Goal: Task Accomplishment & Management: Use online tool/utility

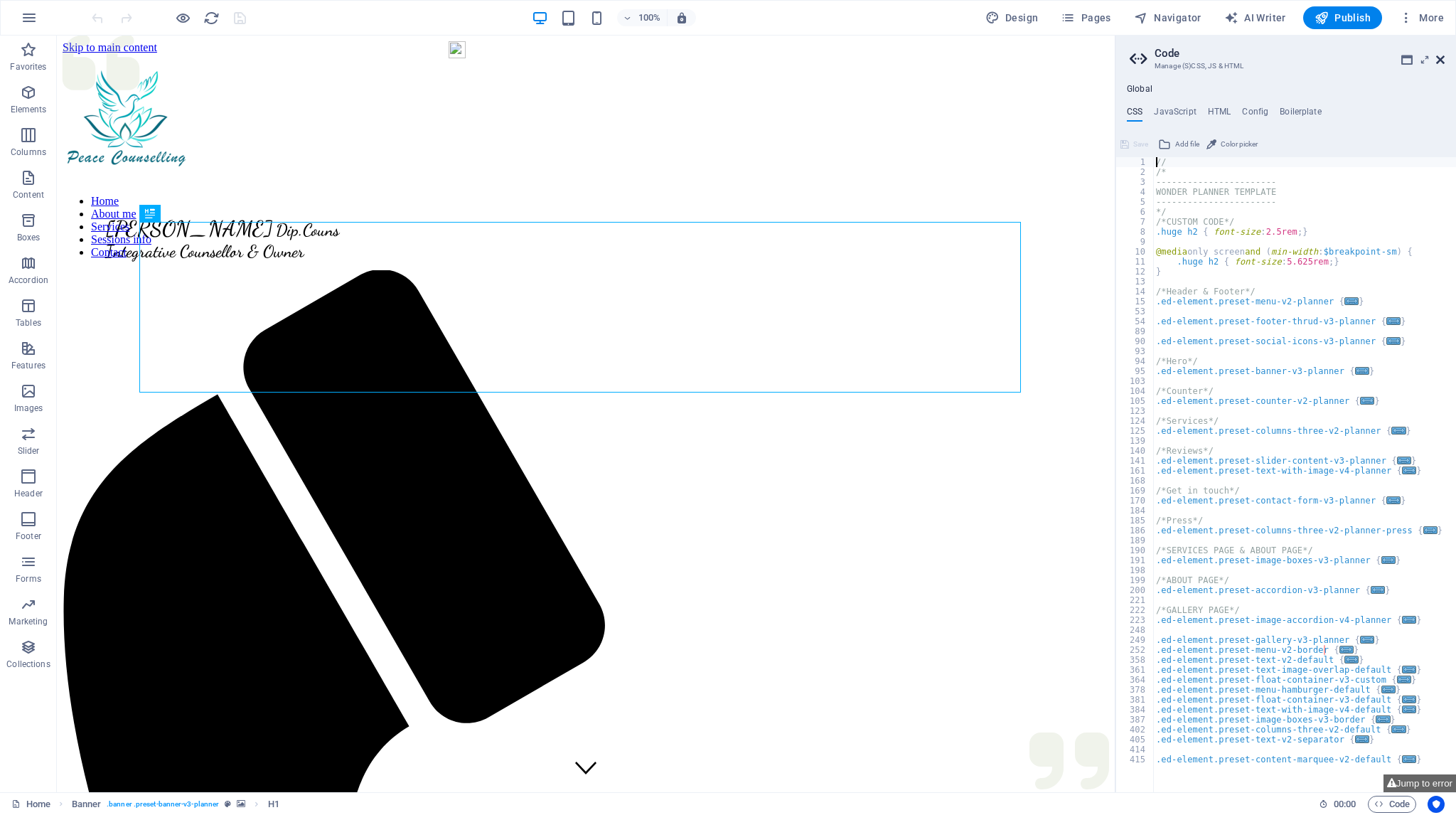
click at [1438, 58] on icon at bounding box center [1441, 60] width 9 height 12
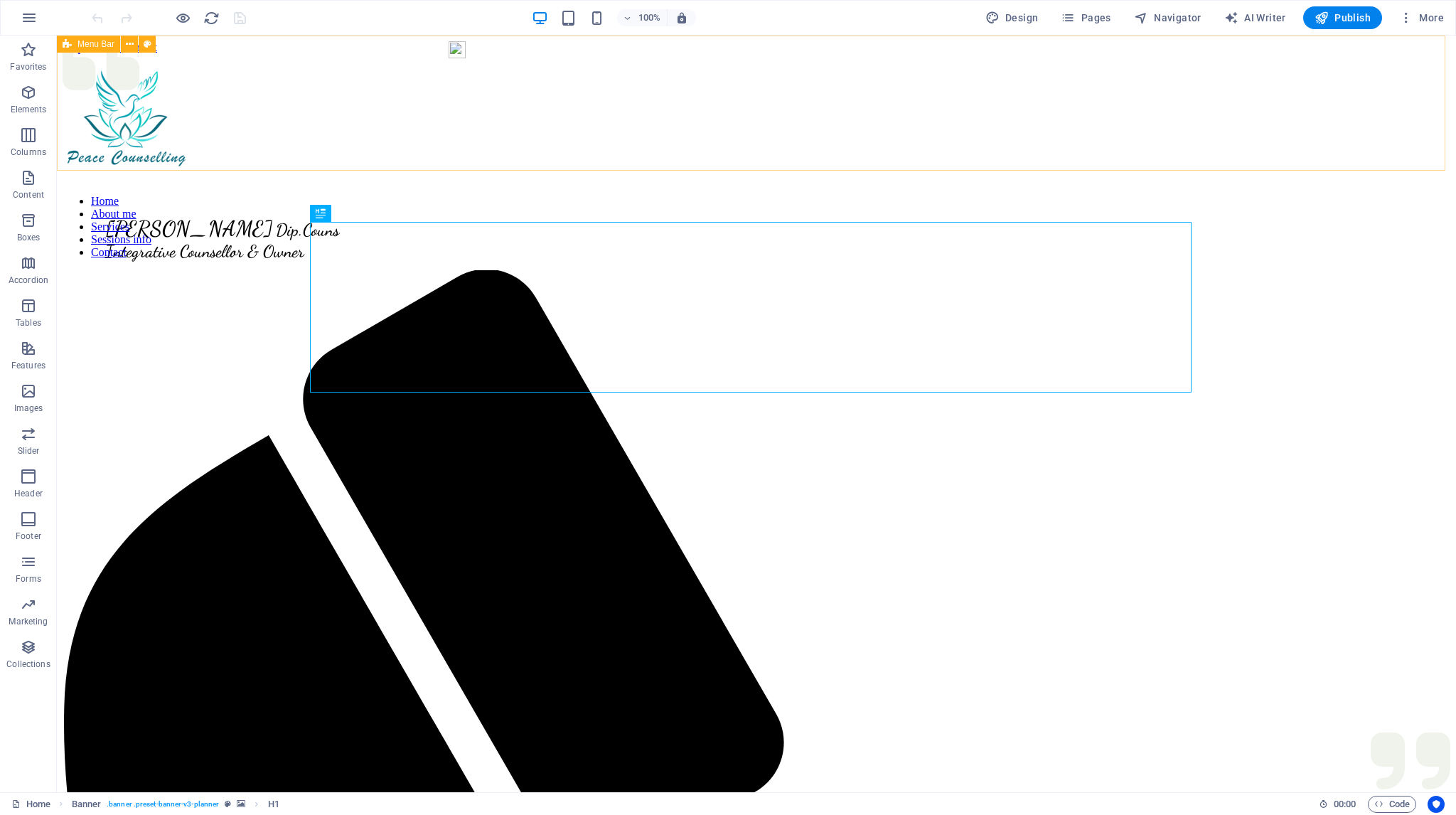
click at [640, 100] on div "[PERSON_NAME] Dip.Couns Integrative Counsellor & Owner Home About me Services S…" at bounding box center [756, 122] width 1388 height 135
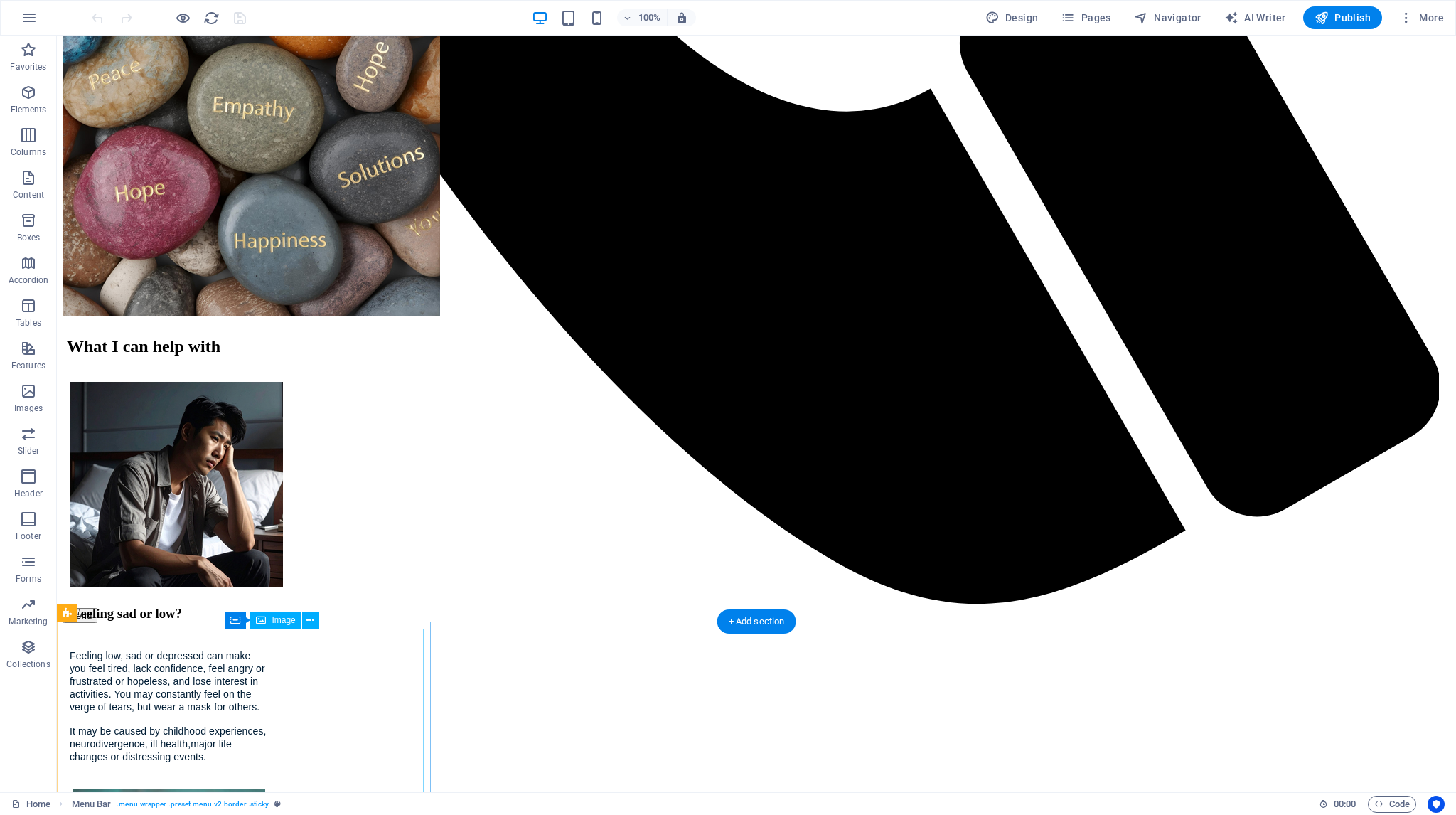
scroll to position [1636, 0]
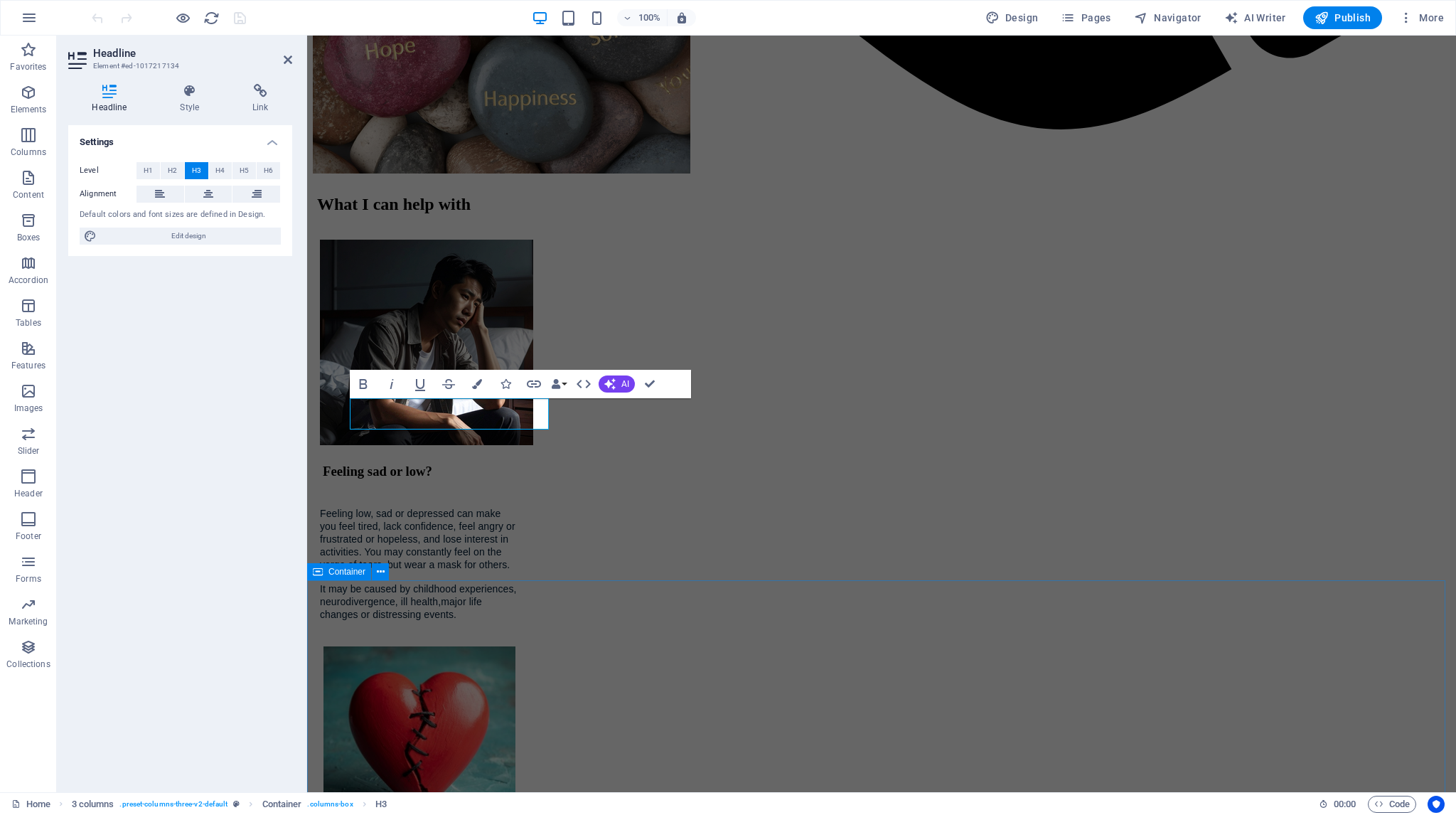
scroll to position [2297, 0]
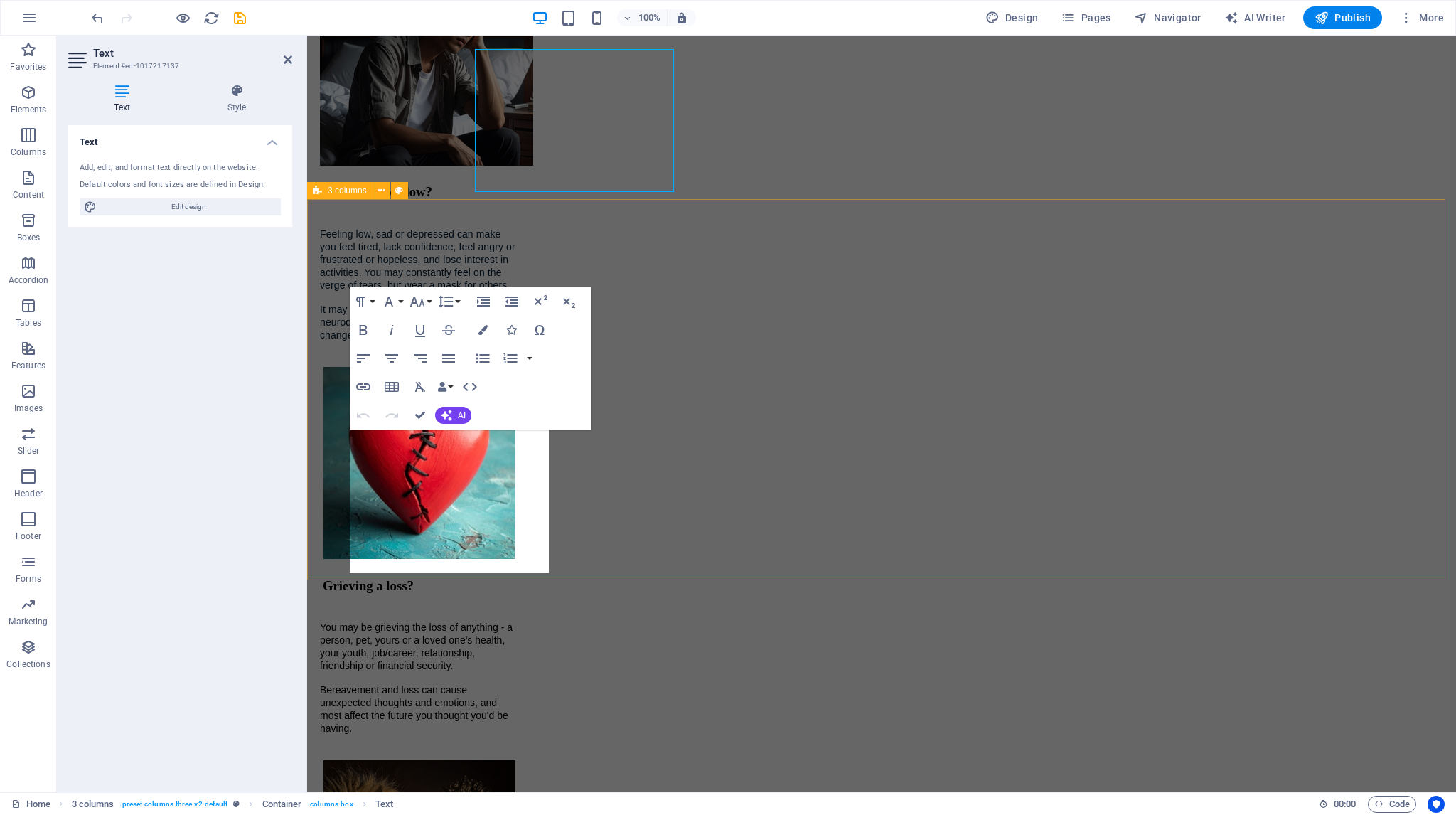
scroll to position [2297, 0]
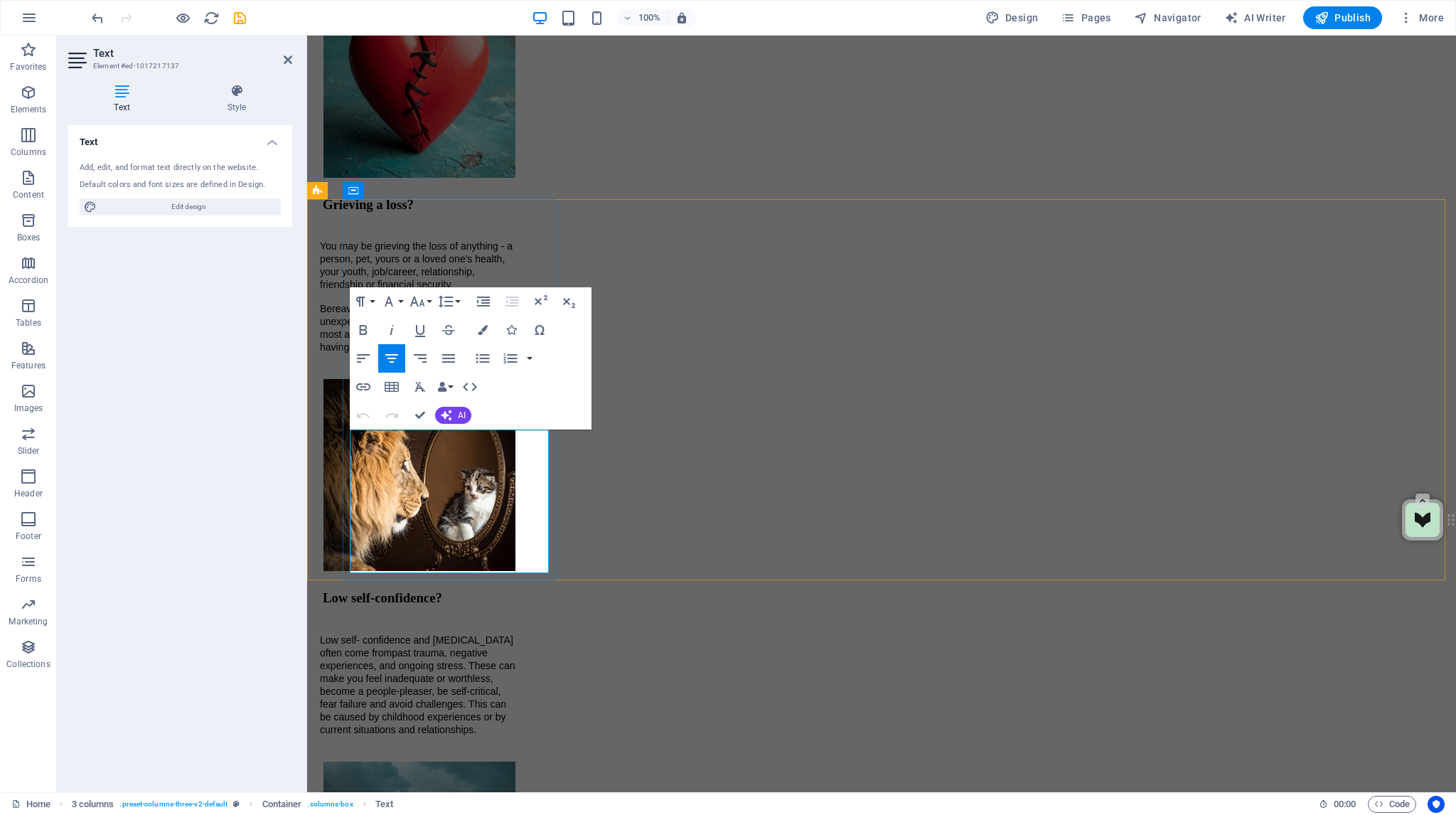
drag, startPoint x: 504, startPoint y: 566, endPoint x: 367, endPoint y: 445, distance: 182.8
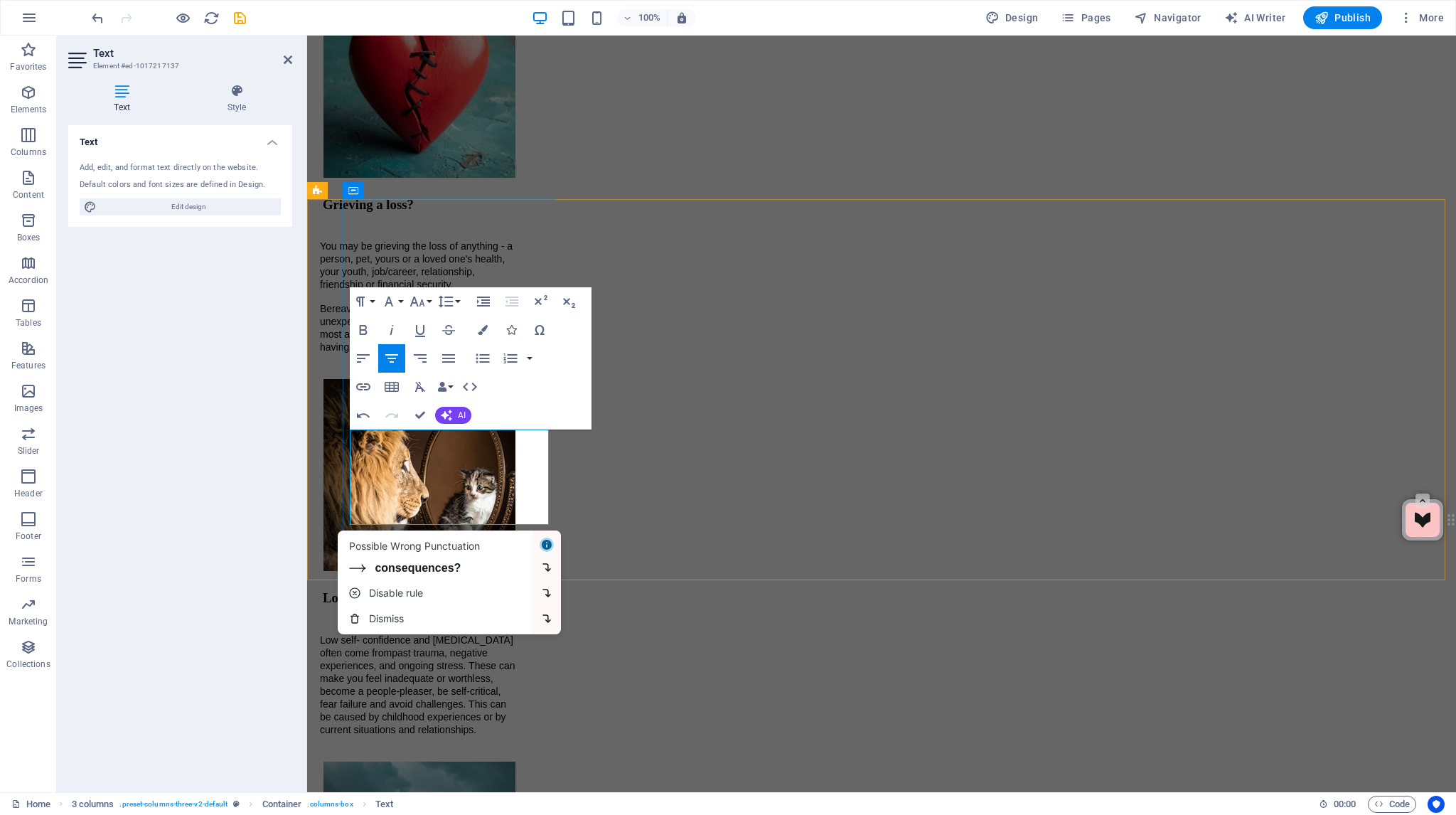
scroll to position [9, 0]
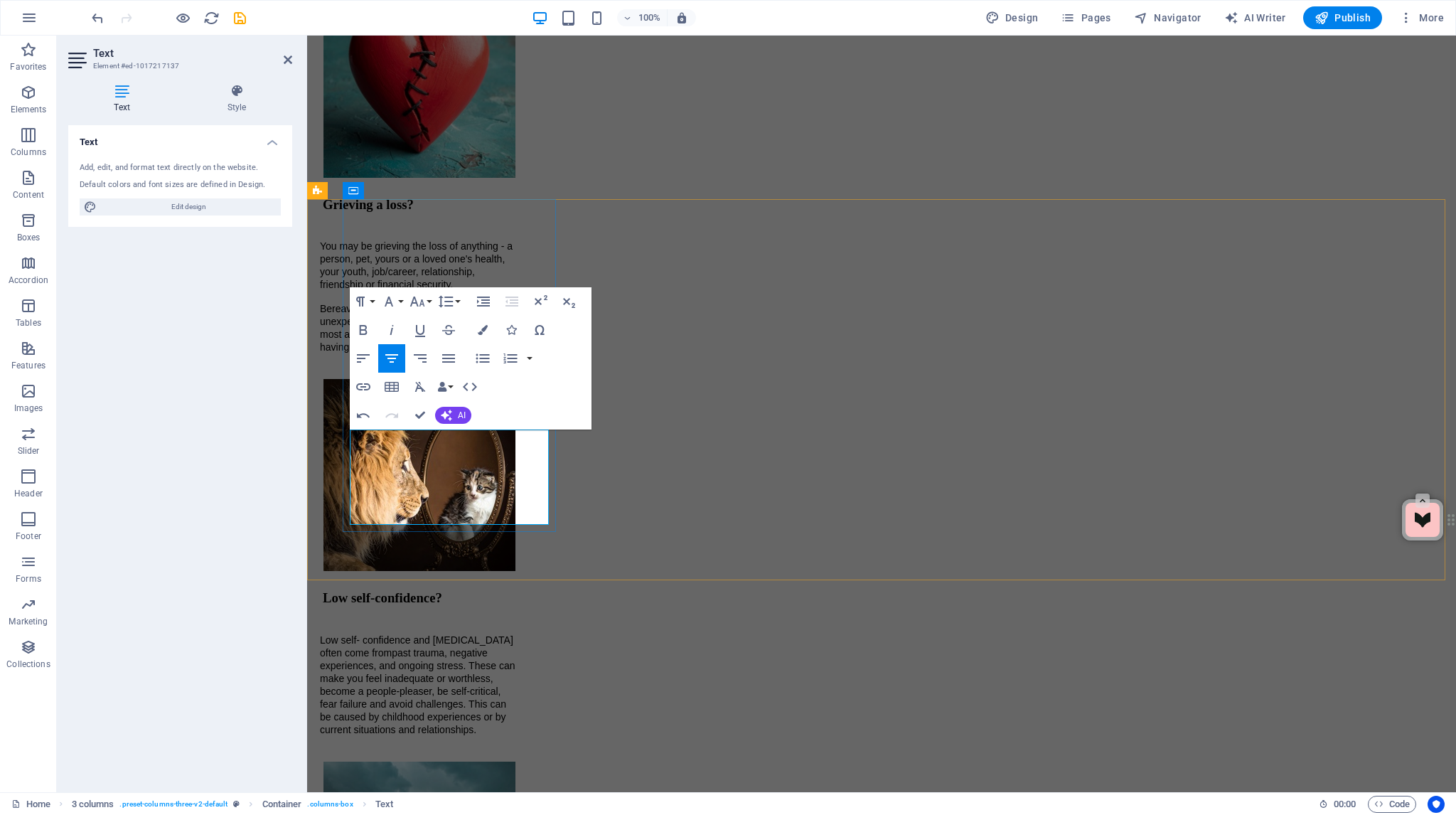
drag, startPoint x: 363, startPoint y: 442, endPoint x: 526, endPoint y: 520, distance: 180.7
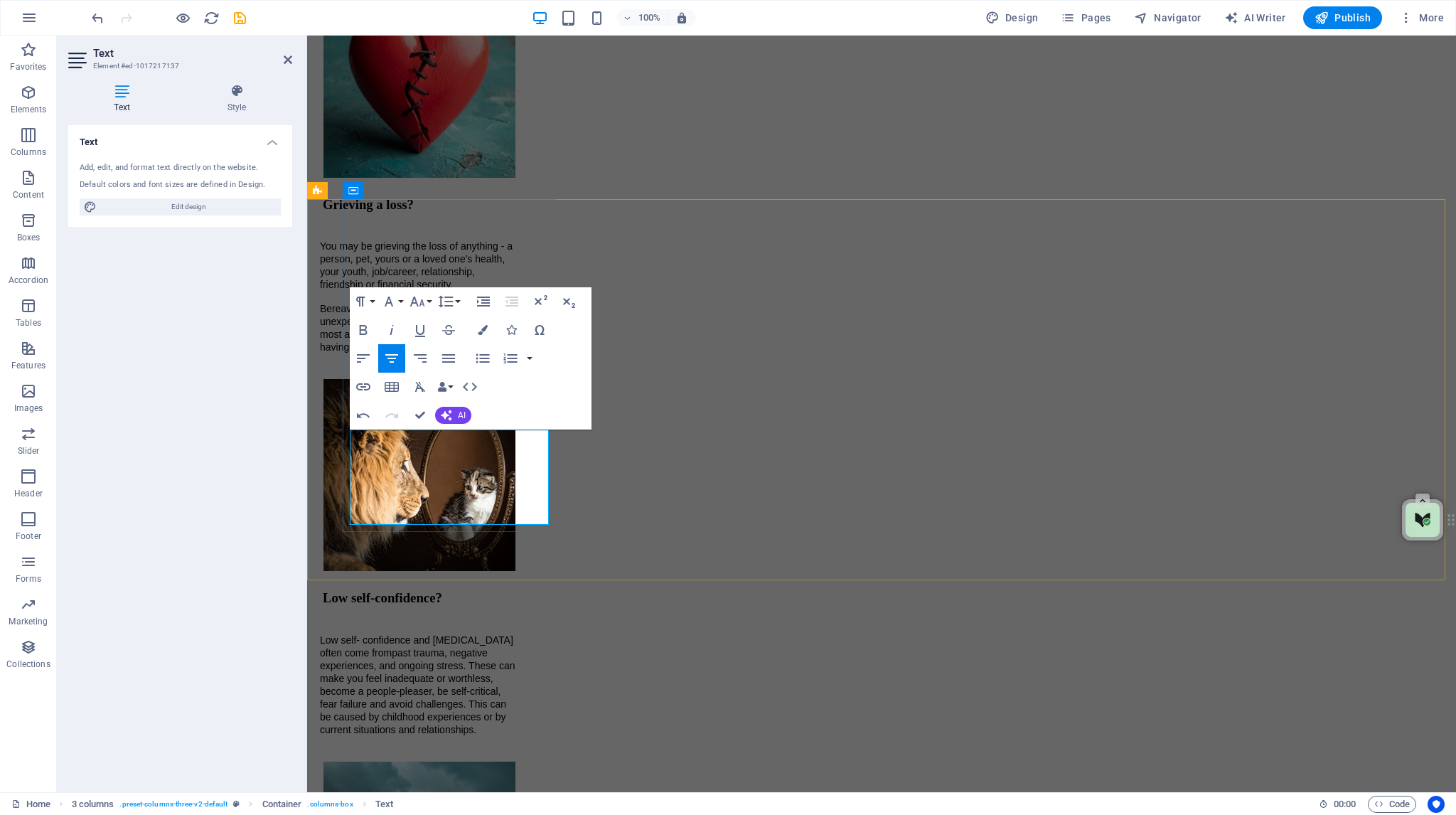
click at [397, 302] on icon "button" at bounding box center [389, 301] width 17 height 17
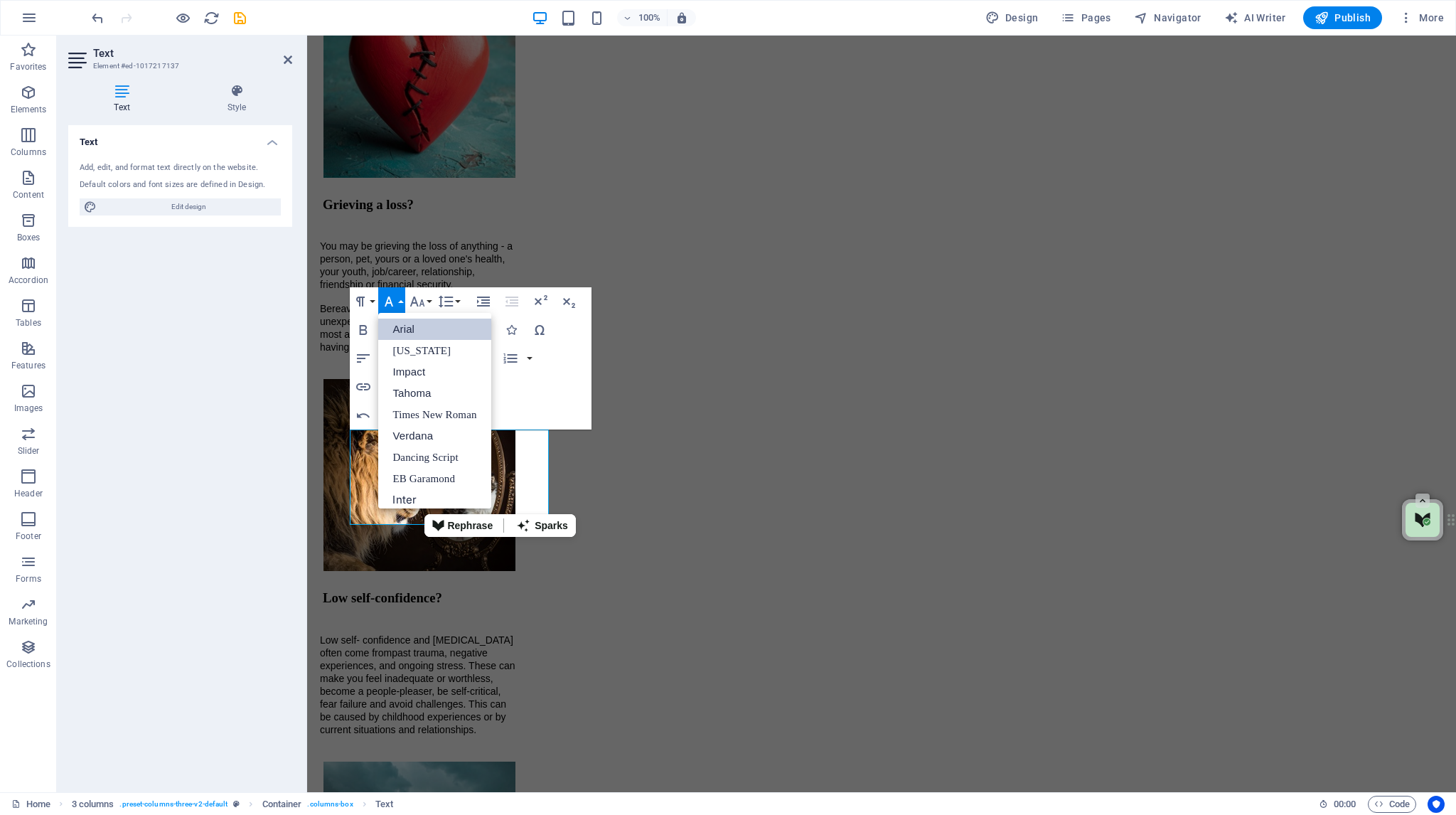
click at [399, 328] on link "Arial" at bounding box center [434, 329] width 112 height 21
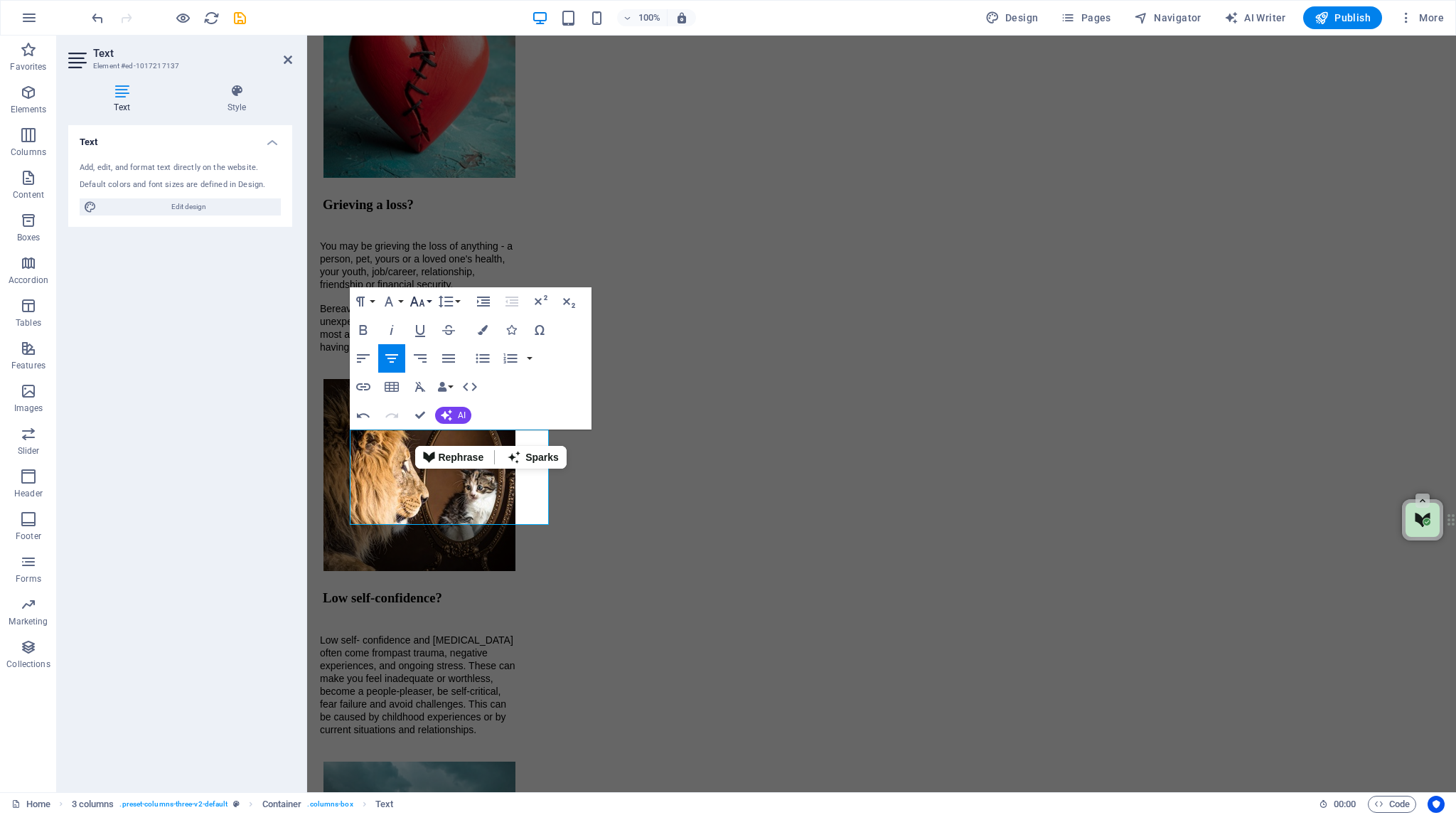
click at [416, 302] on icon "button" at bounding box center [418, 301] width 15 height 10
click at [433, 431] on link "14" at bounding box center [433, 436] width 51 height 21
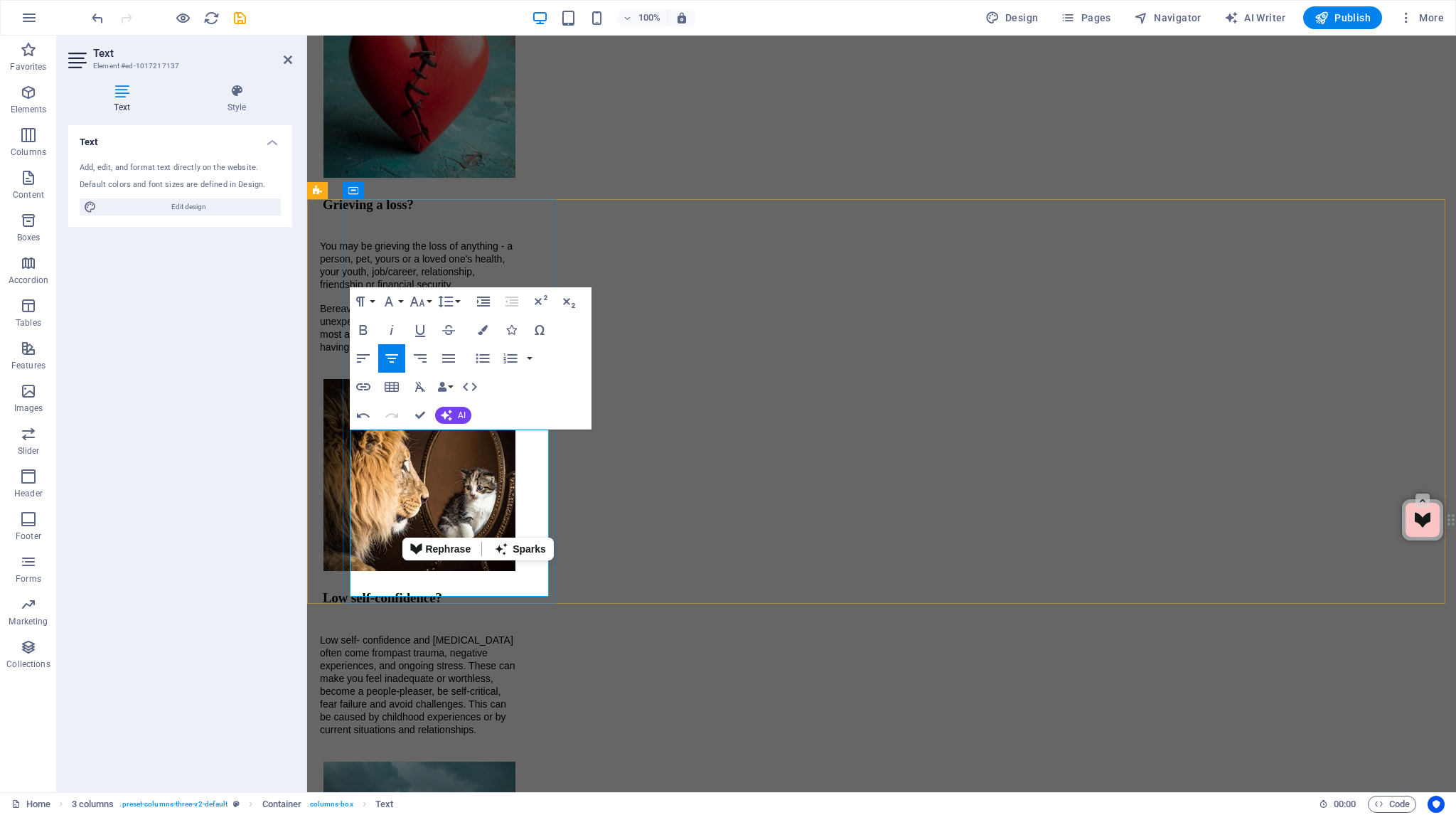
drag, startPoint x: 421, startPoint y: 531, endPoint x: 480, endPoint y: 530, distance: 59.0
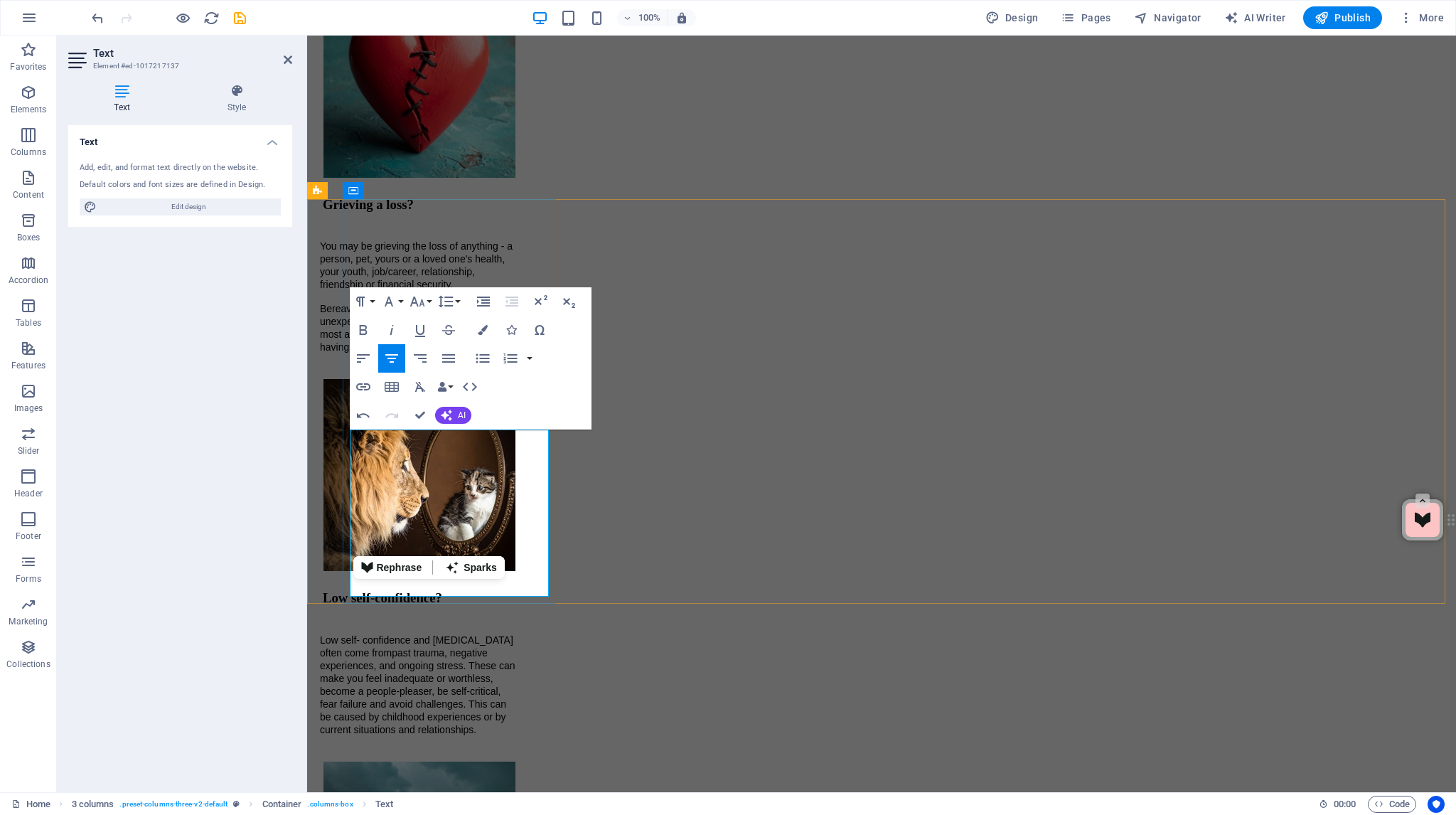
drag, startPoint x: 443, startPoint y: 529, endPoint x: 429, endPoint y: 549, distance: 24.4
drag, startPoint x: 529, startPoint y: 568, endPoint x: 478, endPoint y: 508, distance: 78.7
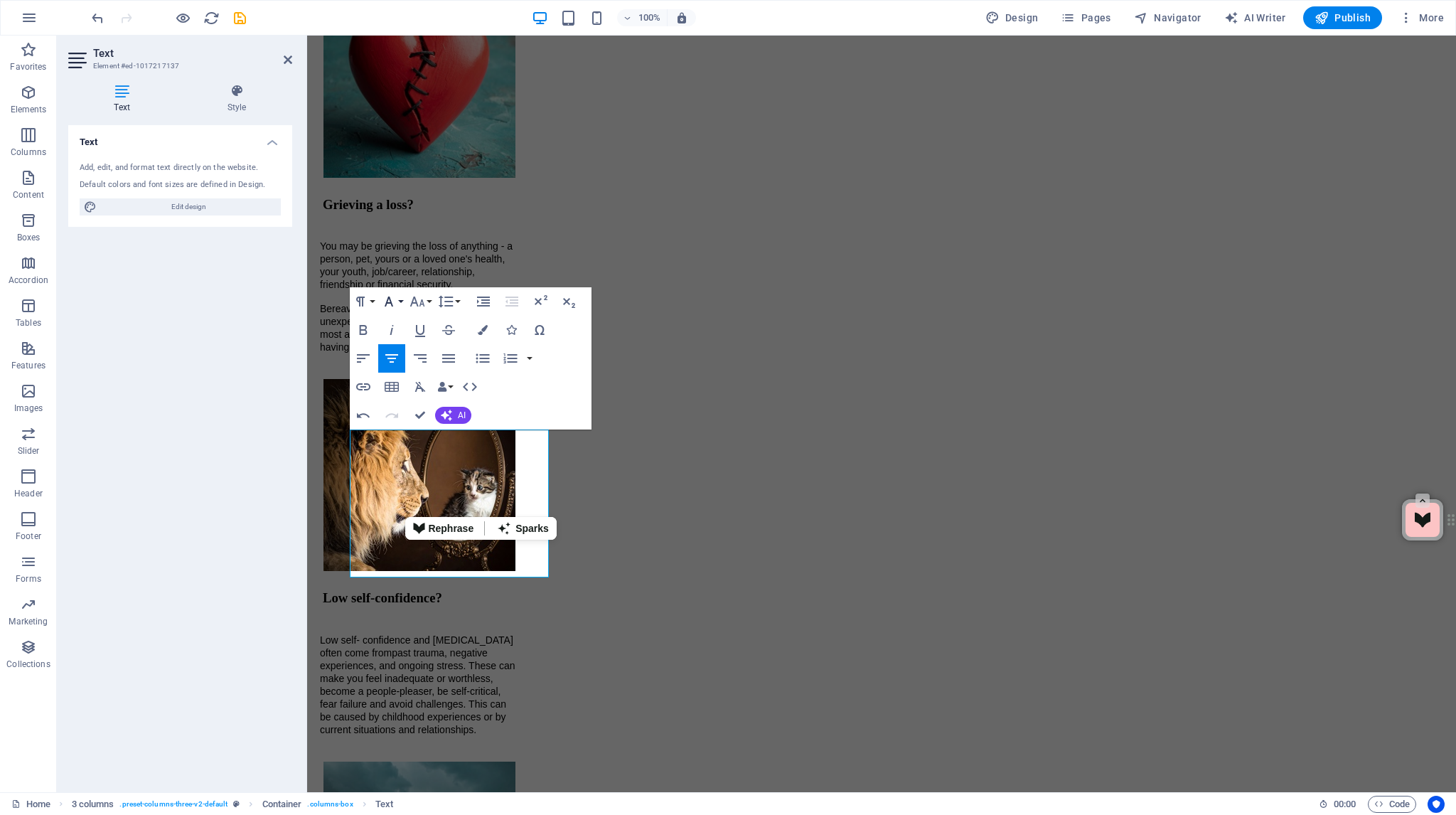
click at [398, 300] on button "Font Family" at bounding box center [391, 301] width 27 height 29
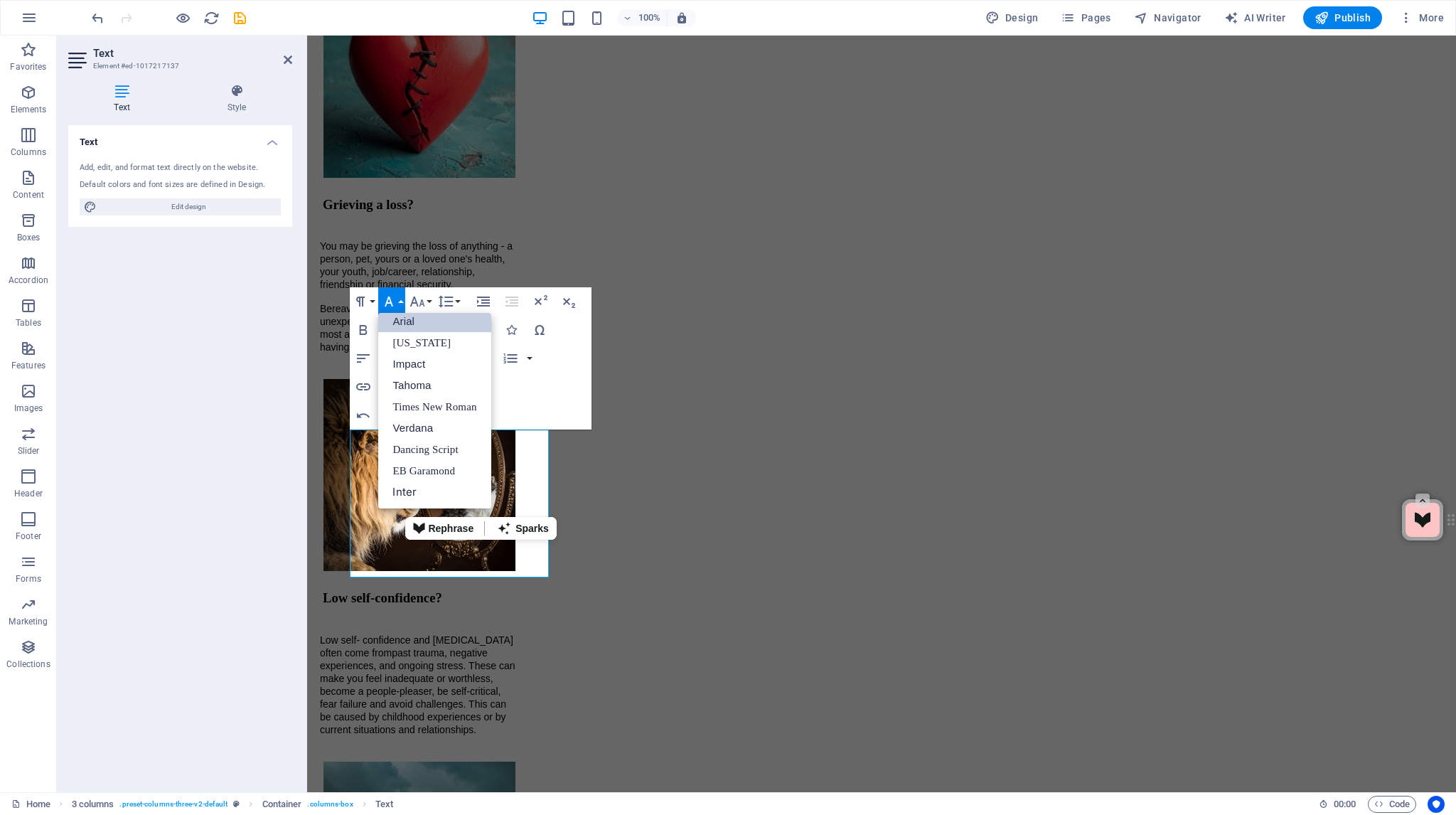
scroll to position [8, 0]
click at [394, 320] on link "Arial" at bounding box center [434, 321] width 112 height 21
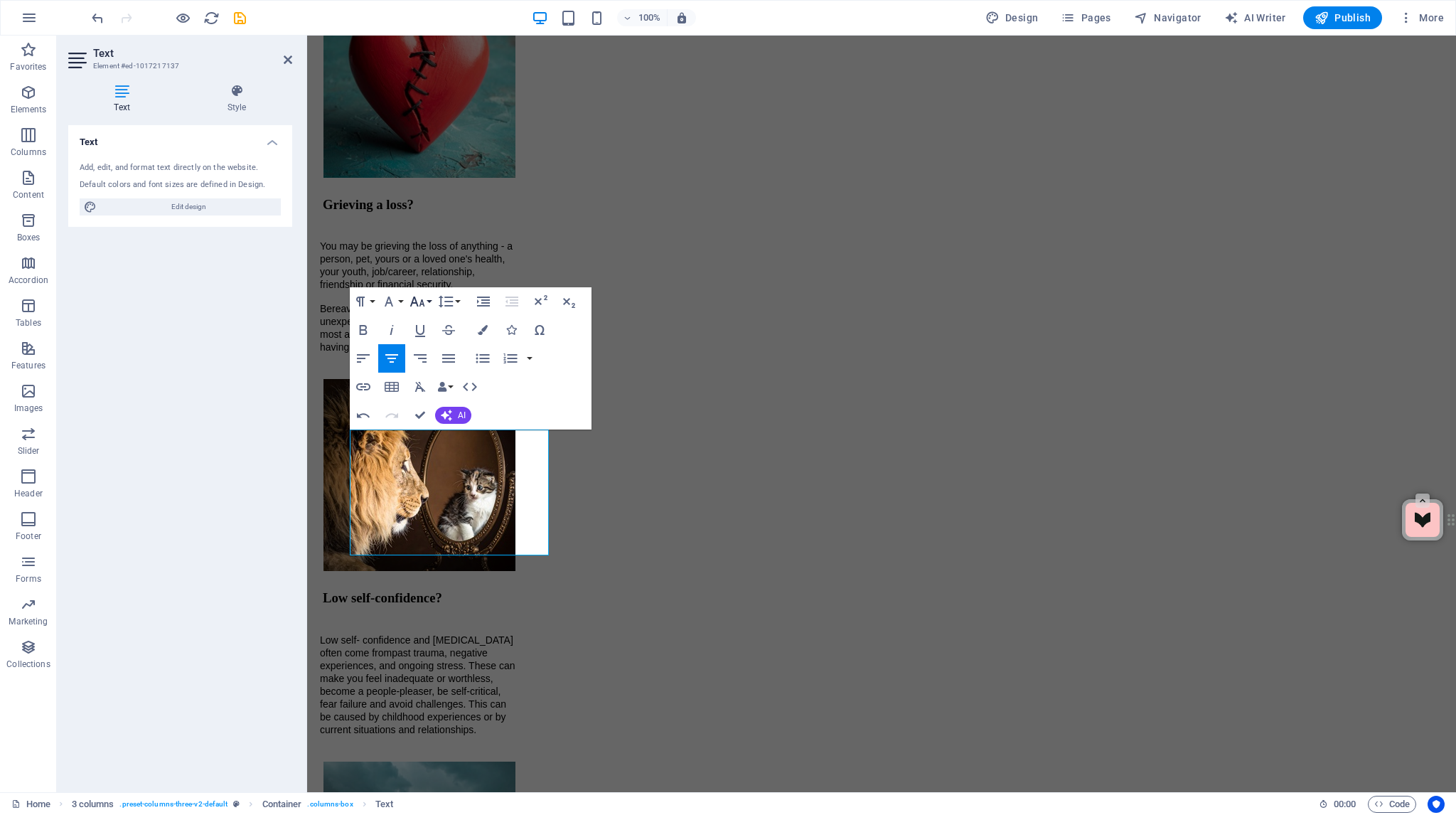
click at [427, 298] on button "Font Size" at bounding box center [420, 301] width 27 height 29
click at [427, 319] on link "14" at bounding box center [433, 322] width 51 height 21
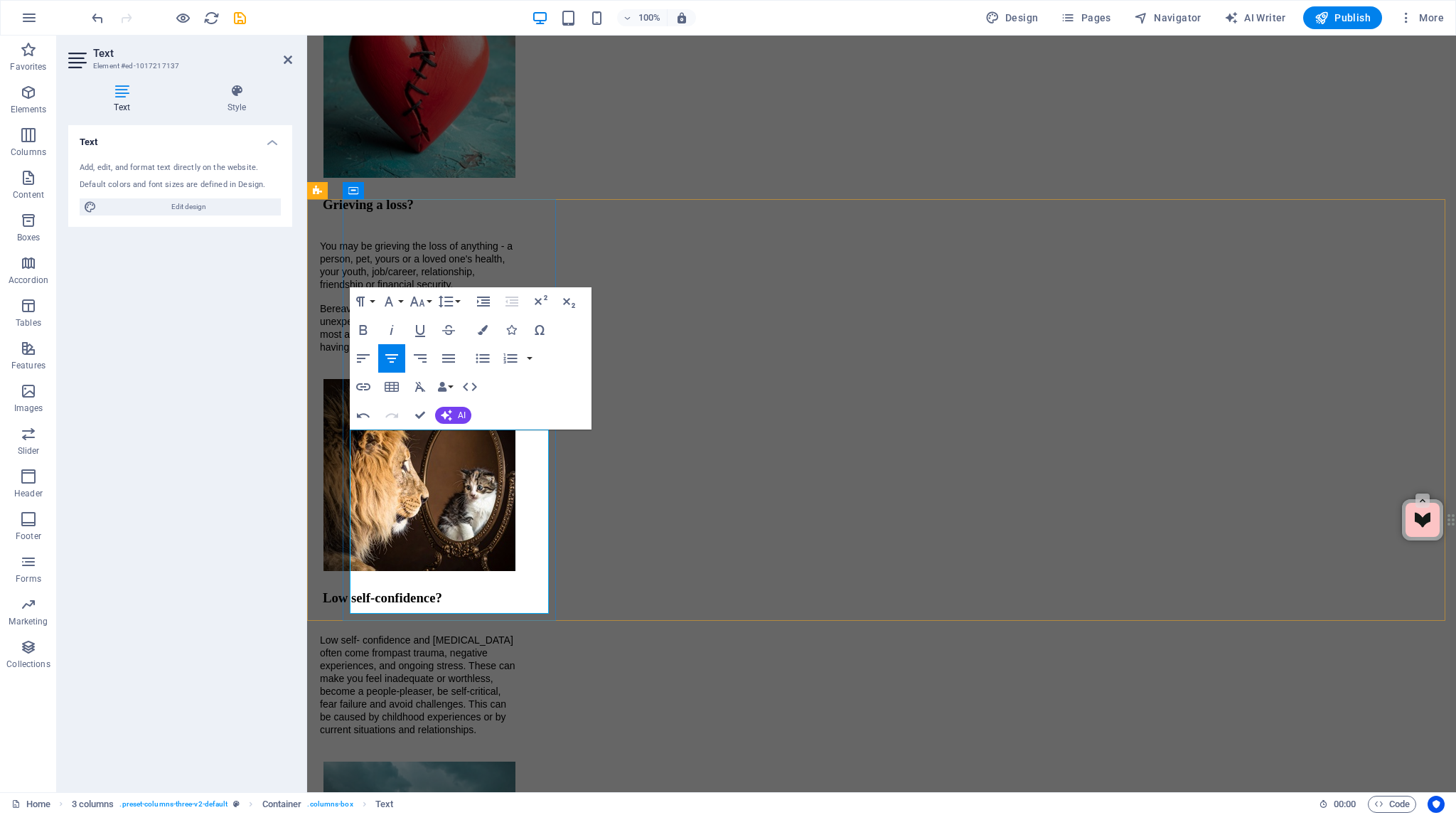
drag, startPoint x: 729, startPoint y: 620, endPoint x: 412, endPoint y: 588, distance: 318.6
drag, startPoint x: 510, startPoint y: 606, endPoint x: 345, endPoint y: 444, distance: 231.2
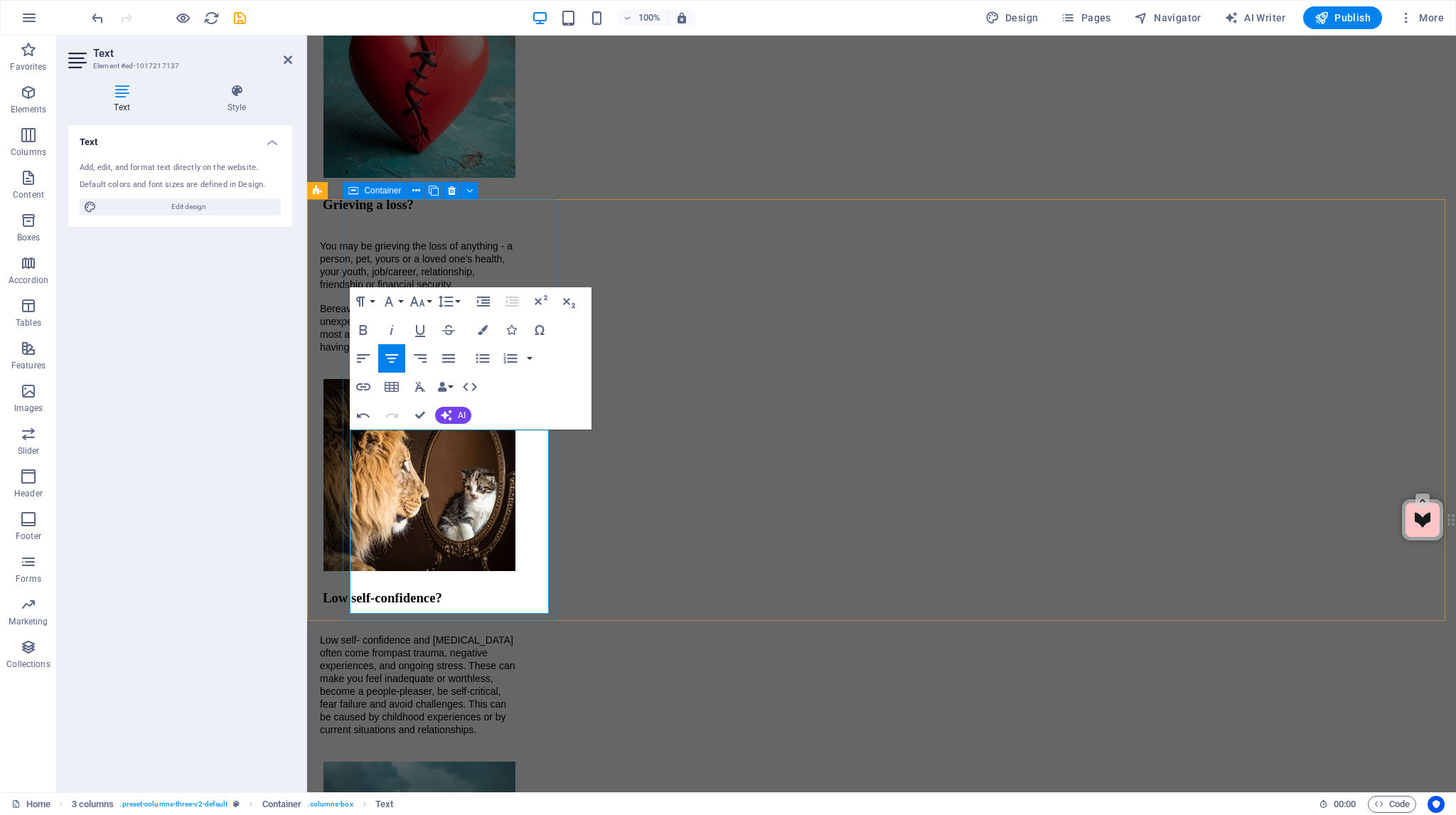
click at [400, 299] on button "Font Family" at bounding box center [391, 301] width 27 height 29
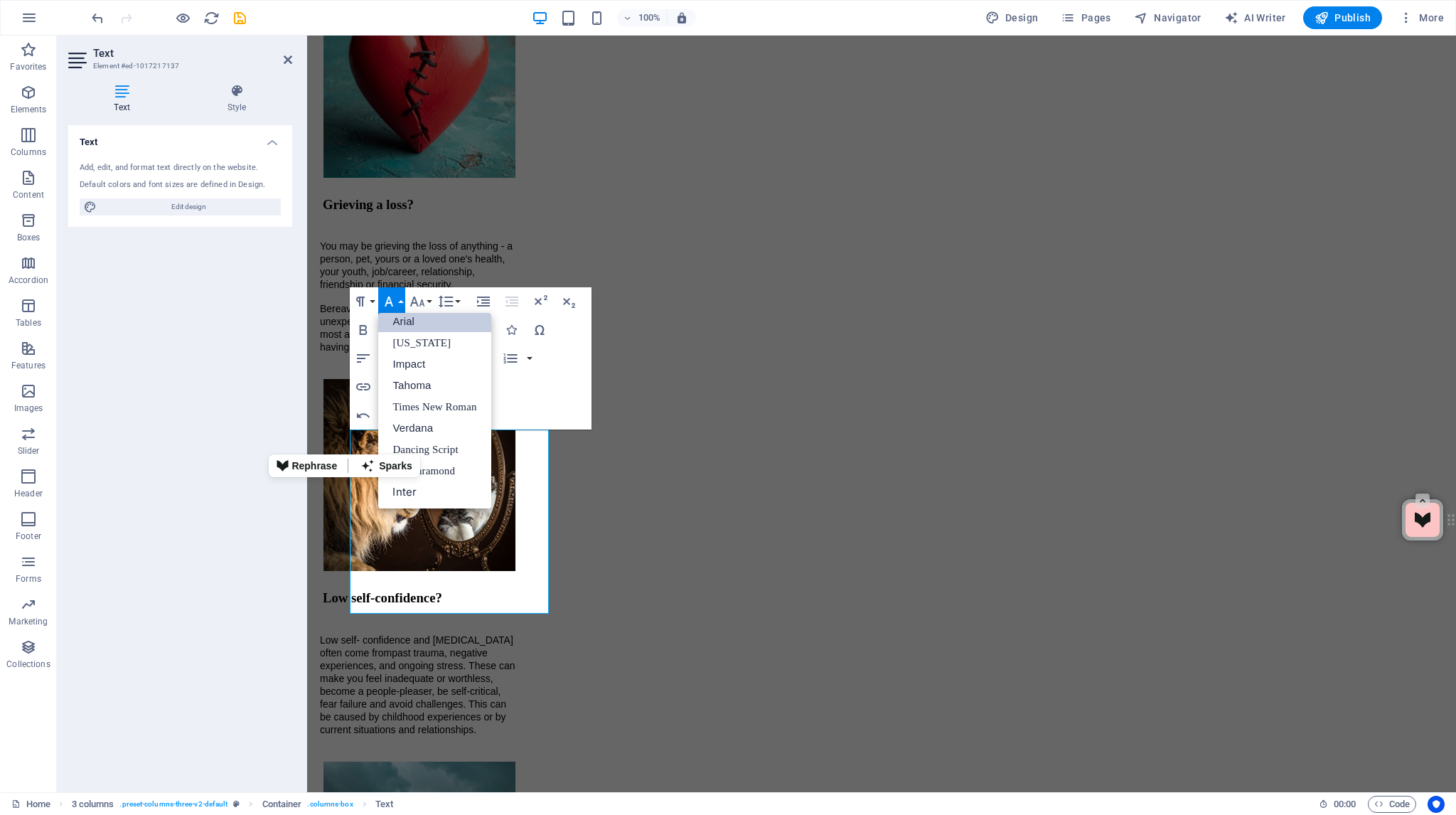
click at [399, 320] on link "Arial" at bounding box center [434, 321] width 112 height 21
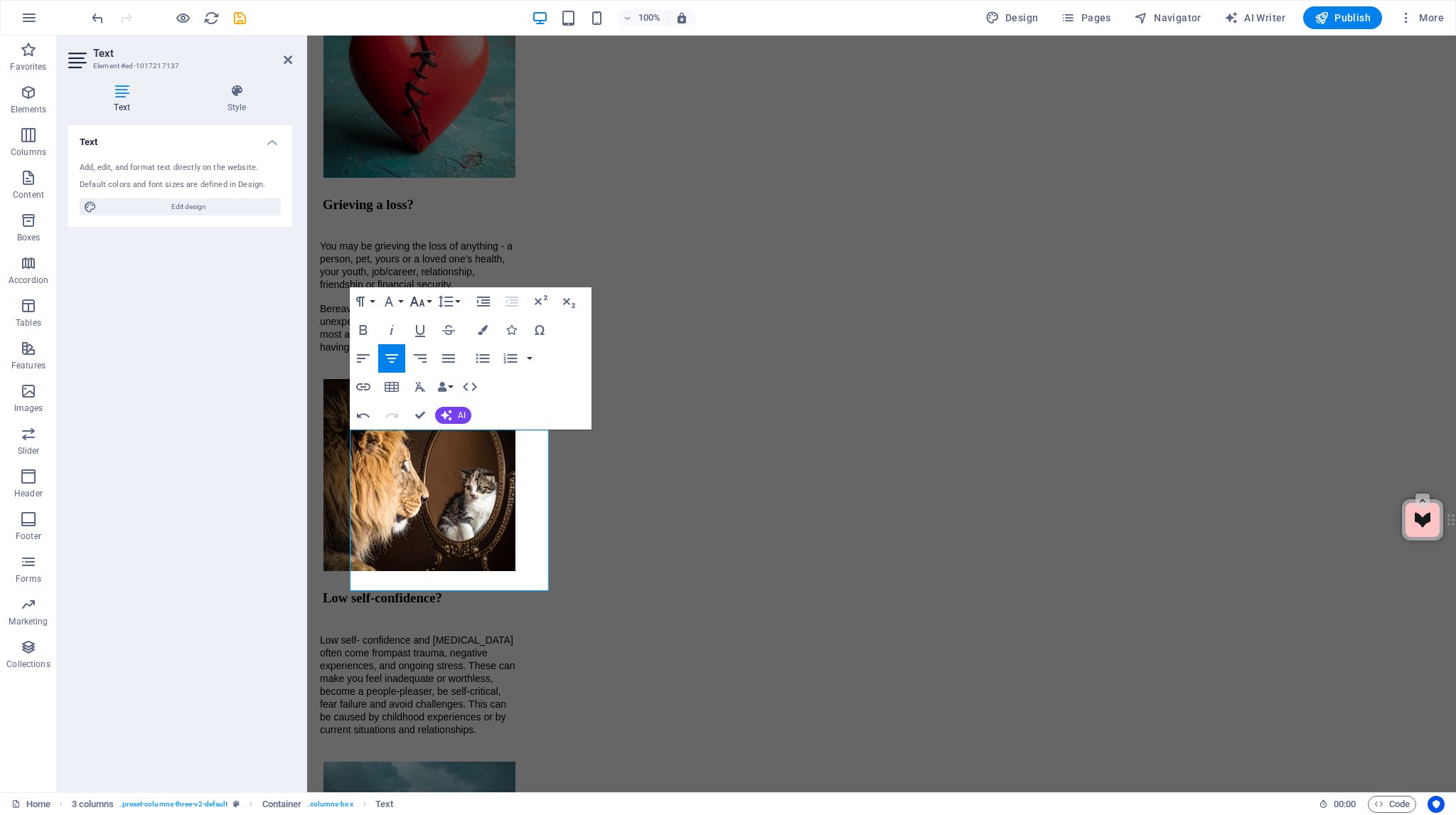
click at [427, 299] on button "Font Size" at bounding box center [420, 301] width 27 height 29
click at [427, 319] on link "14" at bounding box center [433, 322] width 51 height 21
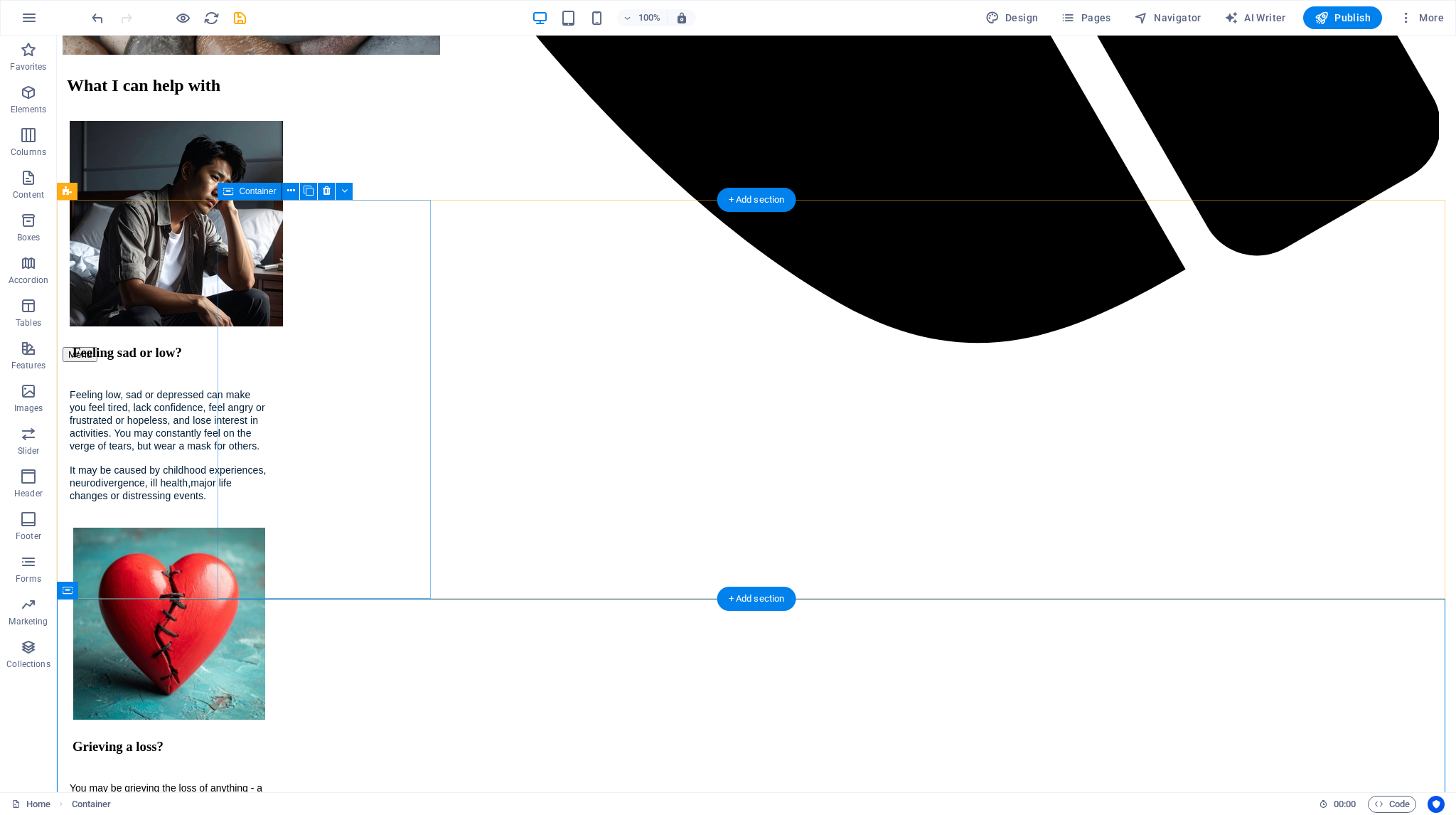
scroll to position [1631, 0]
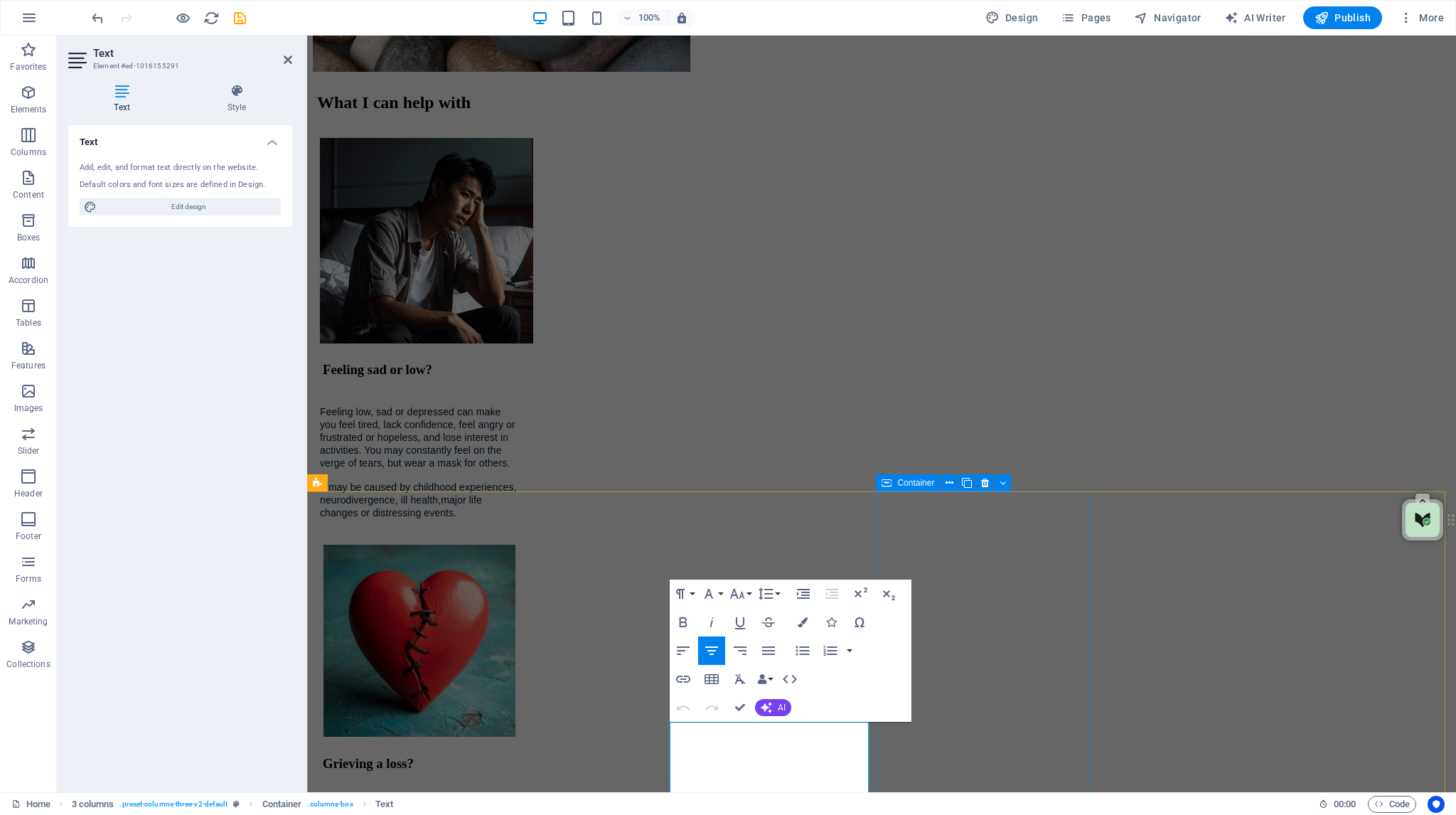
scroll to position [1844, 0]
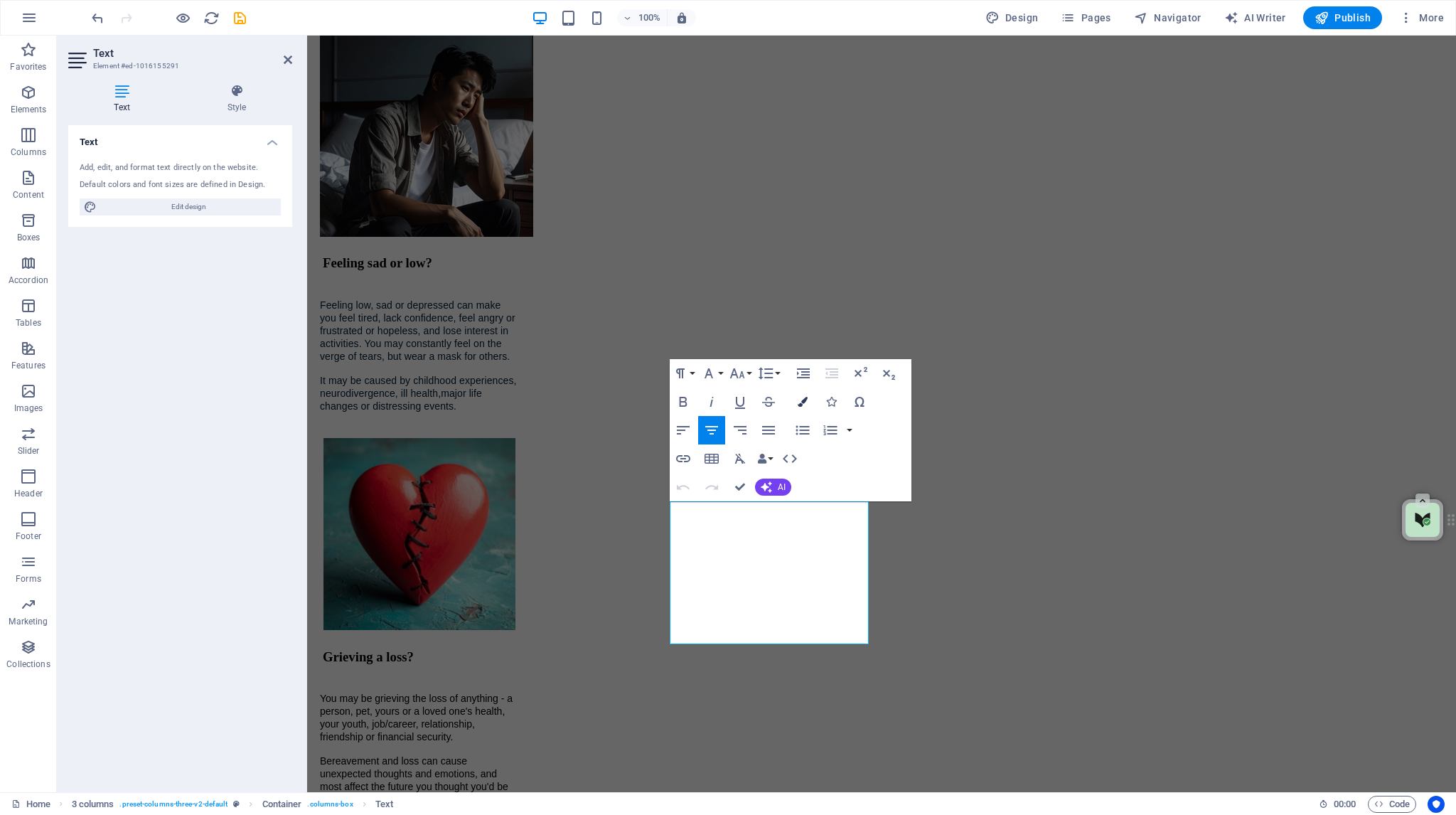
click at [802, 402] on icon "button" at bounding box center [803, 402] width 10 height 10
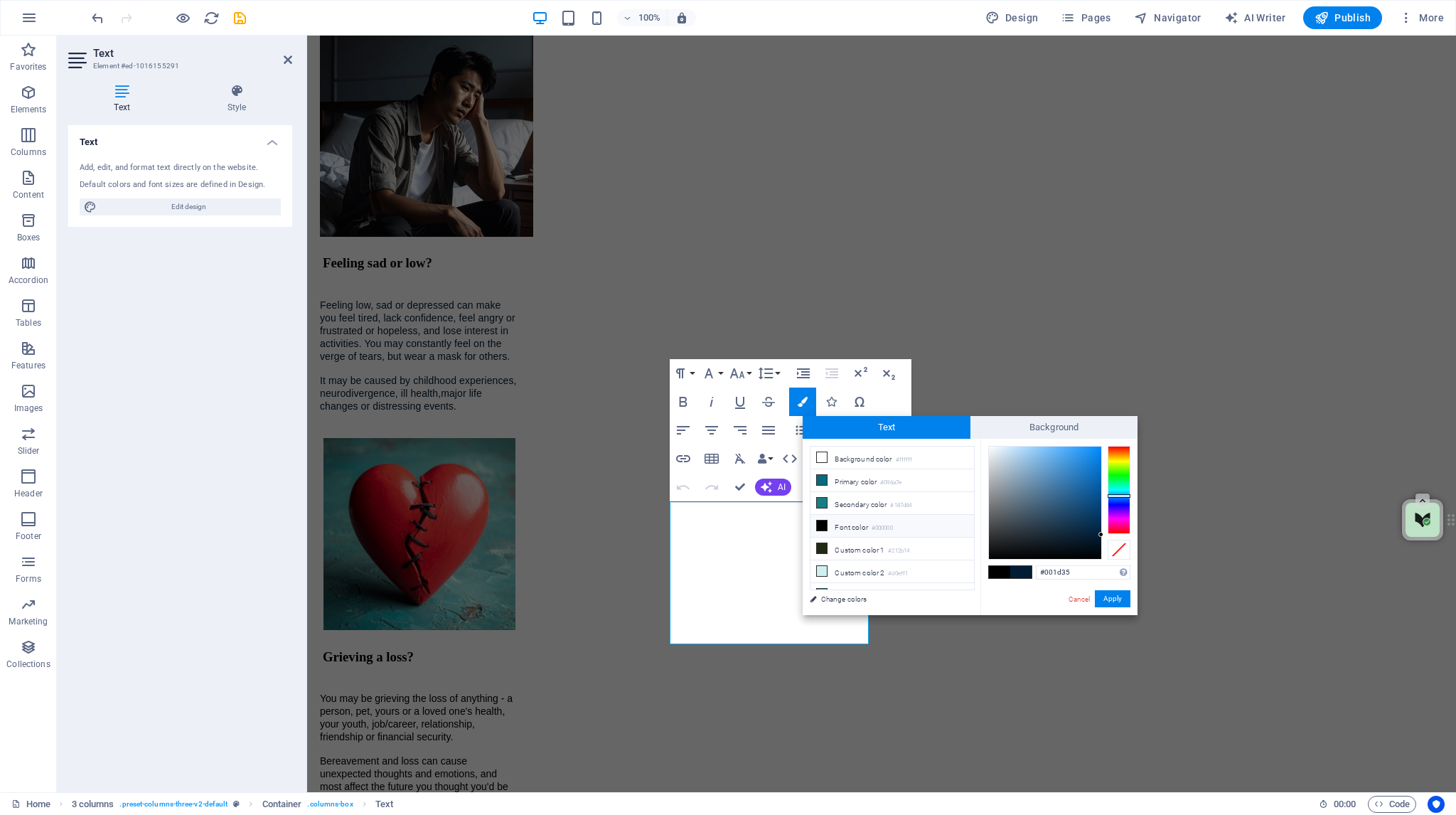
click at [821, 522] on icon at bounding box center [822, 526] width 10 height 10
type input "#000000"
click at [1109, 599] on button "Apply" at bounding box center [1112, 599] width 35 height 17
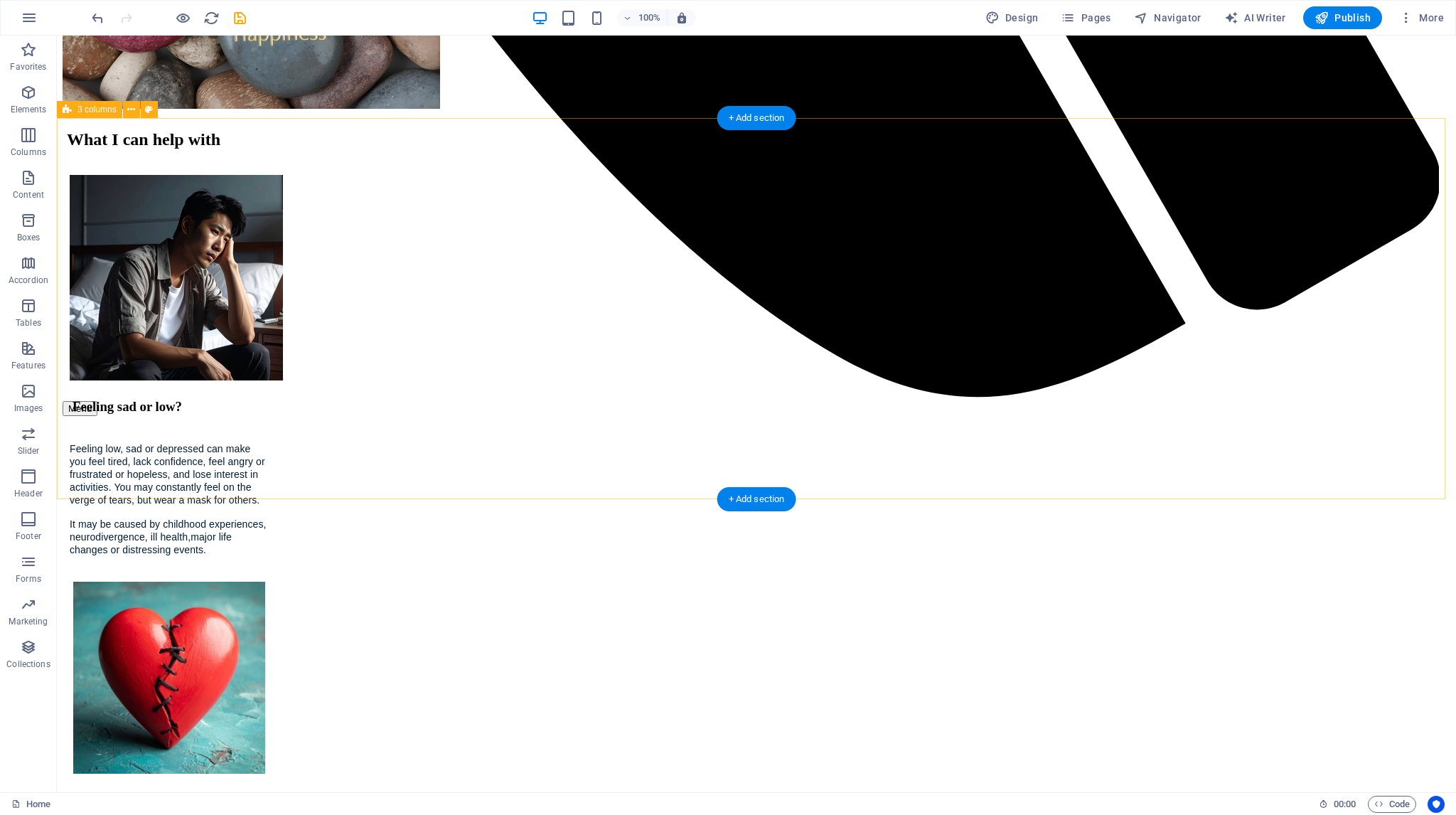
scroll to position [1819, 0]
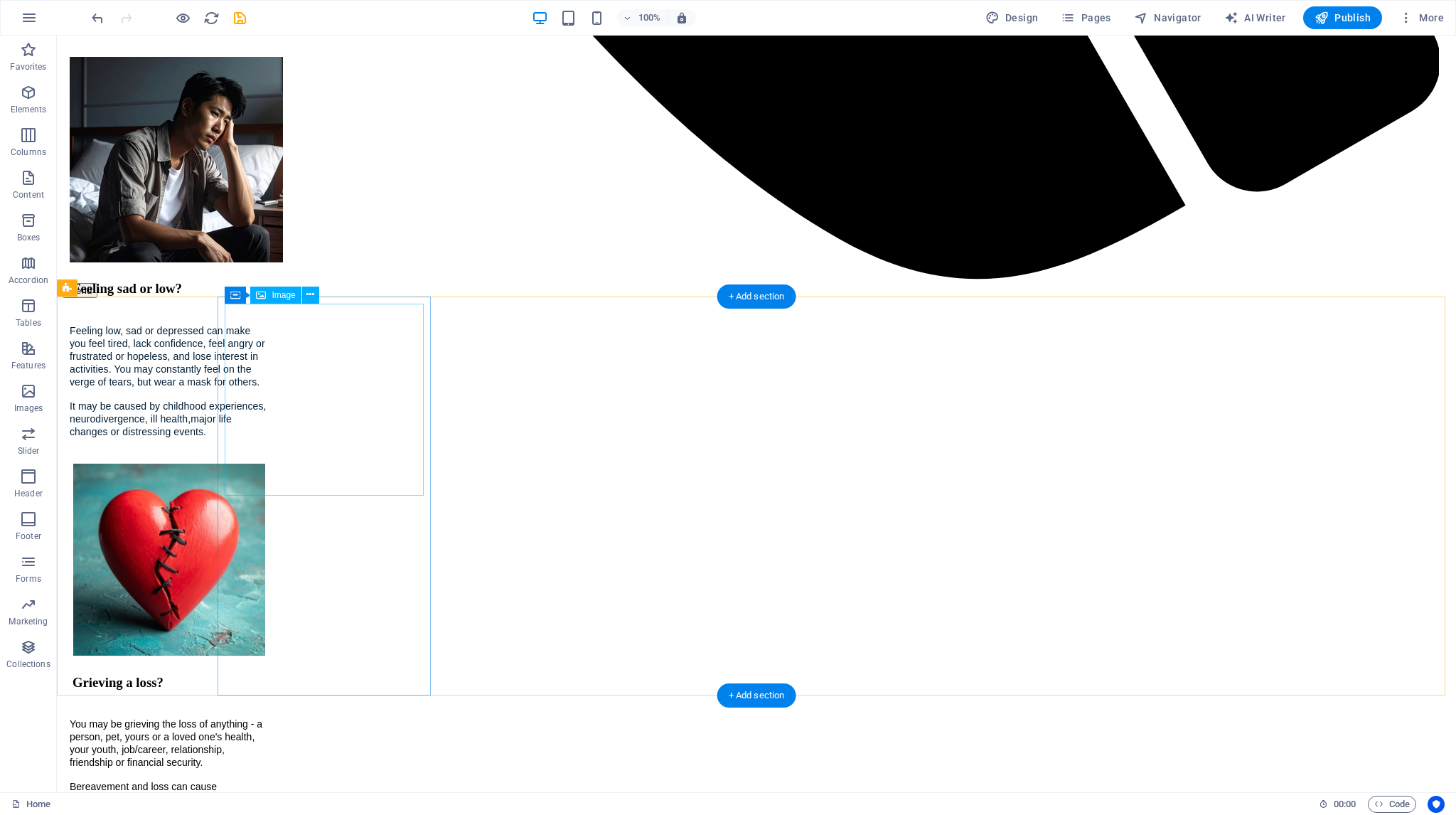
click at [282, 296] on span "Image" at bounding box center [283, 296] width 23 height 9
select select "px"
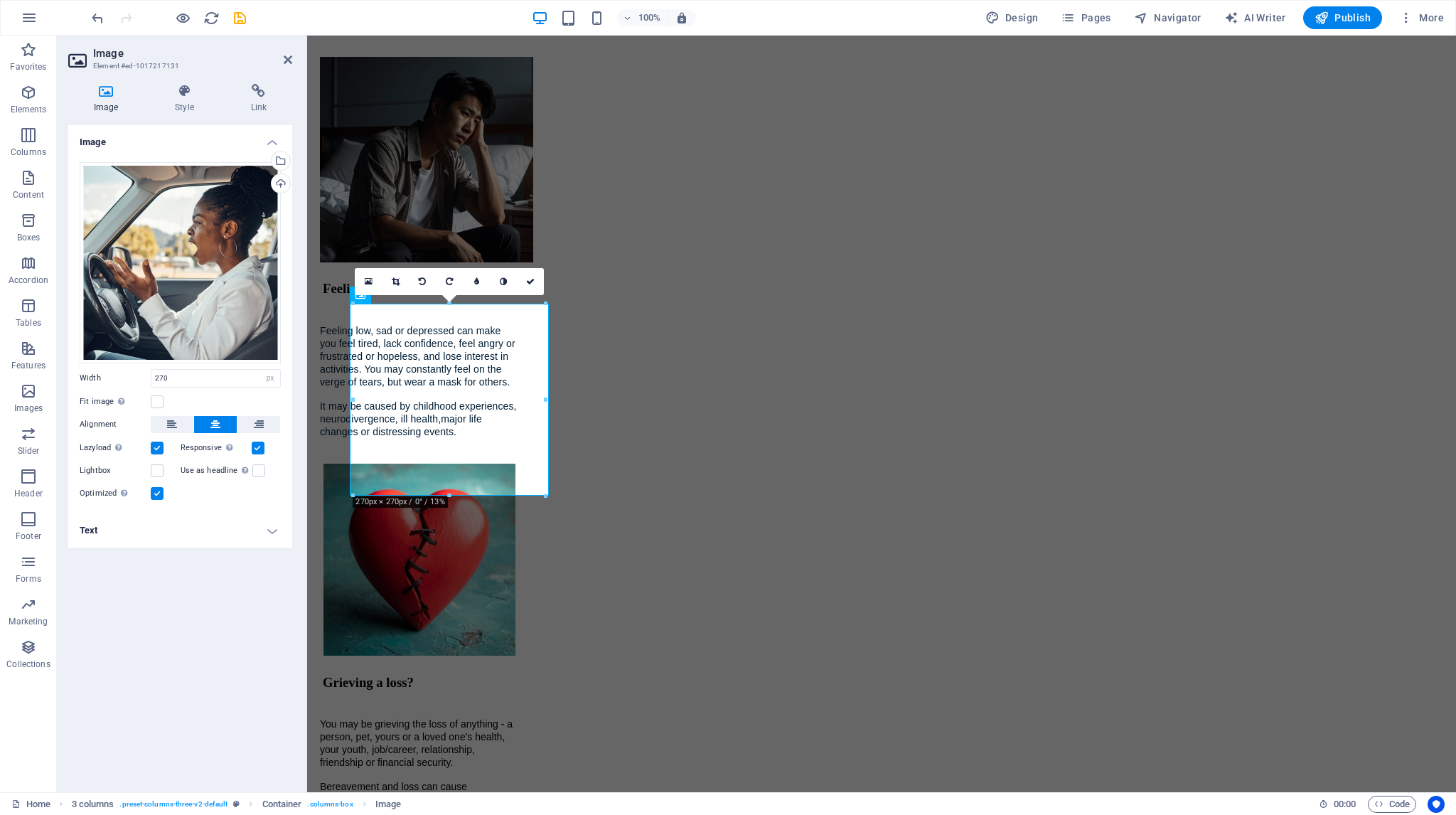
scroll to position [2199, 0]
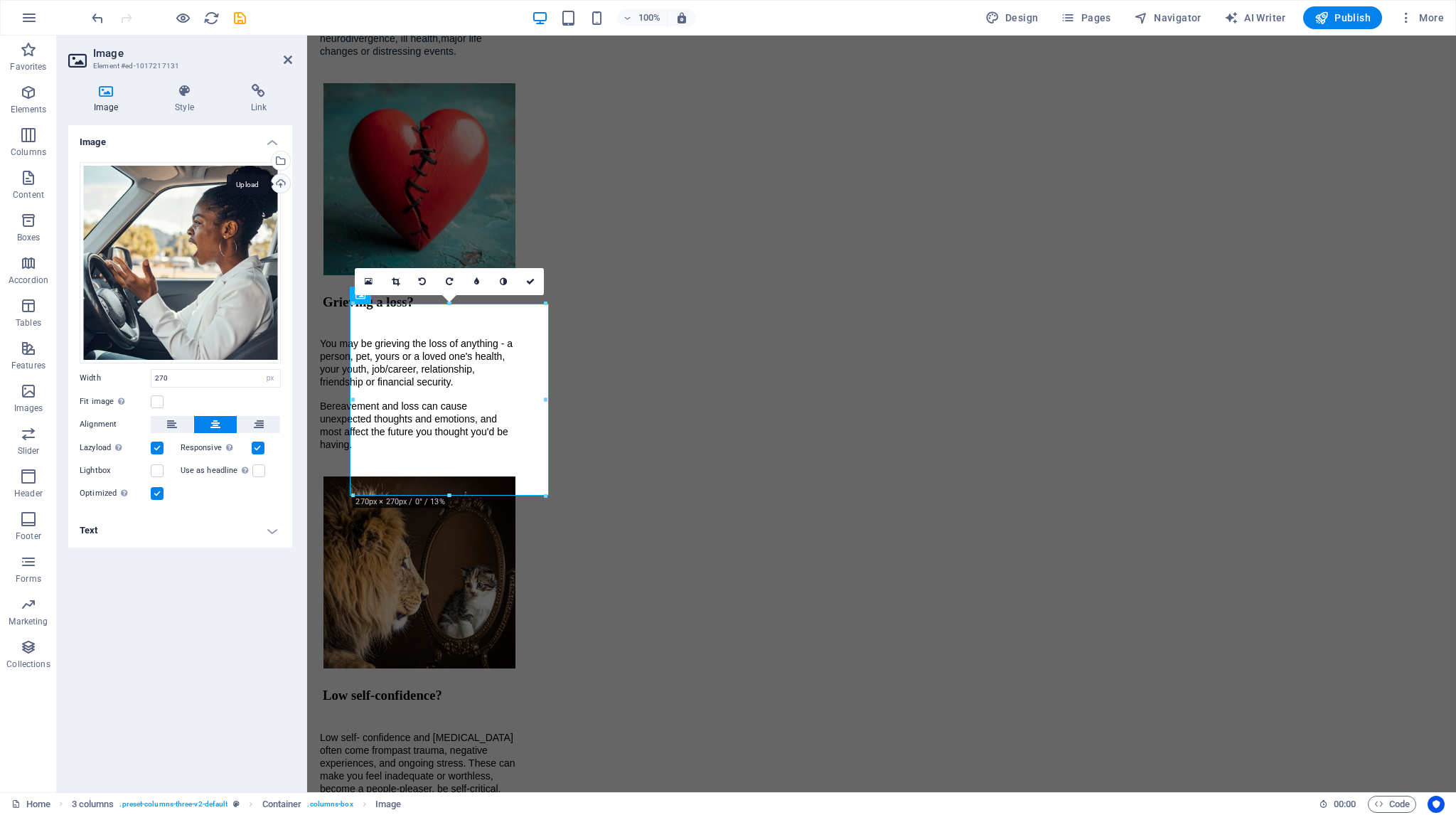
click at [280, 180] on div "Upload" at bounding box center [279, 185] width 21 height 21
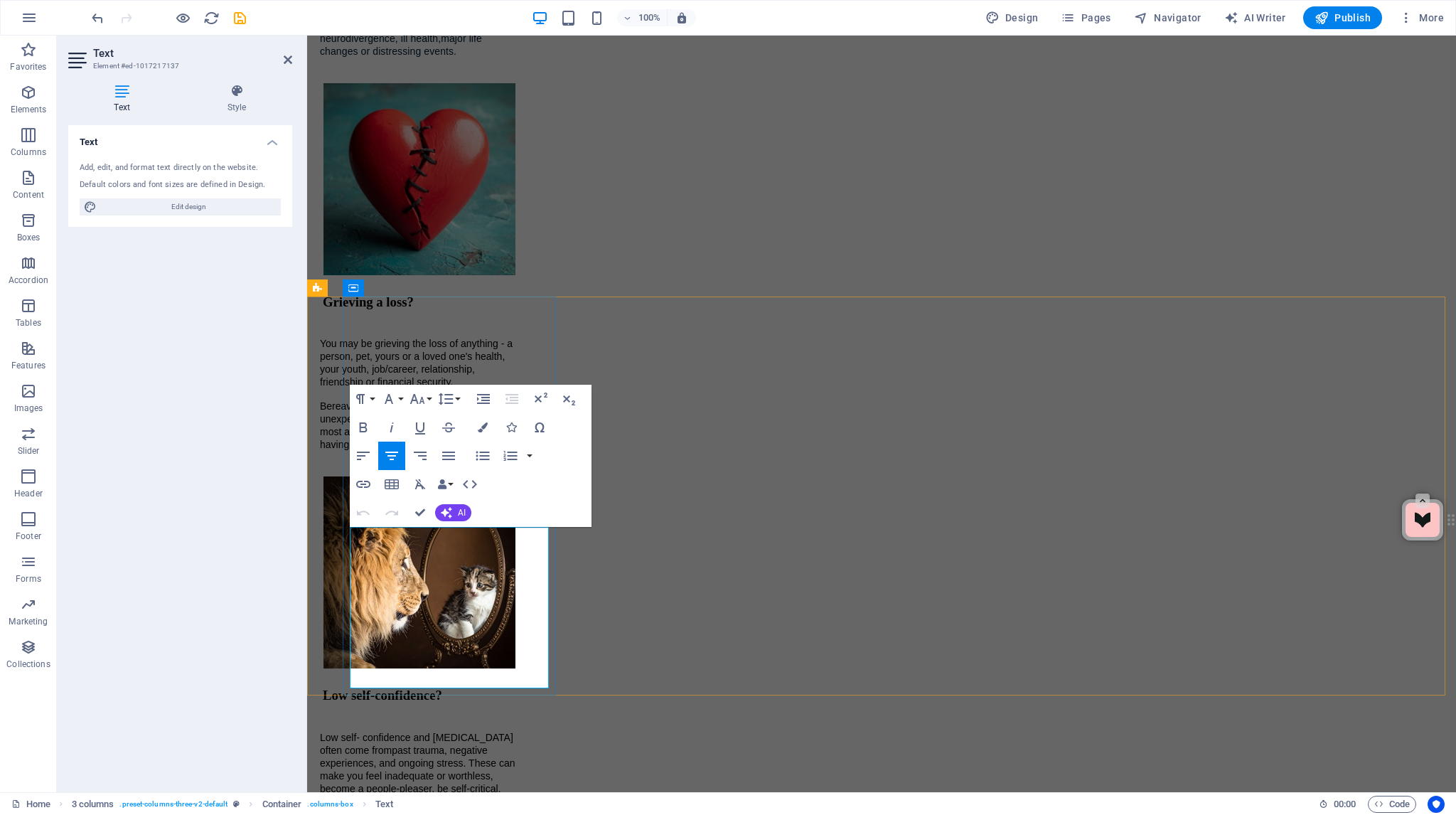
drag, startPoint x: 463, startPoint y: 591, endPoint x: 354, endPoint y: 587, distance: 109.1
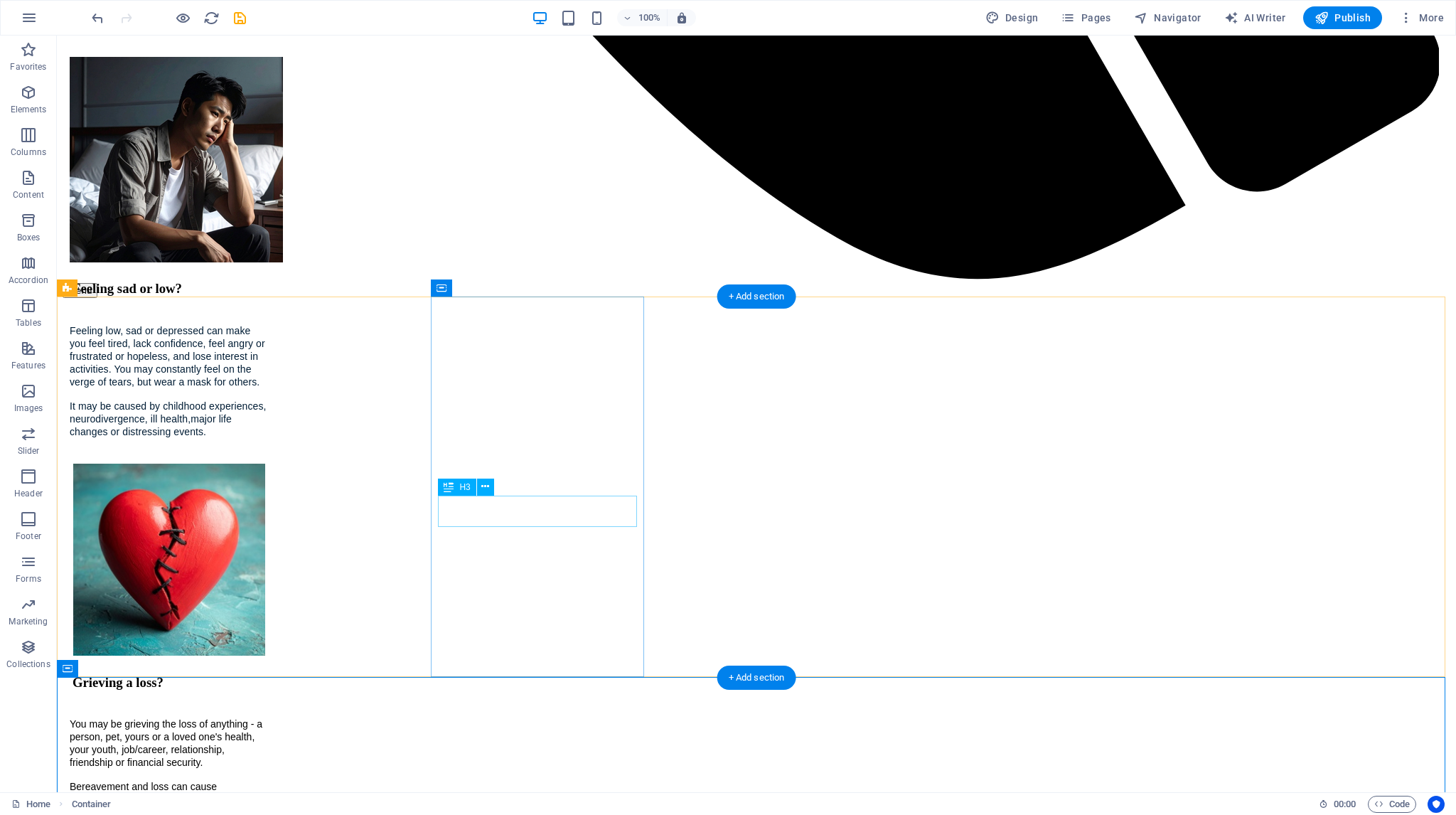
scroll to position [1606, 0]
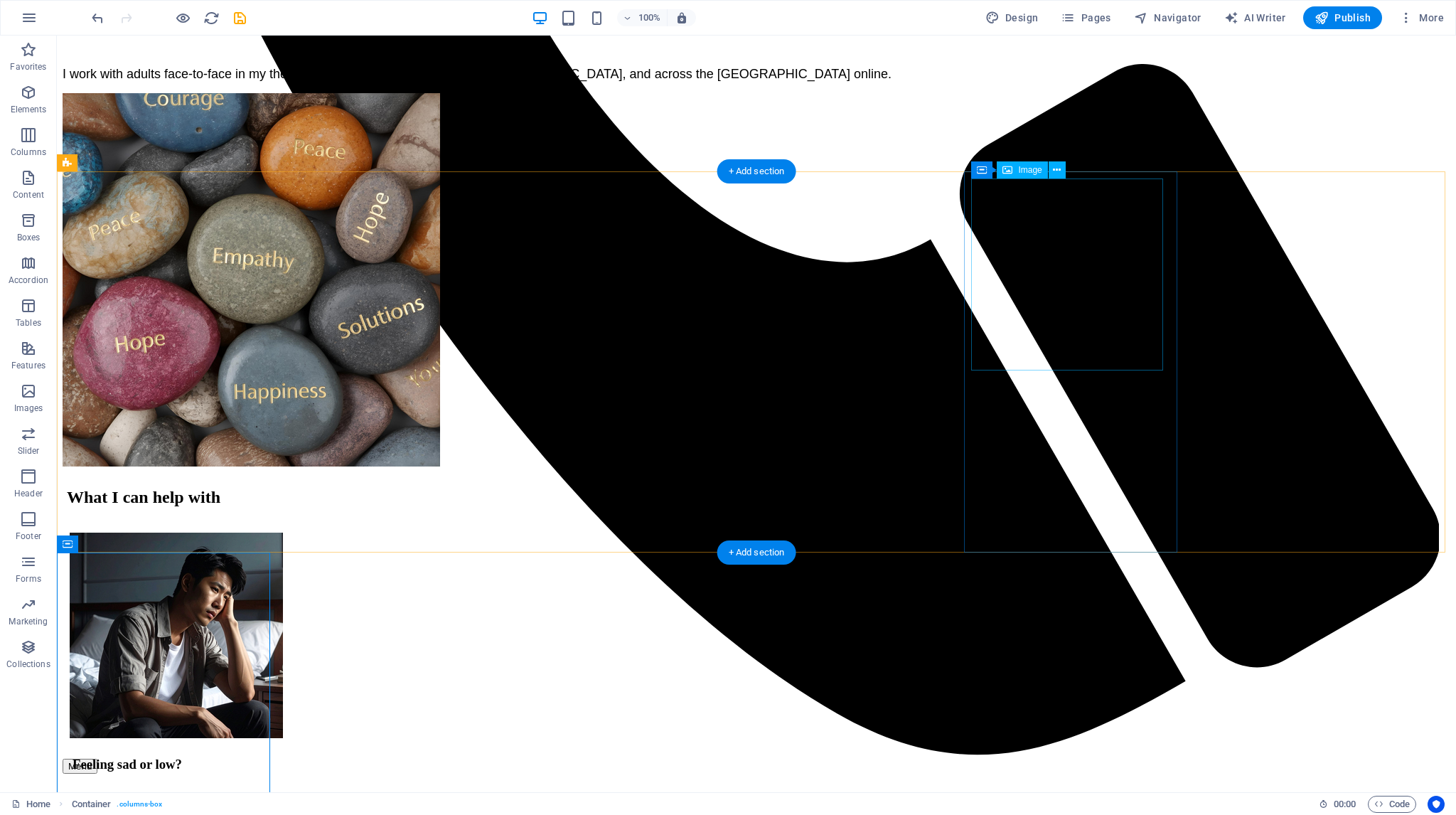
scroll to position [1179, 0]
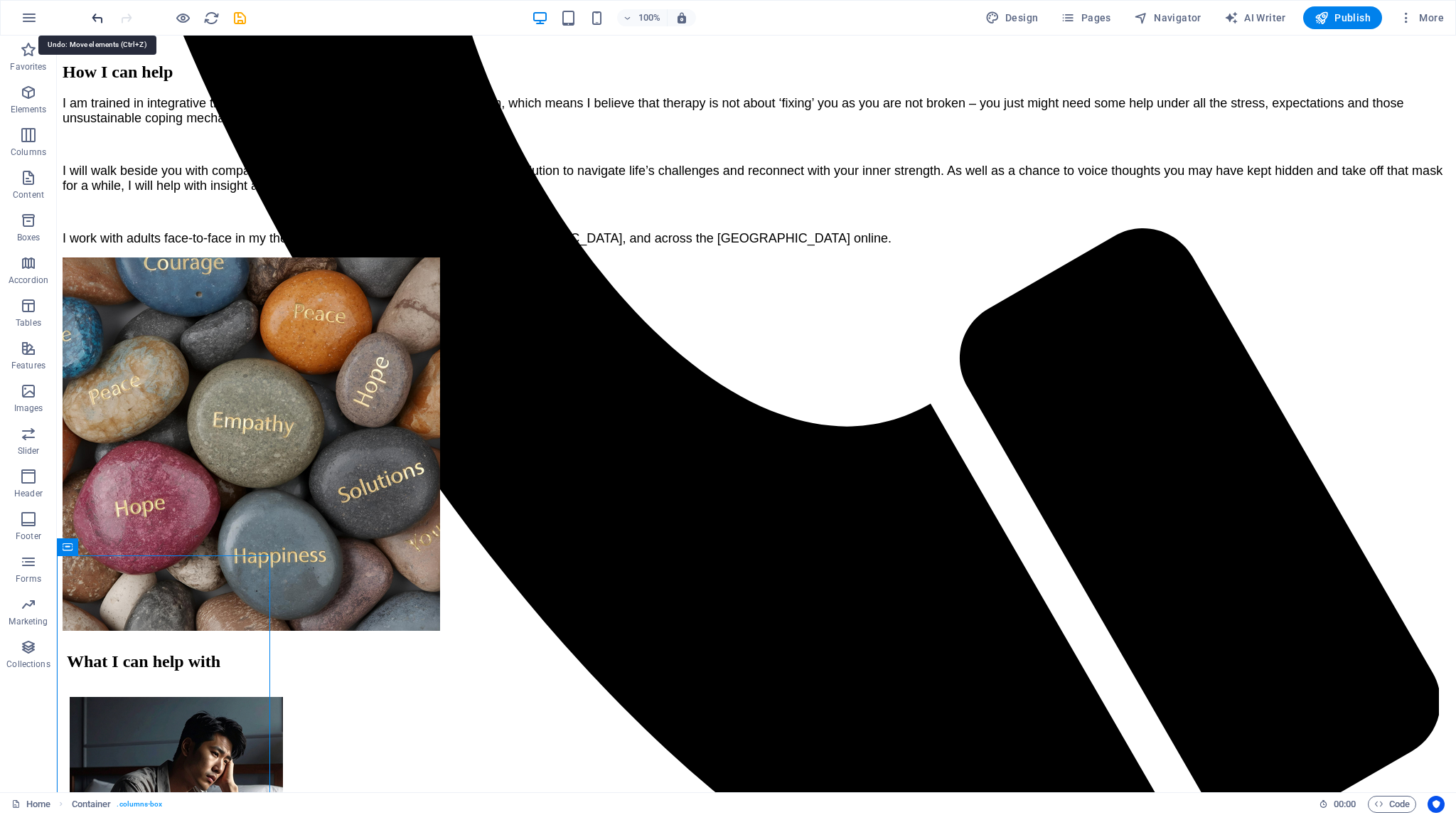
click at [96, 15] on icon "undo" at bounding box center [98, 18] width 16 height 16
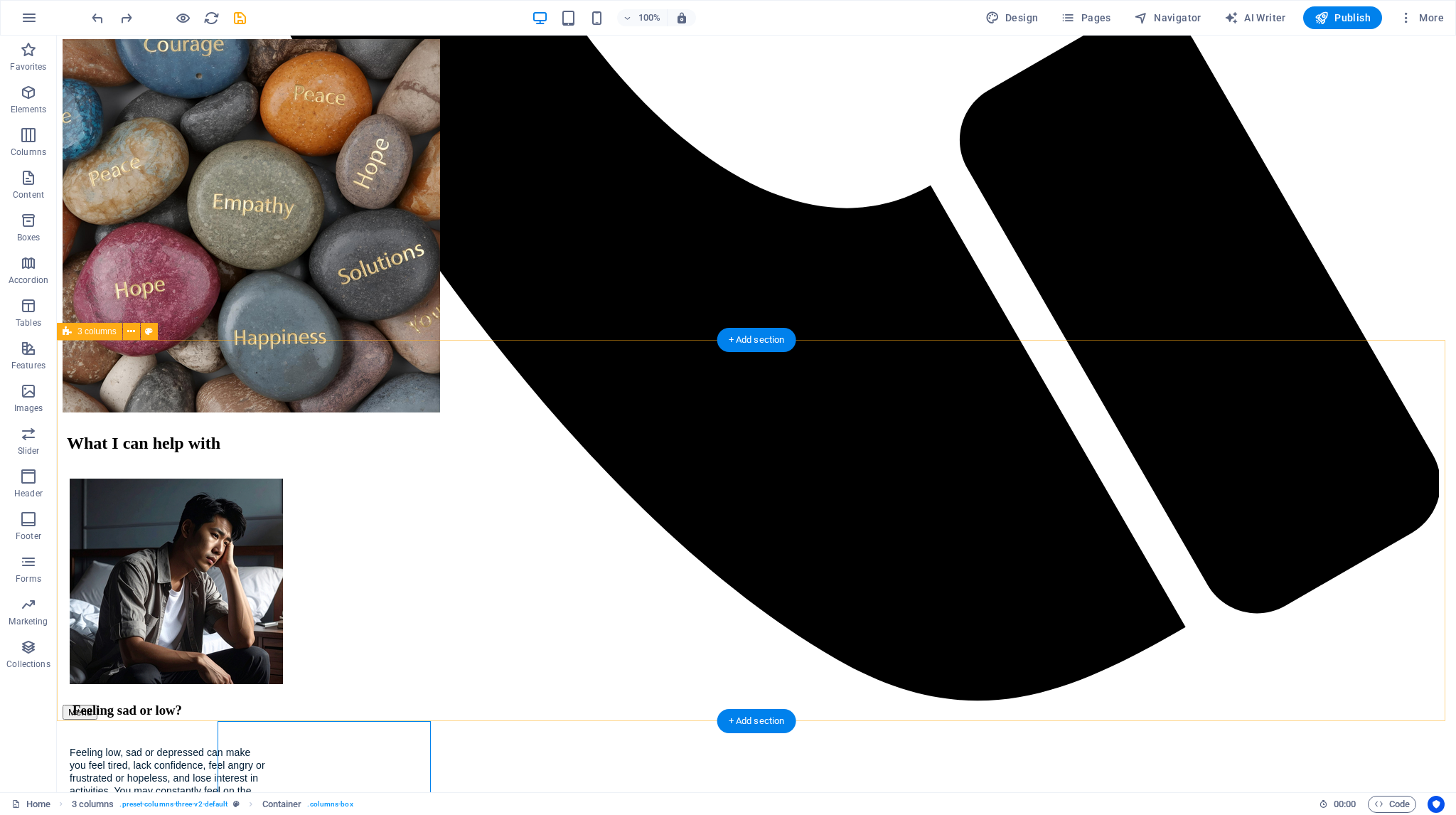
scroll to position [1395, 0]
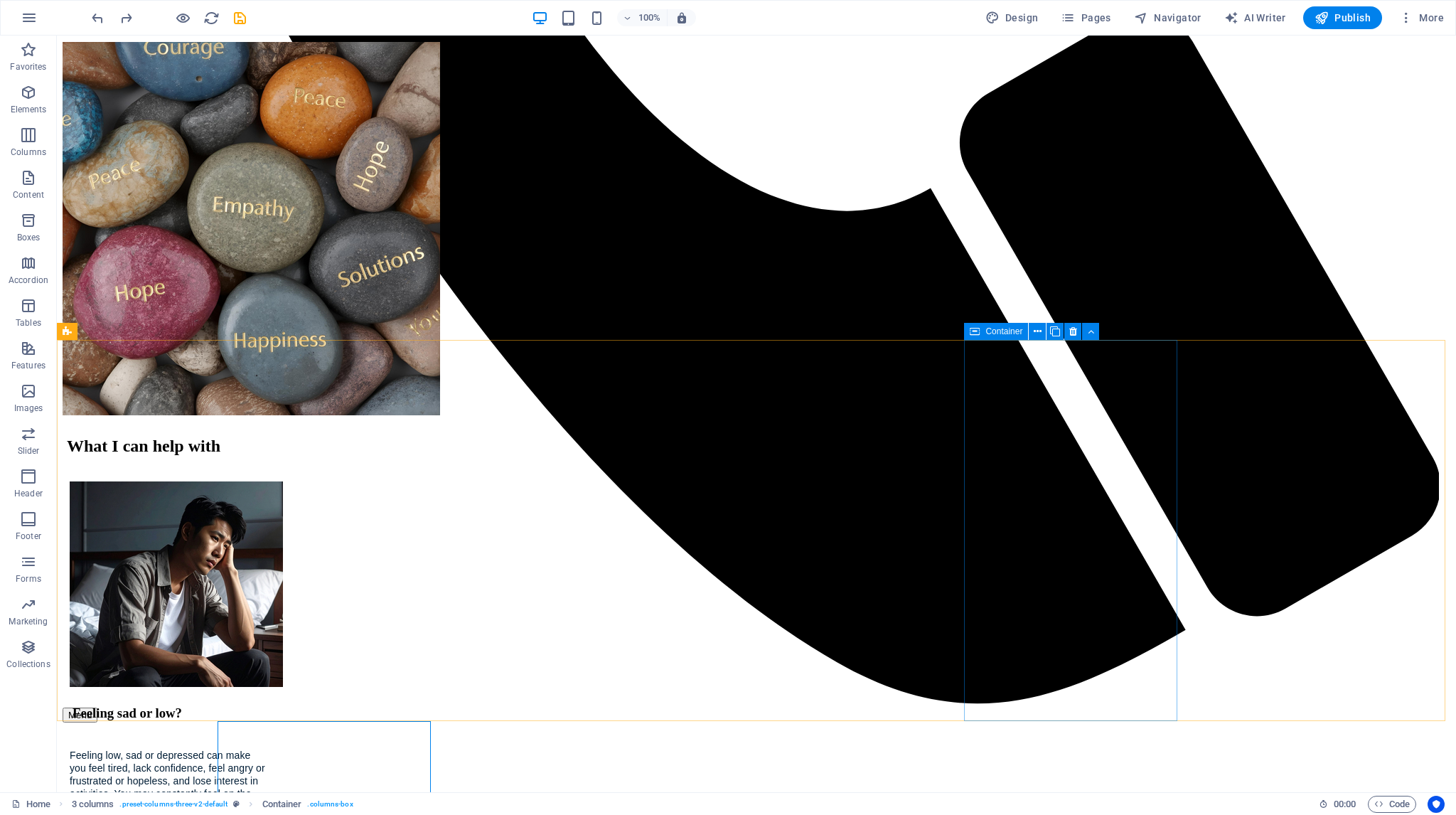
click at [985, 331] on div "Container" at bounding box center [996, 331] width 64 height 17
click at [993, 332] on span "Container" at bounding box center [1004, 332] width 37 height 9
click at [1038, 331] on icon at bounding box center [1037, 332] width 8 height 15
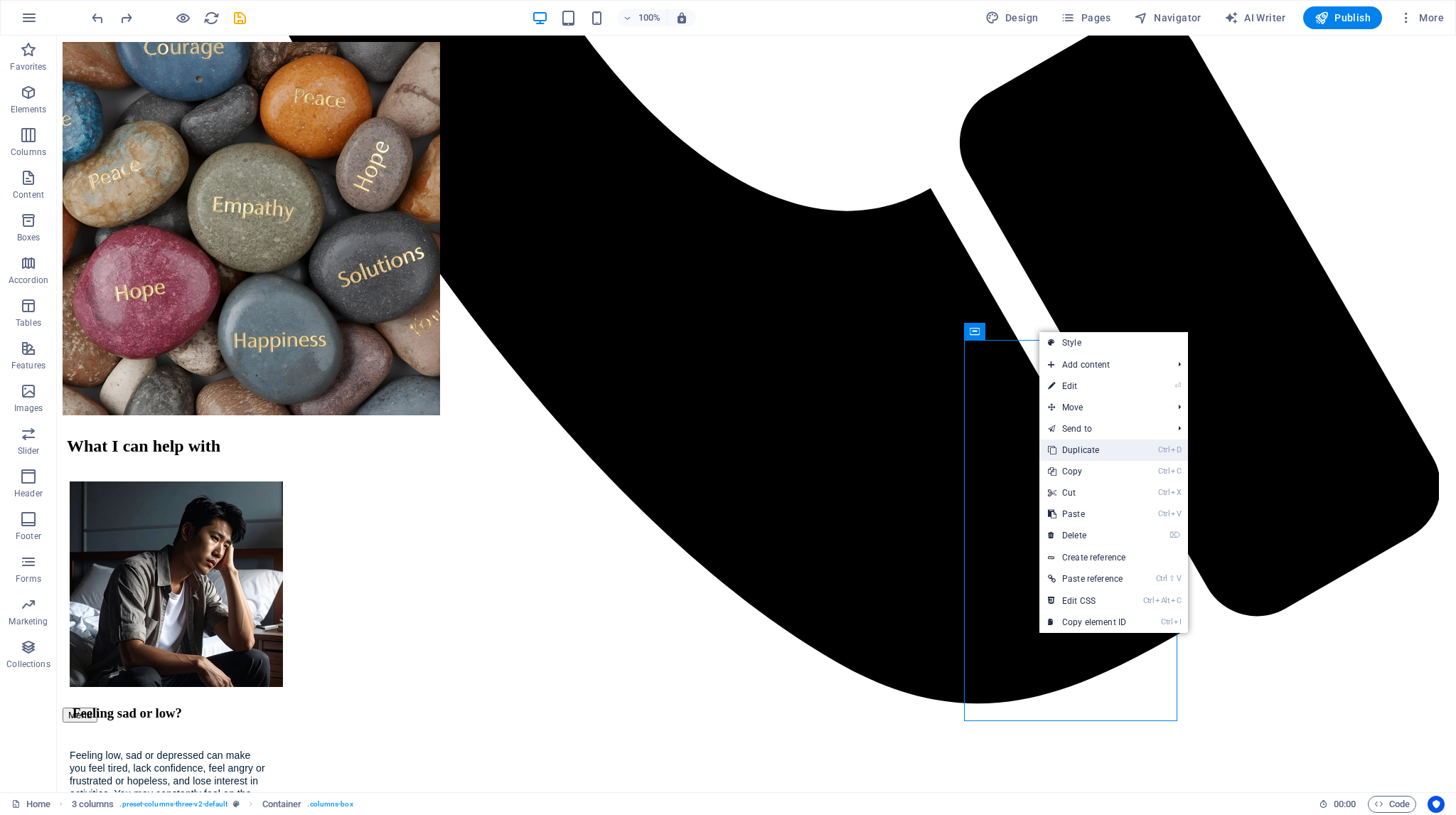
click at [1084, 447] on link "Ctrl D Duplicate" at bounding box center [1087, 450] width 95 height 21
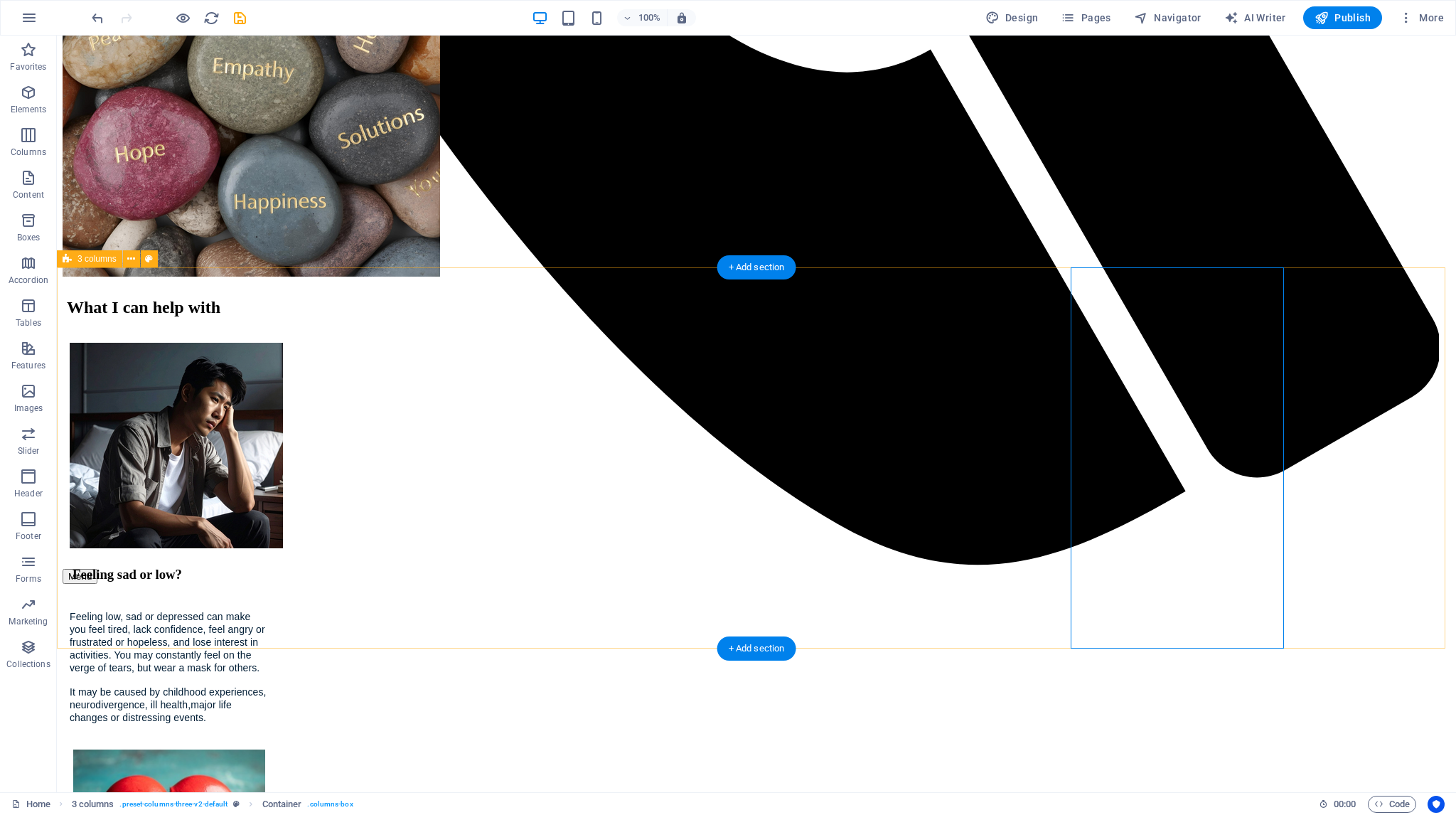
scroll to position [1536, 0]
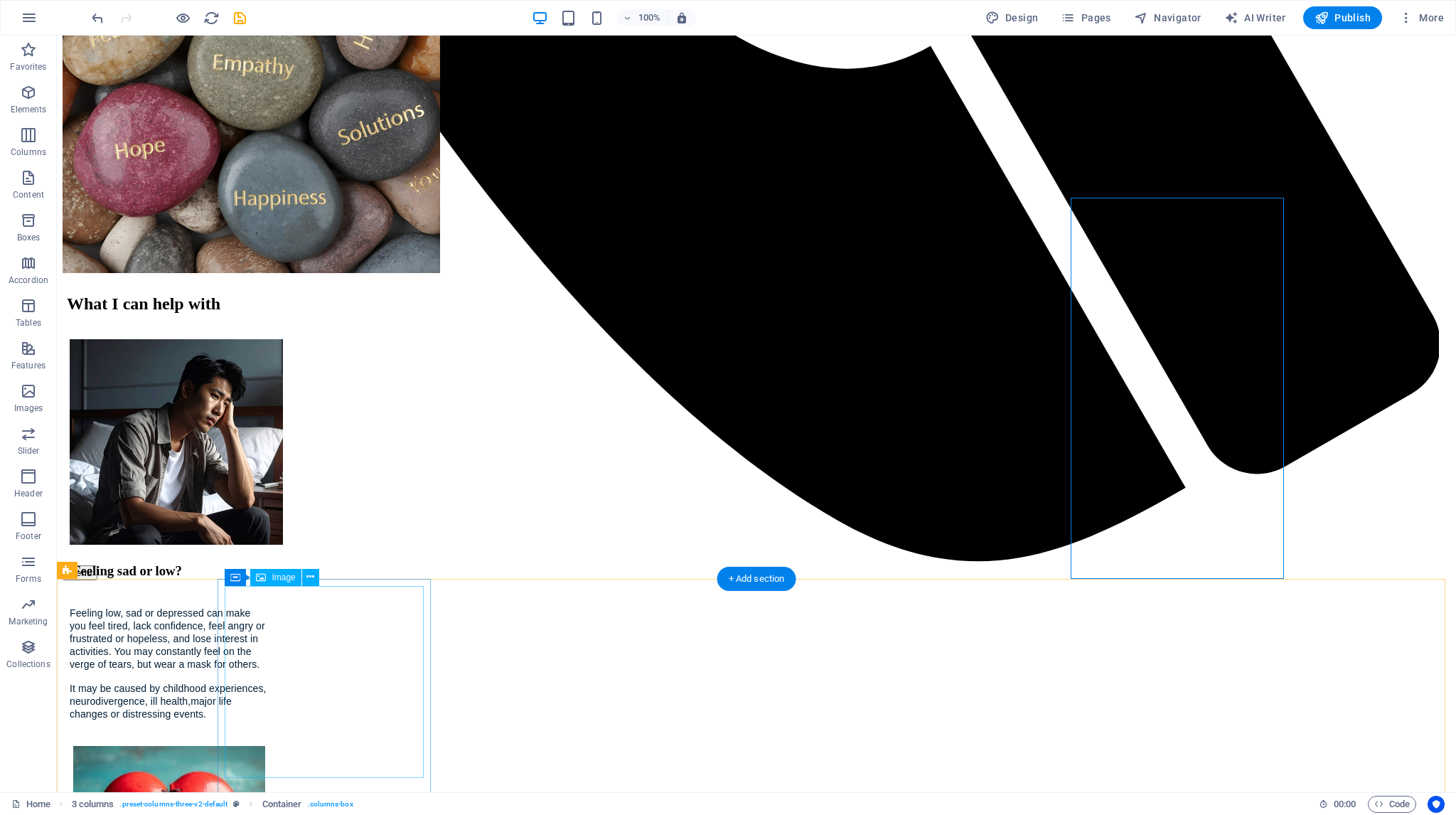
select select "px"
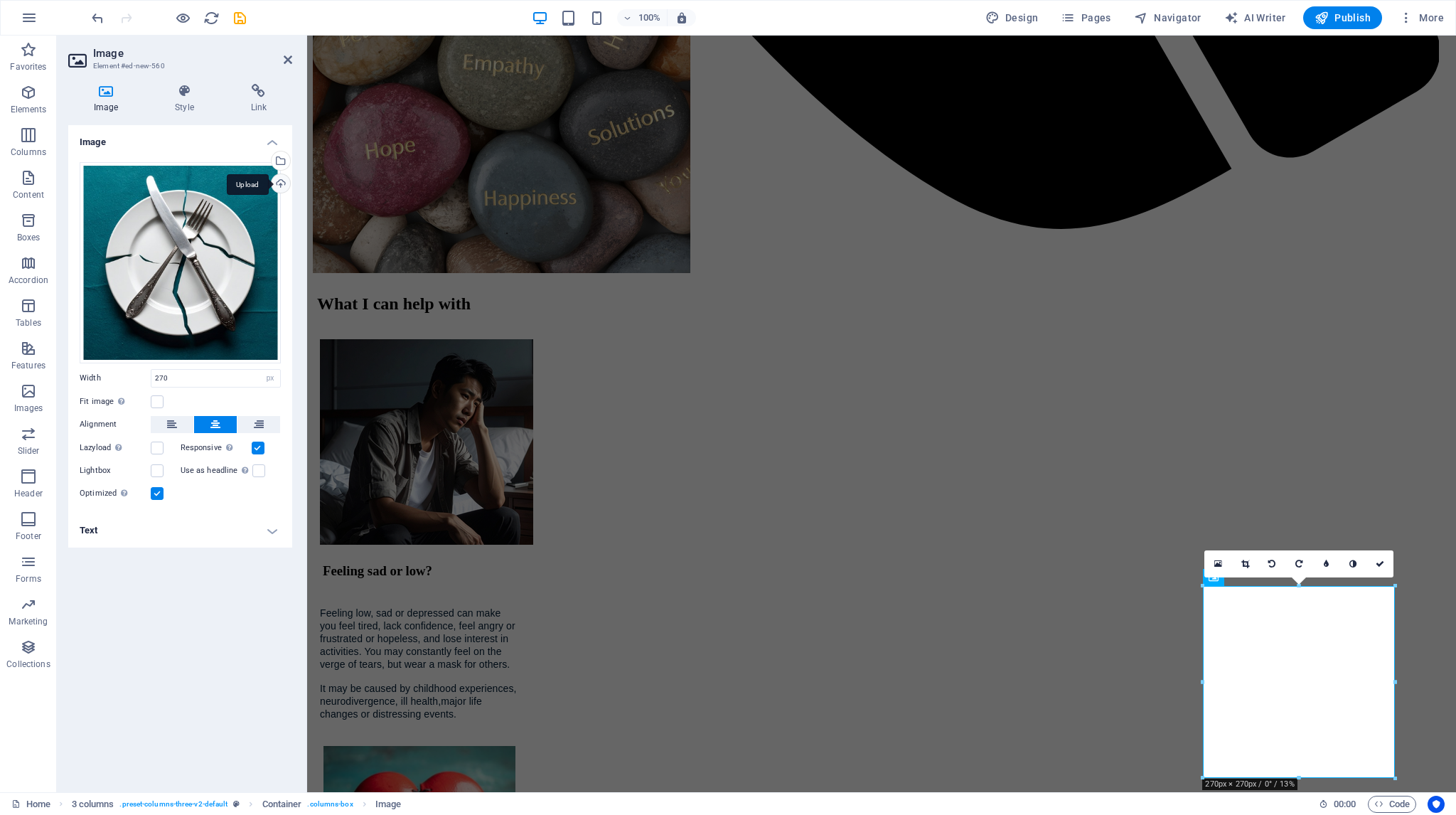
click at [282, 181] on div "Upload" at bounding box center [279, 185] width 21 height 21
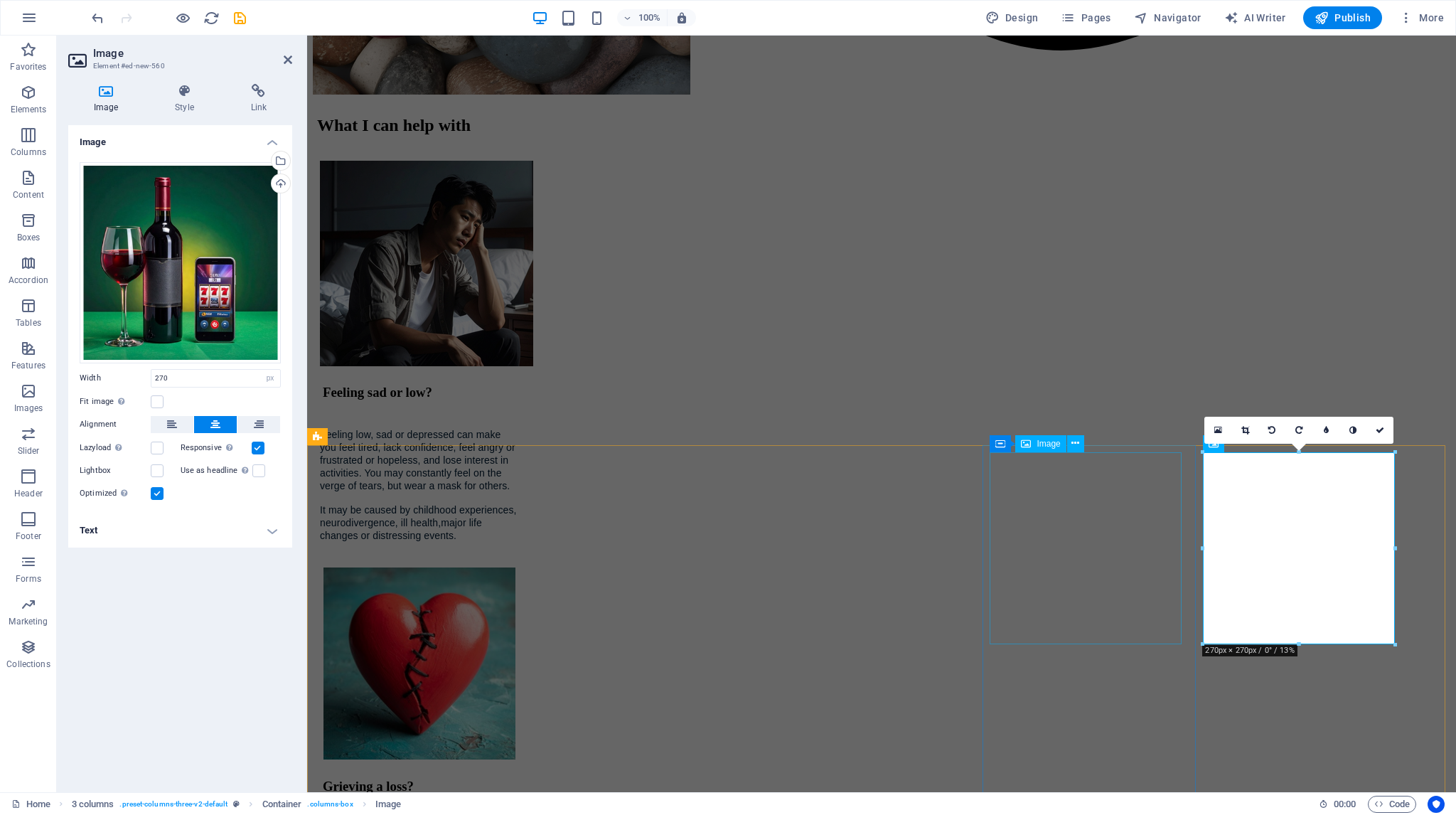
scroll to position [1821, 0]
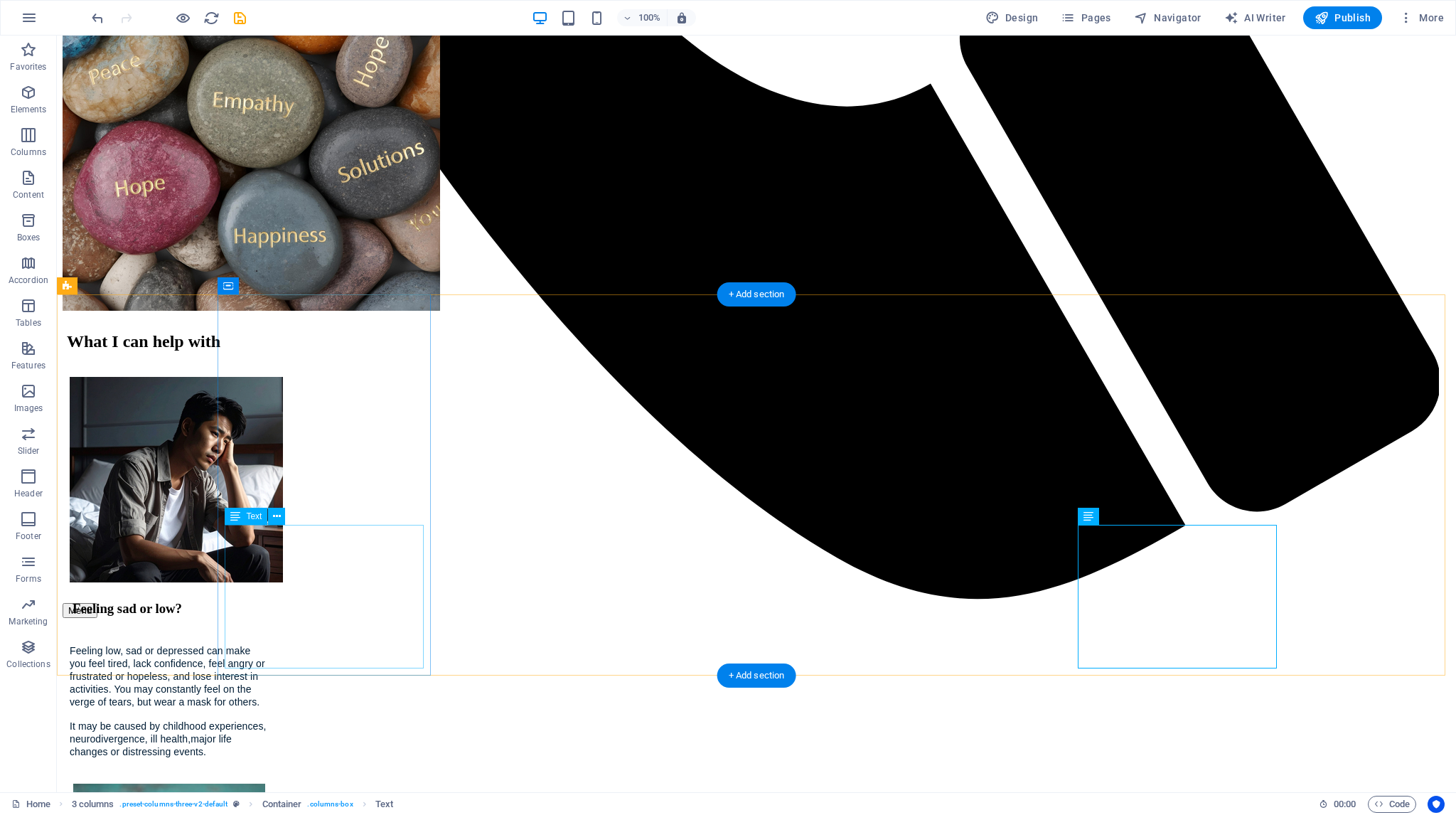
scroll to position [1511, 0]
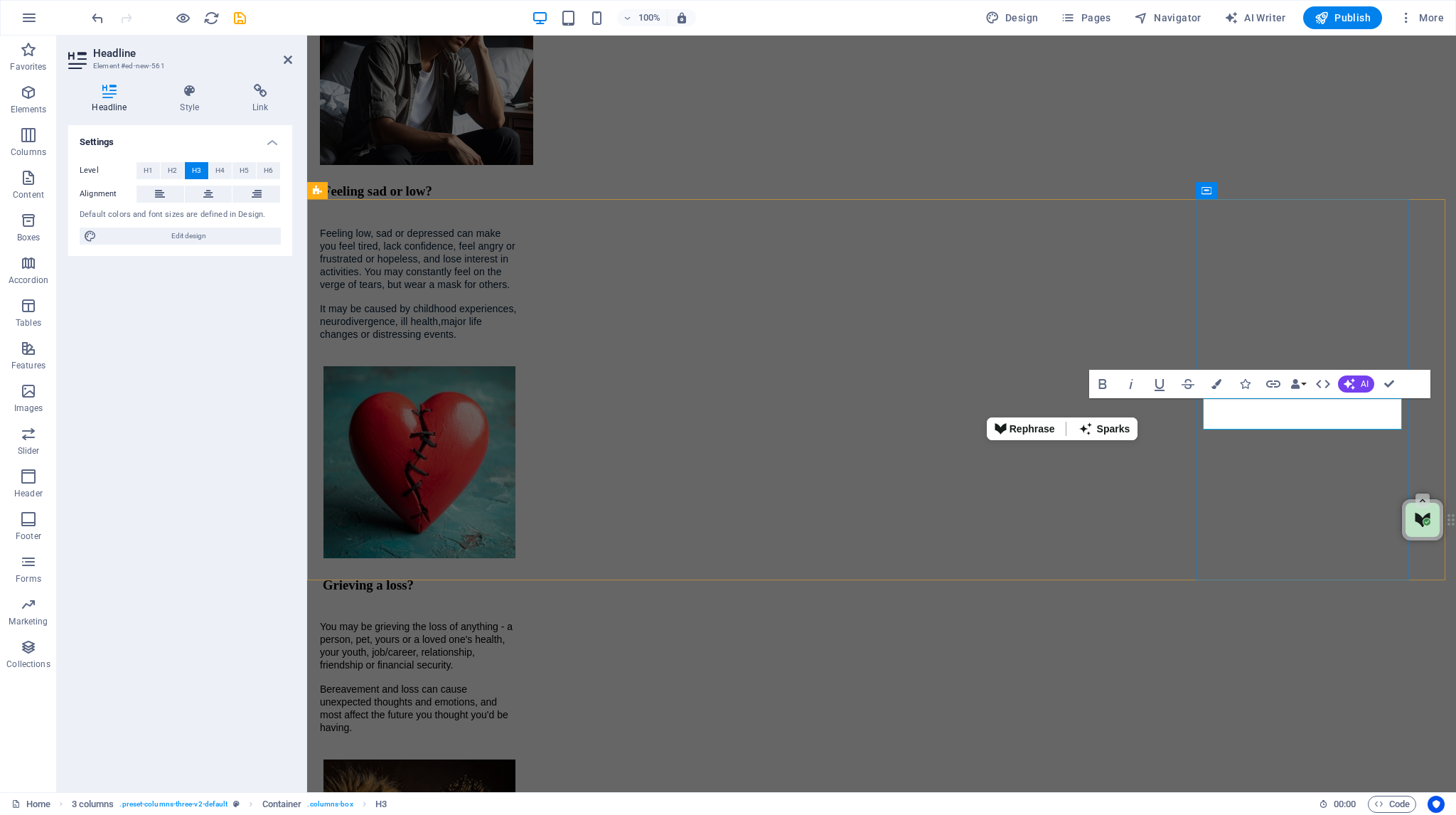
drag, startPoint x: 1340, startPoint y: 414, endPoint x: 1259, endPoint y: 411, distance: 81.1
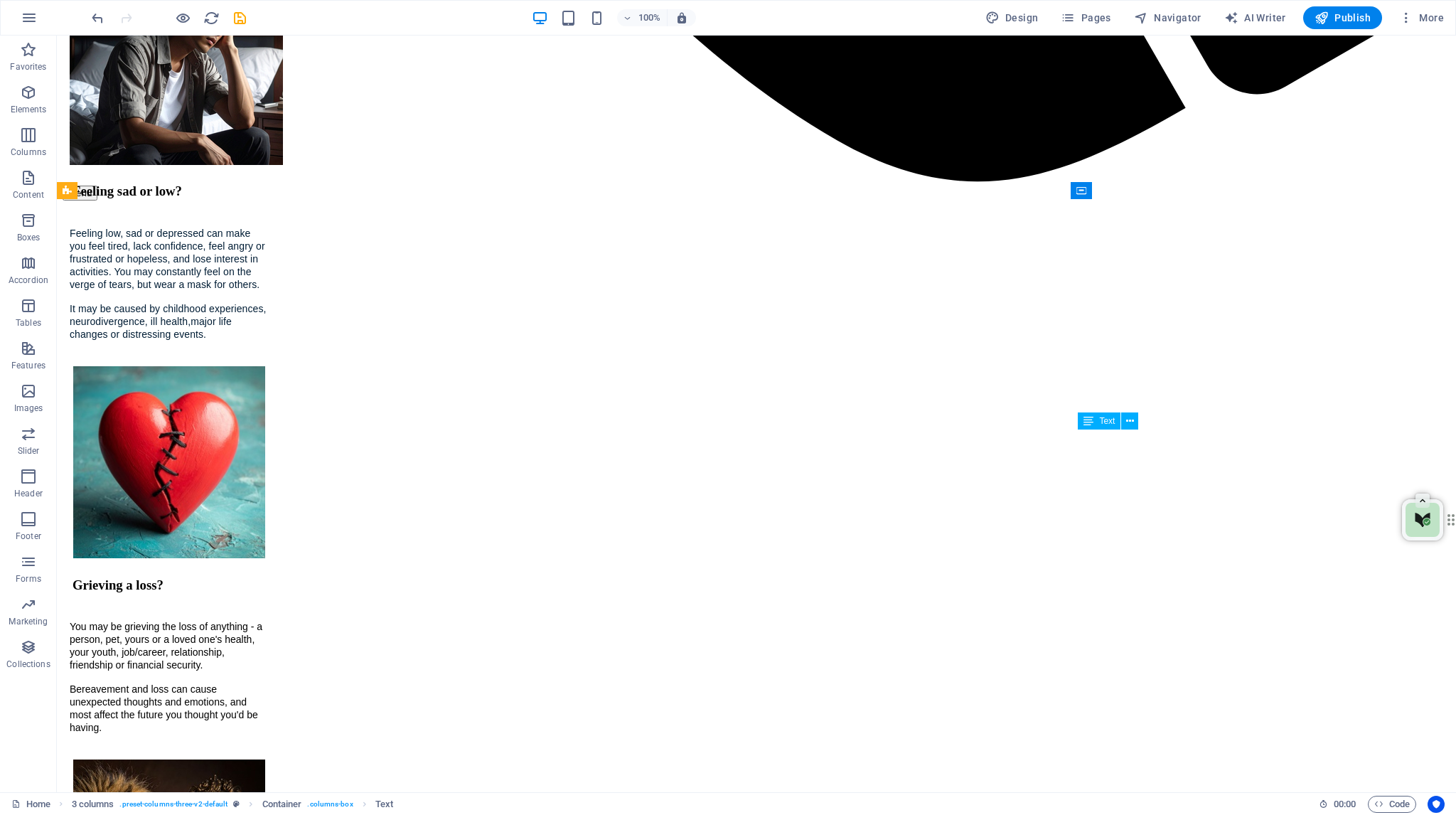
scroll to position [1535, 0]
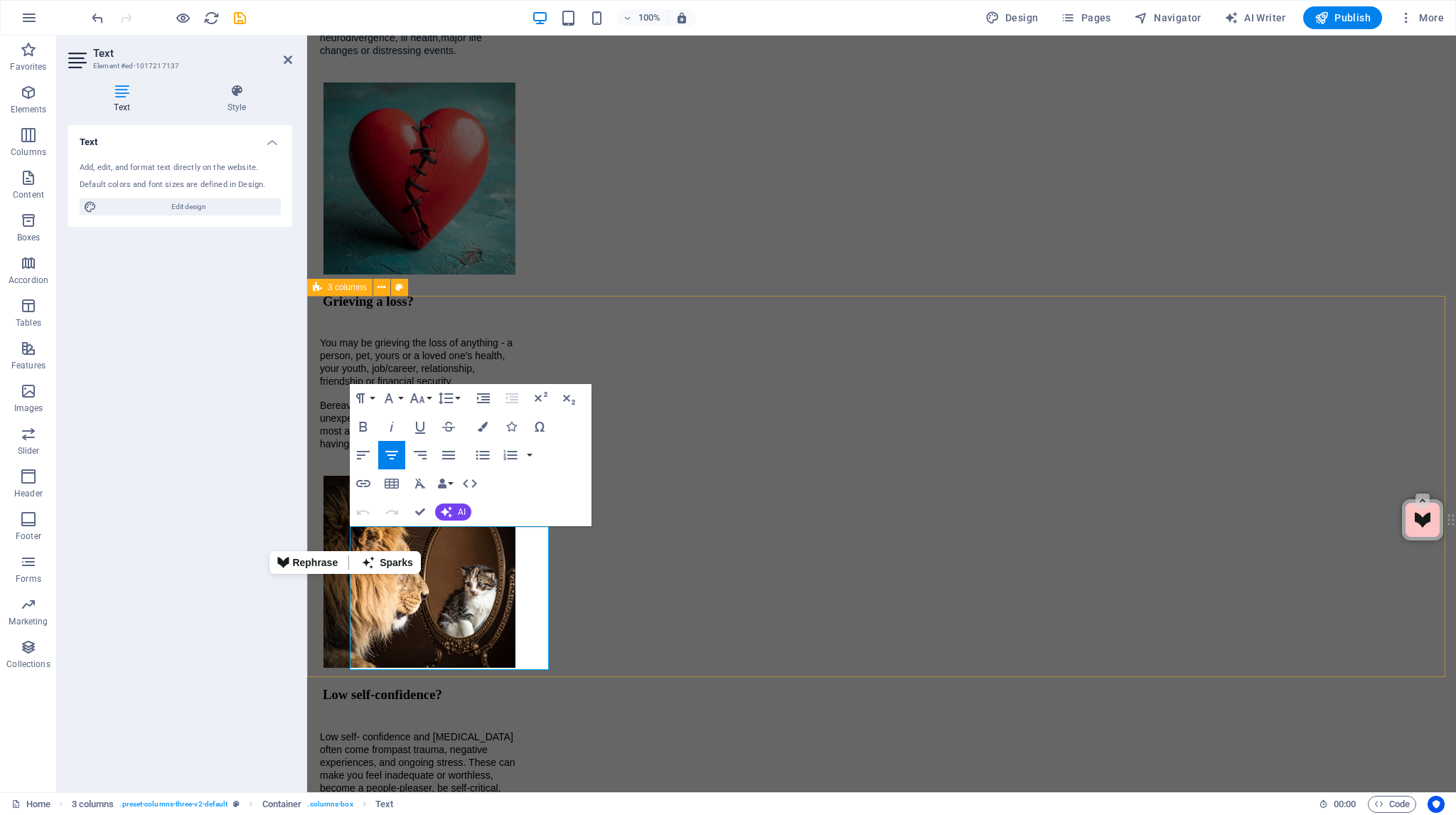
drag, startPoint x: 522, startPoint y: 662, endPoint x: 341, endPoint y: 536, distance: 220.5
copy p "Are you compulsively seeking and taking a substance or performing an activity d…"
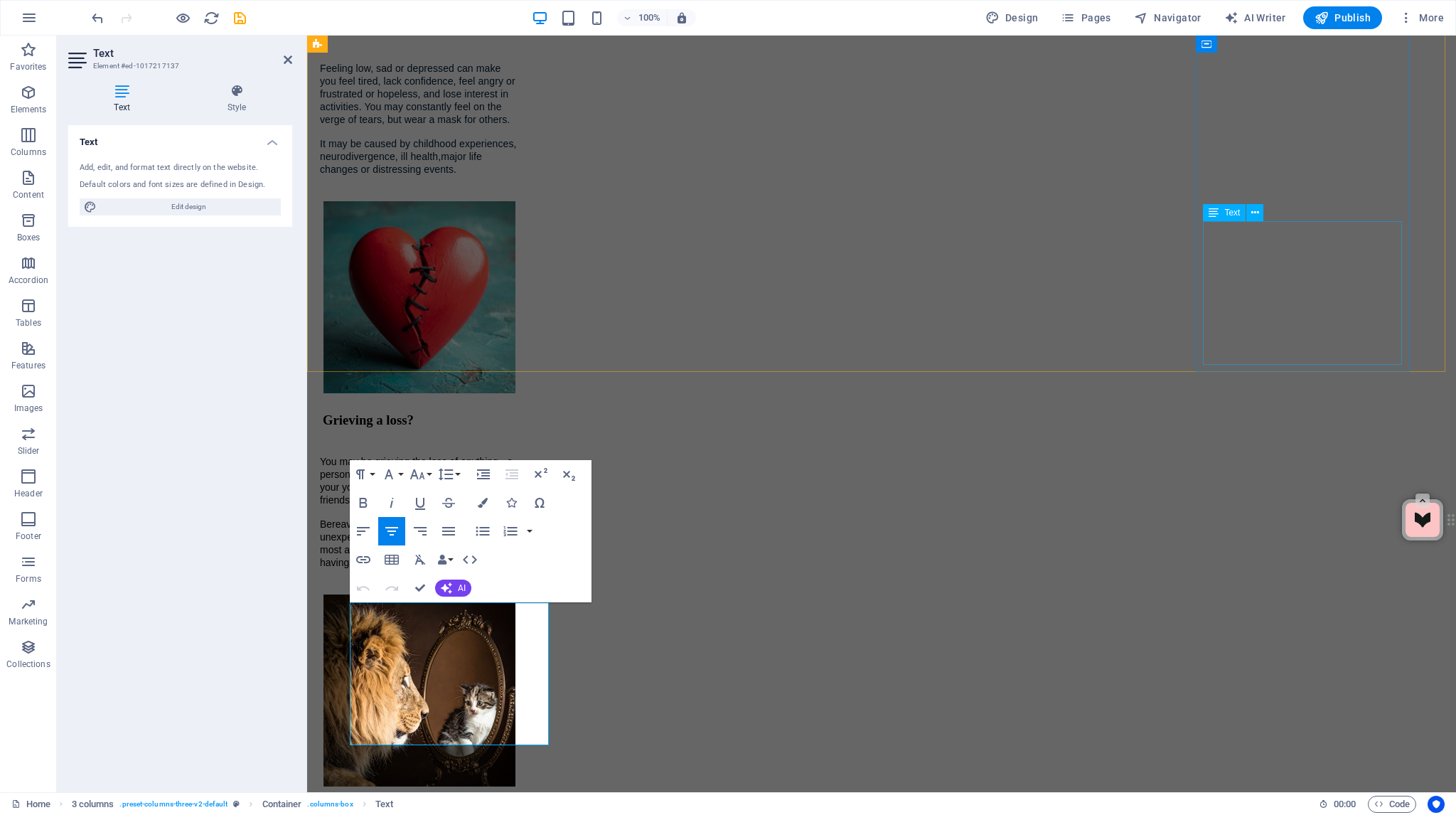
scroll to position [2058, 0]
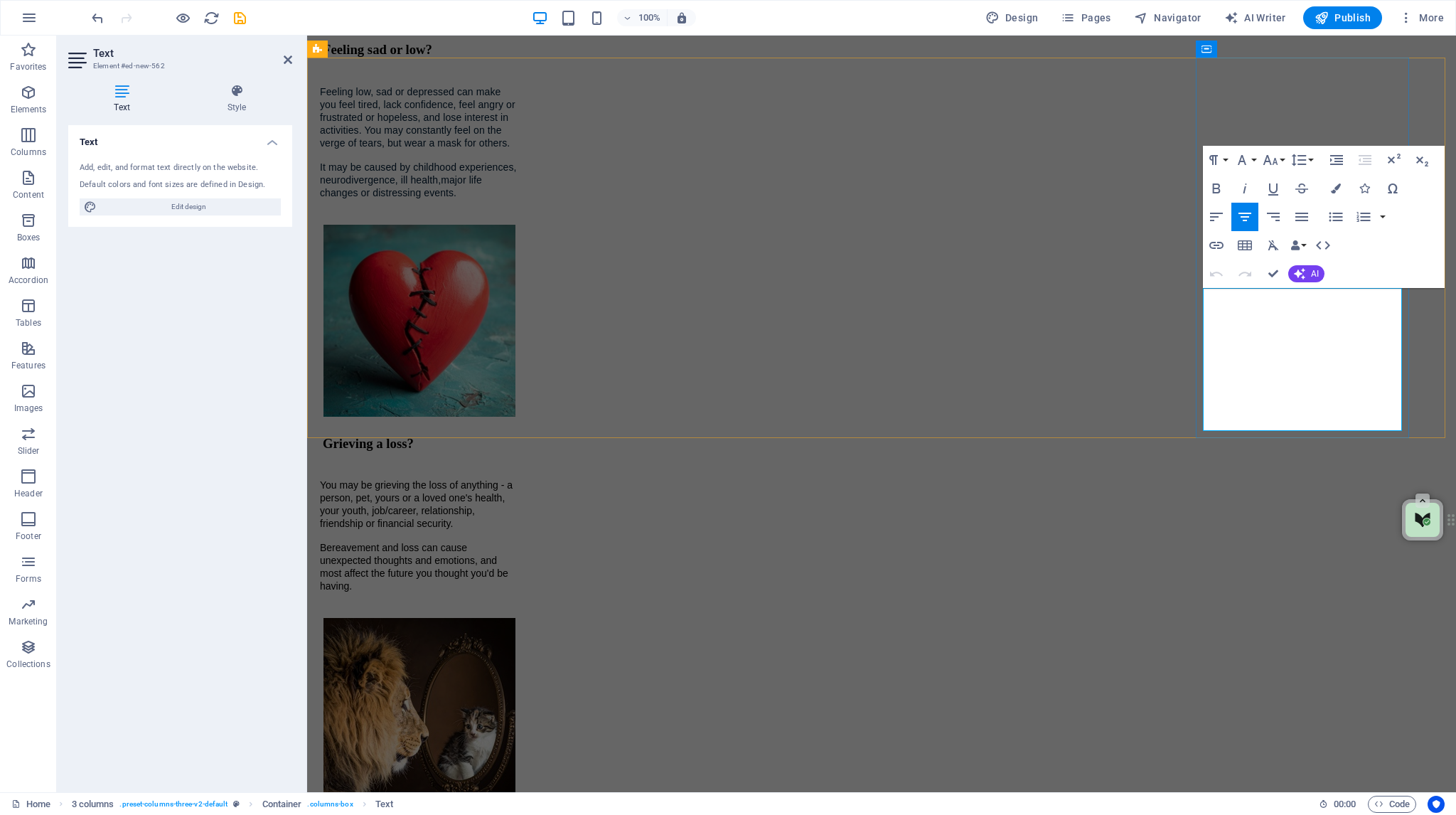
drag, startPoint x: 1373, startPoint y: 420, endPoint x: 1207, endPoint y: 293, distance: 209.0
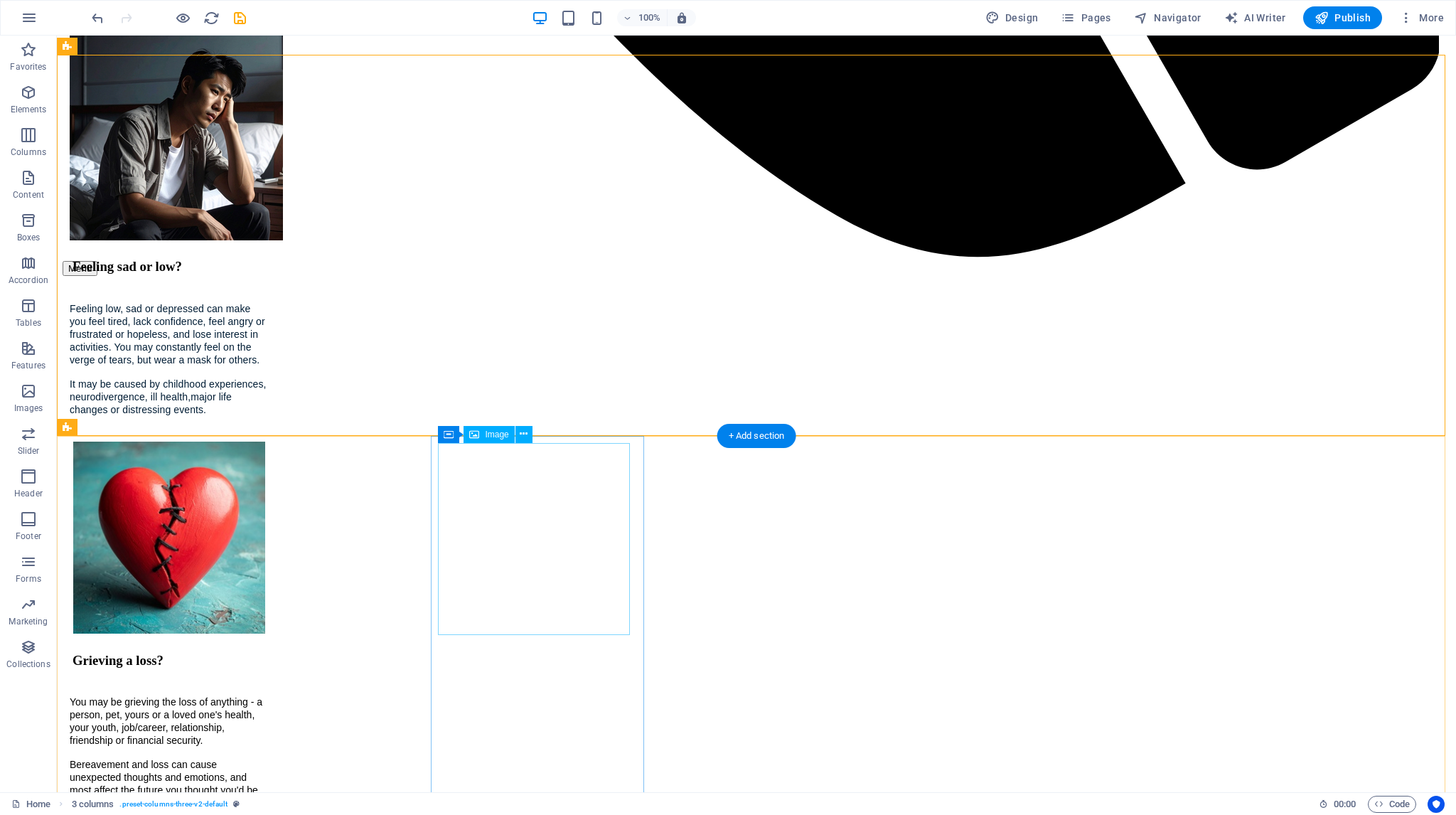
scroll to position [1961, 0]
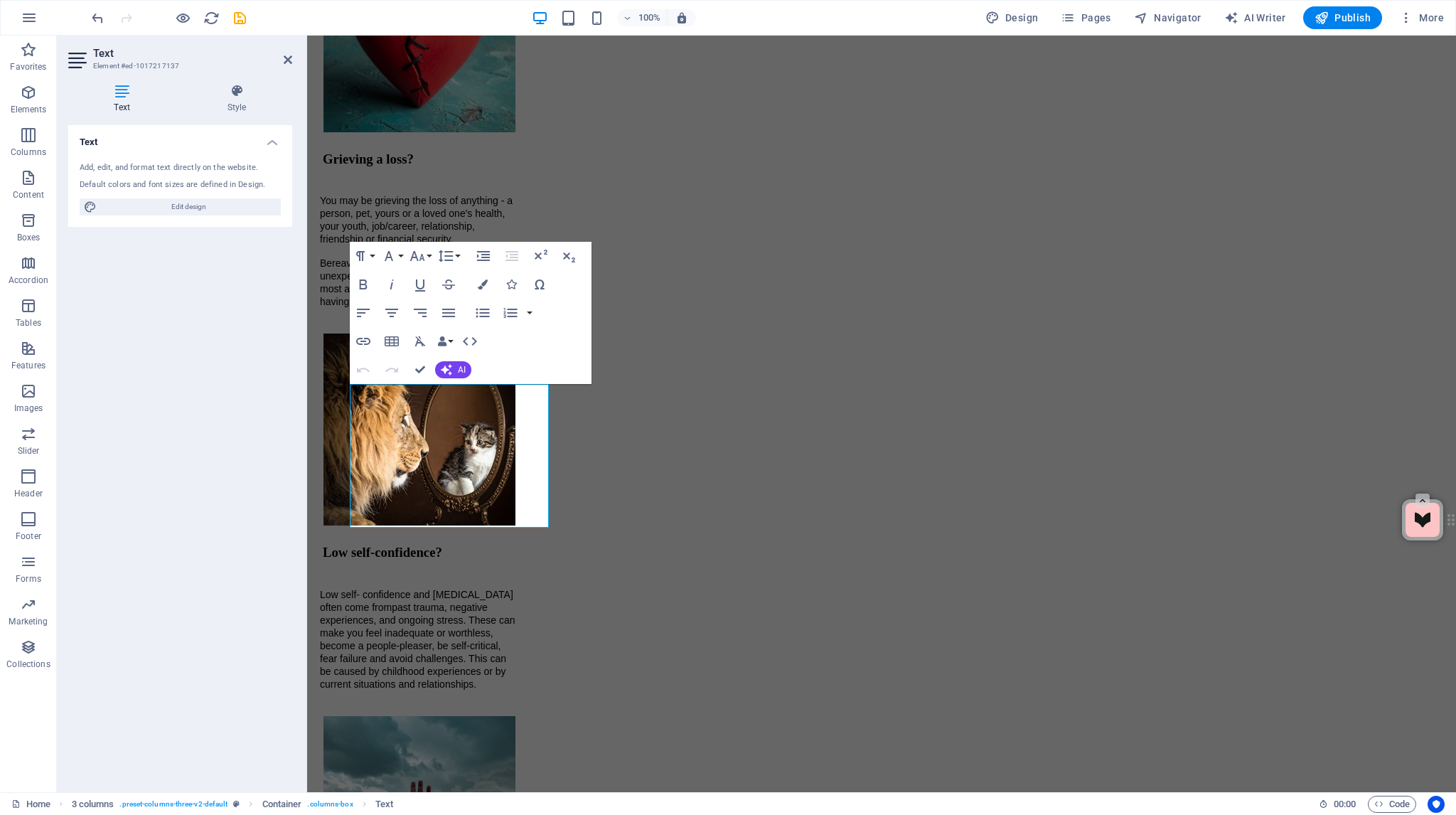
click at [227, 266] on div "Text Add, edit, and format text directly on the website. Default colors and fon…" at bounding box center [180, 453] width 224 height 656
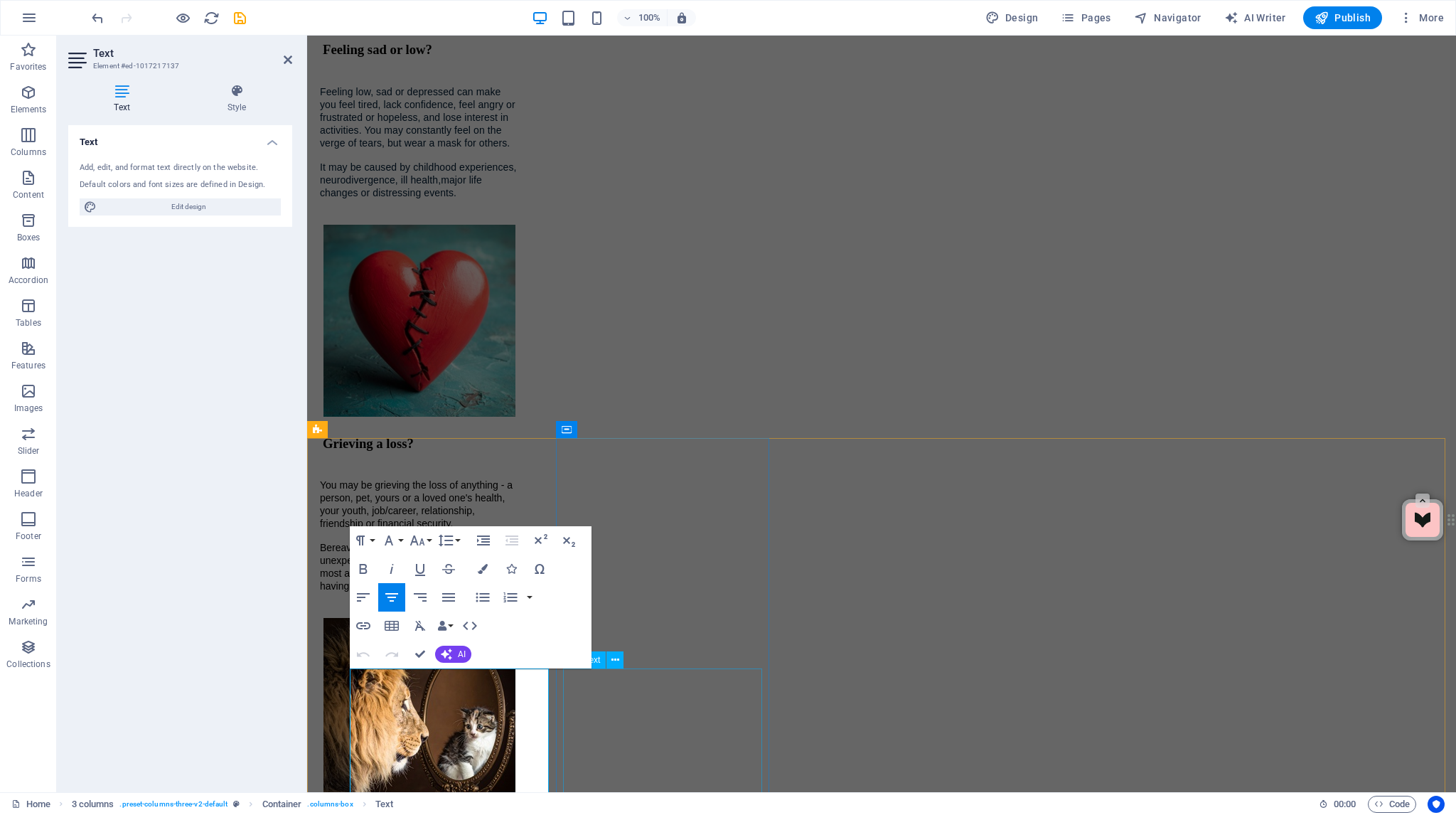
drag, startPoint x: 739, startPoint y: 720, endPoint x: 990, endPoint y: 715, distance: 251.0
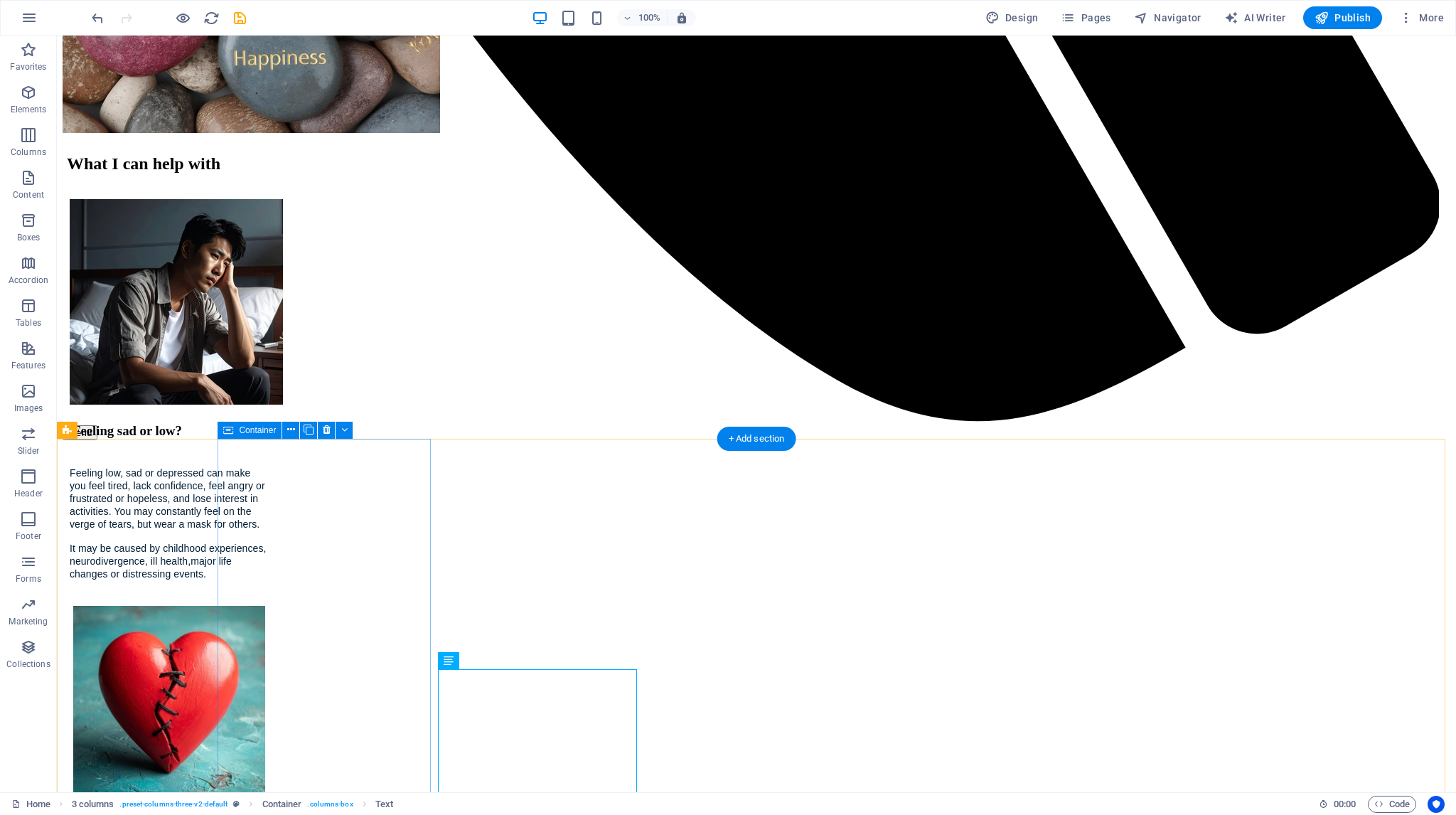
select select "px"
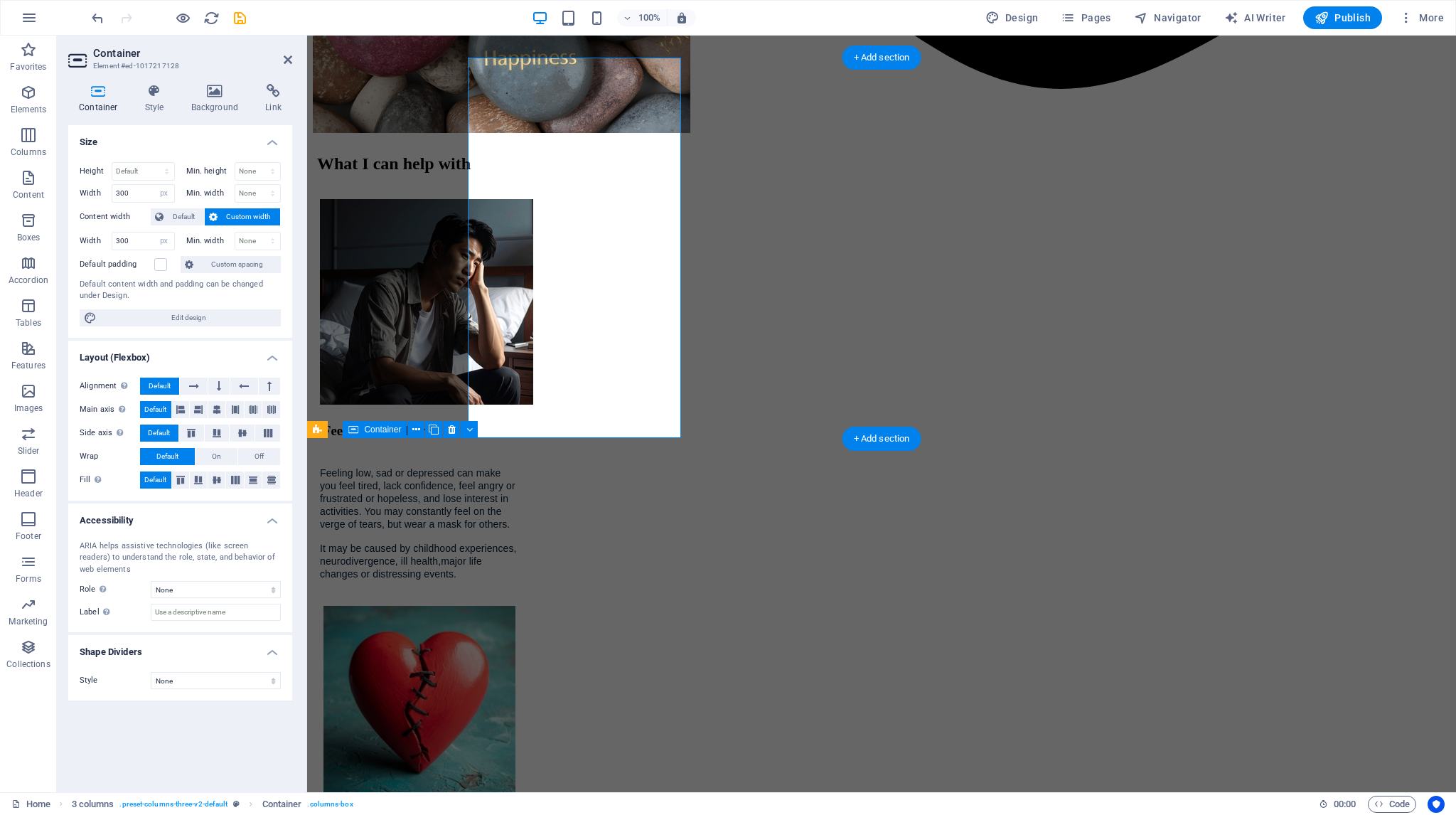
scroll to position [2058, 0]
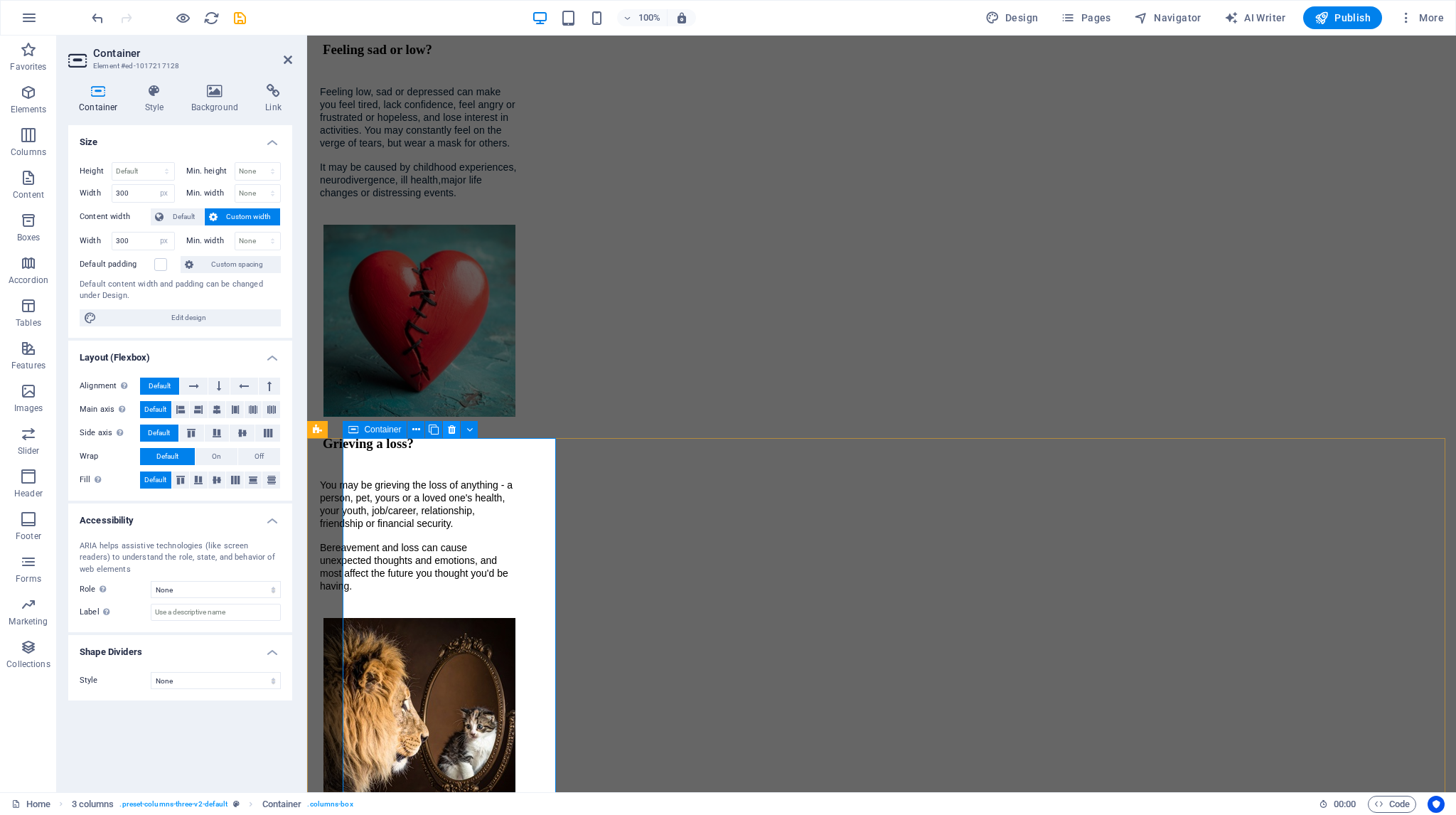
click at [452, 428] on icon at bounding box center [452, 430] width 8 height 15
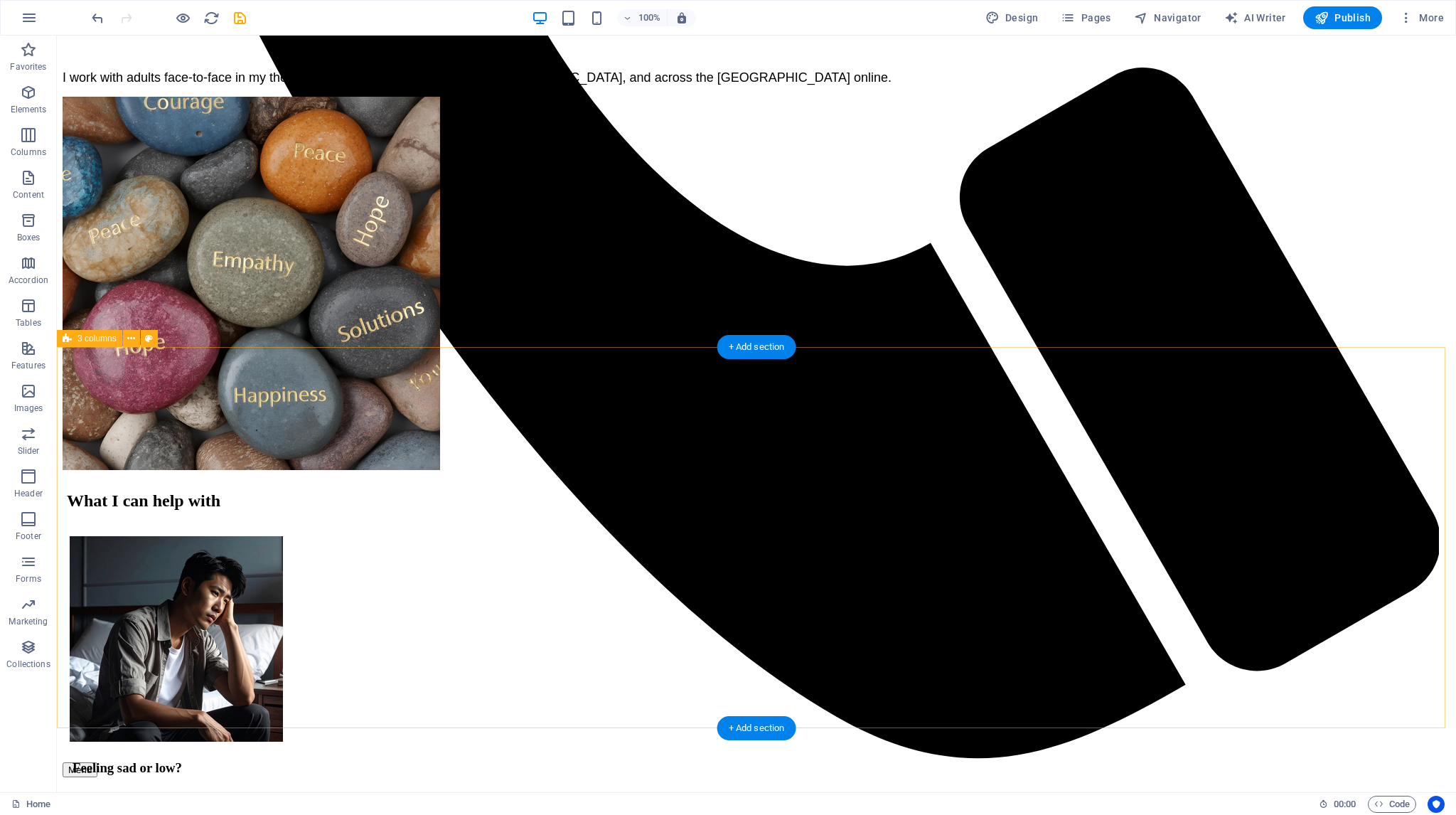
scroll to position [1321, 0]
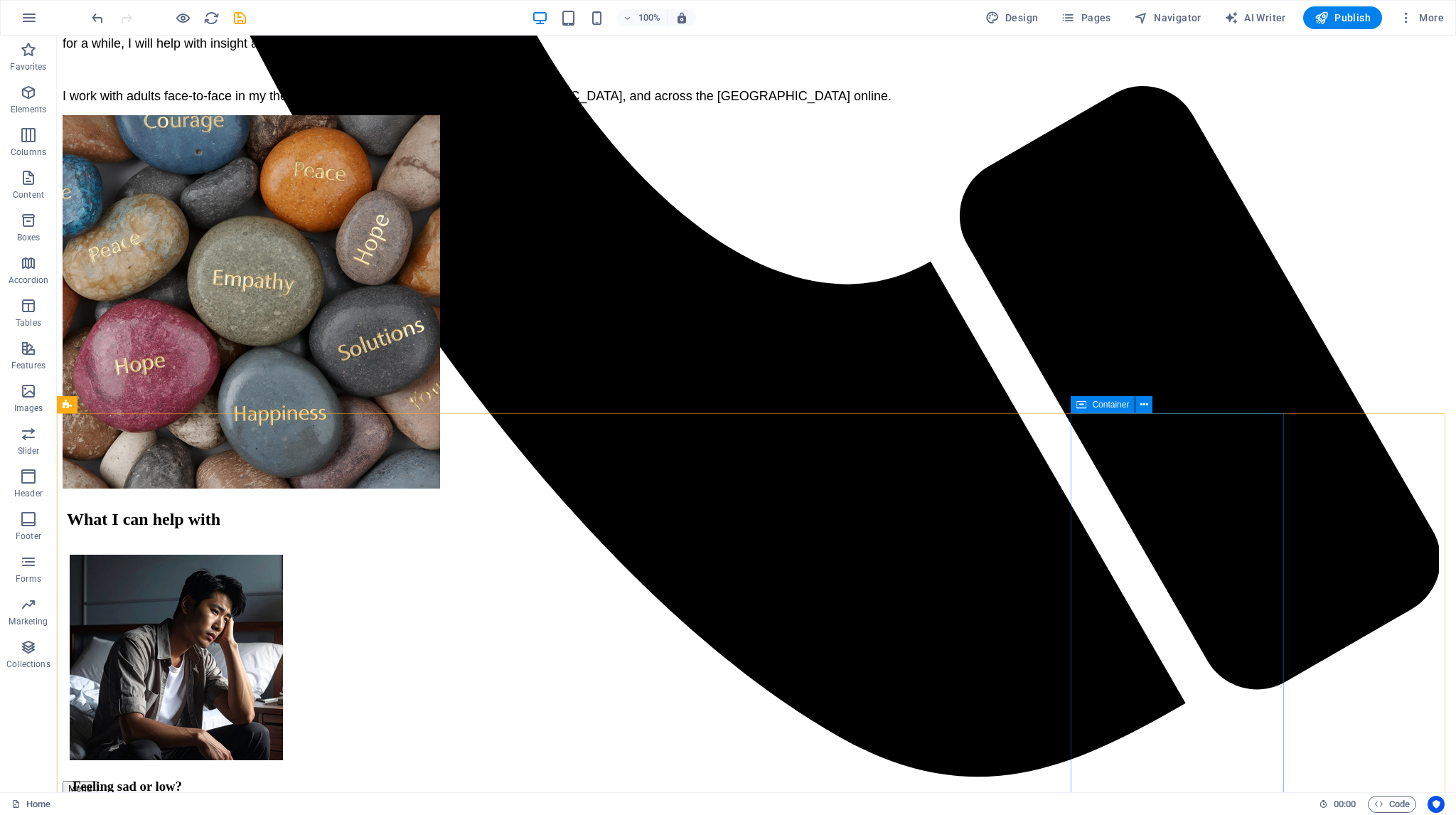
click at [1089, 407] on div "Container" at bounding box center [1102, 404] width 64 height 17
click at [1144, 403] on icon at bounding box center [1144, 405] width 8 height 15
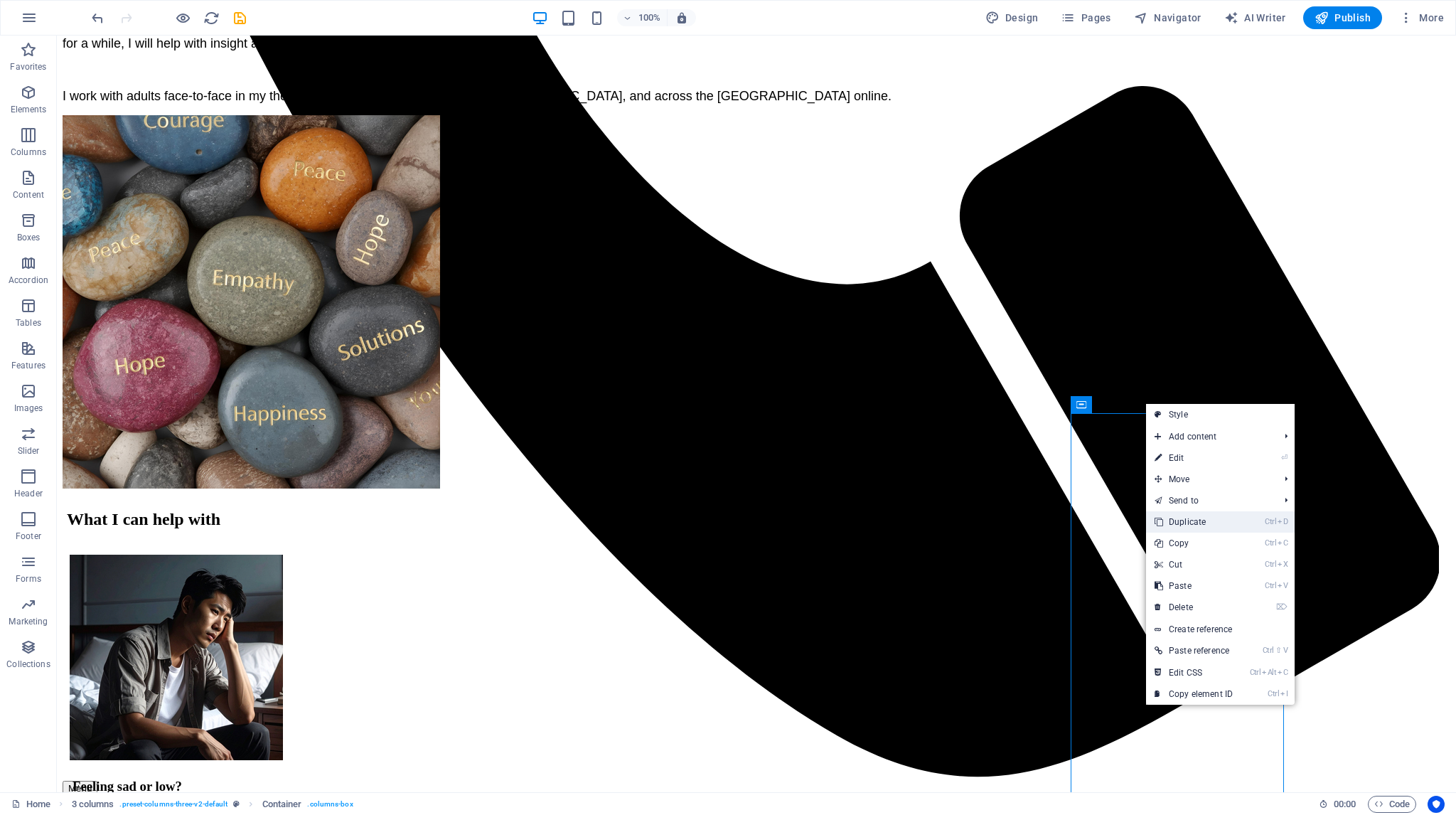
click at [1184, 518] on link "Ctrl D Duplicate" at bounding box center [1194, 522] width 95 height 21
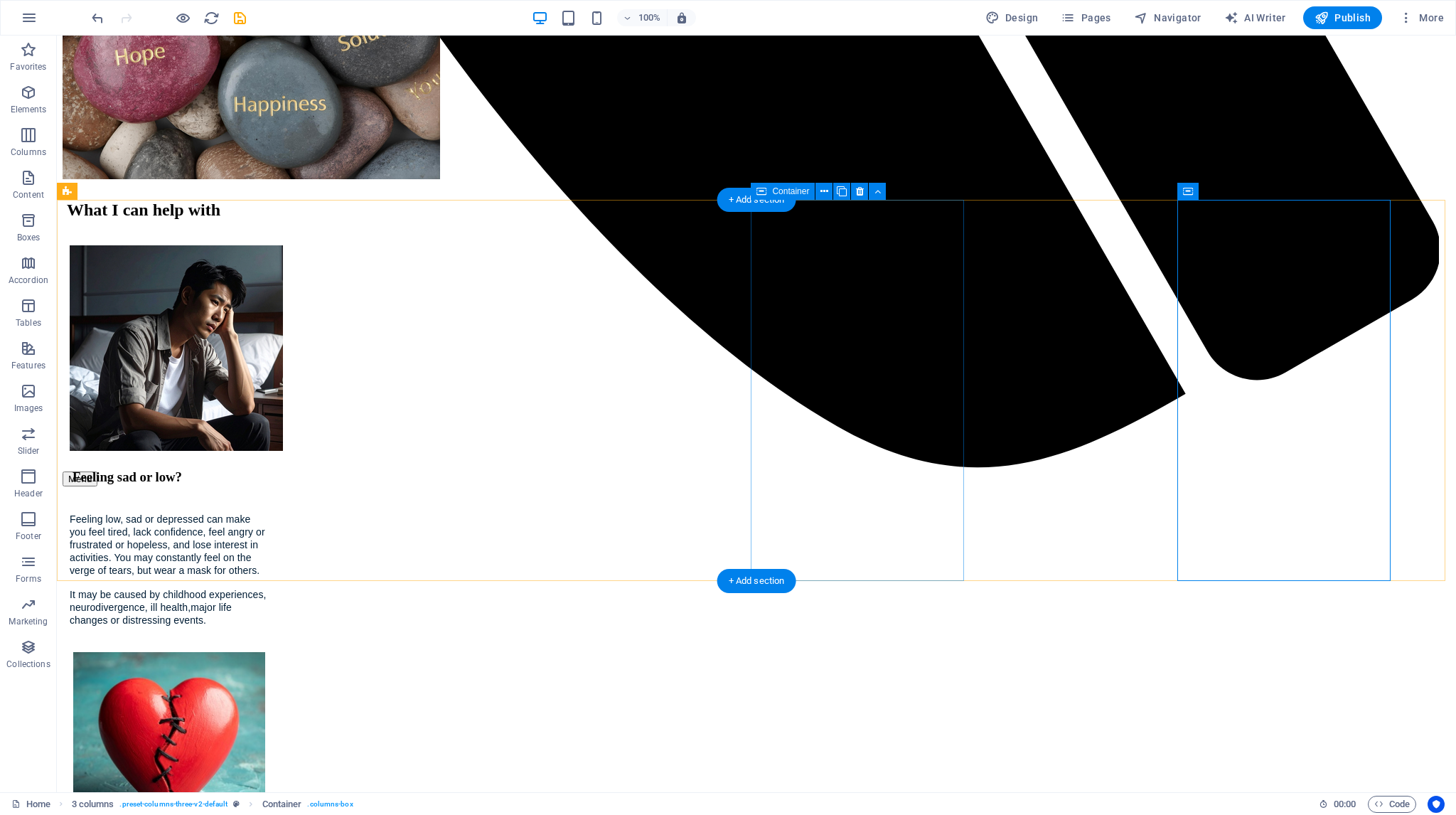
scroll to position [1677, 0]
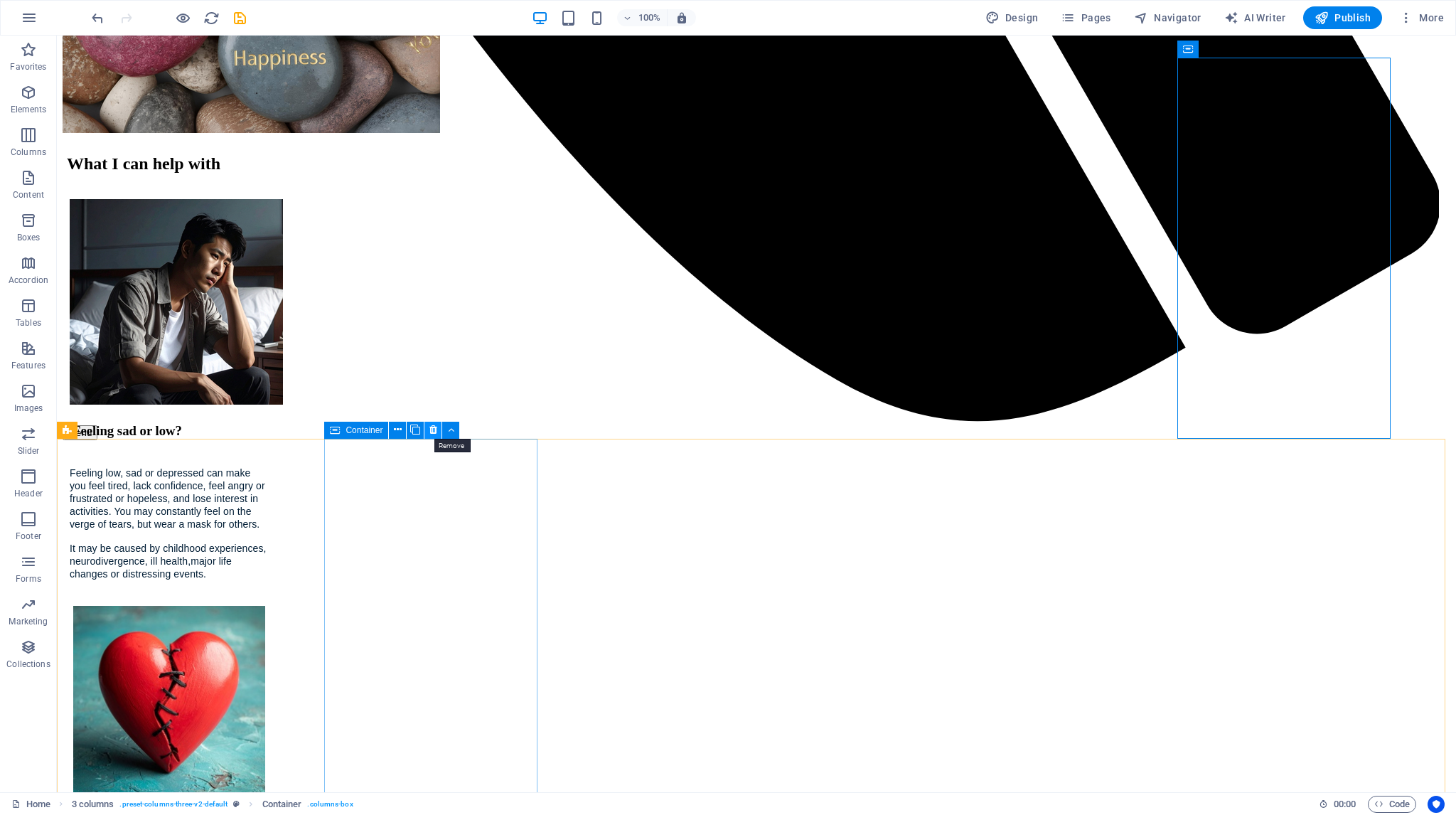
click at [434, 431] on icon at bounding box center [433, 430] width 8 height 15
click at [504, 431] on icon at bounding box center [504, 430] width 8 height 15
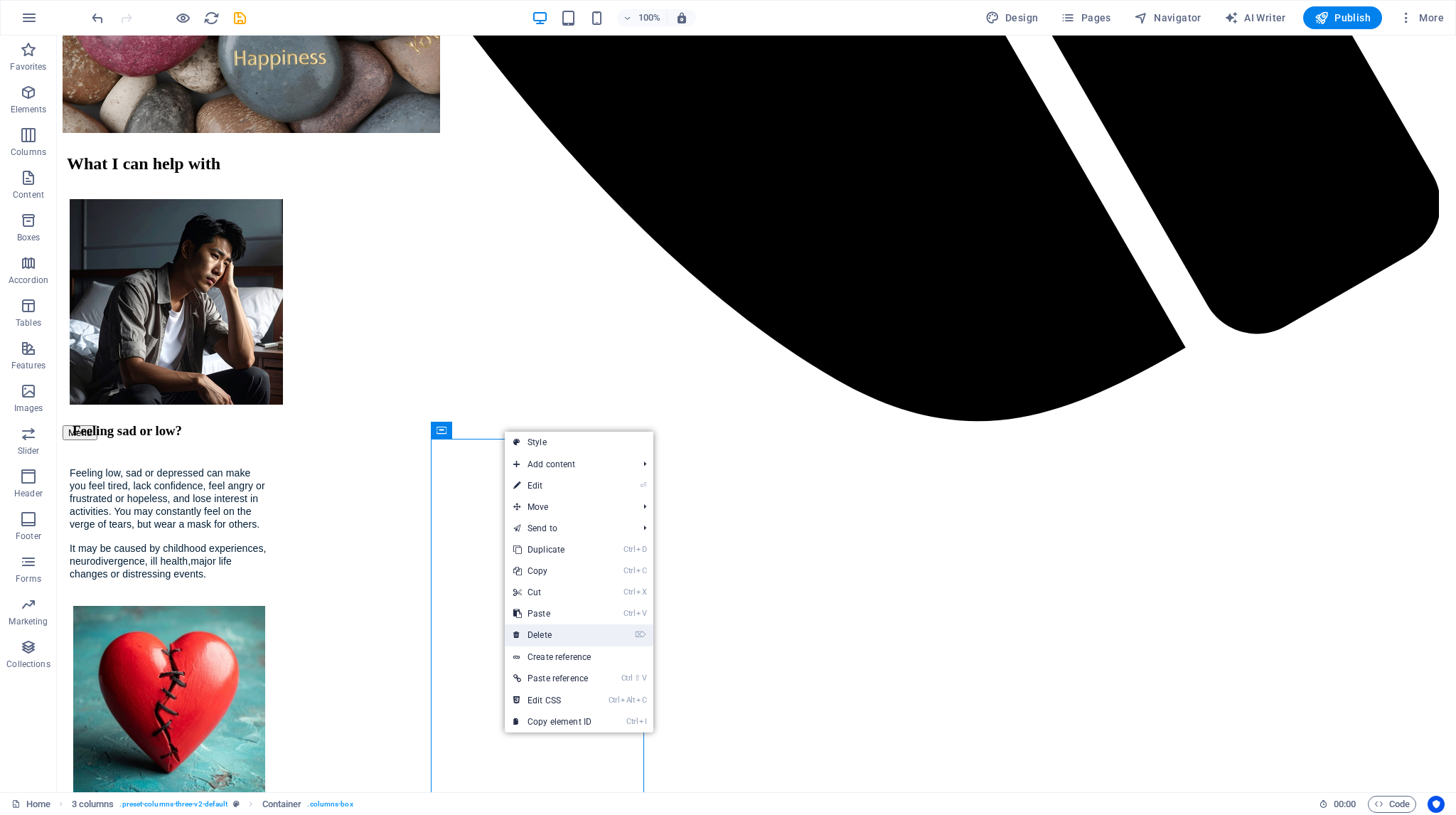
click at [536, 629] on link "⌦ Delete" at bounding box center [552, 635] width 95 height 21
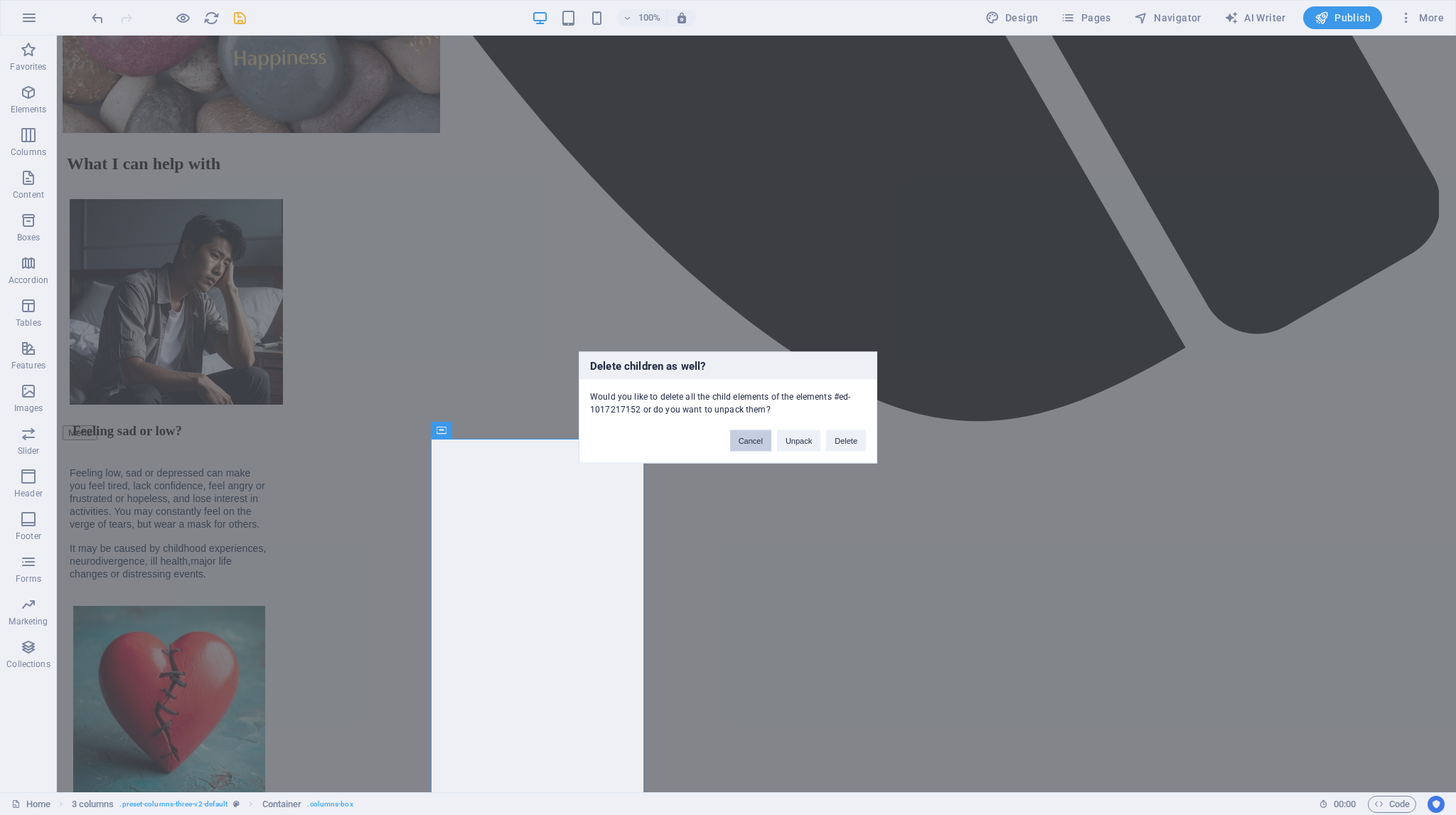
click at [746, 441] on button "Cancel" at bounding box center [751, 441] width 41 height 21
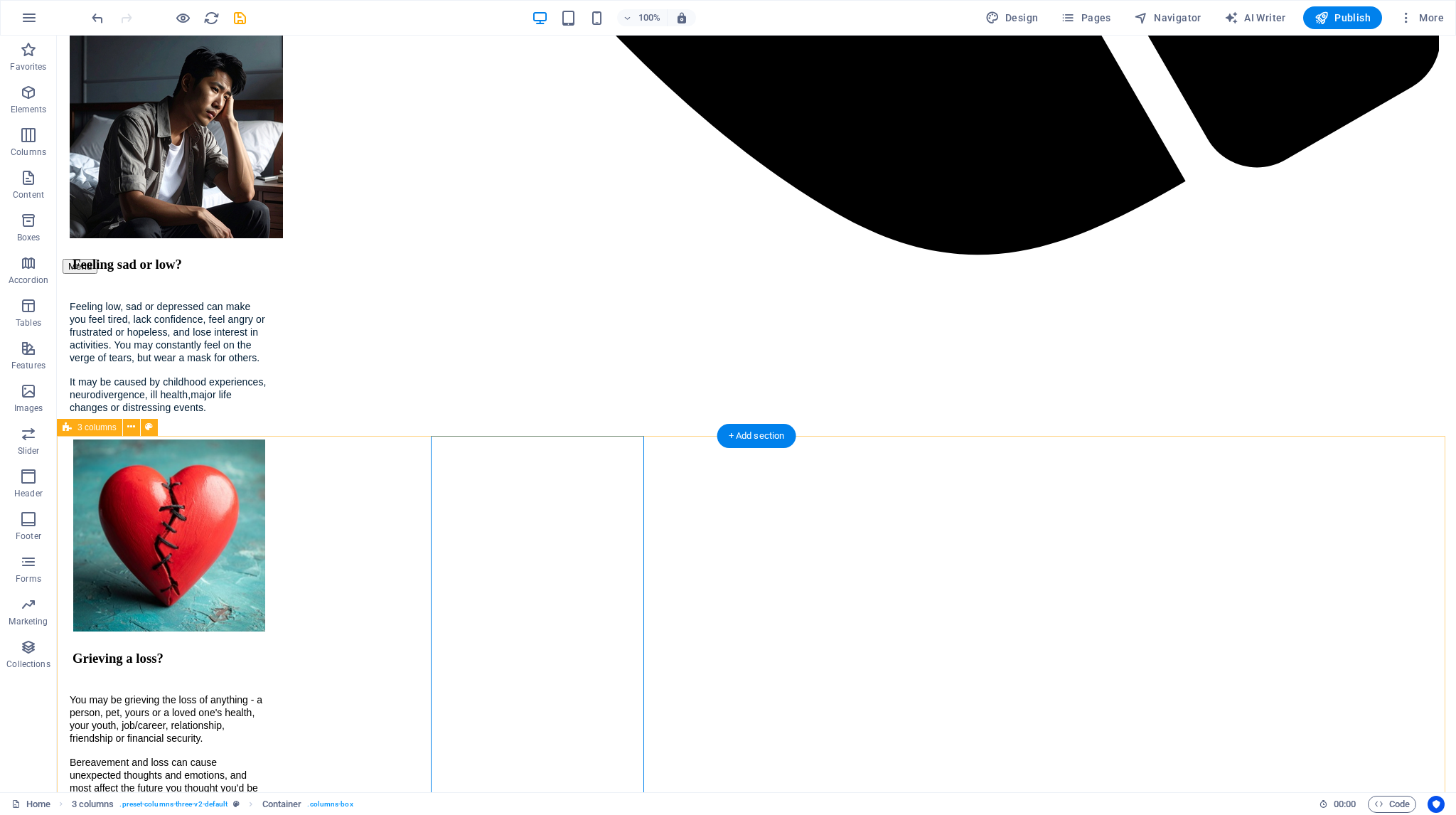
scroll to position [1890, 0]
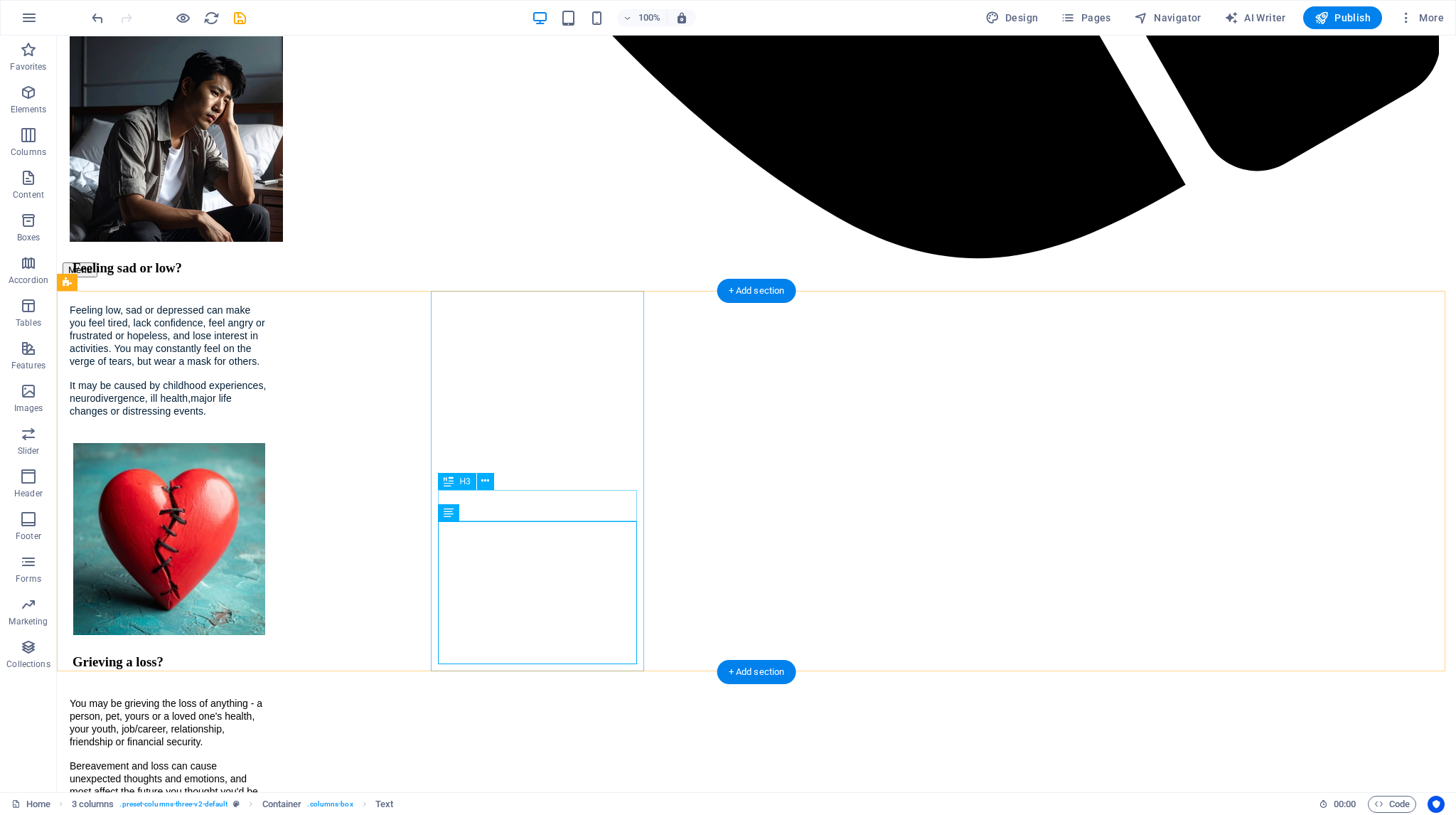
scroll to position [1819, 0]
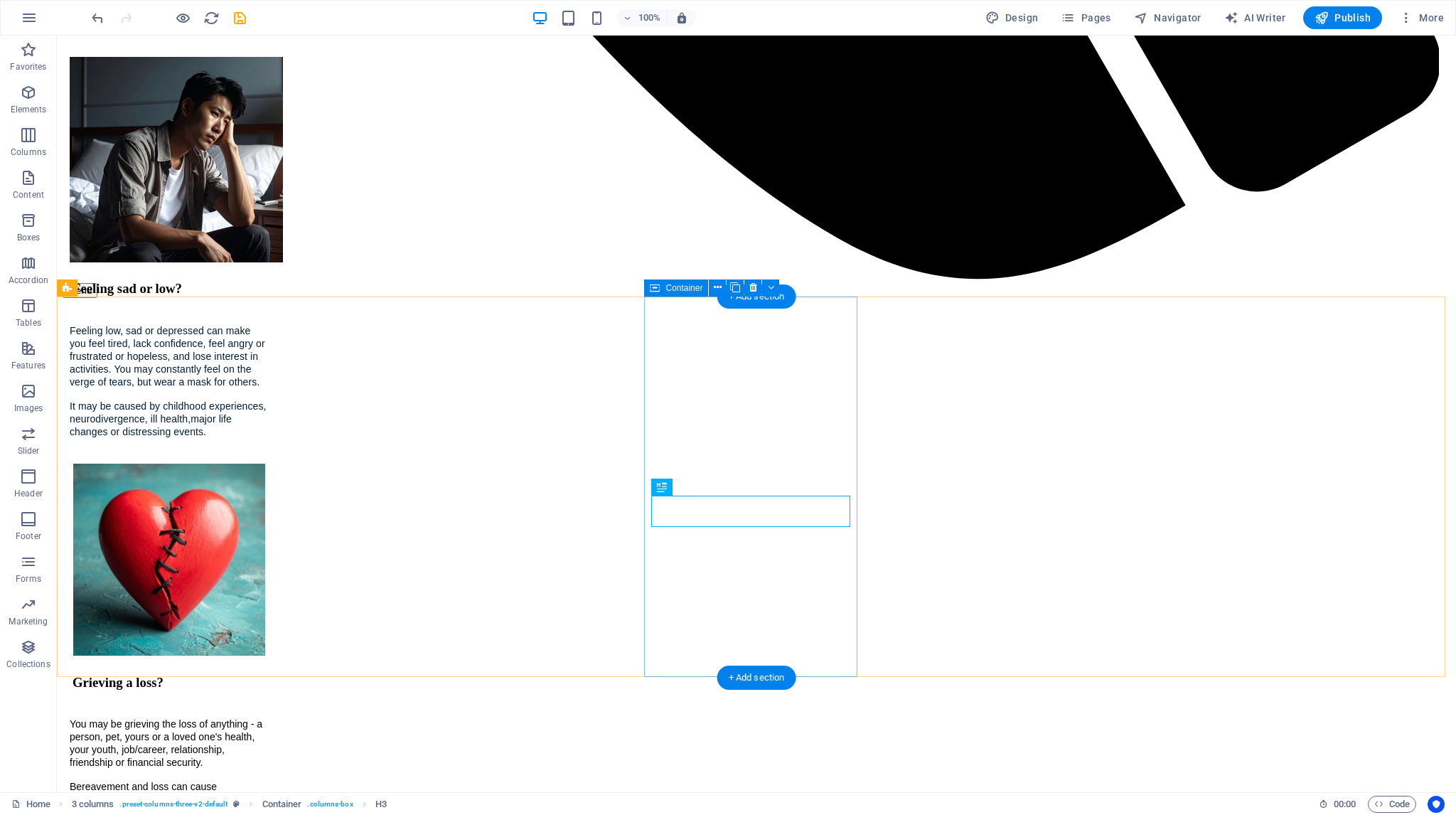
select select "px"
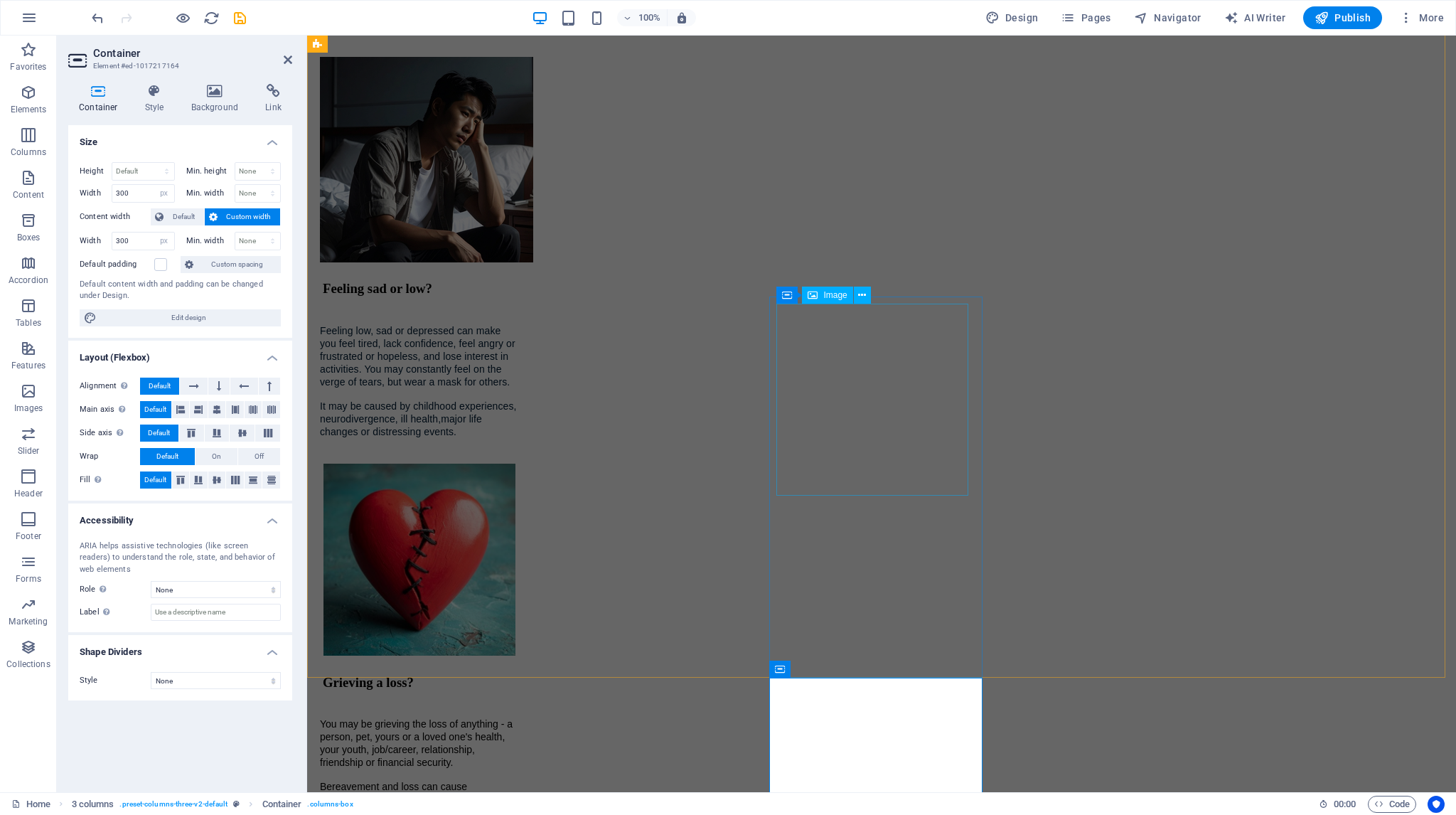
scroll to position [2199, 0]
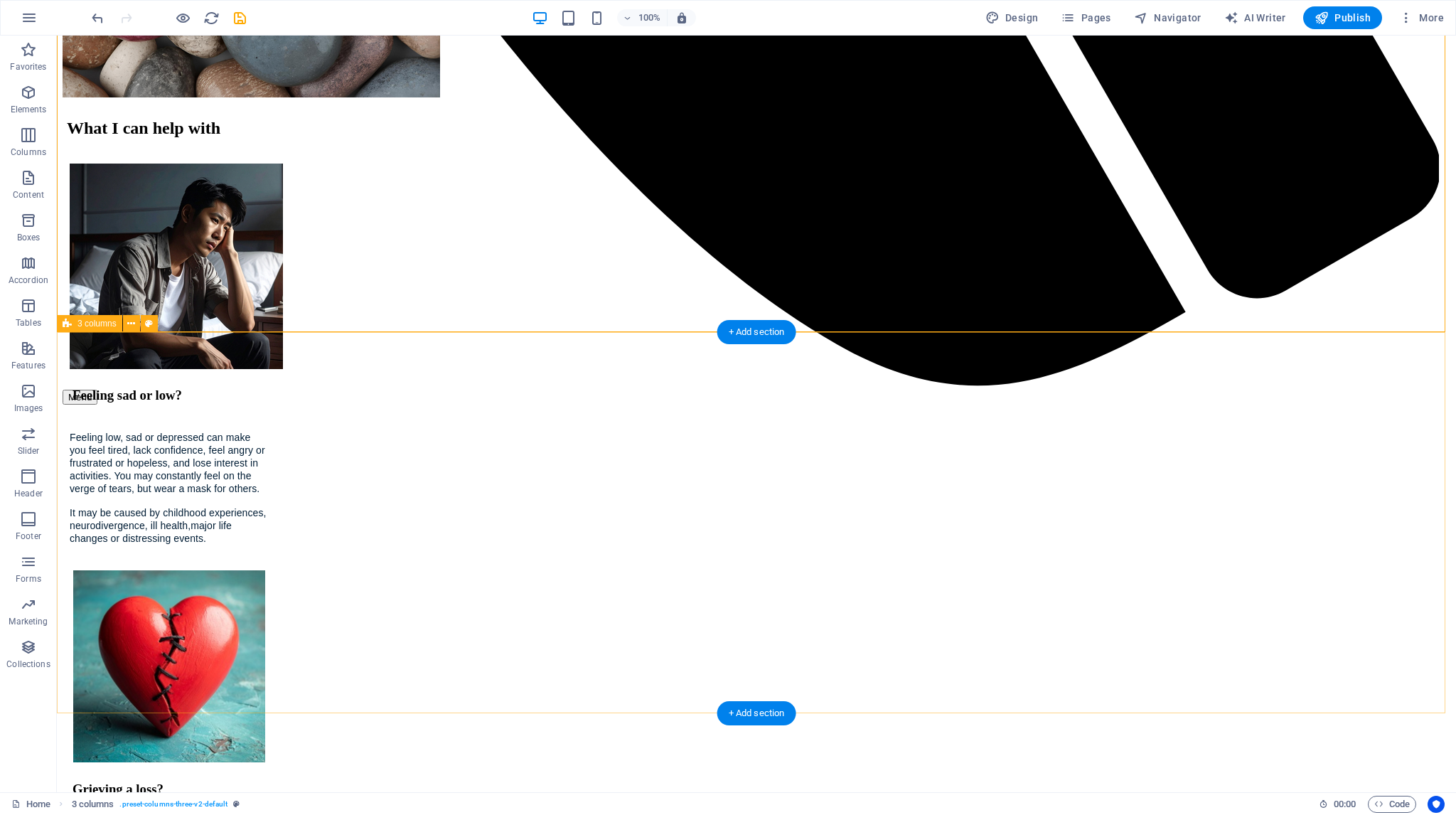
scroll to position [1606, 0]
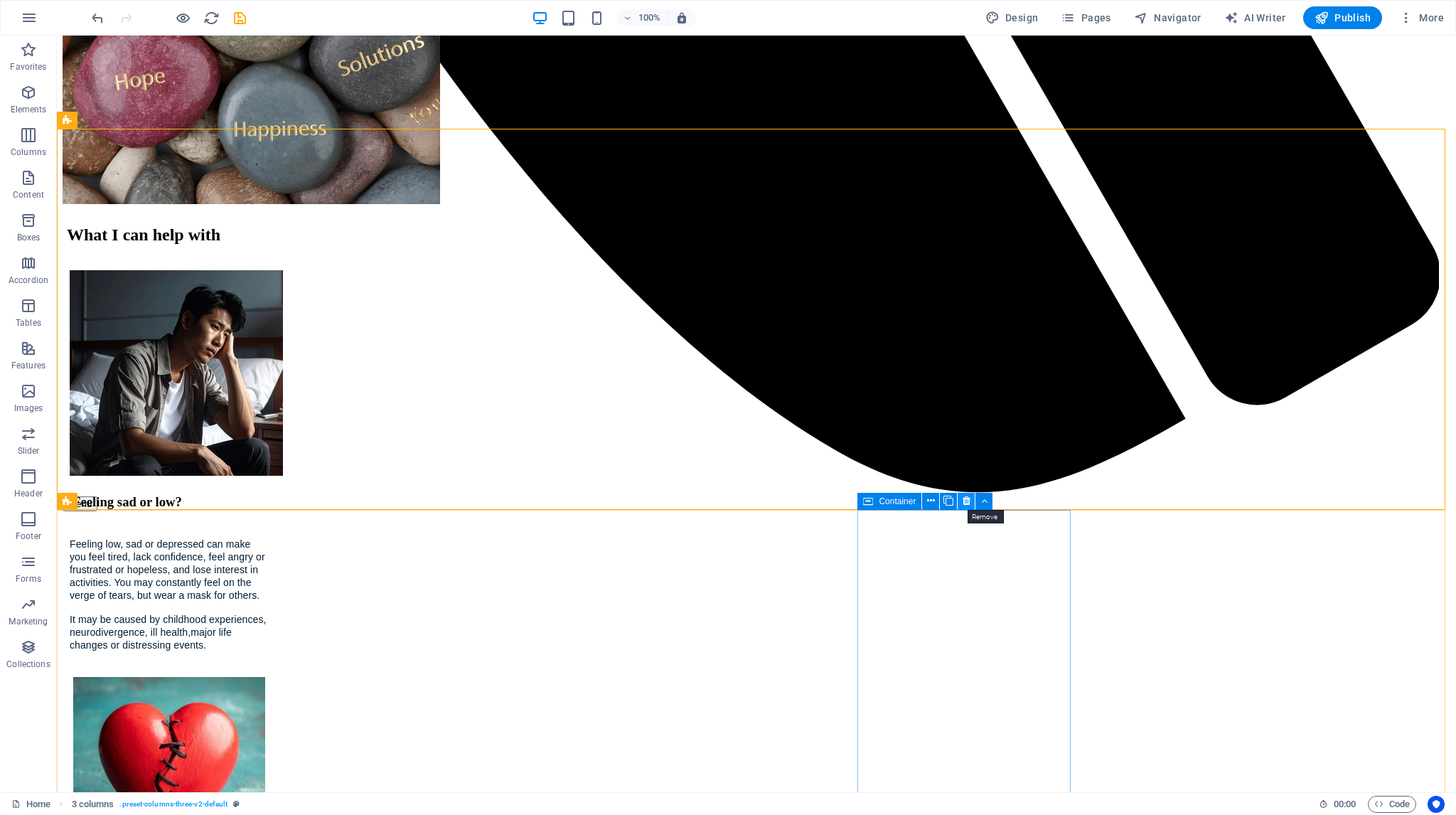
click at [968, 501] on icon at bounding box center [966, 501] width 8 height 15
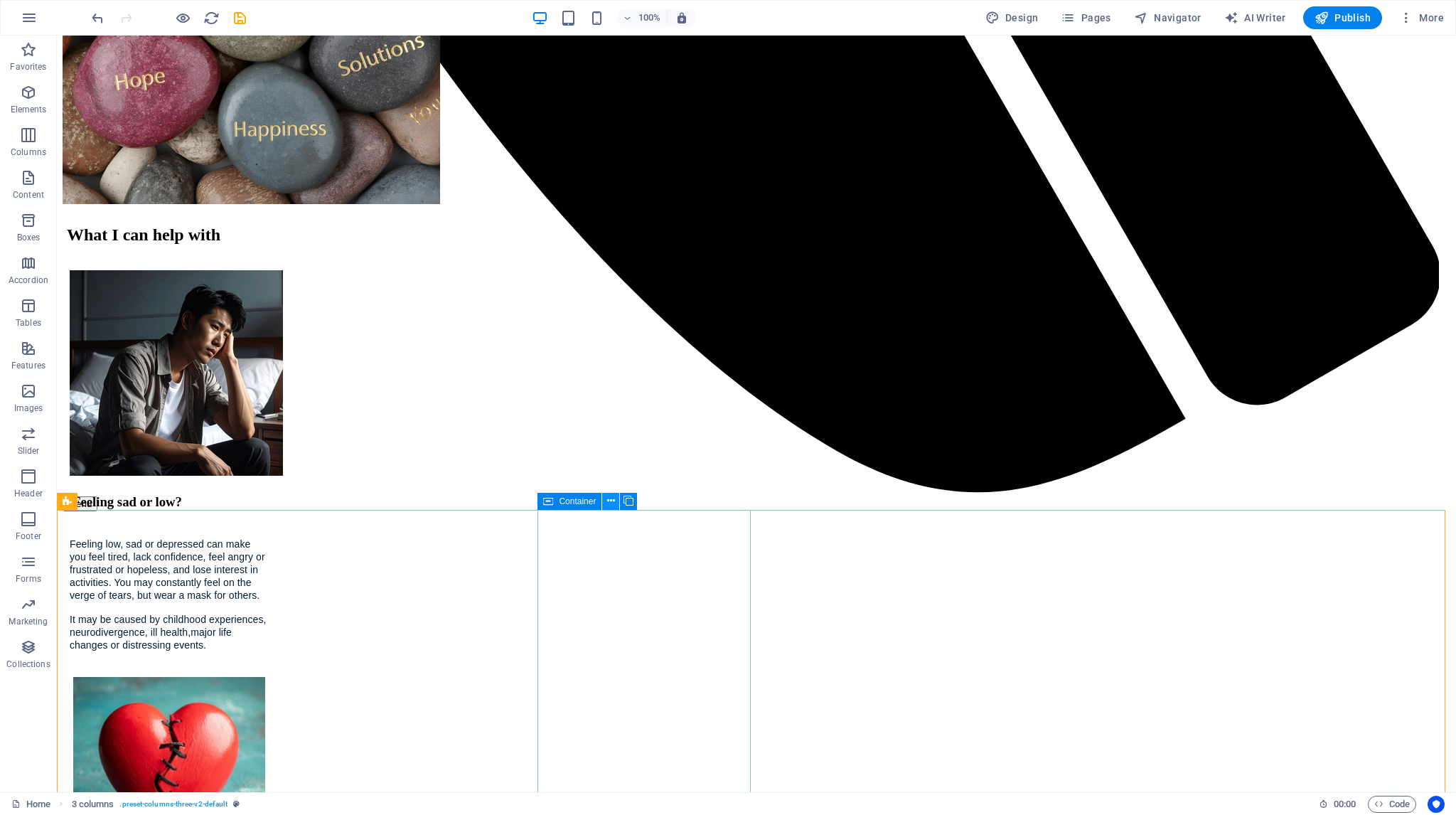
click at [610, 503] on icon at bounding box center [611, 501] width 8 height 15
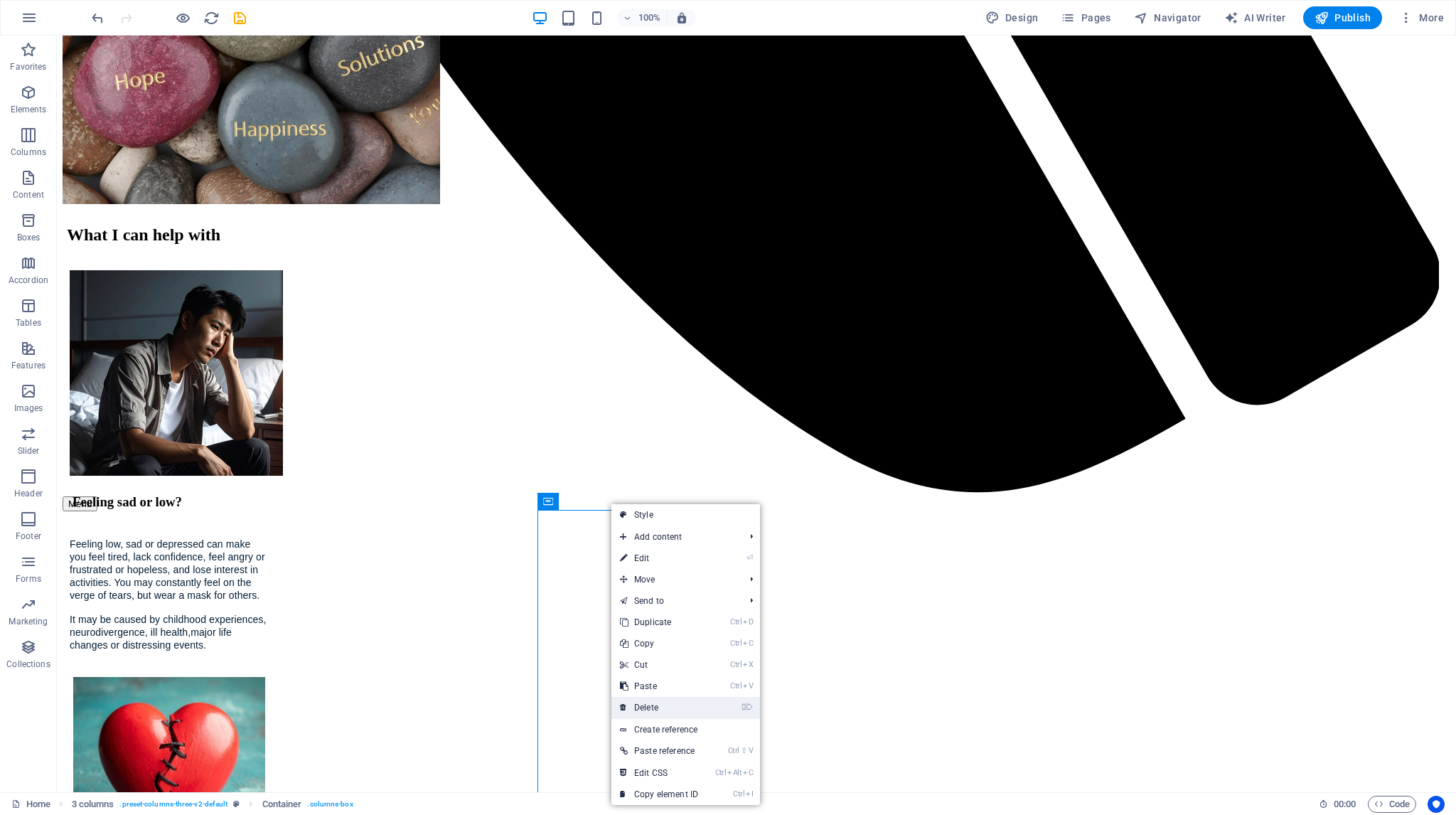
click at [654, 703] on link "⌦ Delete" at bounding box center [659, 707] width 95 height 21
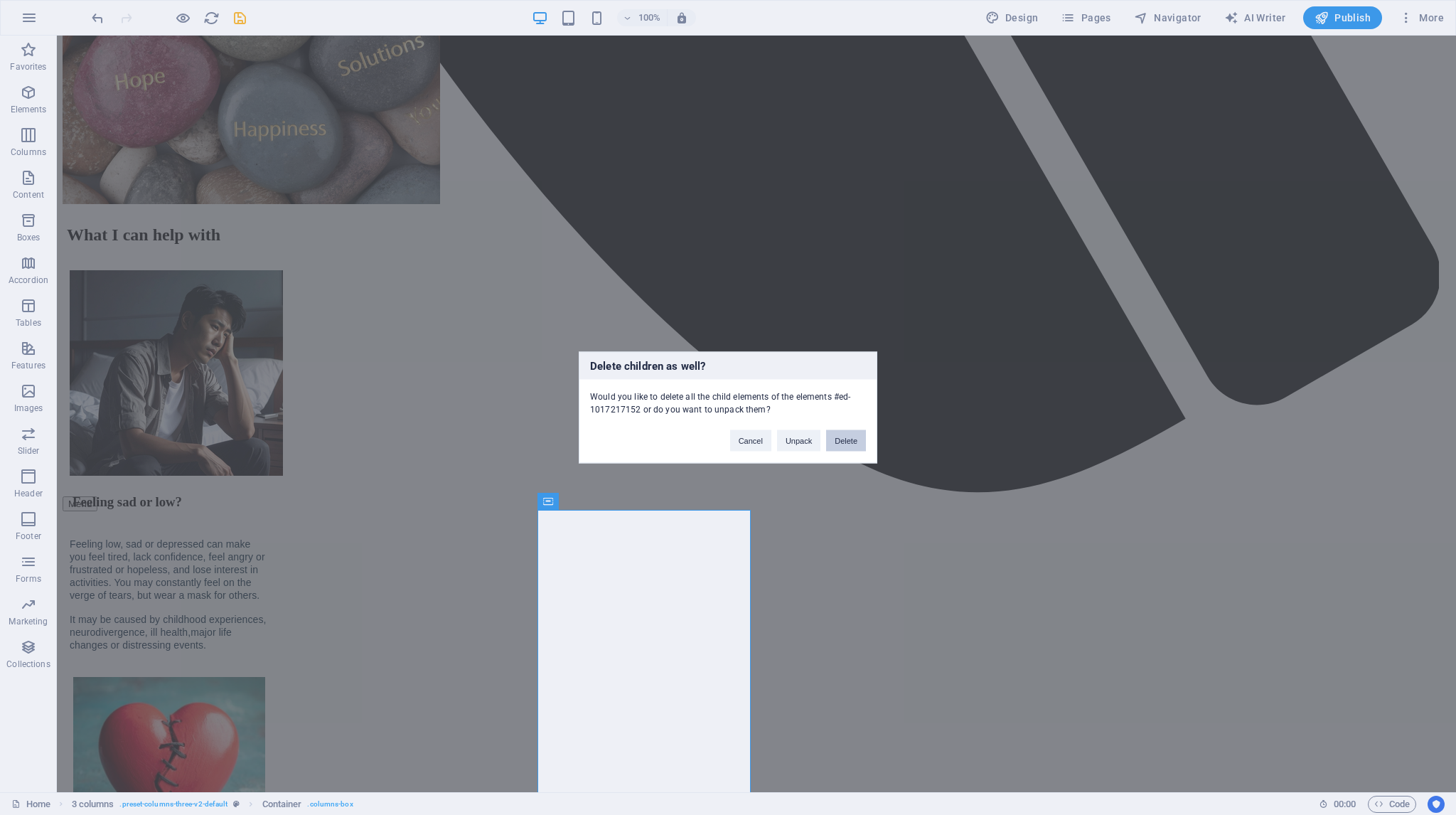
click at [842, 439] on button "Delete" at bounding box center [846, 441] width 40 height 21
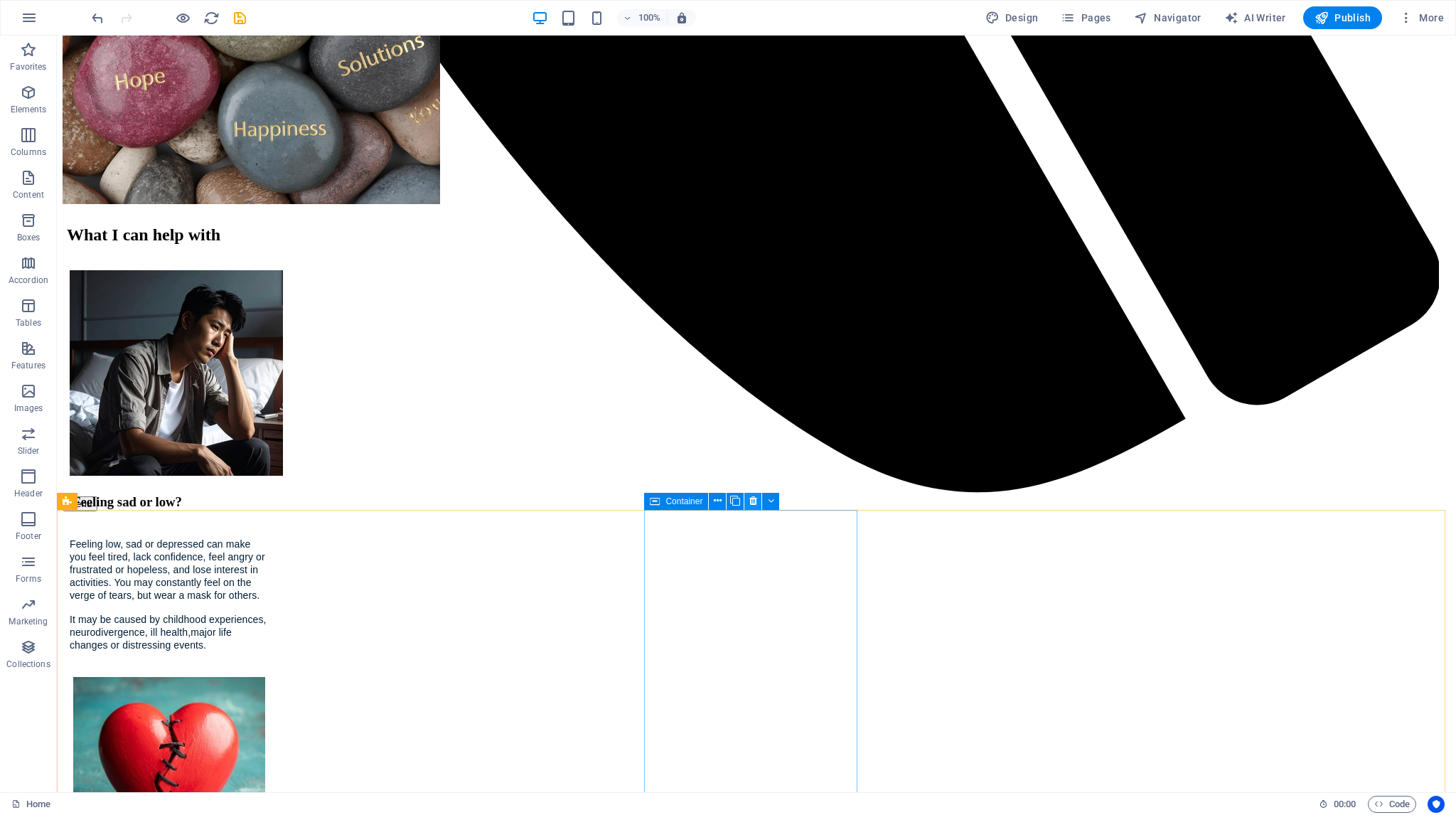
click at [757, 502] on button at bounding box center [752, 501] width 17 height 17
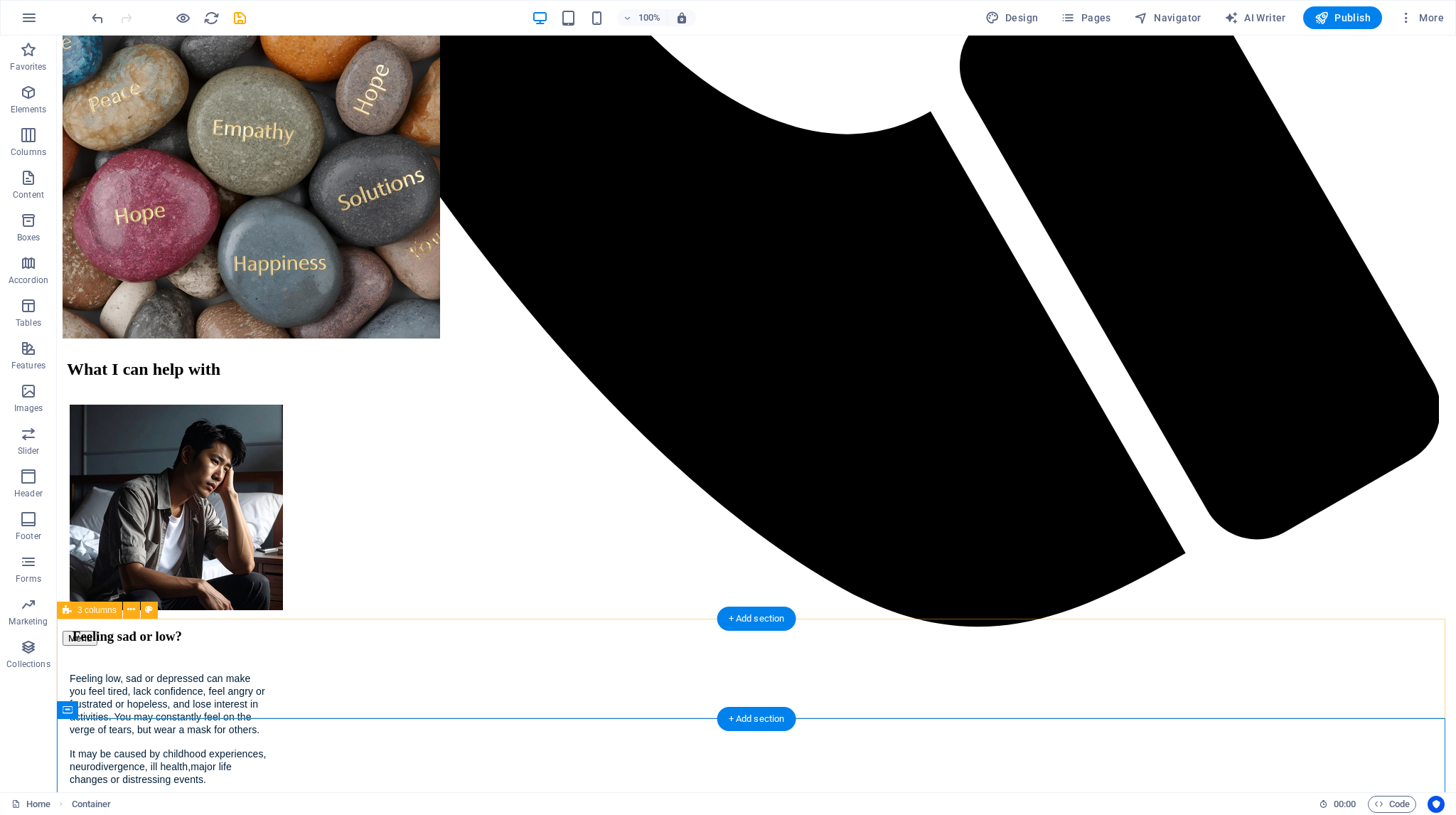
scroll to position [1463, 0]
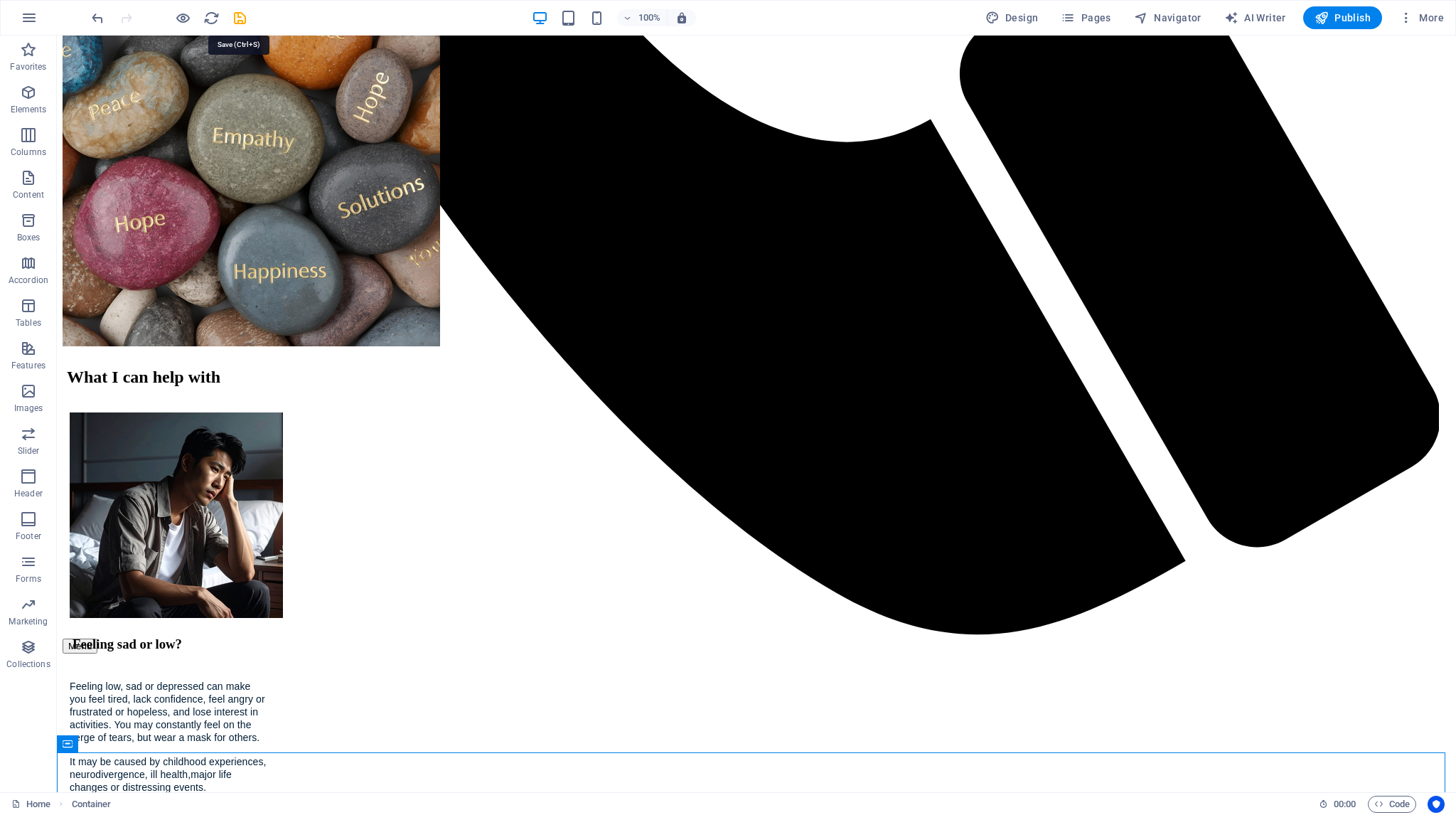
click at [240, 15] on icon "save" at bounding box center [240, 18] width 16 height 16
checkbox input "false"
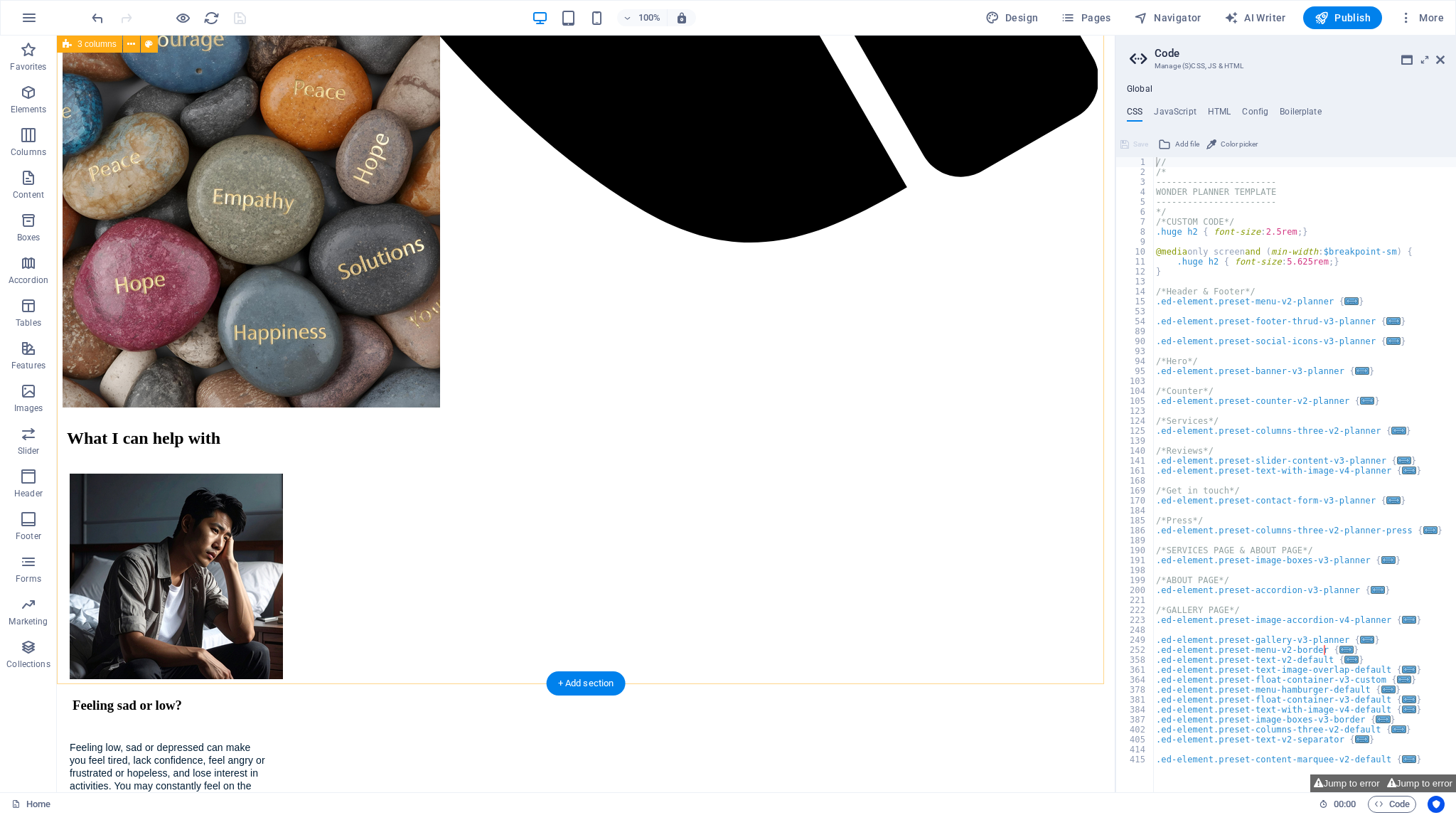
scroll to position [1392, 0]
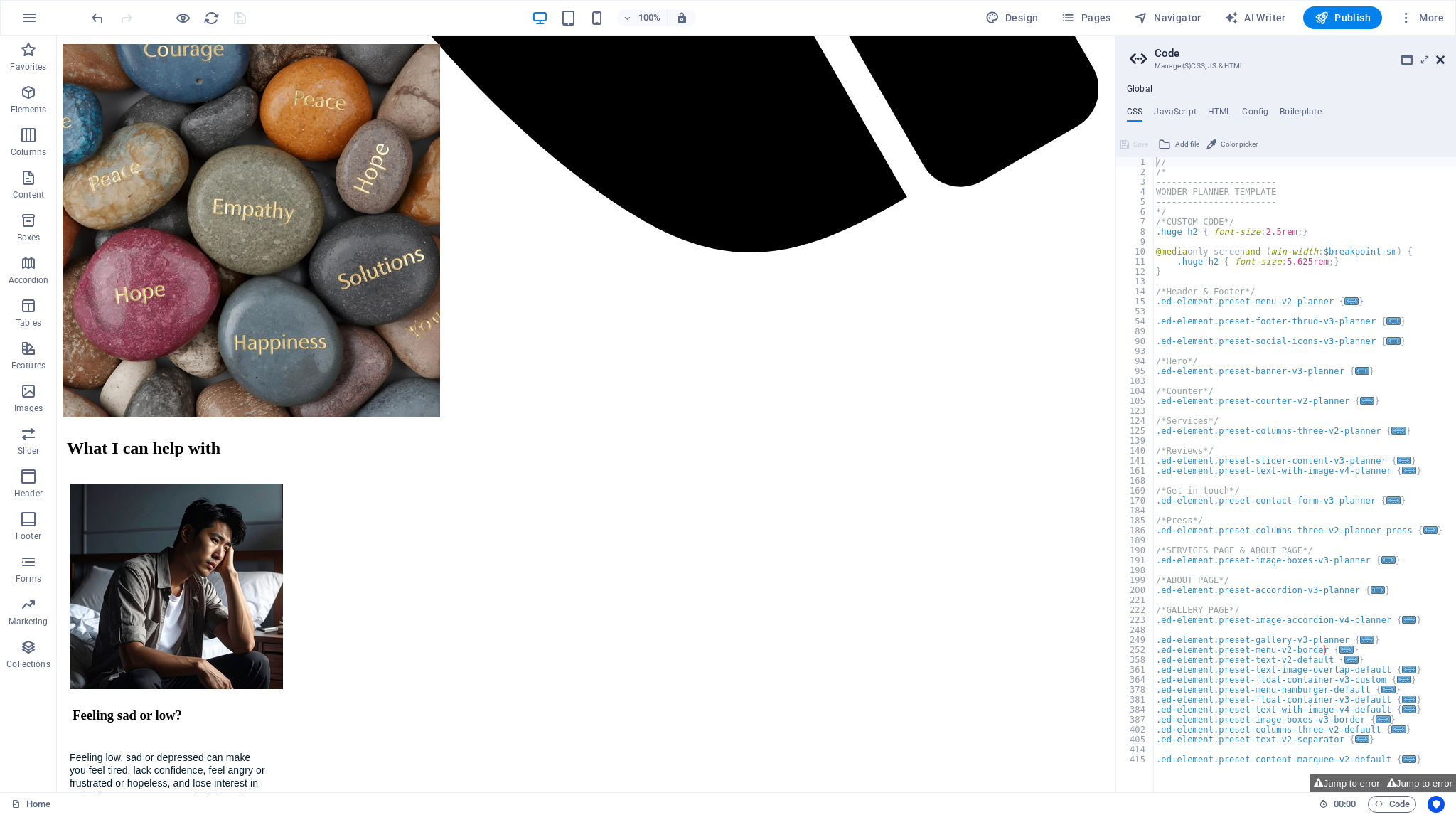
drag, startPoint x: 1385, startPoint y: 26, endPoint x: 1441, endPoint y: 62, distance: 66.6
click at [1441, 62] on icon at bounding box center [1441, 60] width 9 height 12
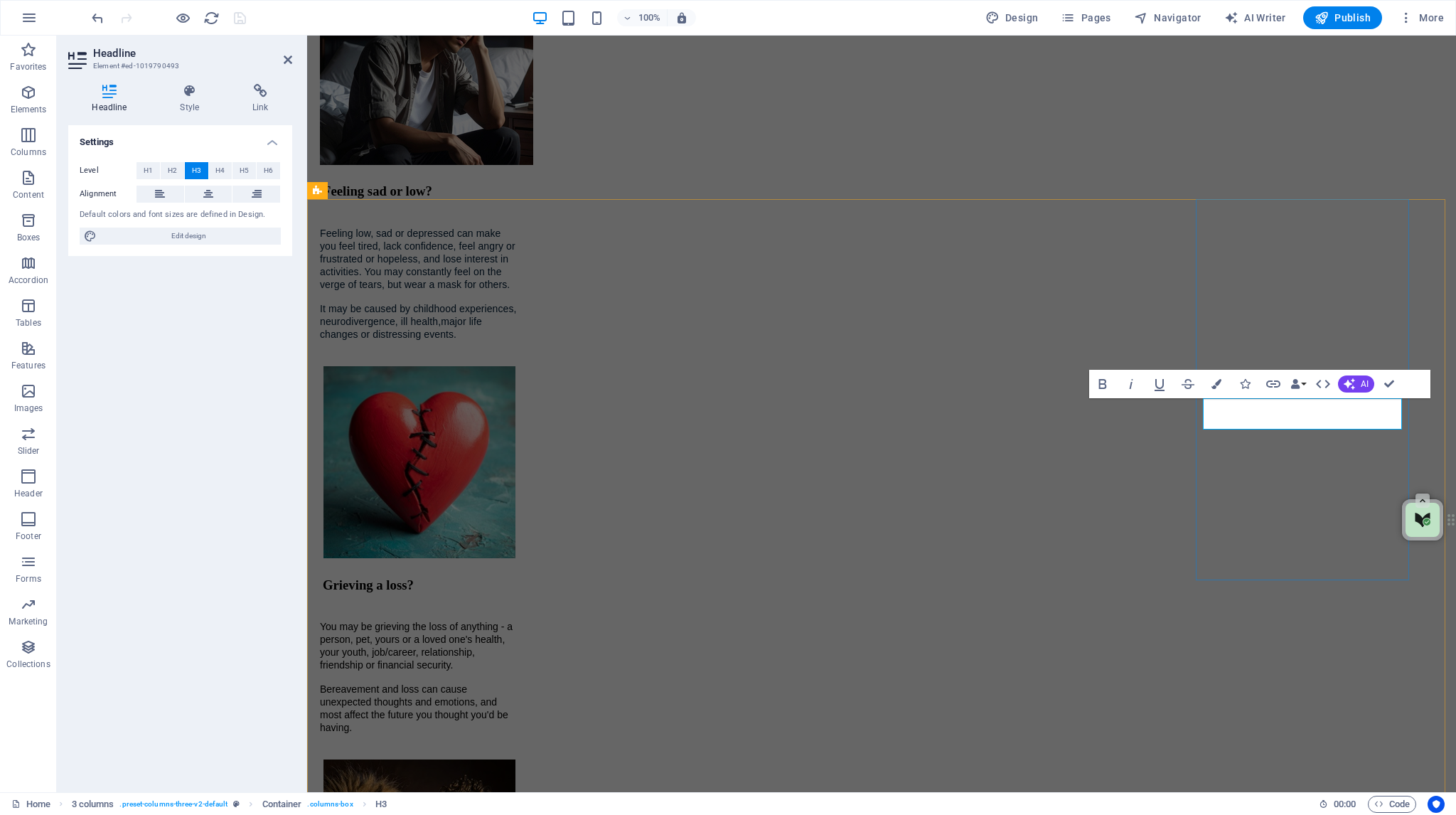
drag, startPoint x: 1339, startPoint y: 411, endPoint x: 1254, endPoint y: 412, distance: 85.0
drag, startPoint x: 1320, startPoint y: 443, endPoint x: 1234, endPoint y: 417, distance: 89.8
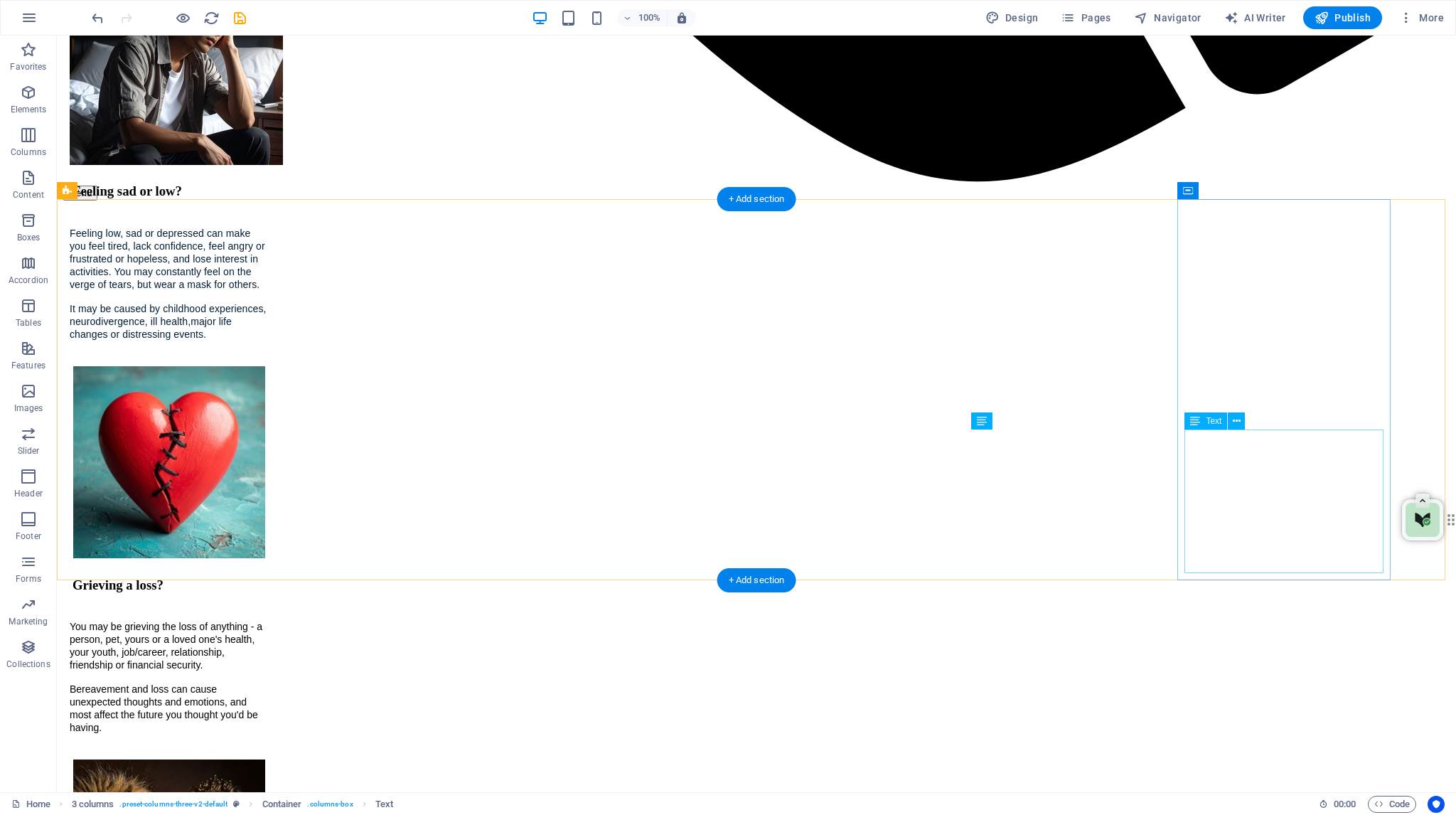
scroll to position [1535, 0]
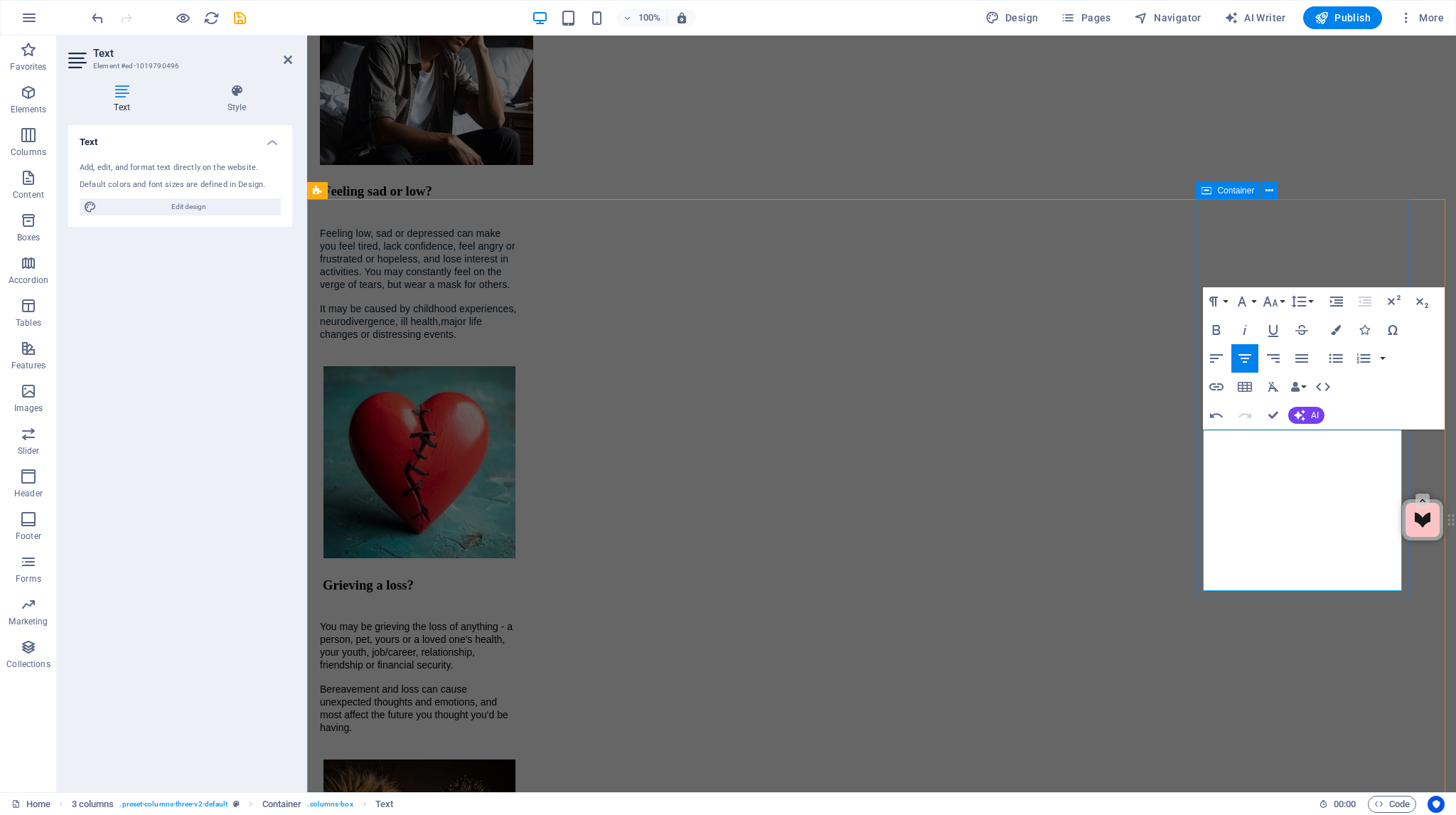
drag, startPoint x: 1378, startPoint y: 547, endPoint x: 1269, endPoint y: 562, distance: 110.0
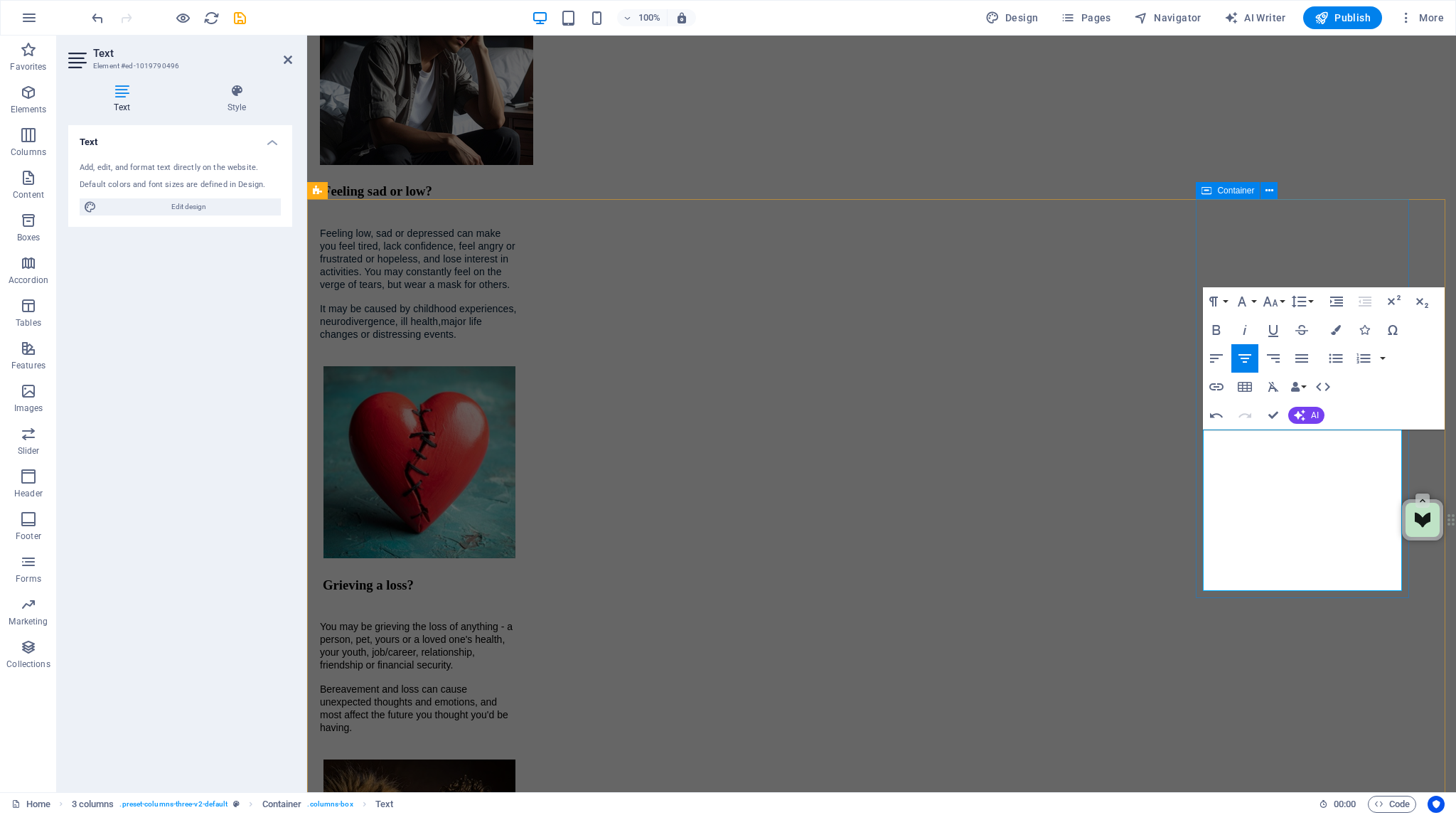
drag, startPoint x: 1243, startPoint y: 564, endPoint x: 1248, endPoint y: 579, distance: 15.8
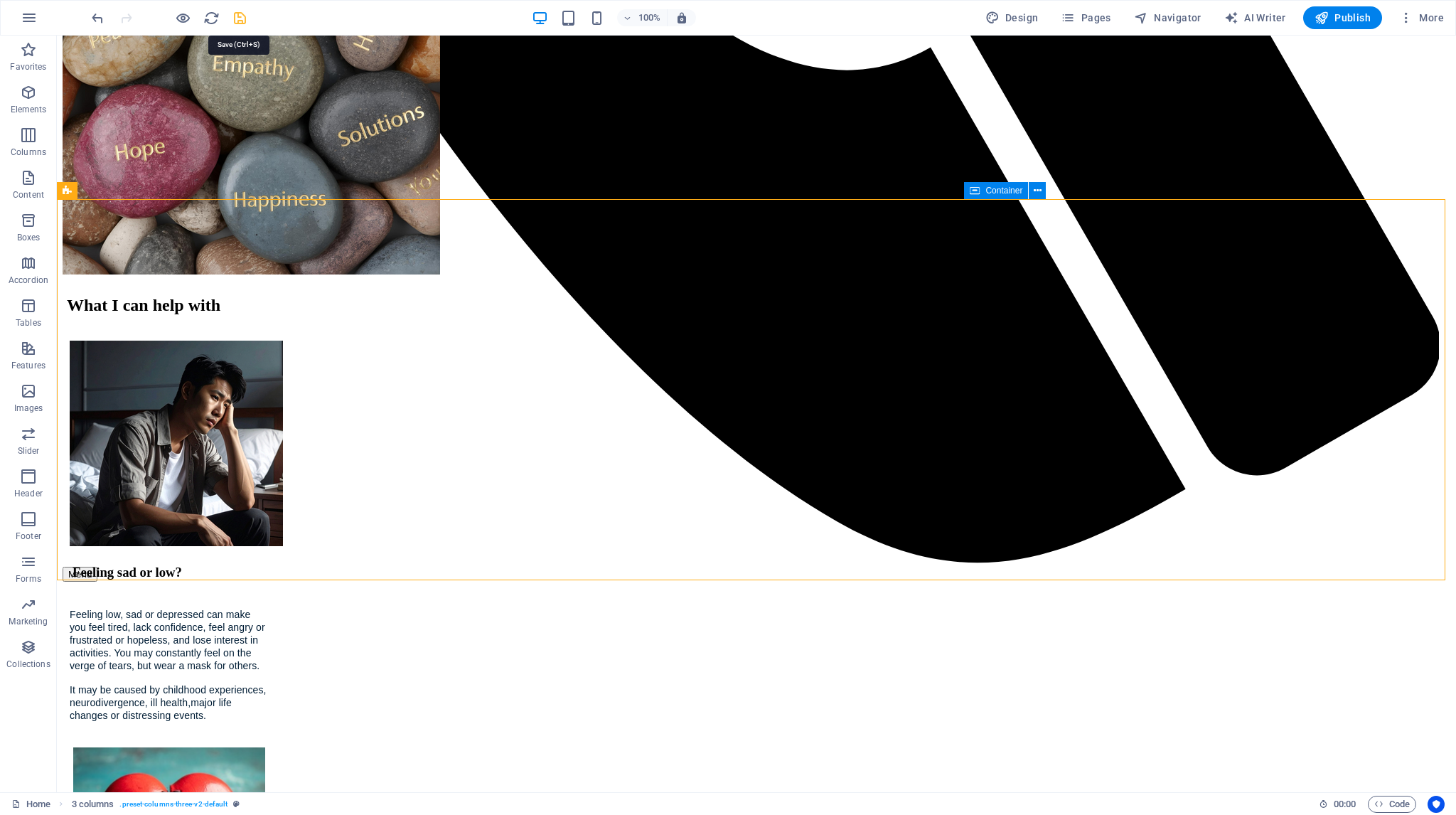
click at [239, 18] on icon "save" at bounding box center [240, 18] width 16 height 16
checkbox input "false"
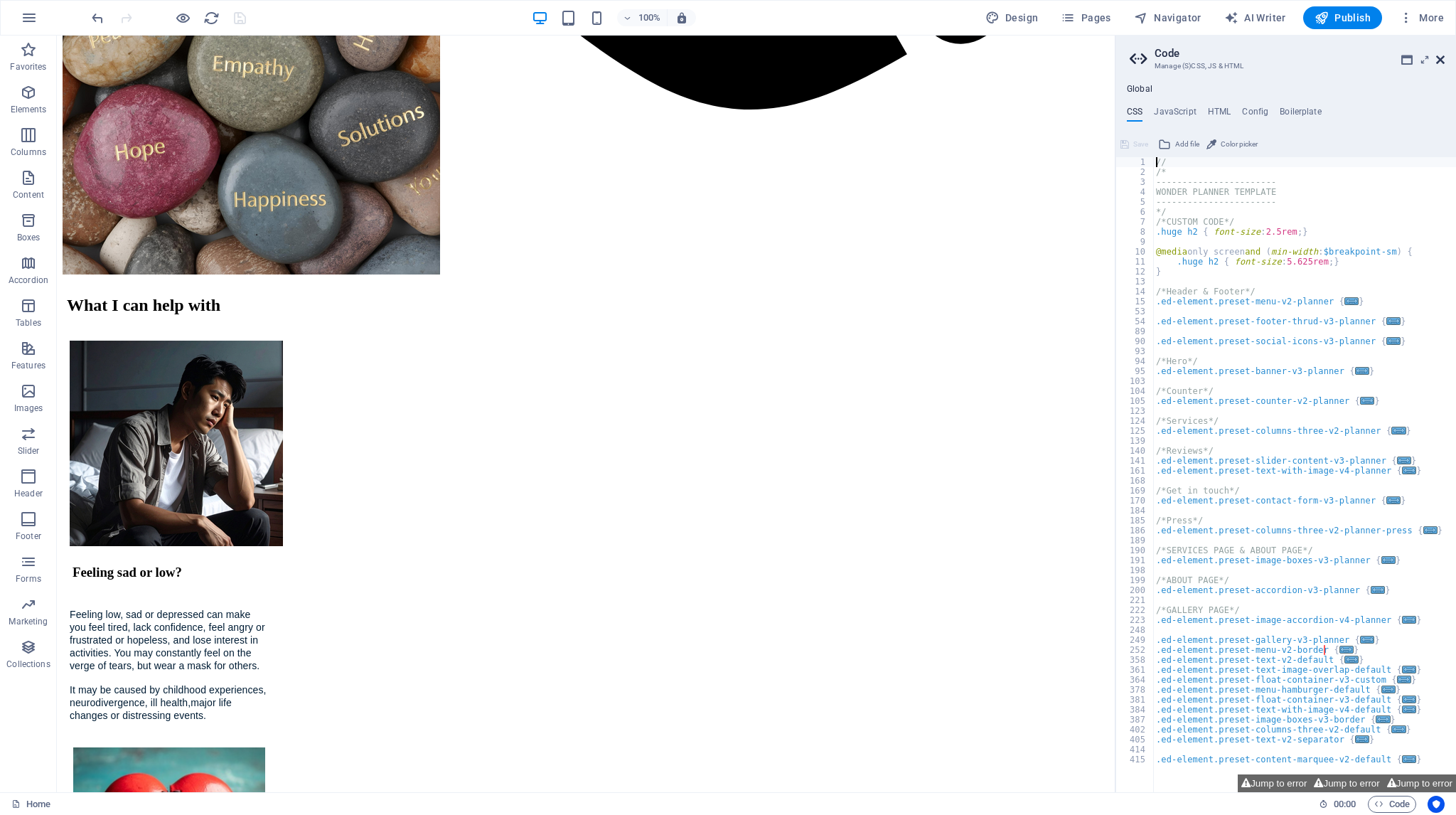
click at [1439, 59] on icon at bounding box center [1441, 60] width 9 height 12
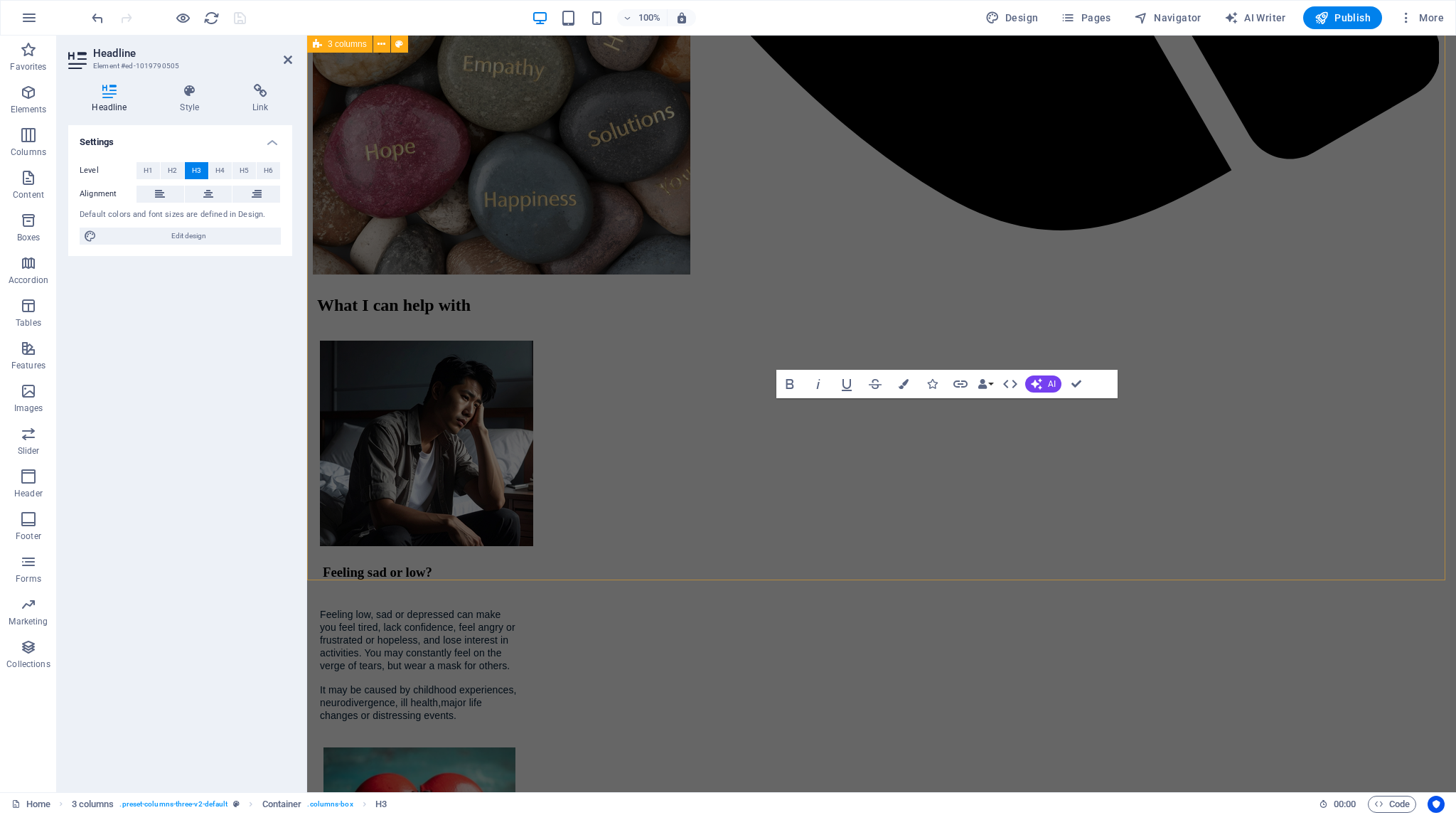
scroll to position [2297, 0]
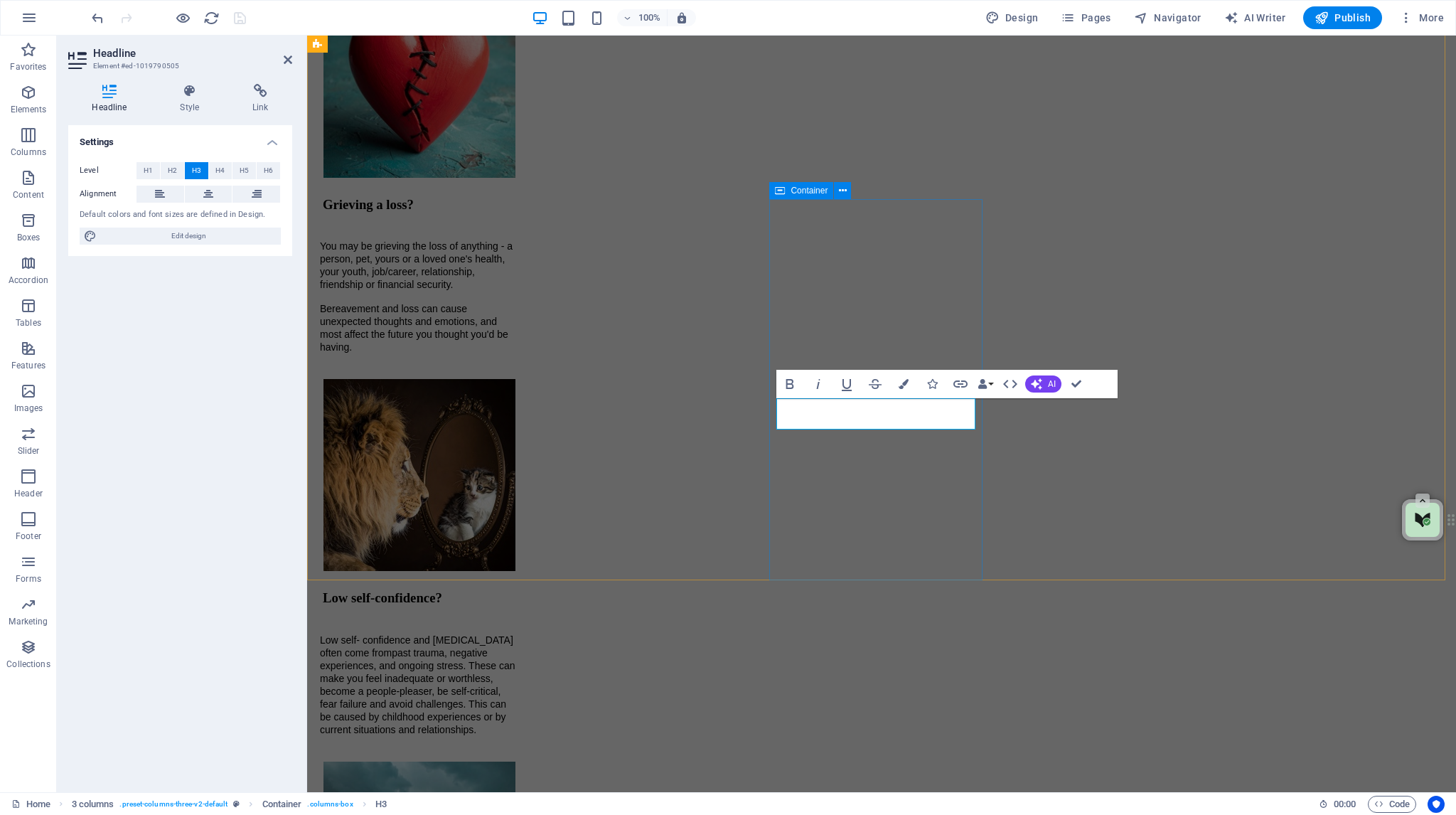
drag, startPoint x: 913, startPoint y: 415, endPoint x: 829, endPoint y: 414, distance: 84.0
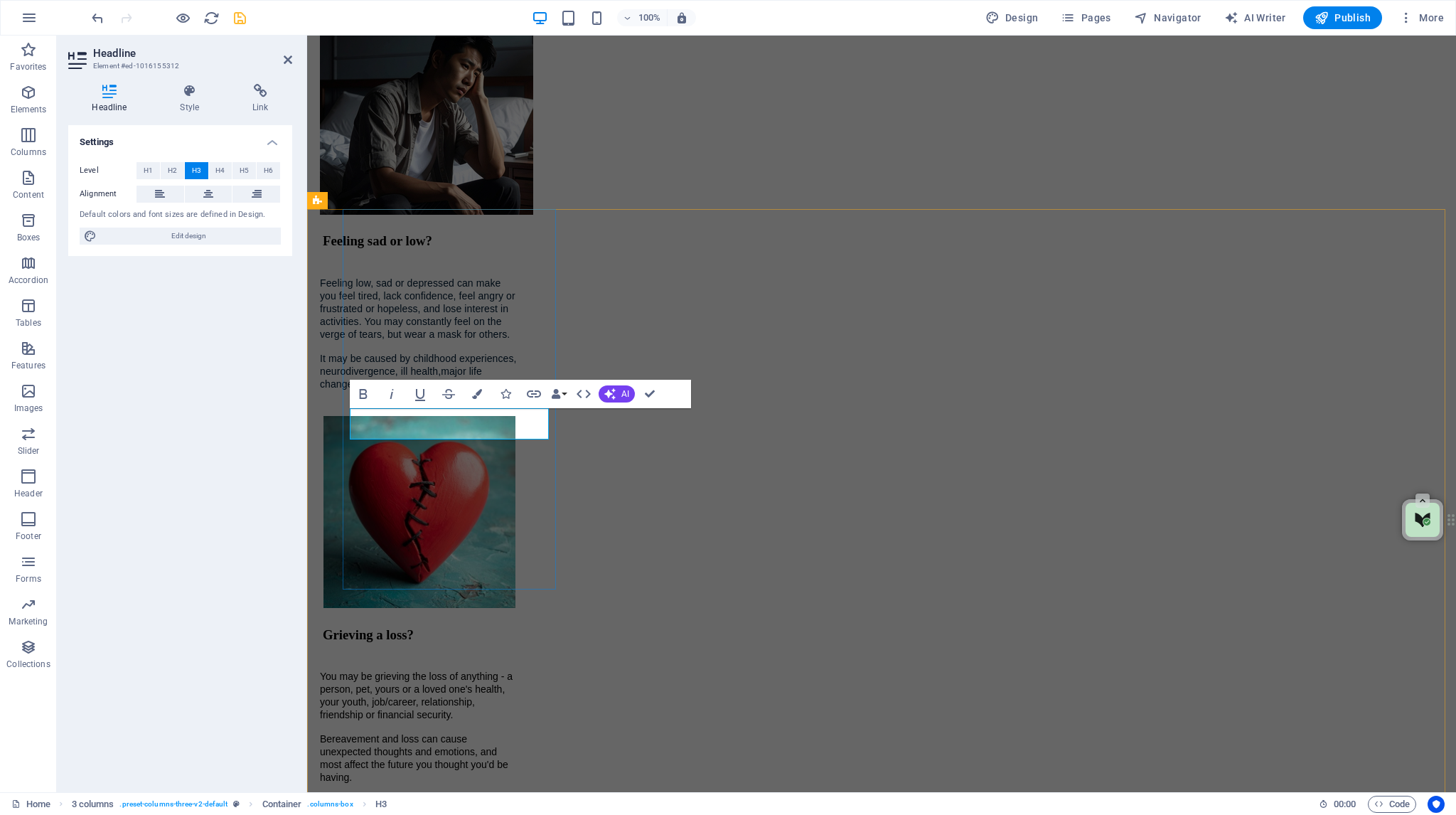
scroll to position [1907, 0]
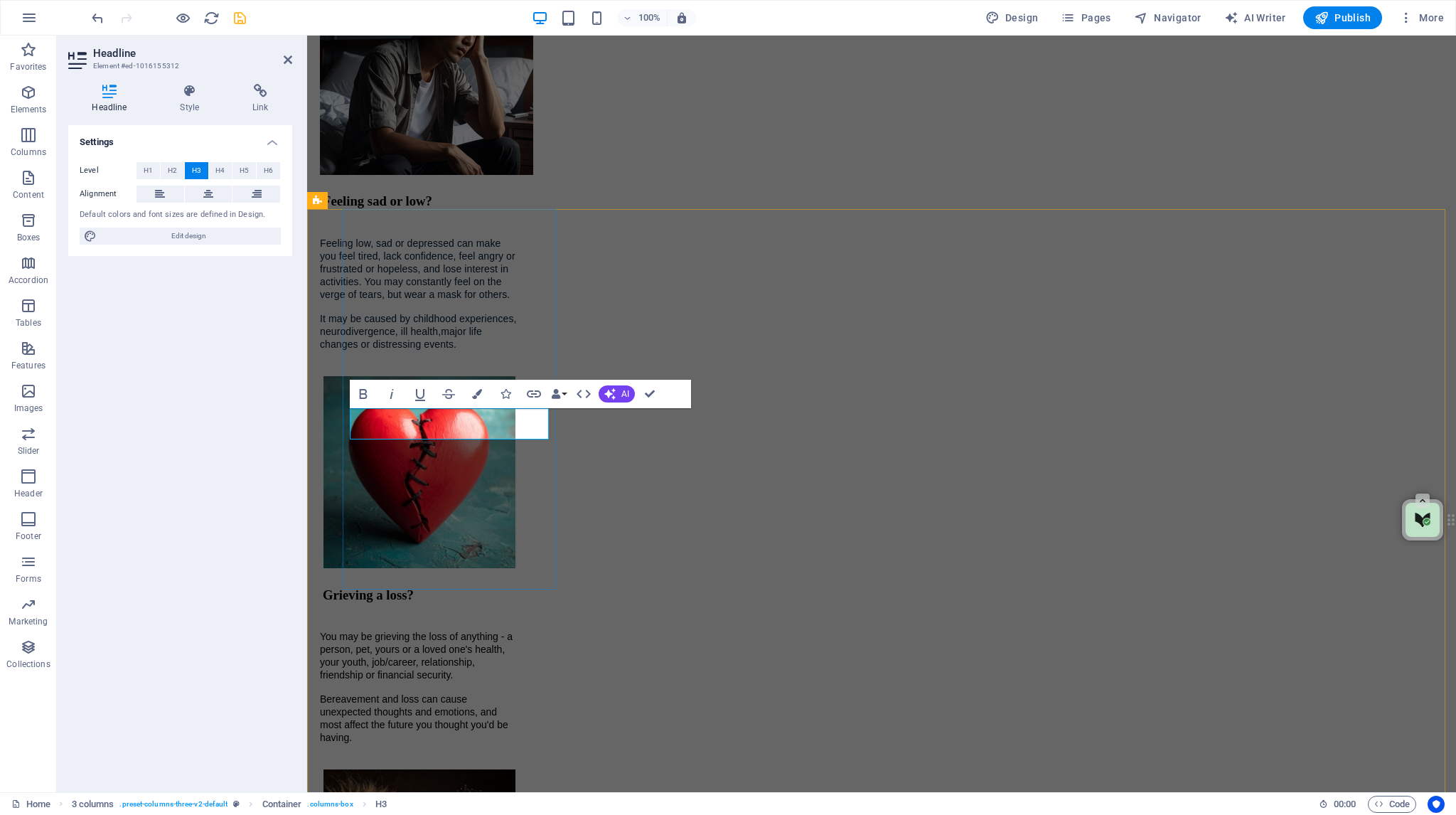
drag, startPoint x: 525, startPoint y: 428, endPoint x: 526, endPoint y: 456, distance: 28.0
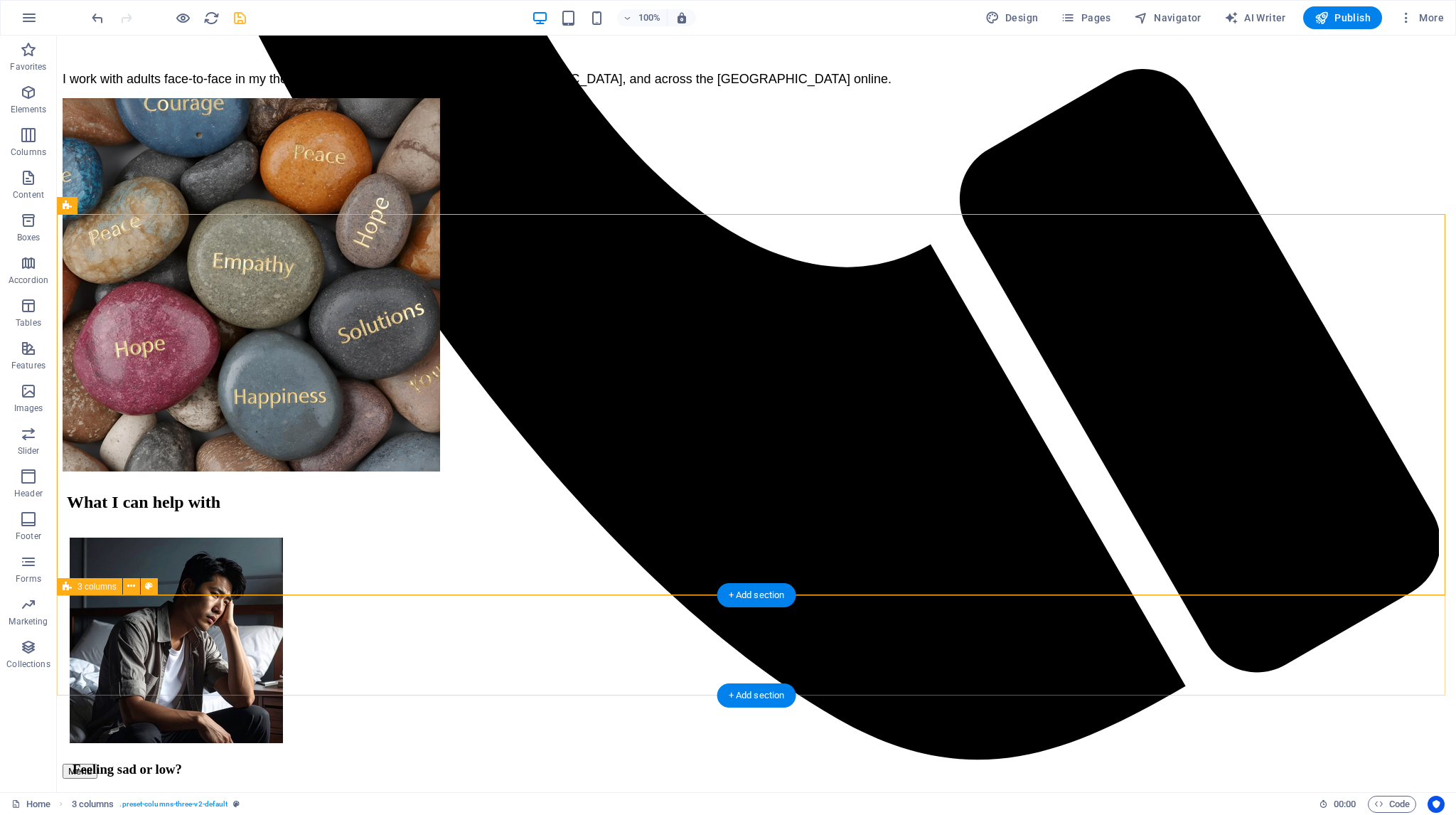
scroll to position [1240, 0]
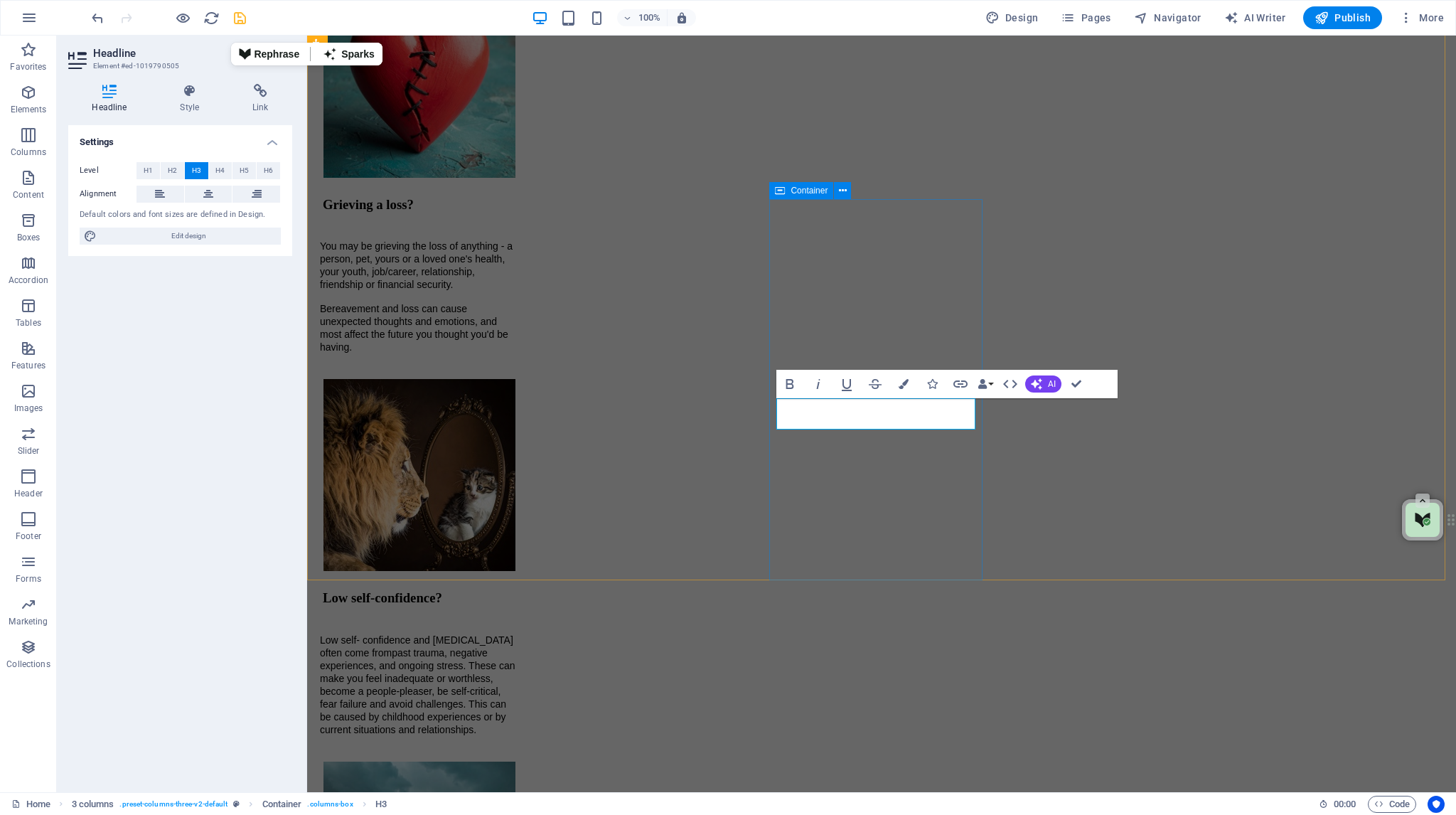
drag, startPoint x: 902, startPoint y: 412, endPoint x: 815, endPoint y: 416, distance: 87.1
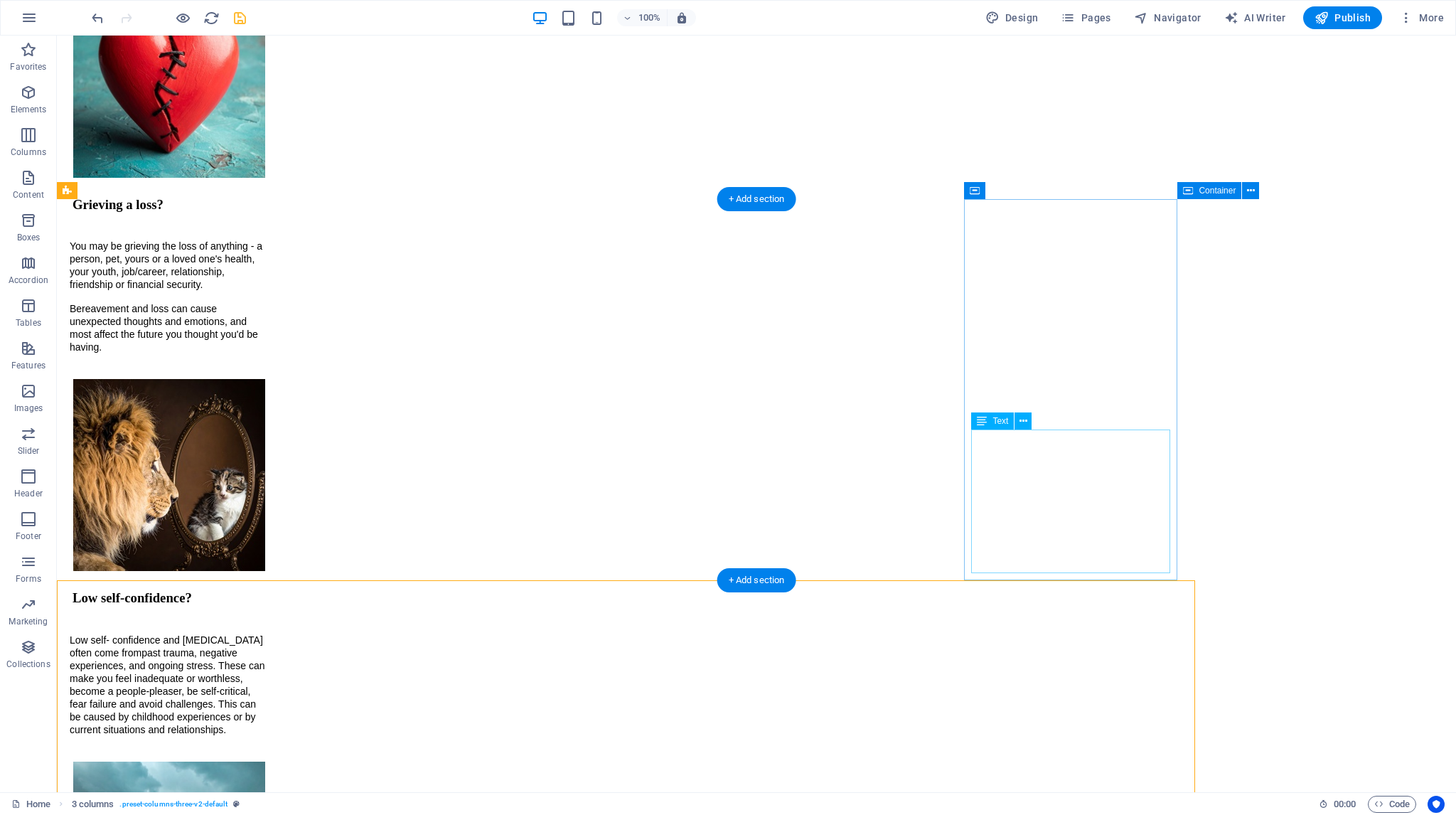
scroll to position [1535, 0]
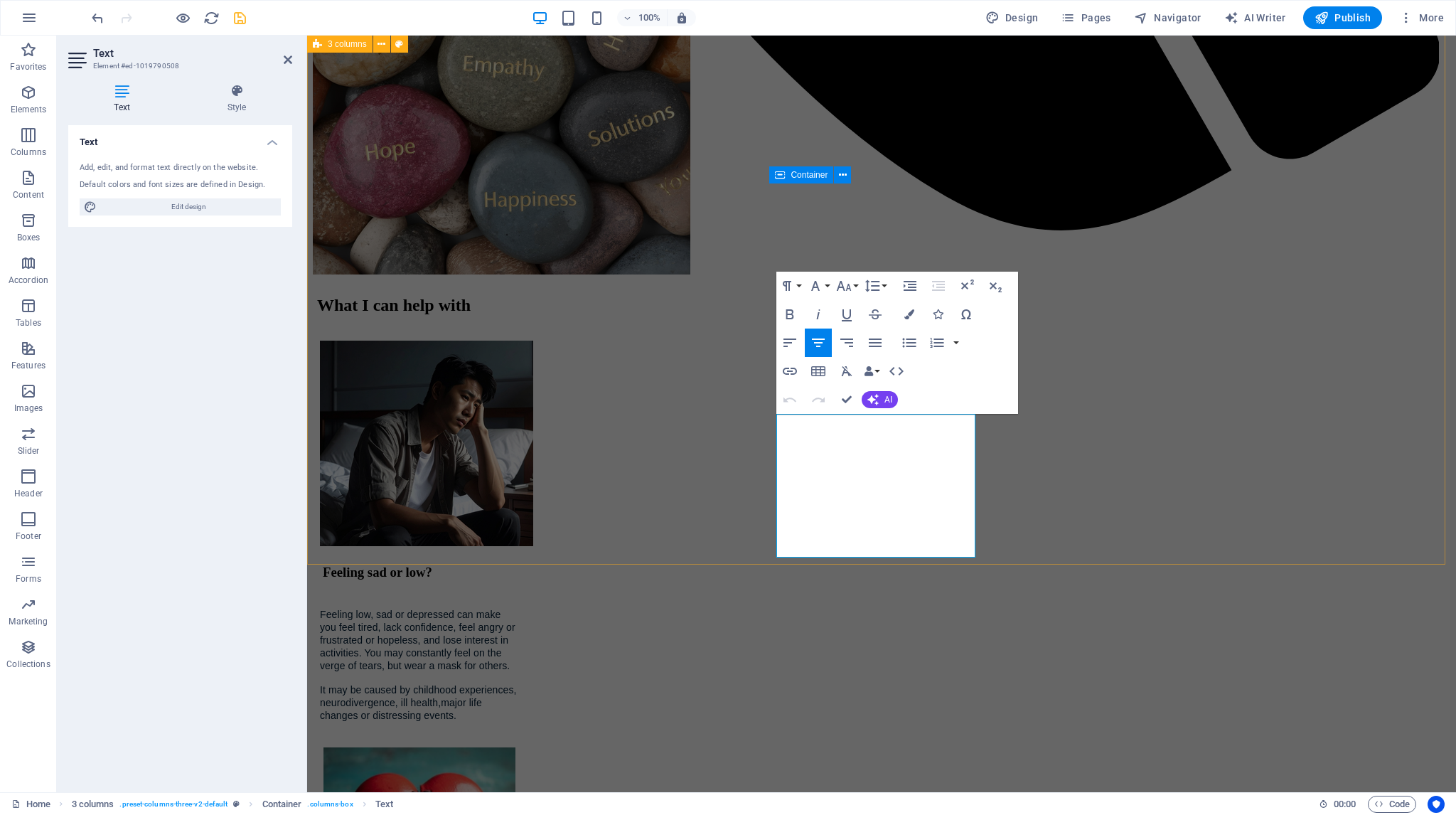
scroll to position [2313, 0]
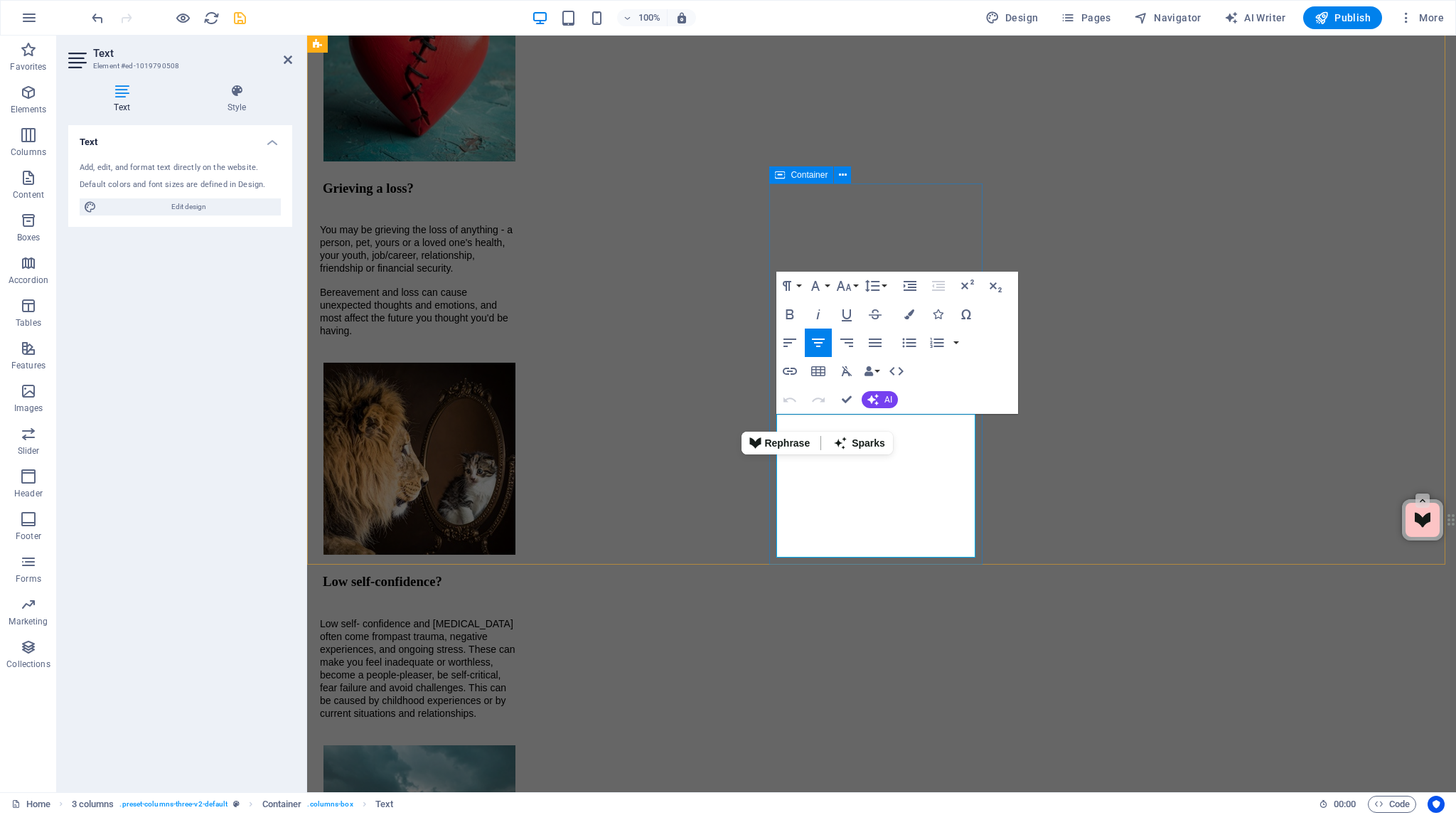
drag, startPoint x: 946, startPoint y: 549, endPoint x: 819, endPoint y: 425, distance: 177.5
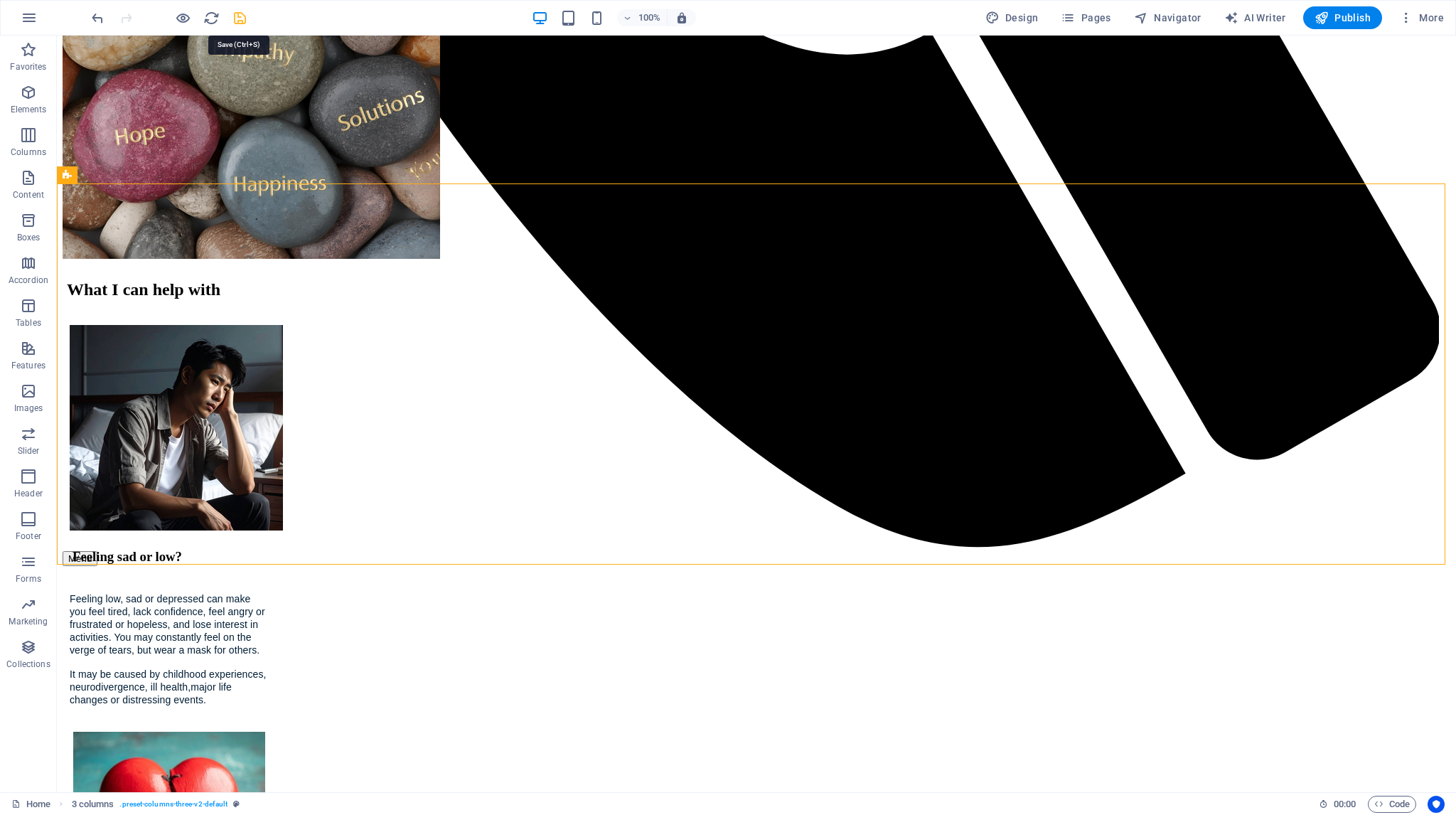
click at [244, 14] on icon "save" at bounding box center [240, 18] width 16 height 16
checkbox input "false"
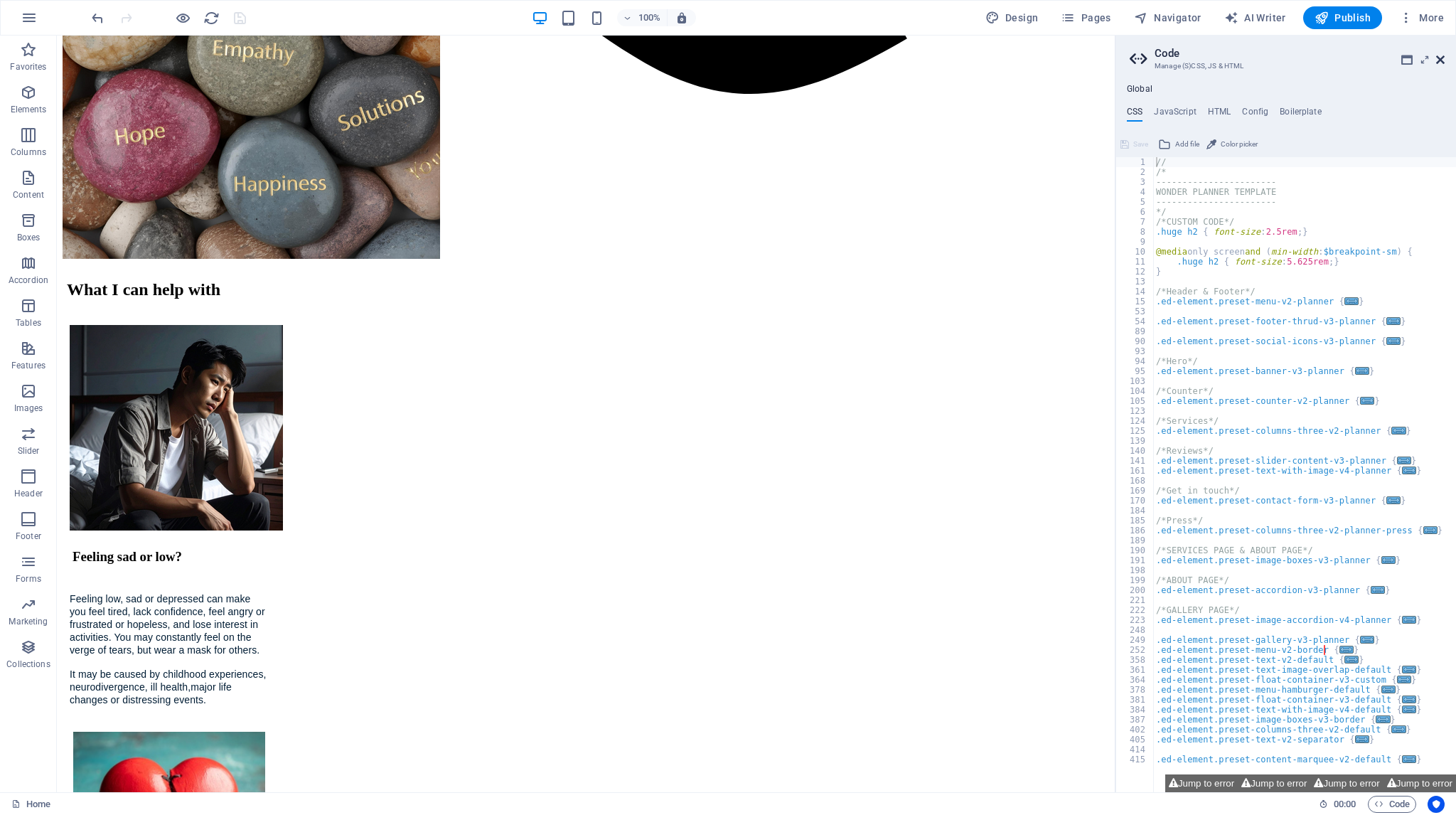
click at [1442, 57] on icon at bounding box center [1441, 60] width 9 height 12
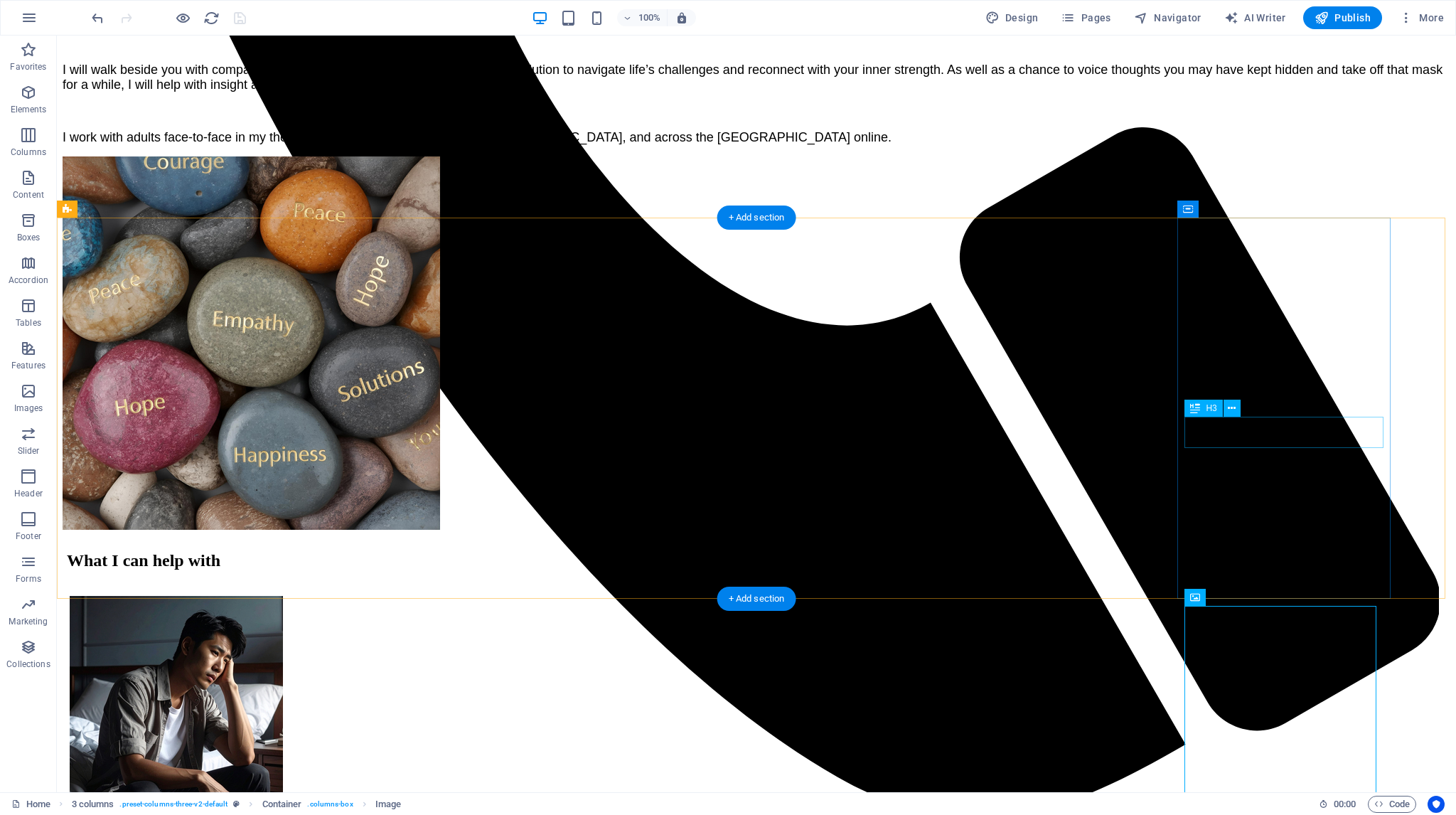
scroll to position [1480, 0]
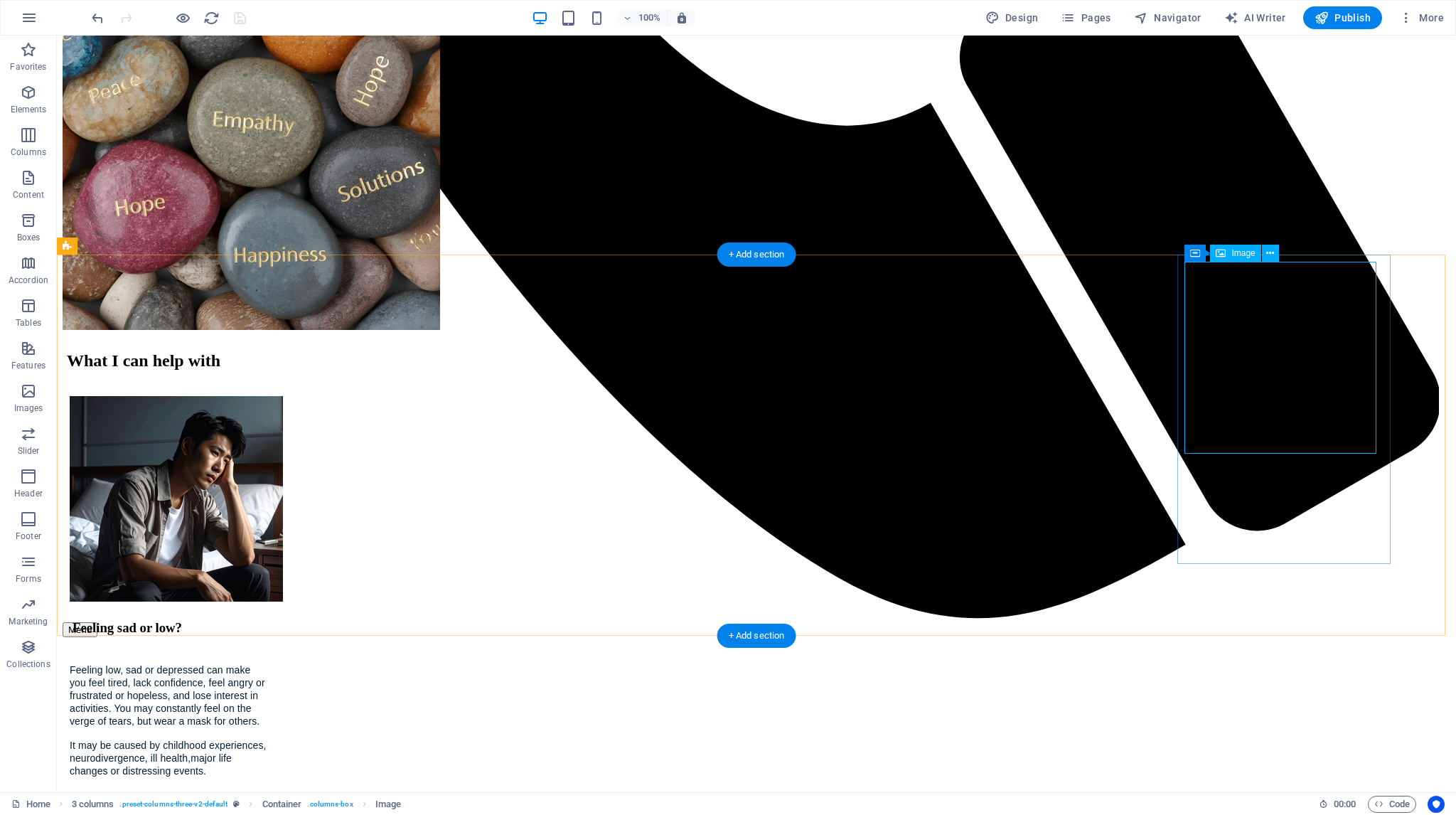
select select "px"
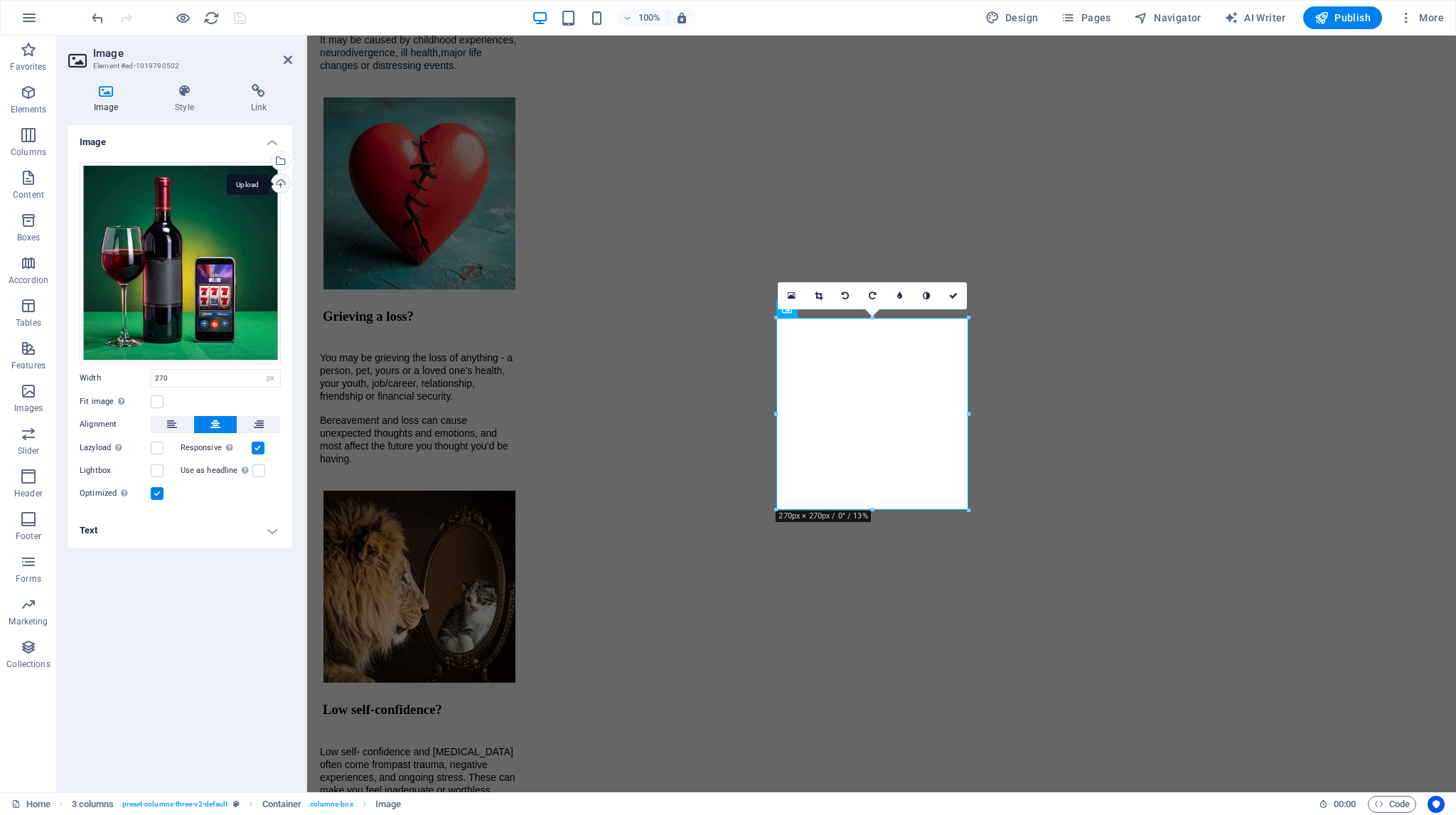
click at [276, 183] on div "Upload" at bounding box center [279, 185] width 21 height 21
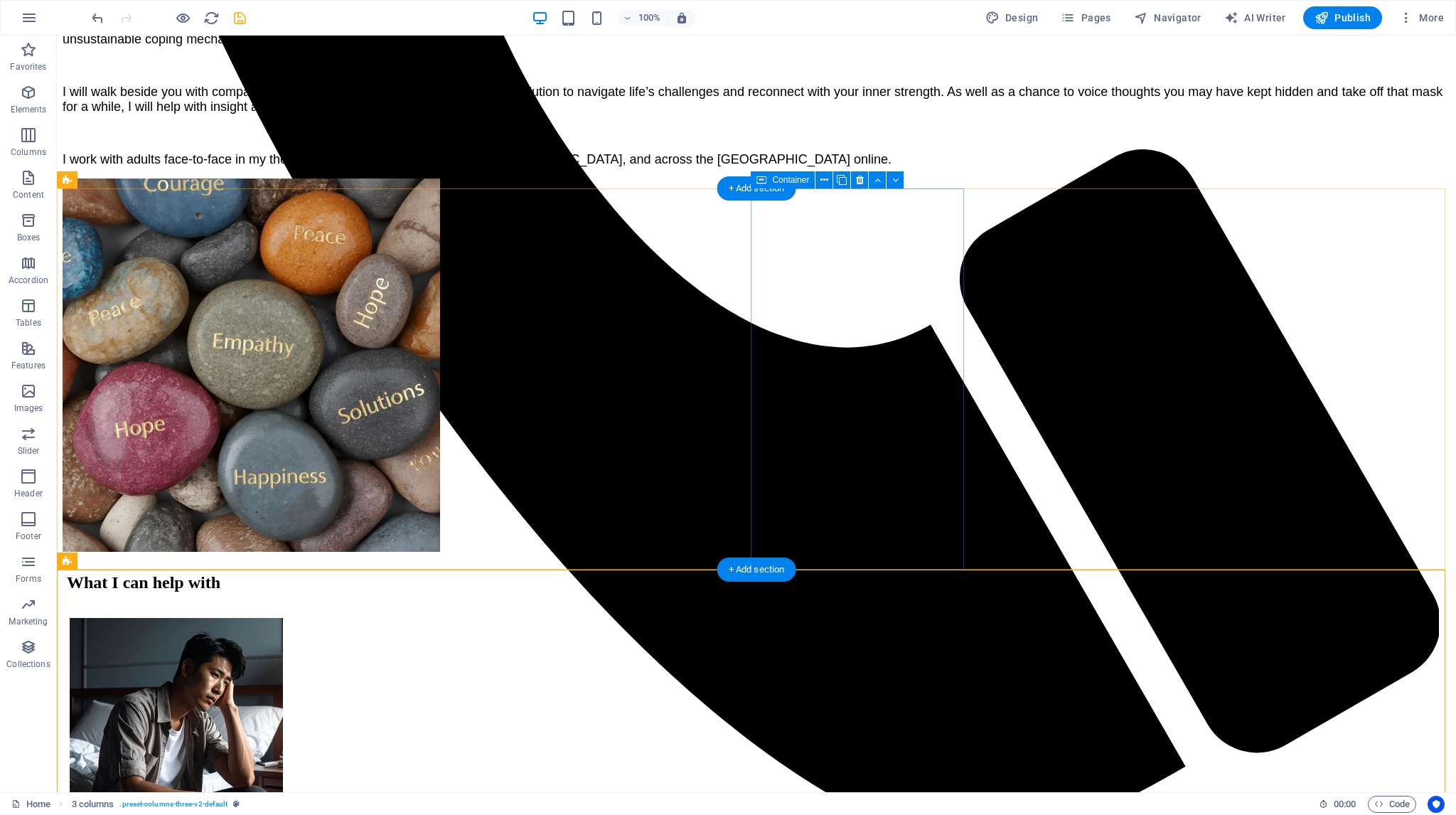
scroll to position [1164, 0]
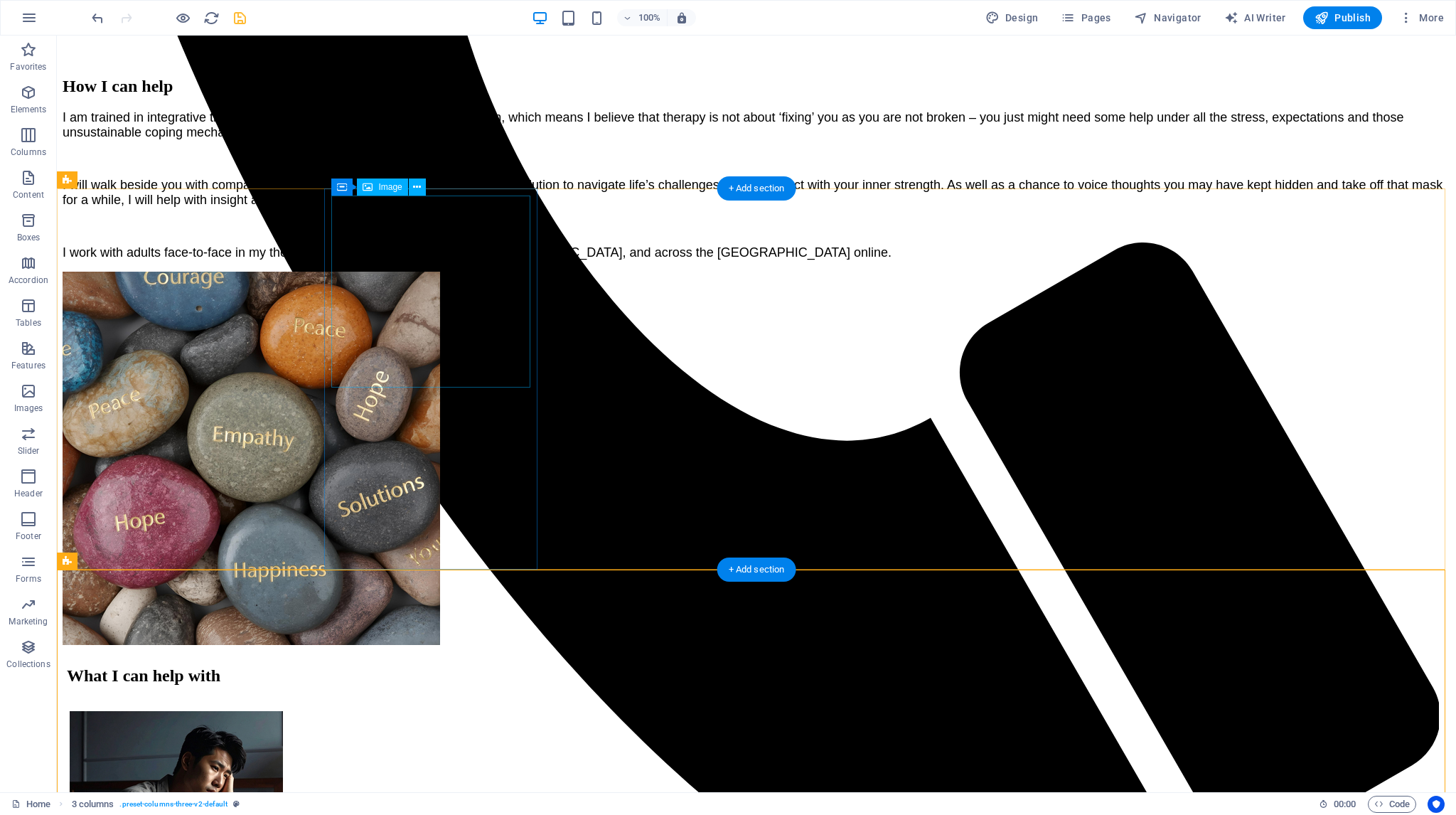
drag, startPoint x: 364, startPoint y: 279, endPoint x: 387, endPoint y: 275, distance: 23.3
select select "px"
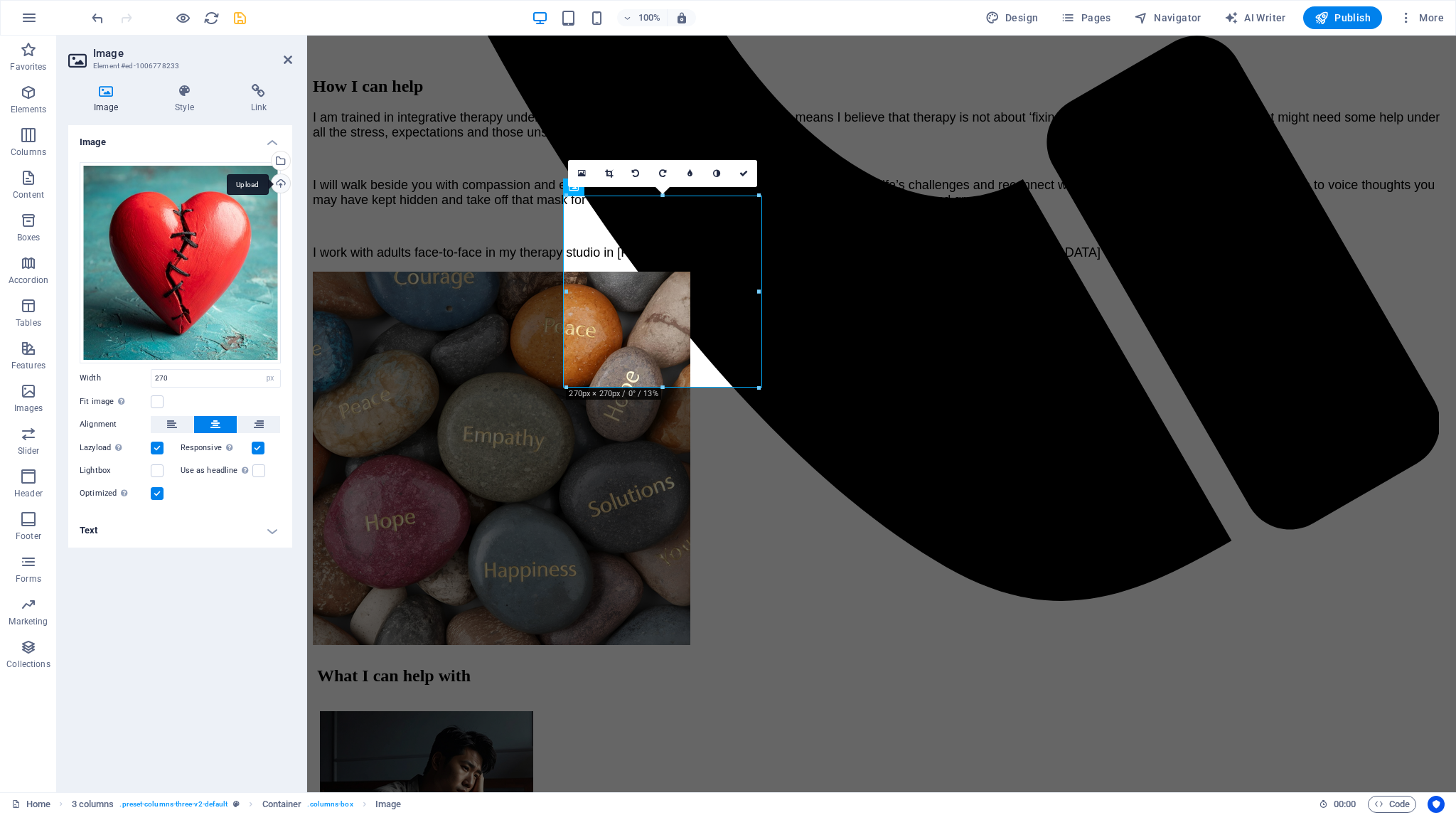
click at [283, 183] on div "Upload" at bounding box center [279, 185] width 21 height 21
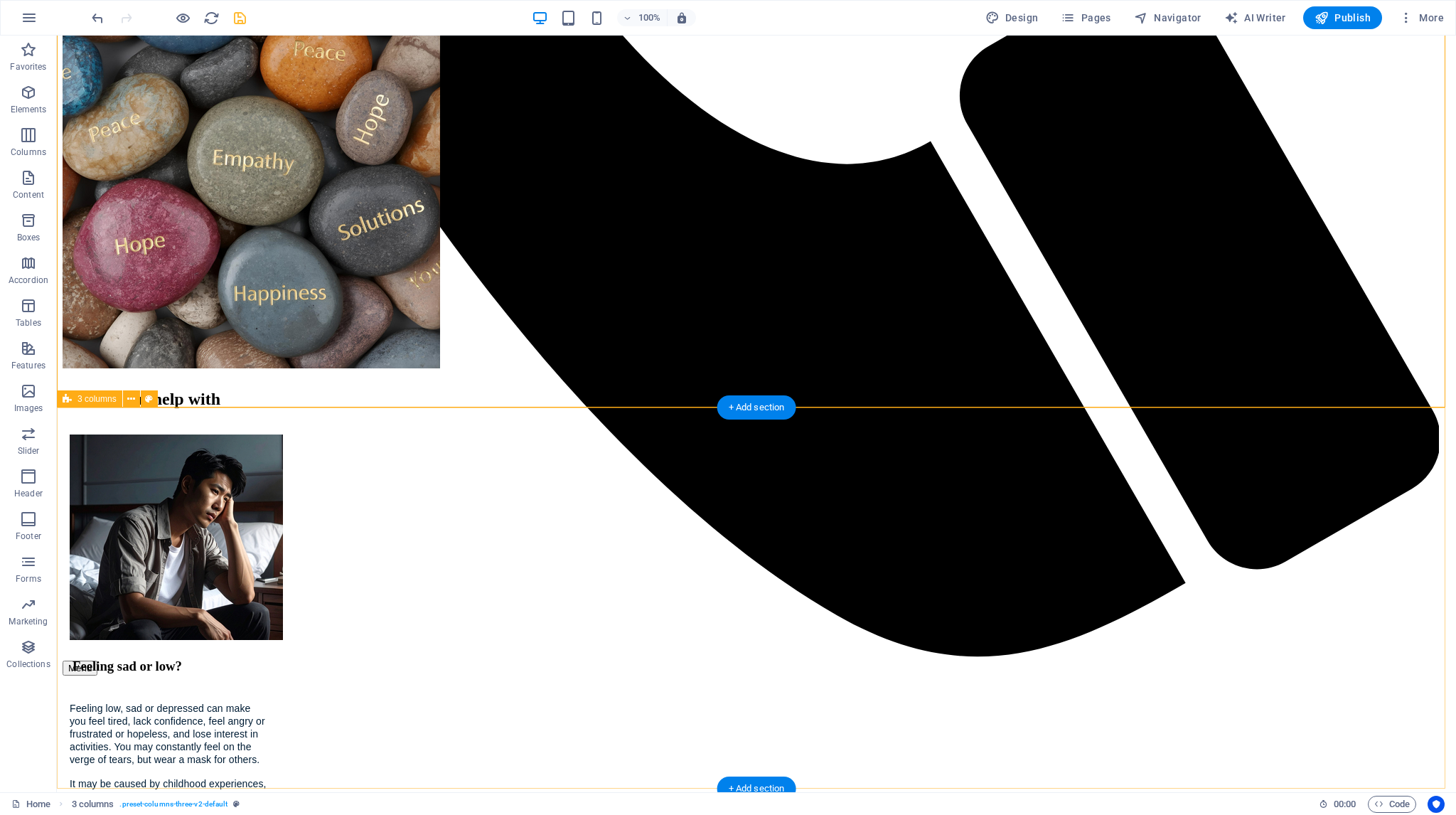
scroll to position [1449, 0]
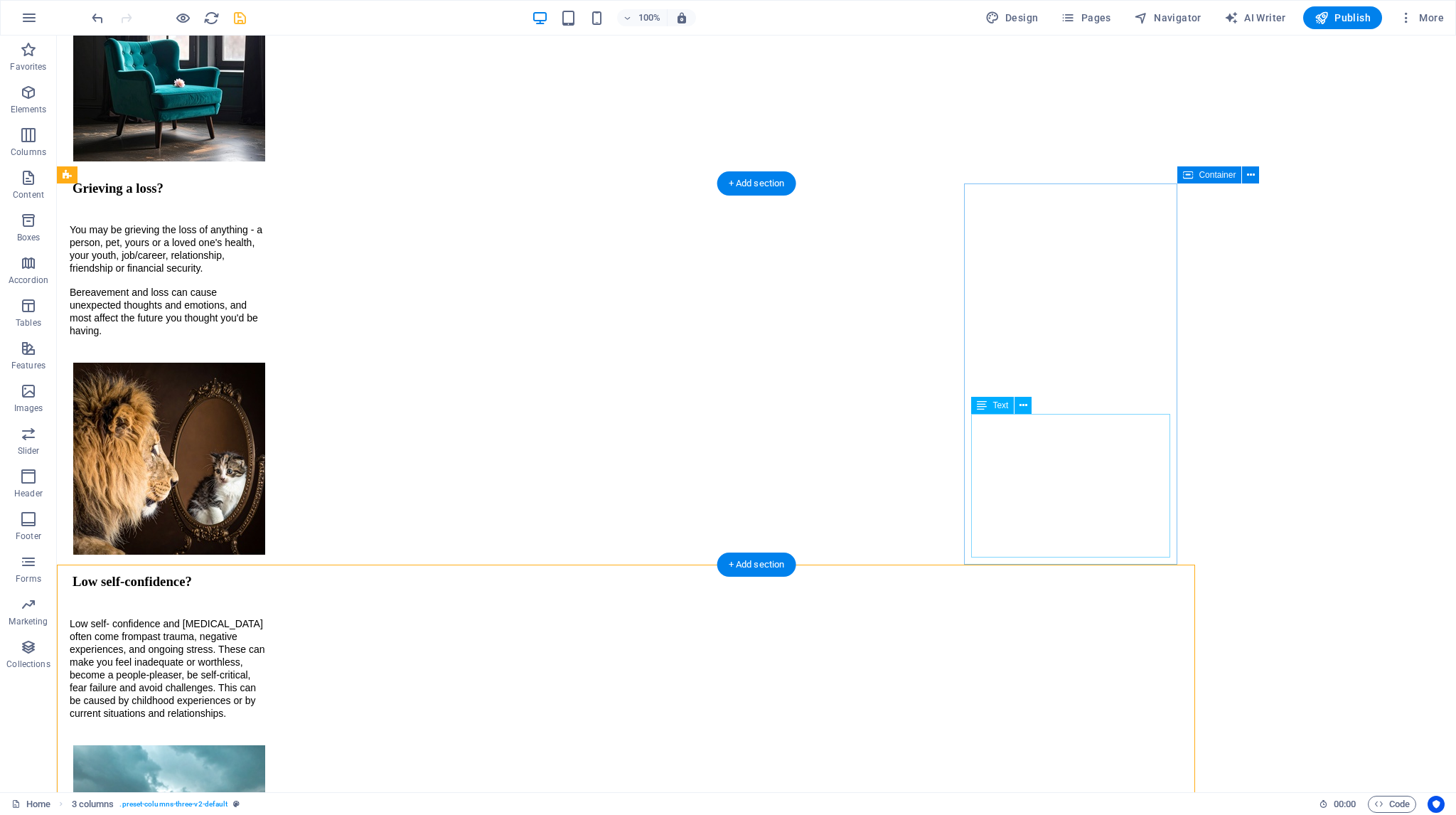
scroll to position [1551, 0]
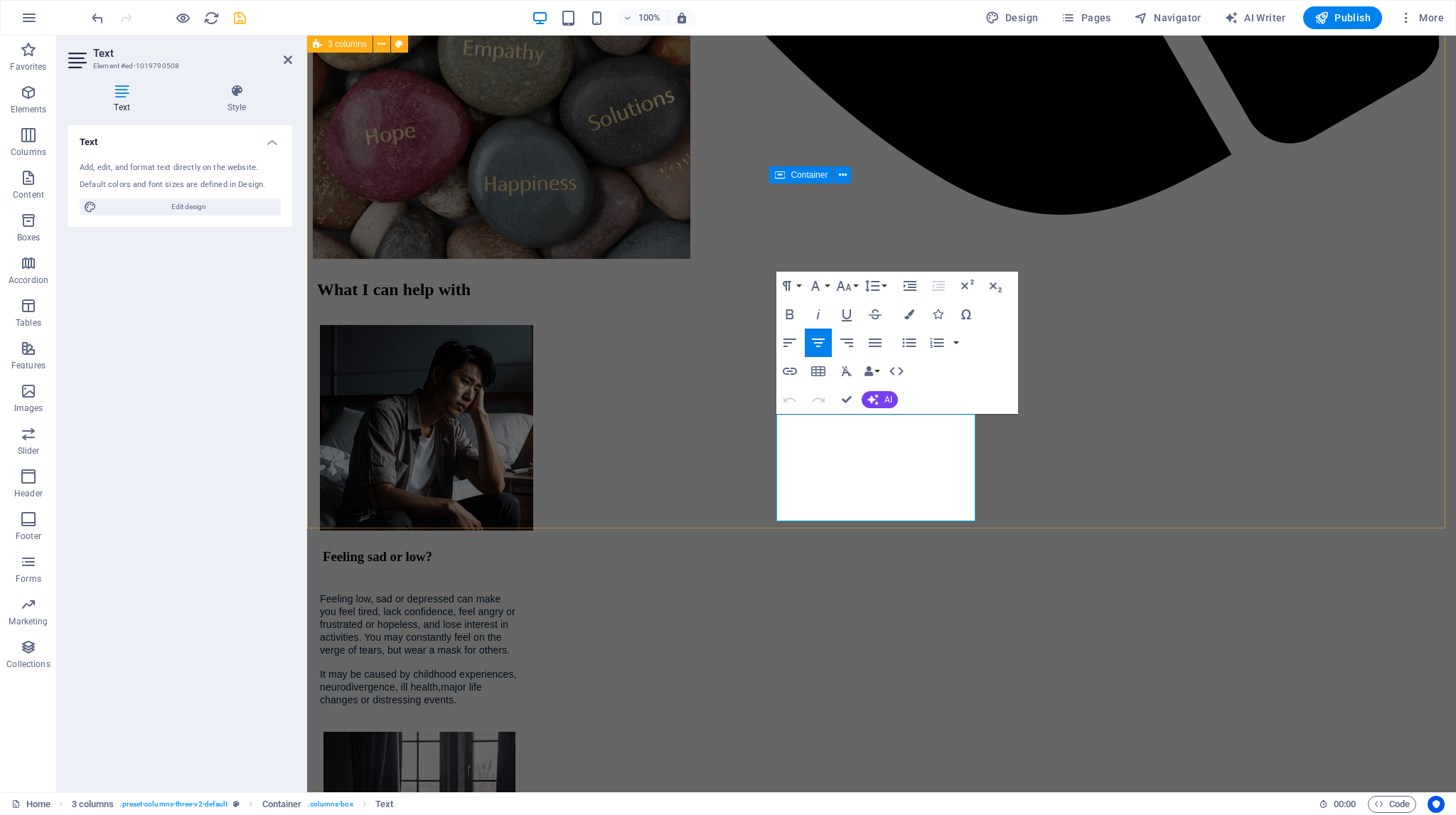
scroll to position [2313, 0]
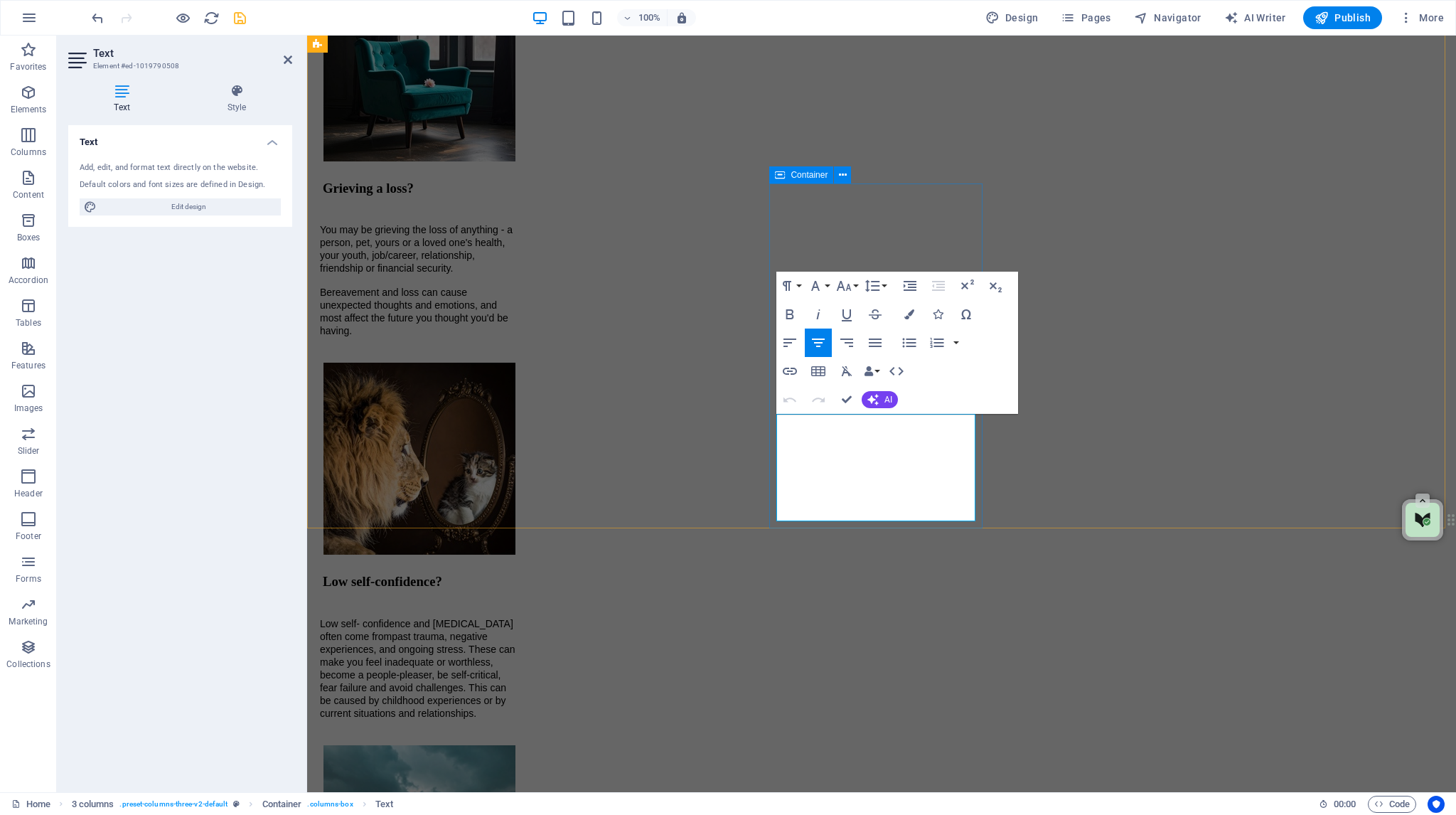
drag, startPoint x: 888, startPoint y: 477, endPoint x: 908, endPoint y: 477, distance: 20.0
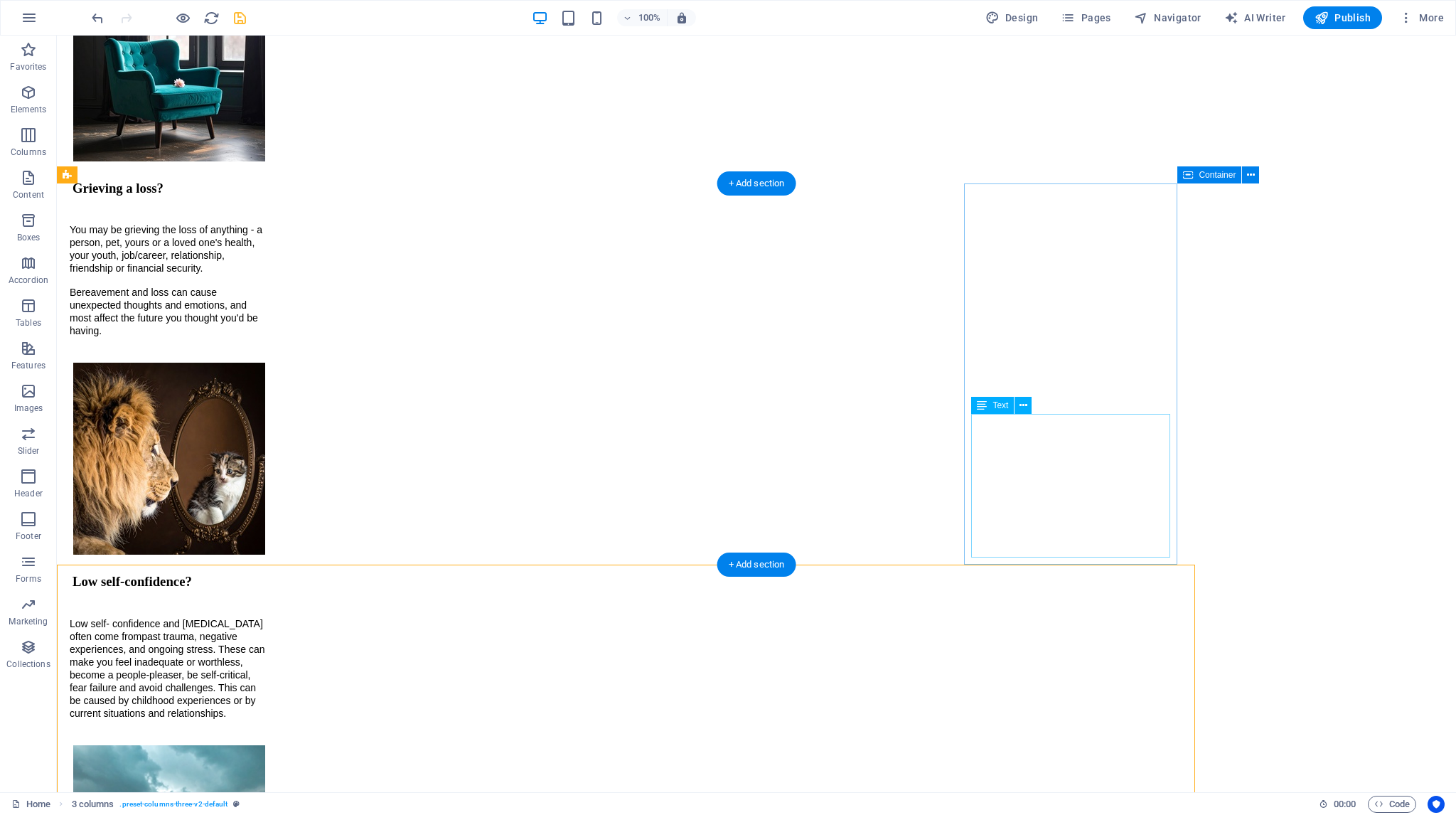
scroll to position [1551, 0]
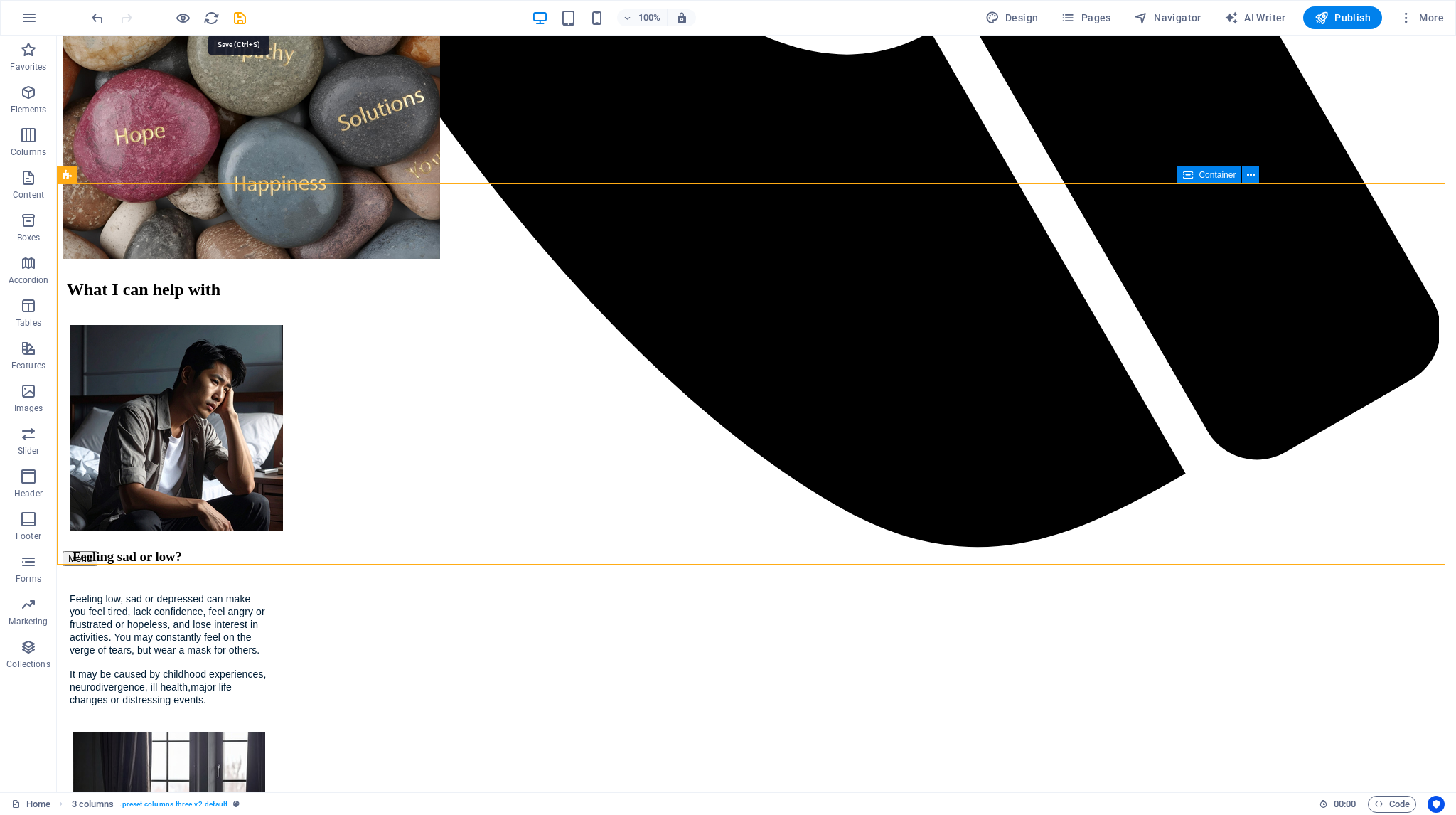
click at [240, 17] on icon "save" at bounding box center [240, 18] width 16 height 16
checkbox input "false"
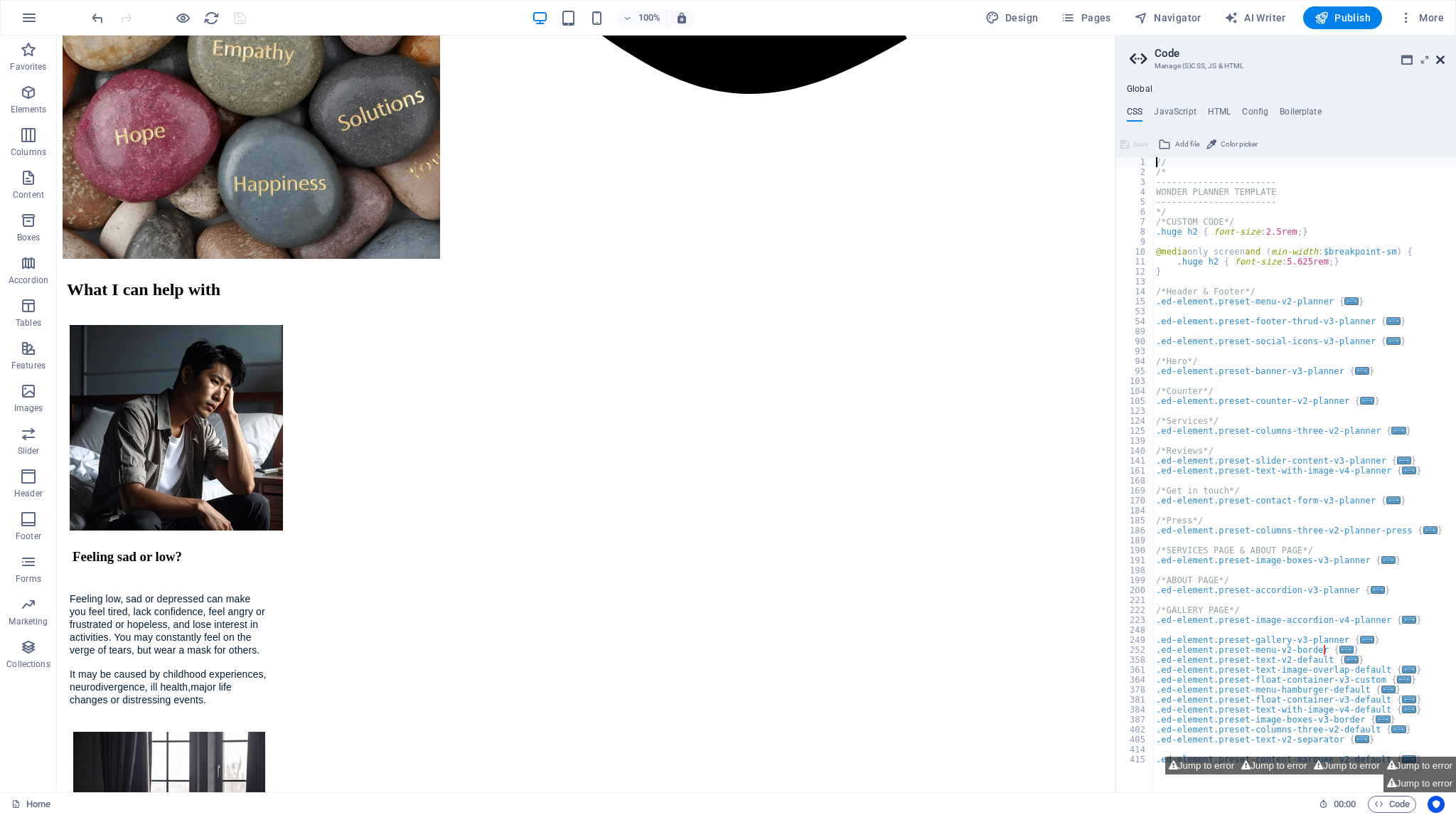
click at [1436, 58] on icon at bounding box center [1441, 60] width 9 height 12
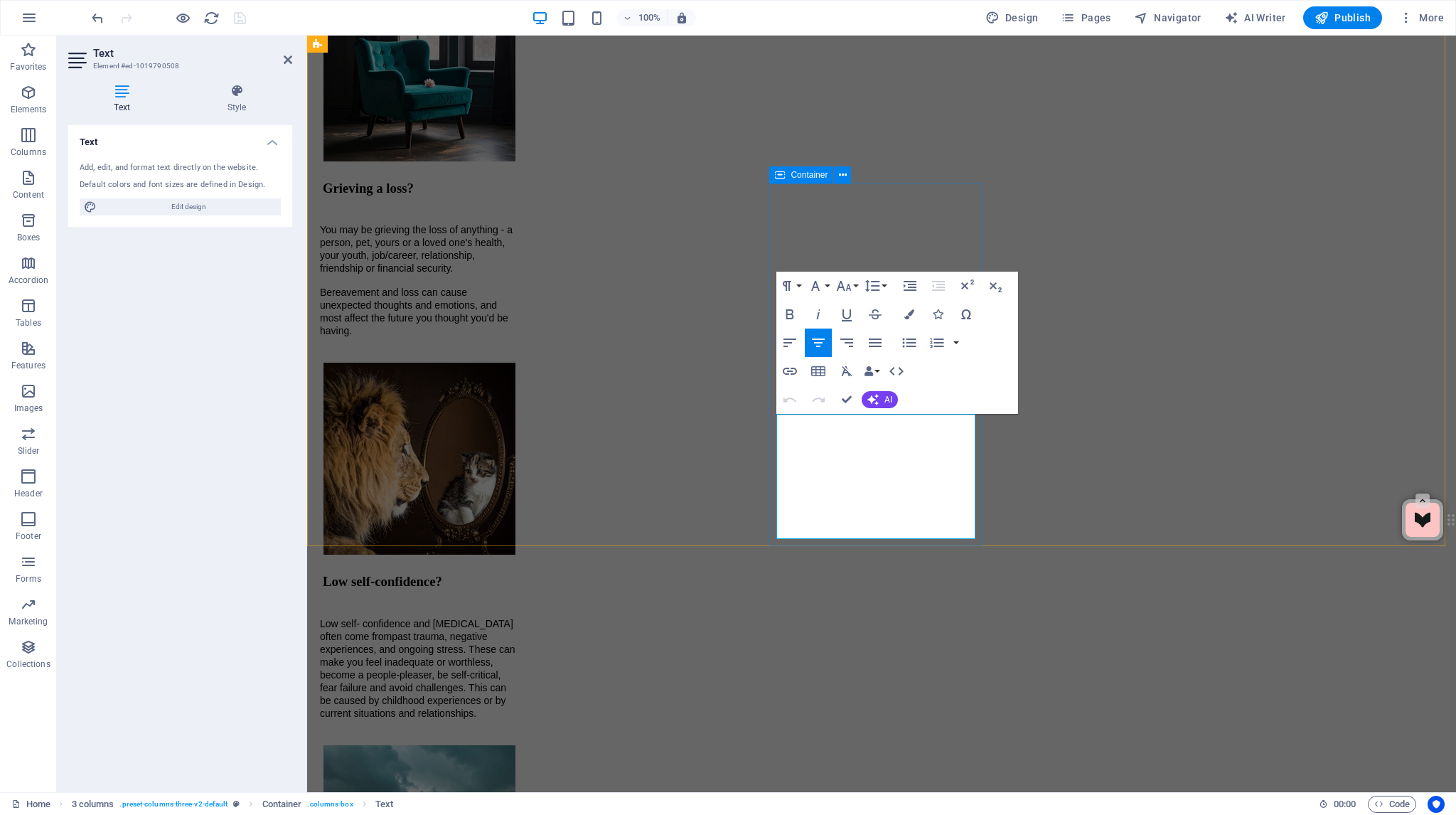
drag, startPoint x: 893, startPoint y: 497, endPoint x: 907, endPoint y: 507, distance: 17.2
drag, startPoint x: 919, startPoint y: 514, endPoint x: 865, endPoint y: 527, distance: 55.5
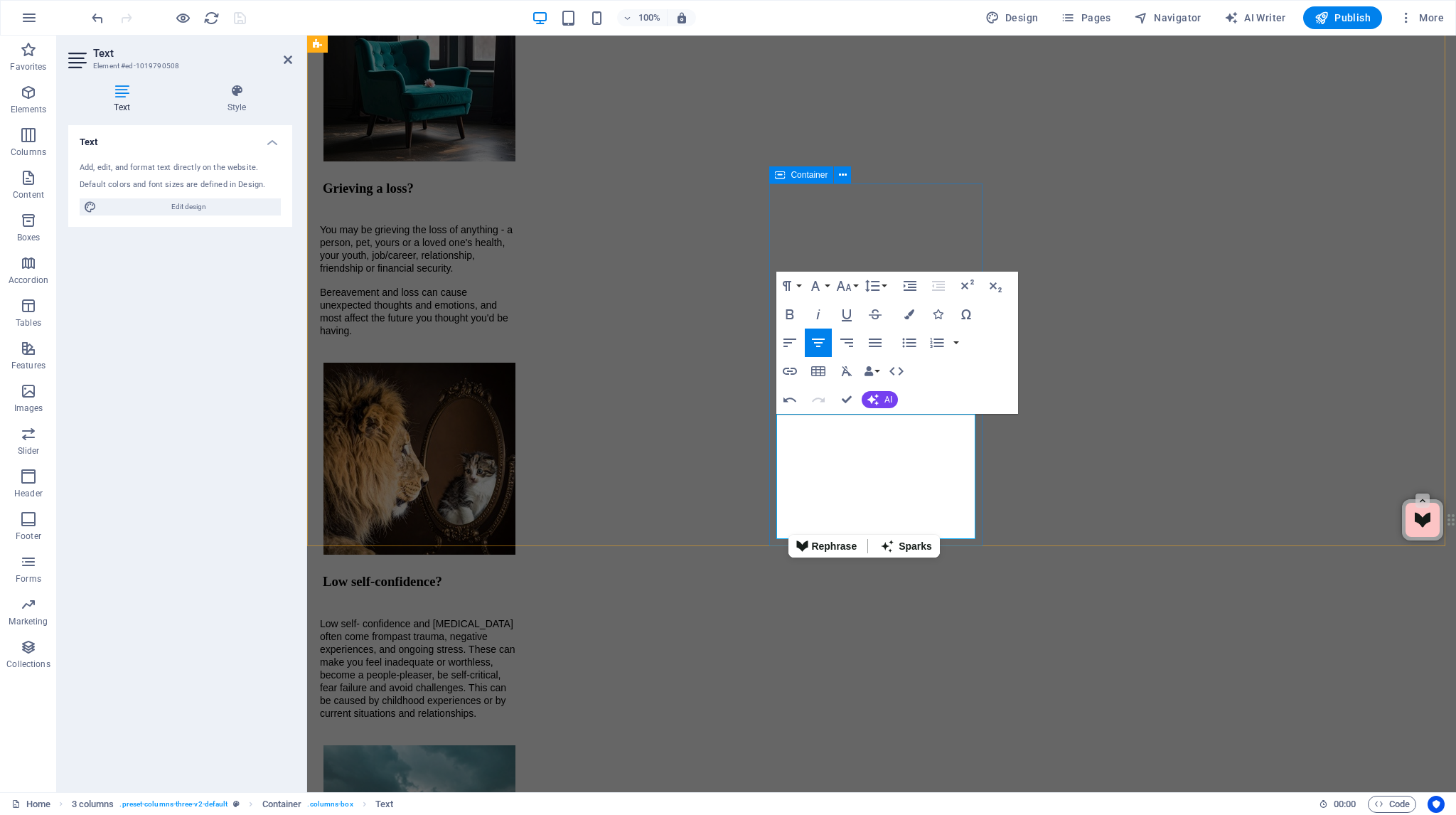
drag, startPoint x: 946, startPoint y: 510, endPoint x: 958, endPoint y: 508, distance: 12.2
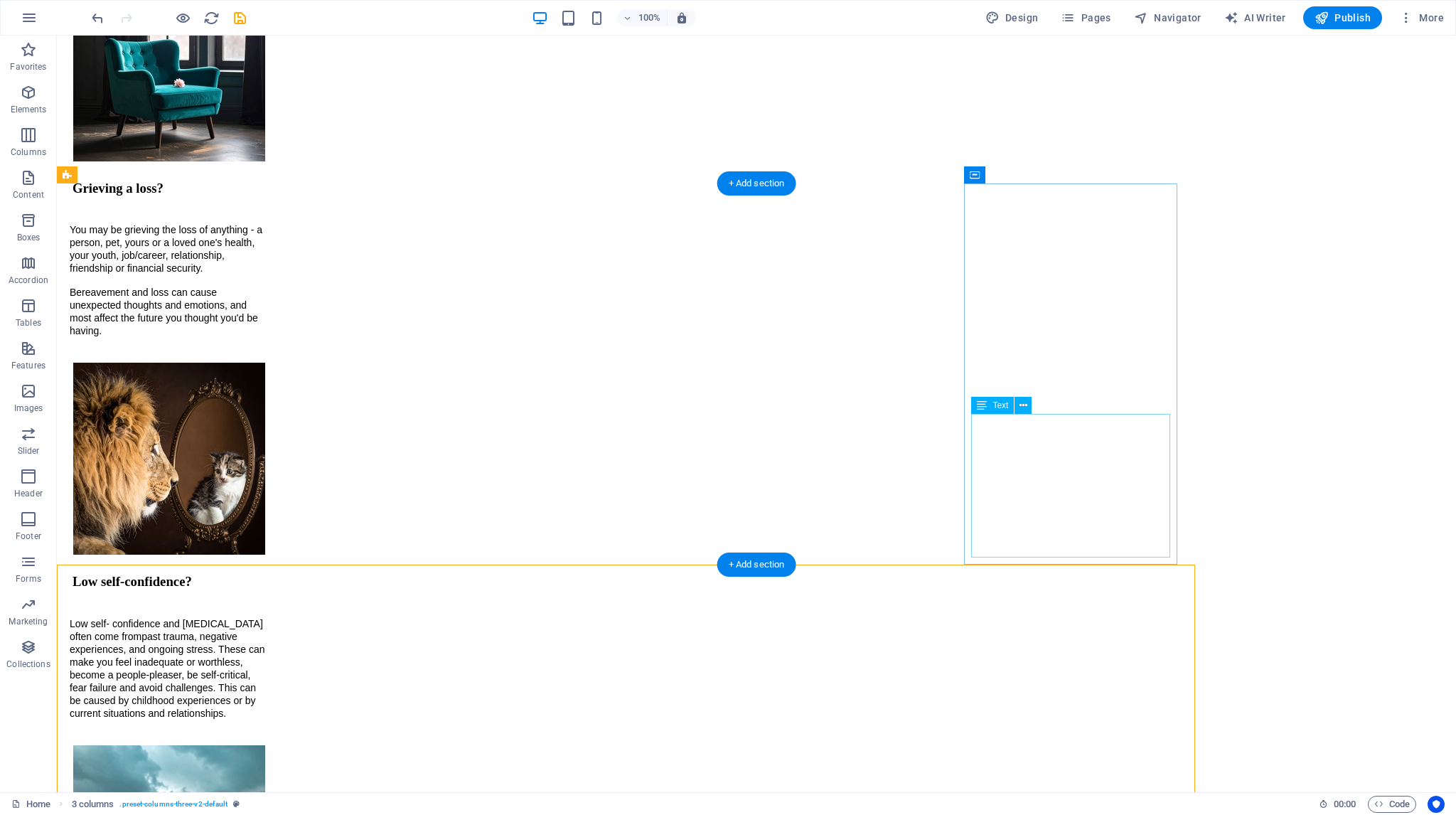
scroll to position [1551, 0]
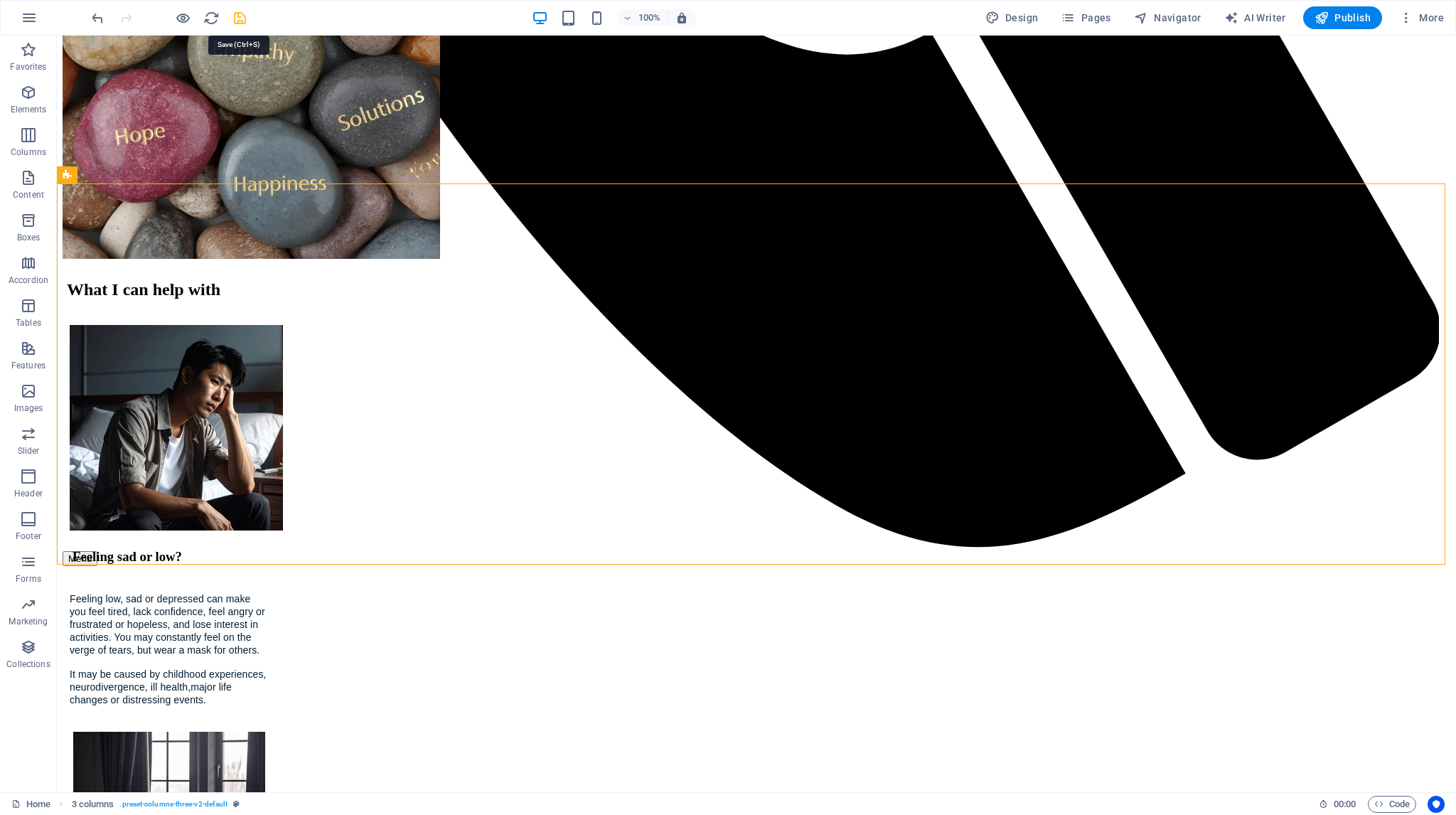
click at [238, 13] on icon "save" at bounding box center [240, 18] width 16 height 16
checkbox input "false"
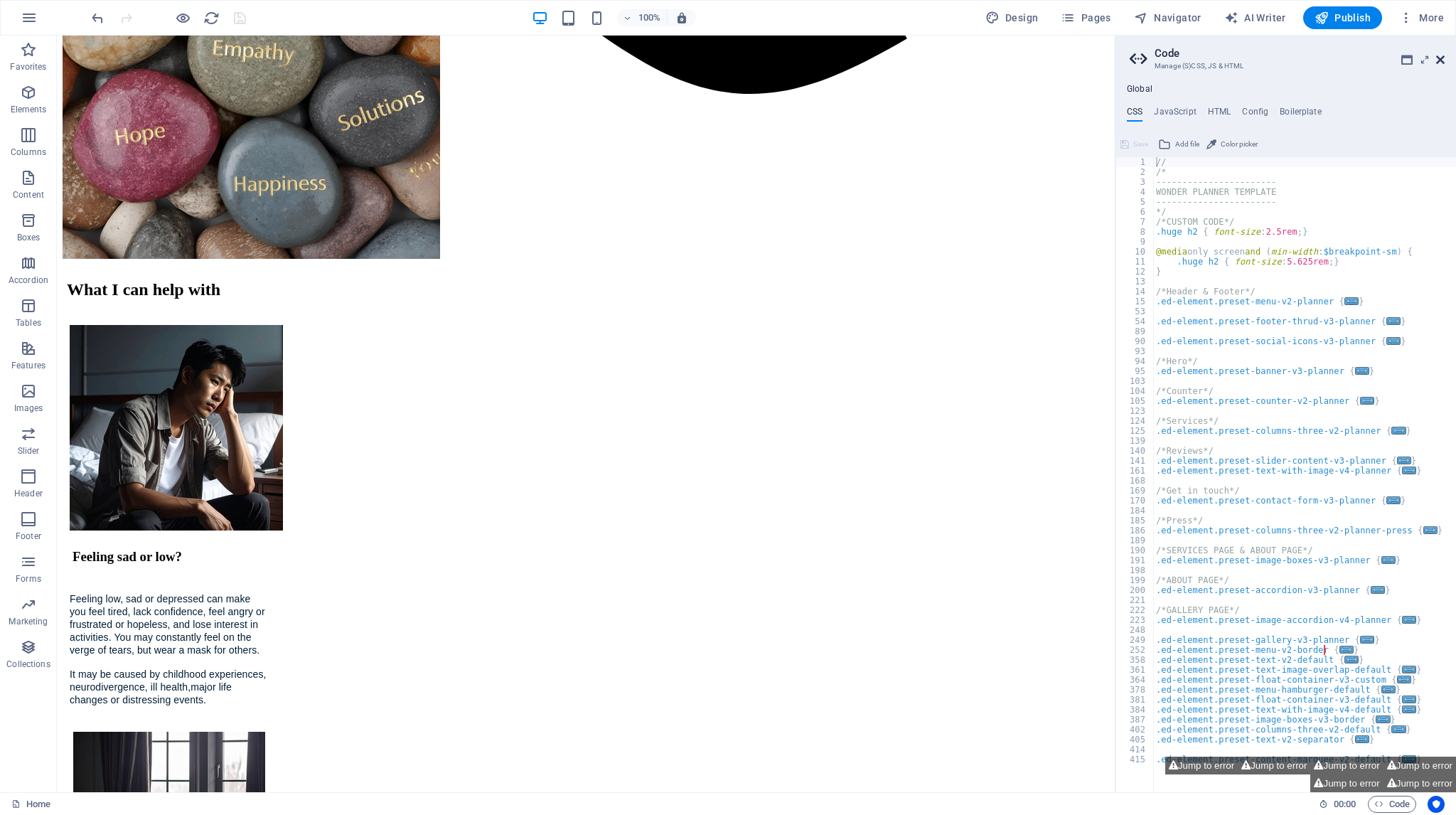
click at [1441, 57] on icon at bounding box center [1441, 60] width 9 height 12
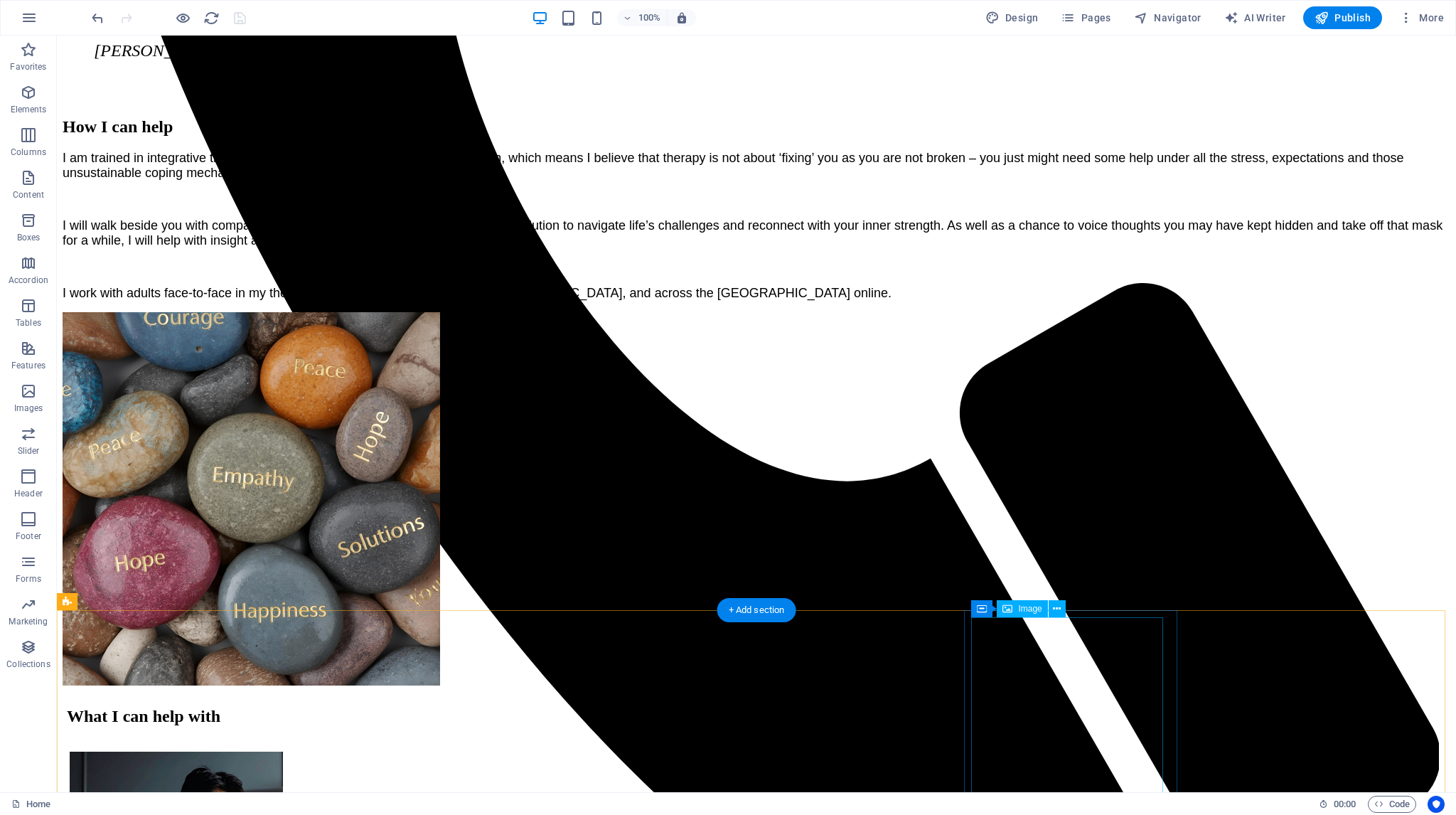
scroll to position [1195, 0]
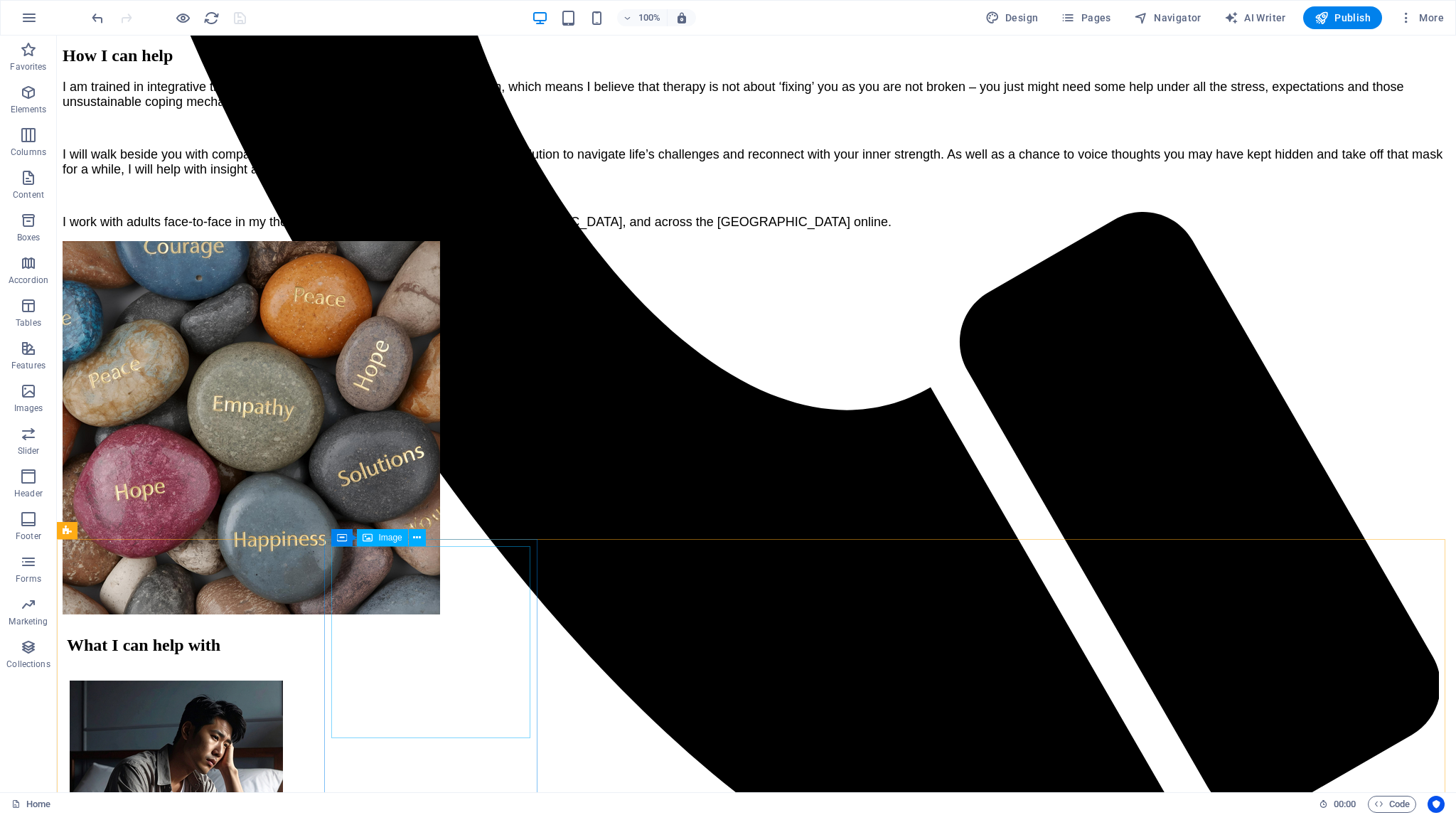
click at [391, 538] on span "Image" at bounding box center [390, 538] width 23 height 9
select select "px"
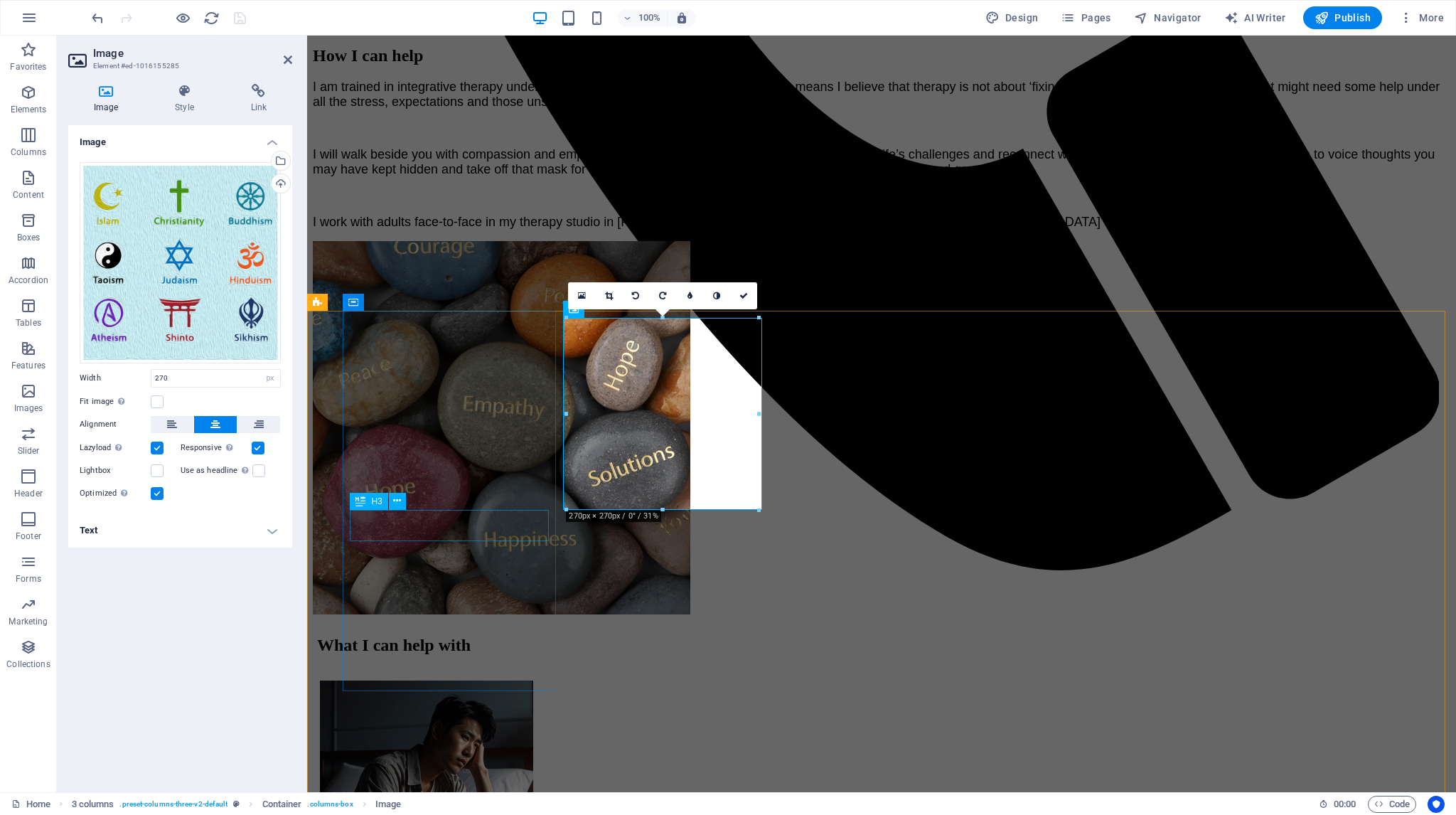
scroll to position [1805, 0]
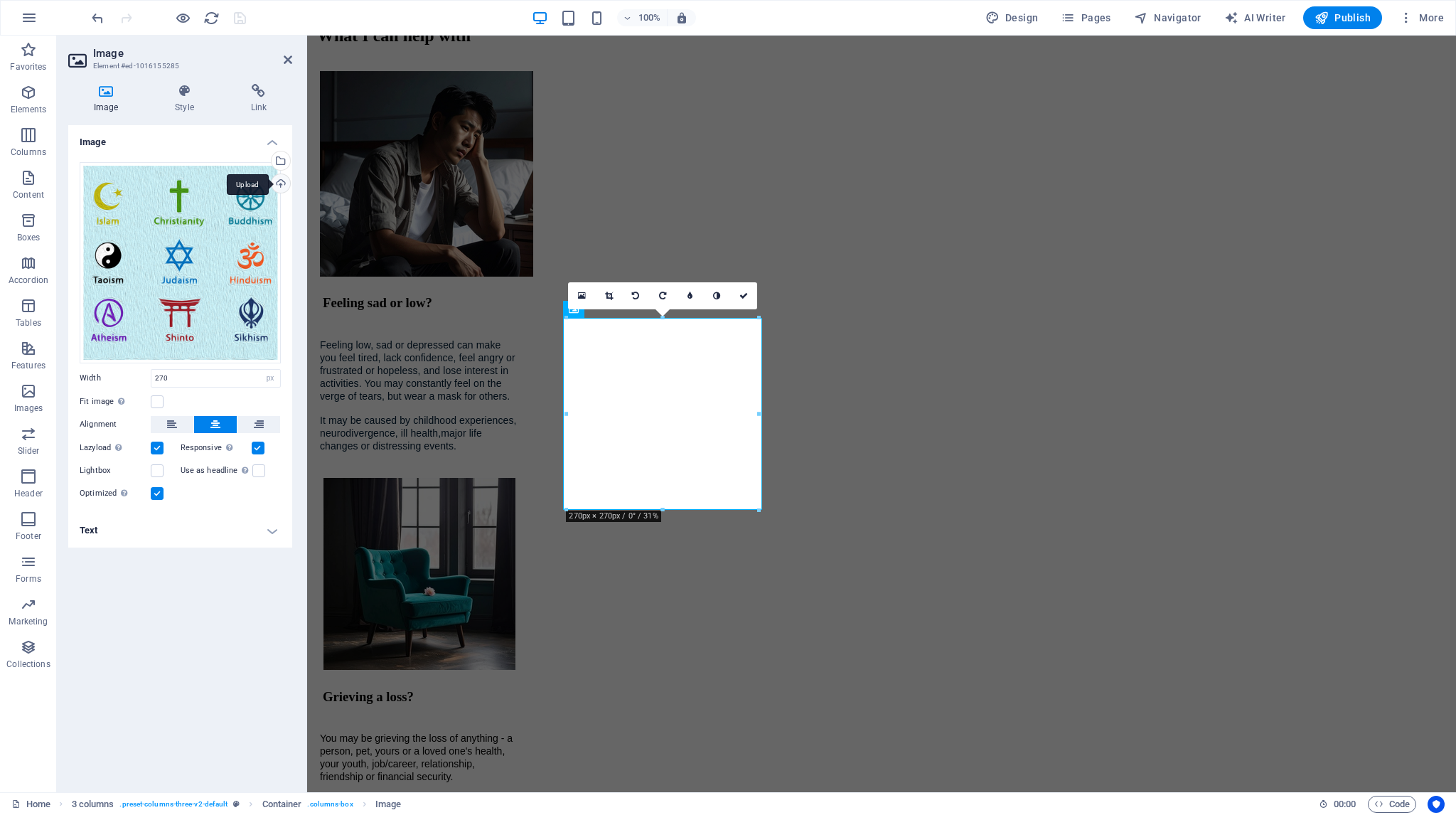
click at [281, 180] on div "Upload" at bounding box center [279, 185] width 21 height 21
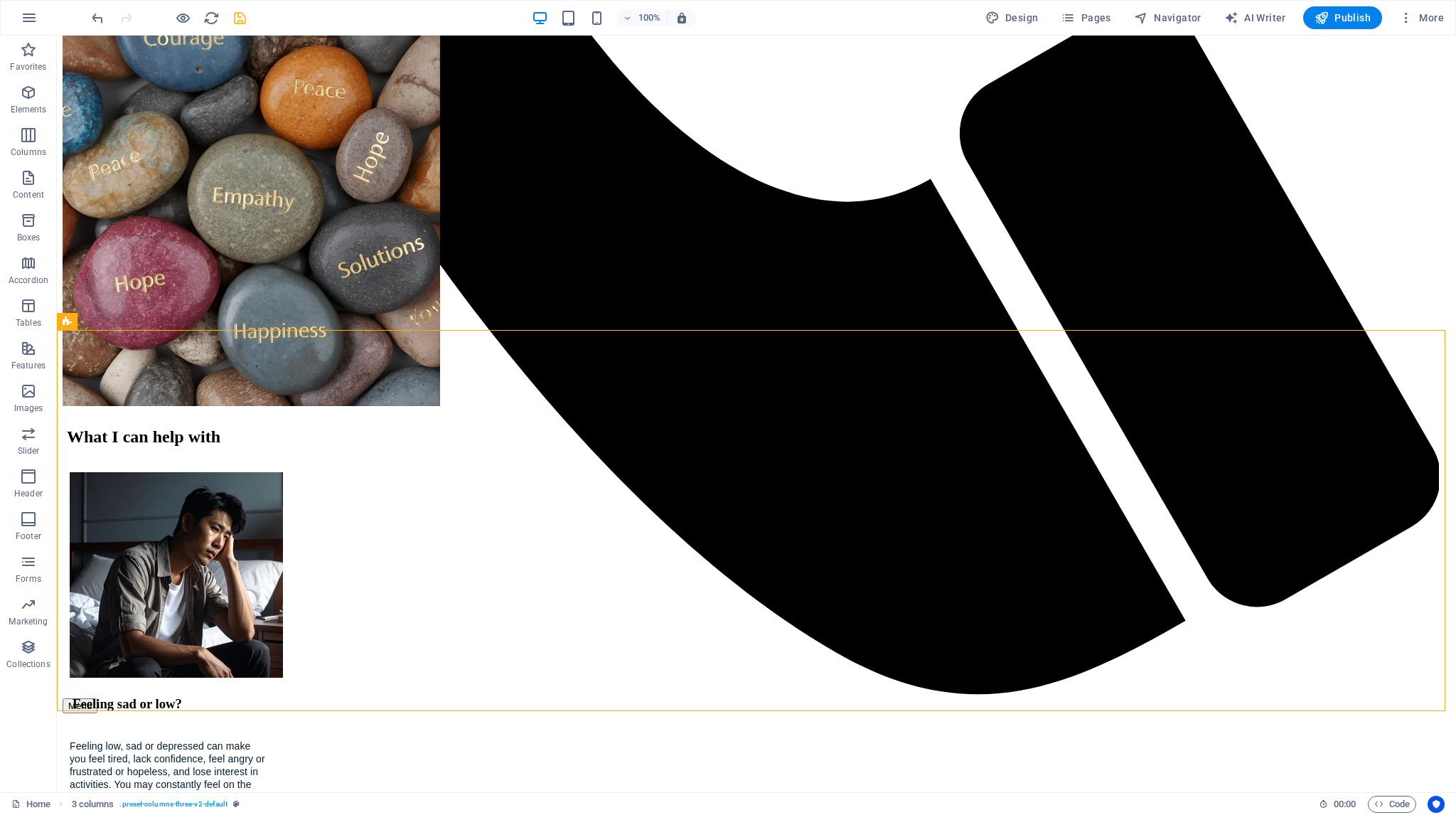
scroll to position [1404, 0]
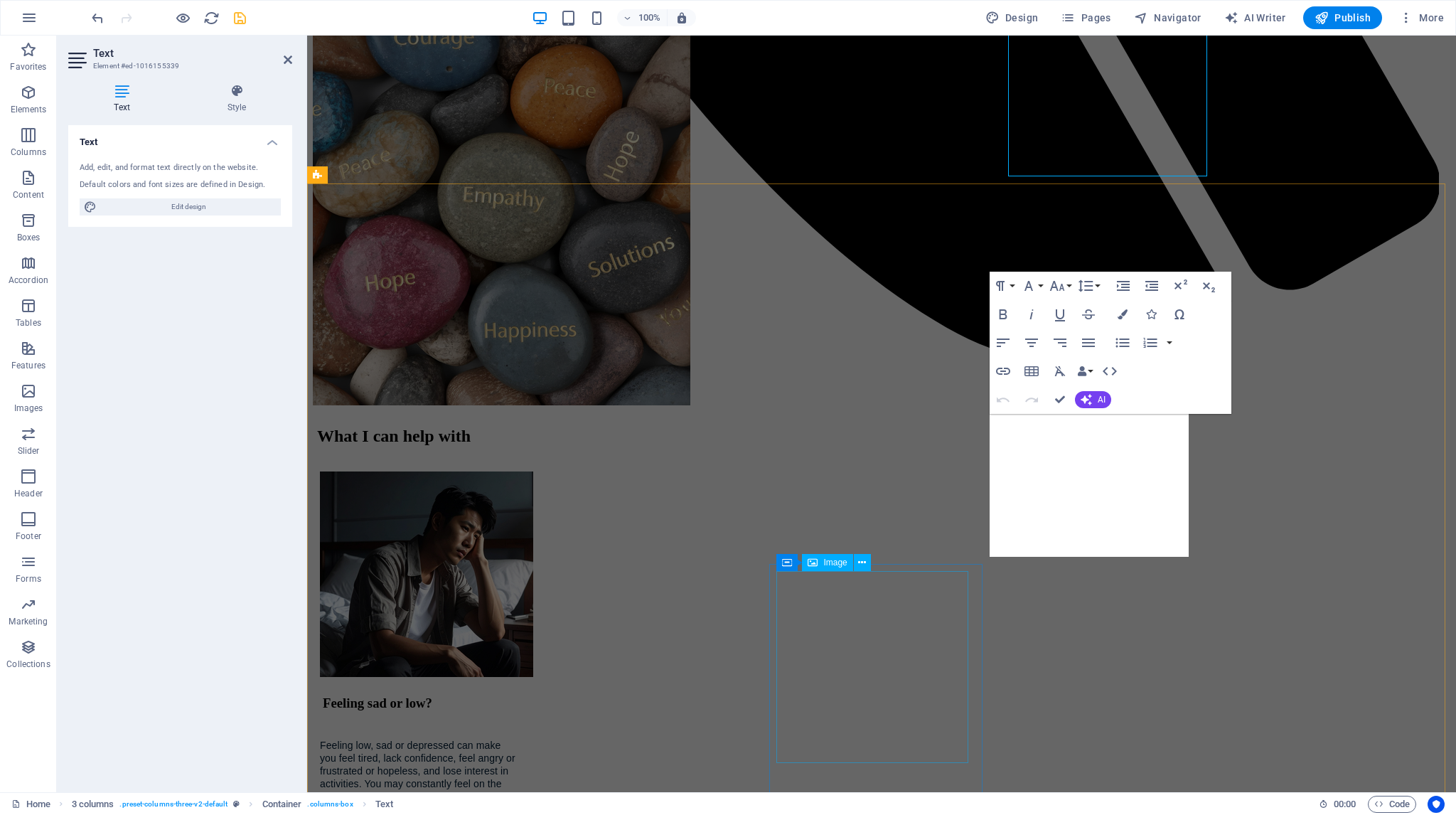
scroll to position [1932, 0]
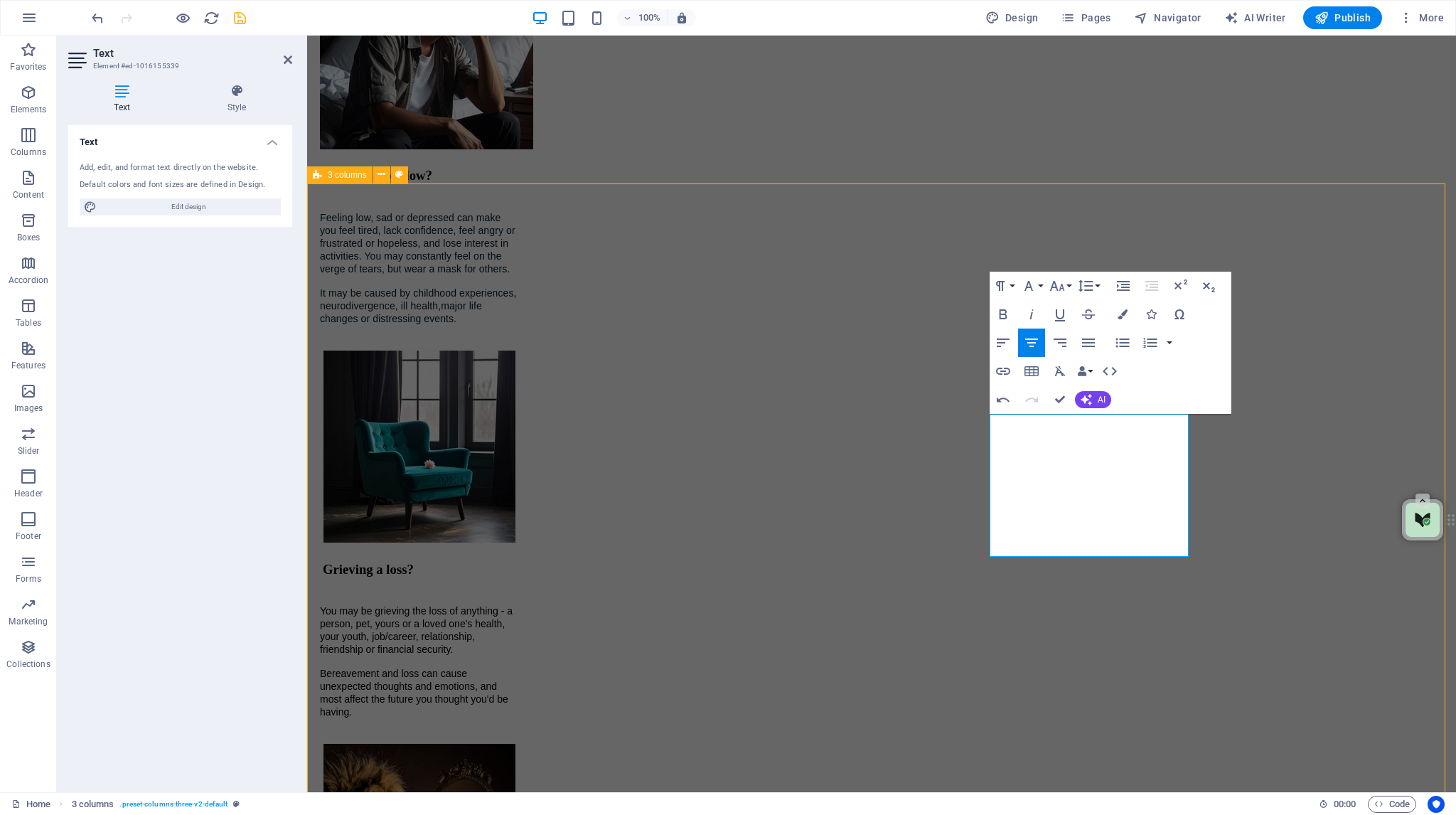
scroll to position [1551, 0]
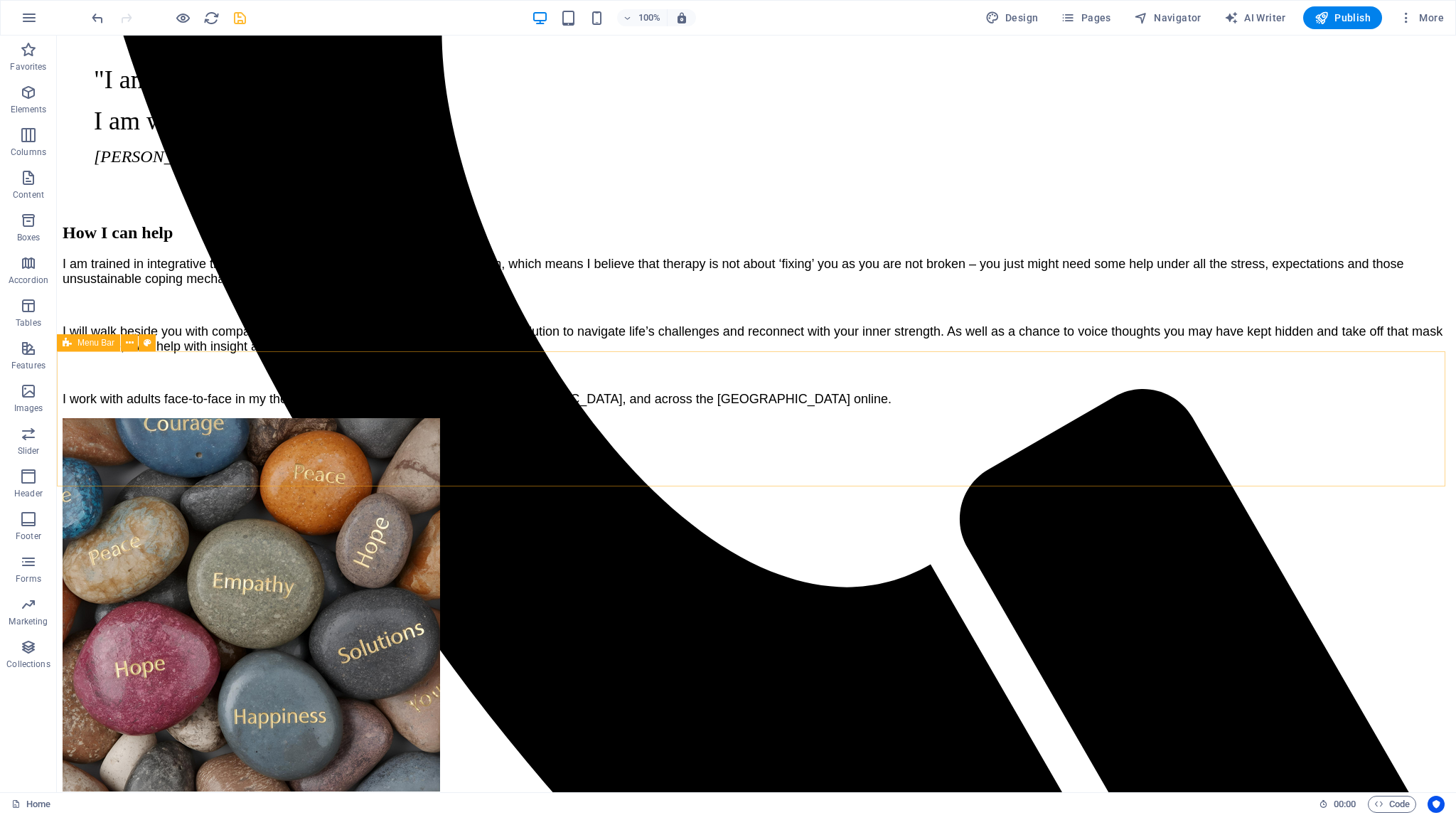
scroll to position [839, 0]
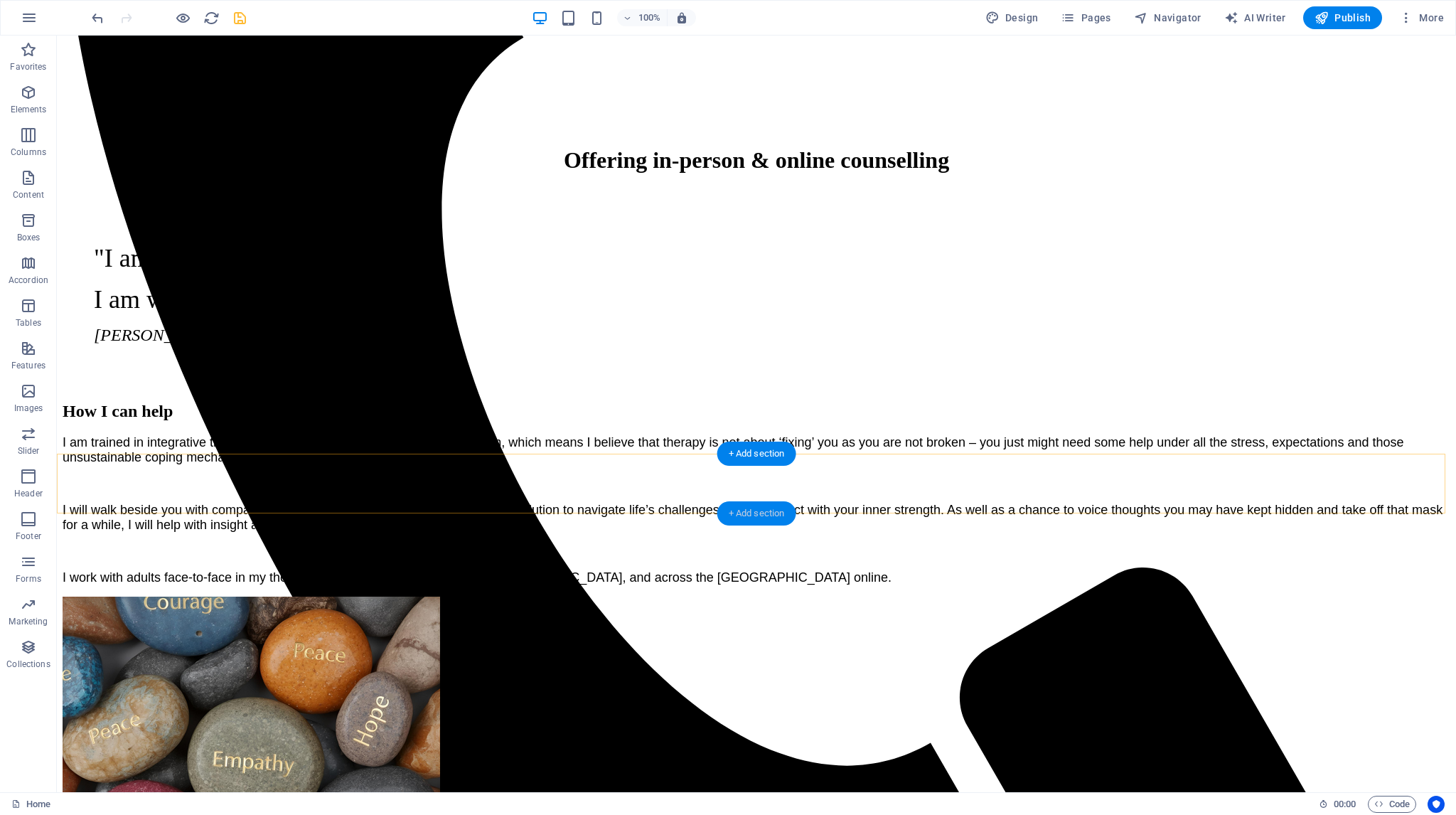
click at [731, 512] on div "+ Add section" at bounding box center [757, 514] width 79 height 24
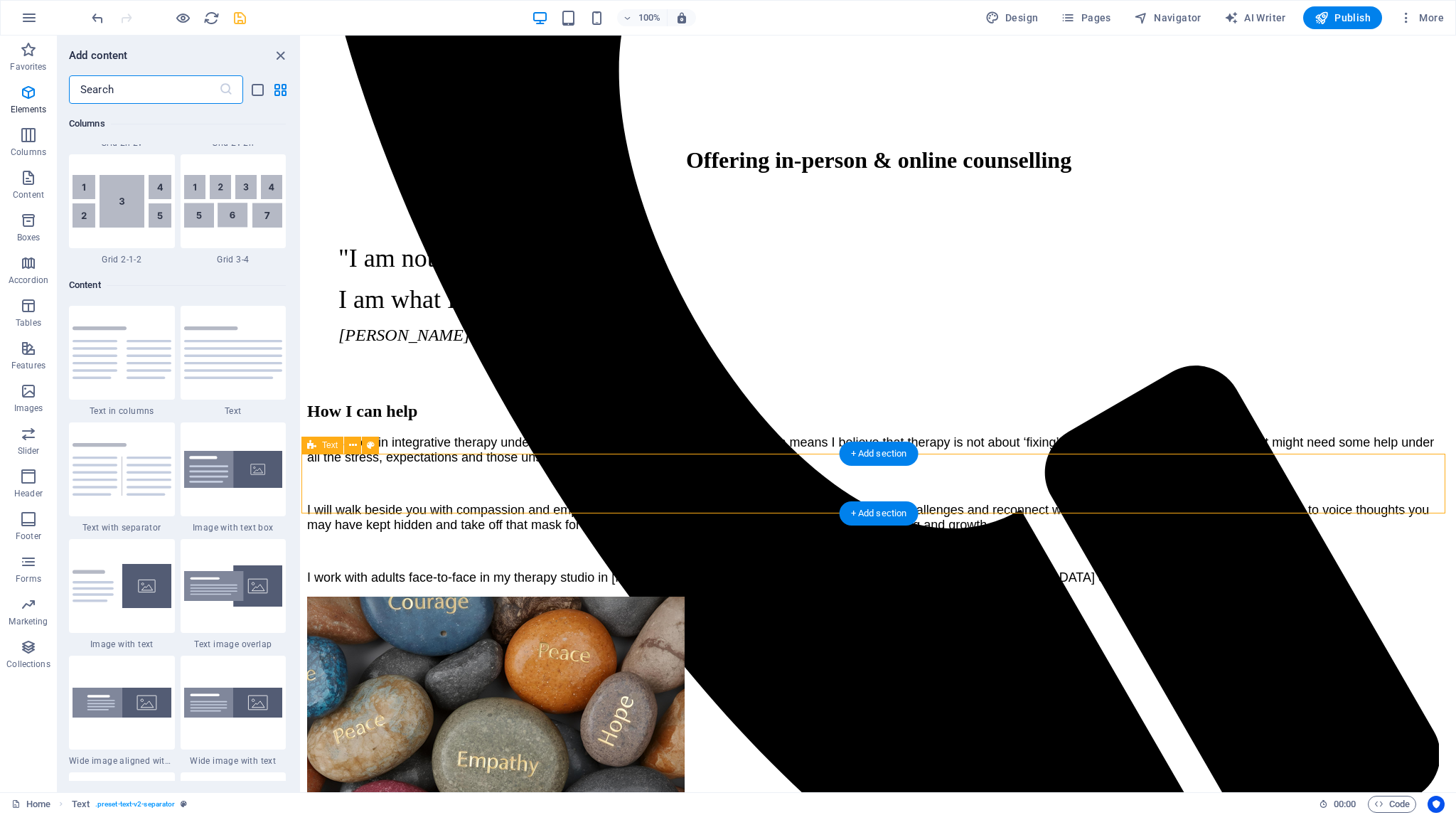
scroll to position [2489, 0]
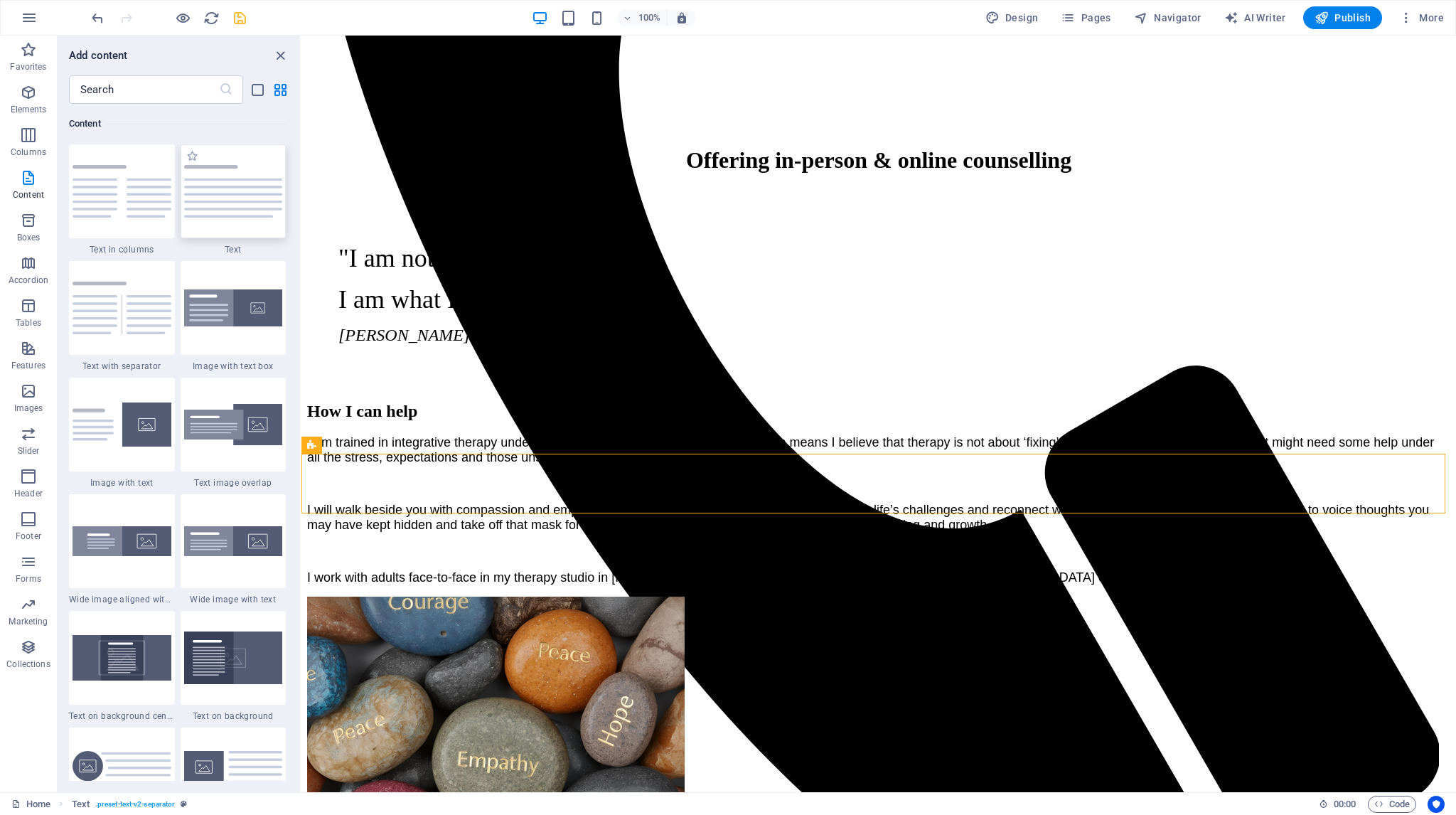
click at [245, 195] on img at bounding box center [233, 191] width 99 height 53
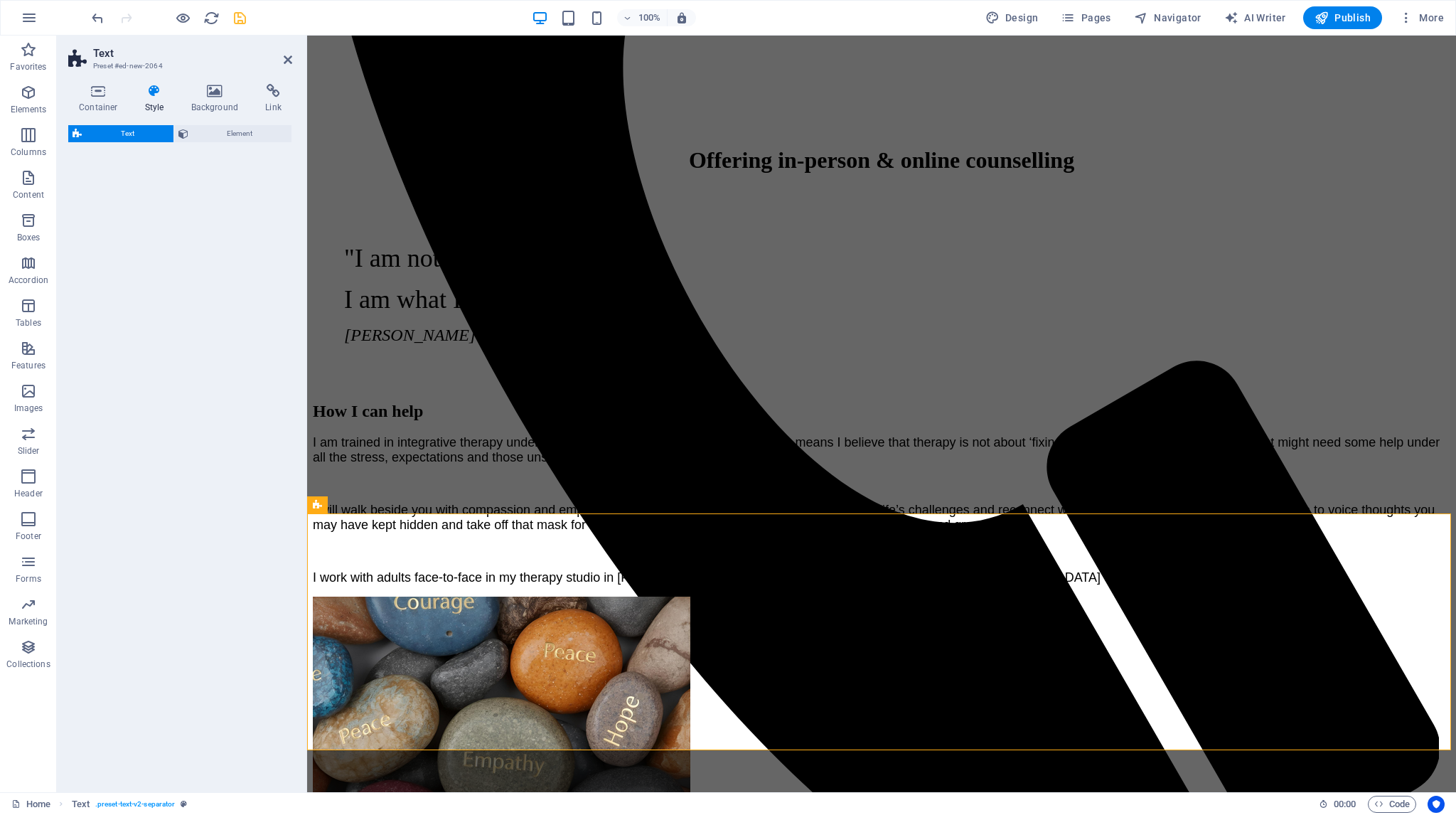
scroll to position [822, 0]
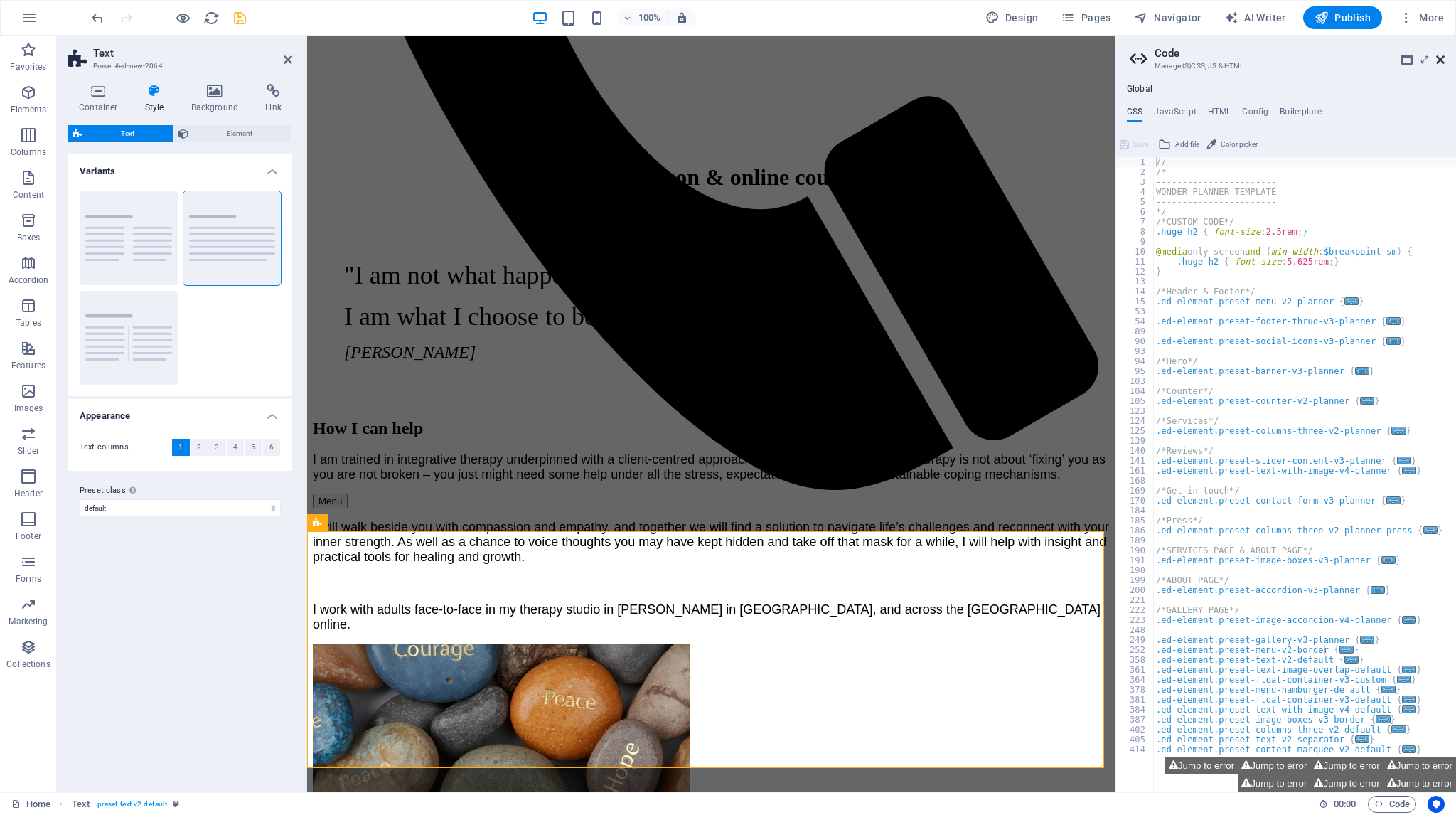
drag, startPoint x: 1440, startPoint y: 56, endPoint x: 1132, endPoint y: 21, distance: 310.0
click at [1440, 56] on icon at bounding box center [1441, 60] width 9 height 12
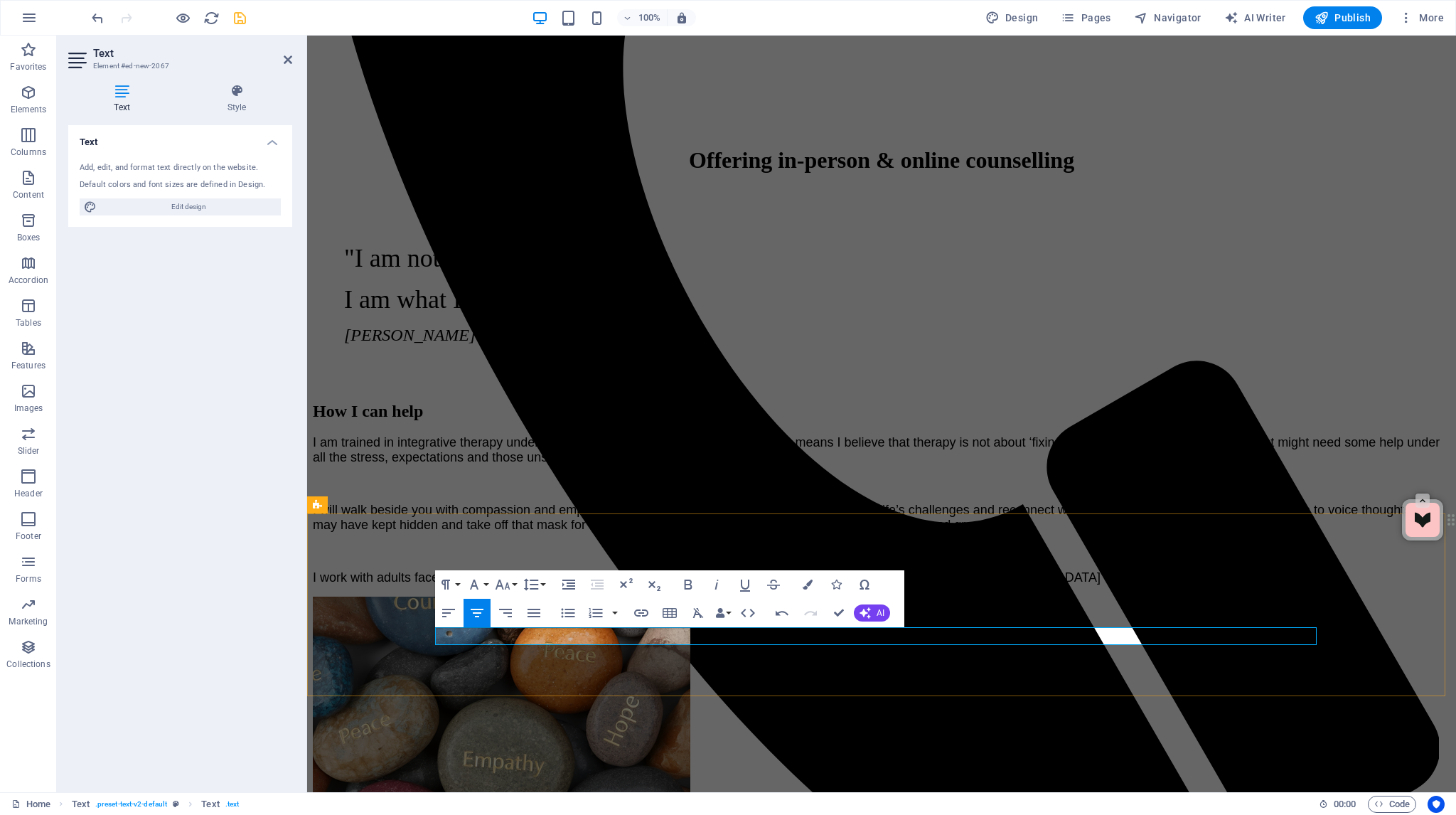
drag, startPoint x: 894, startPoint y: 638, endPoint x: 908, endPoint y: 646, distance: 16.1
drag, startPoint x: 1174, startPoint y: 641, endPoint x: 610, endPoint y: 638, distance: 564.0
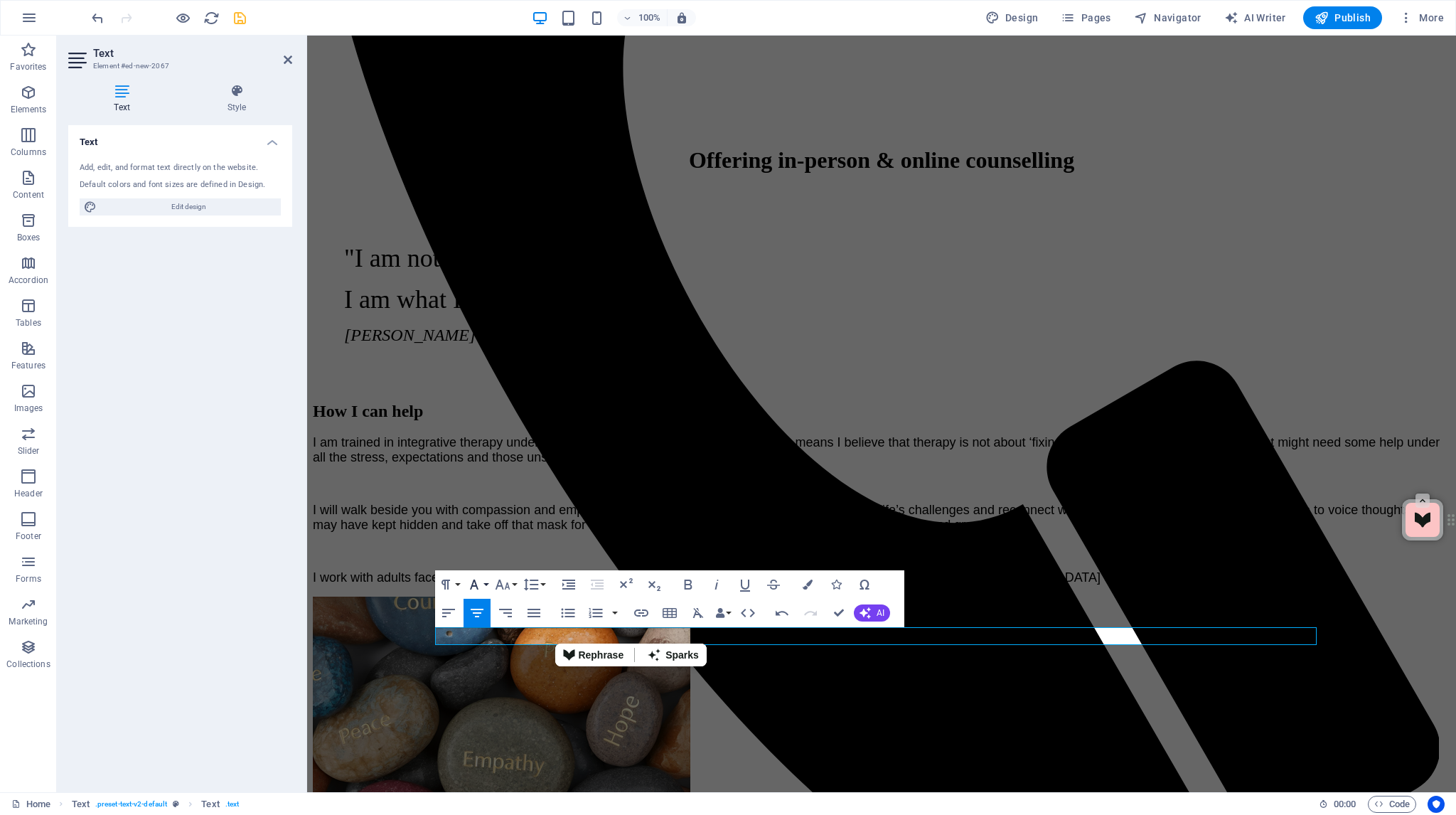
click at [486, 584] on button "Font Family" at bounding box center [477, 585] width 27 height 29
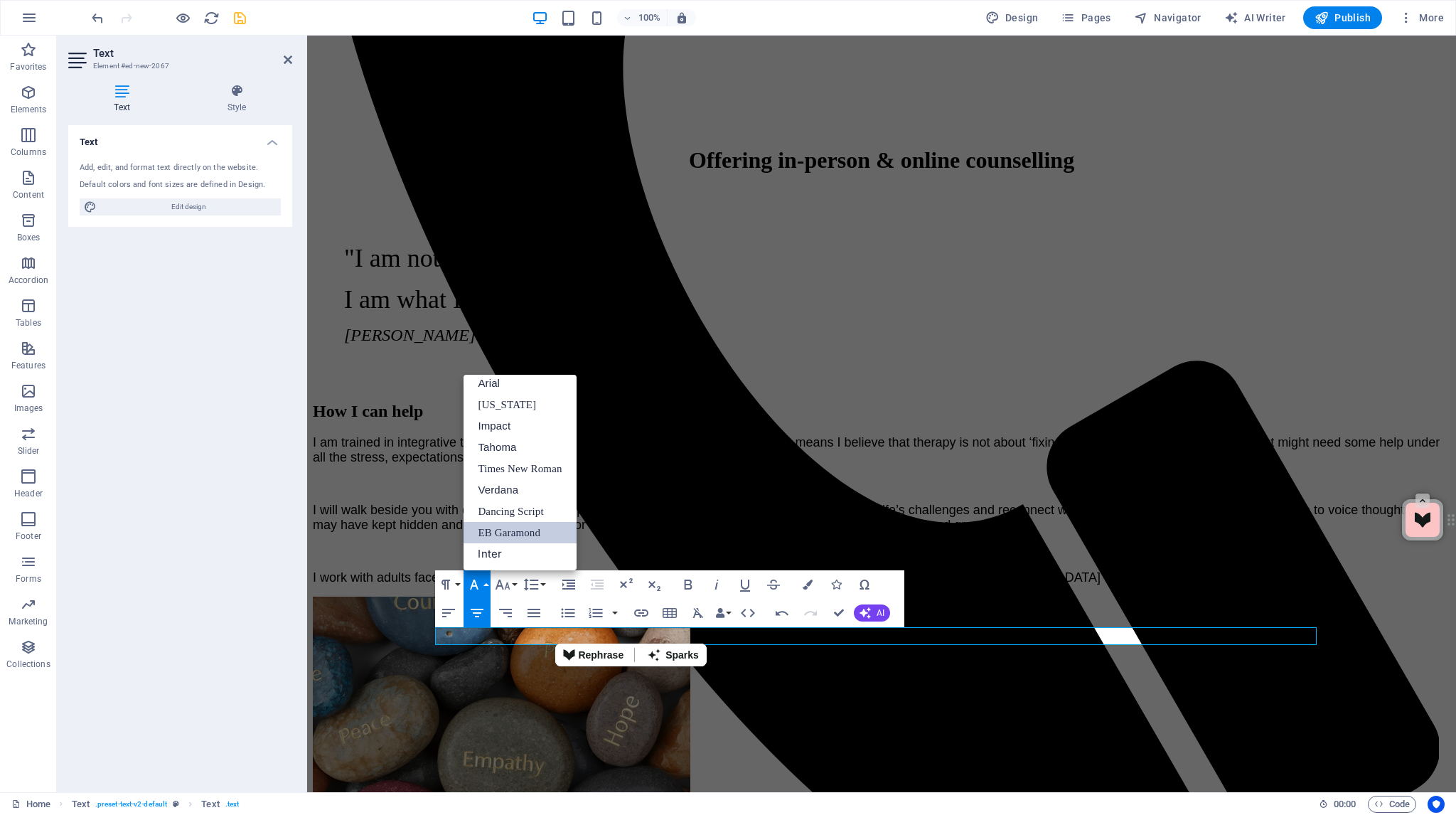
scroll to position [8, 0]
click at [498, 382] on link "Arial" at bounding box center [519, 383] width 112 height 21
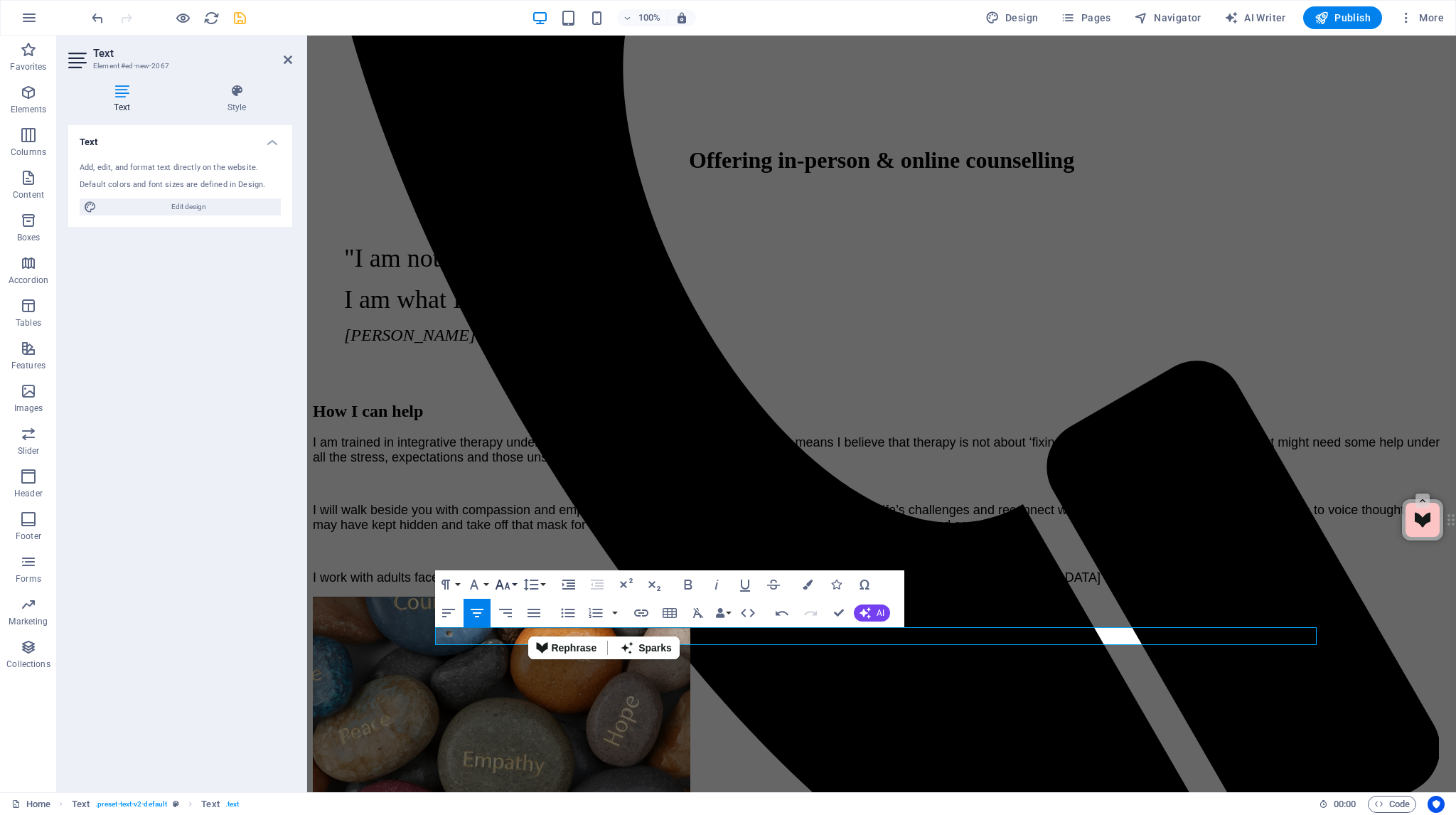
click at [512, 584] on button "Font Size" at bounding box center [505, 585] width 27 height 29
click at [515, 405] on link "18" at bounding box center [518, 405] width 51 height 21
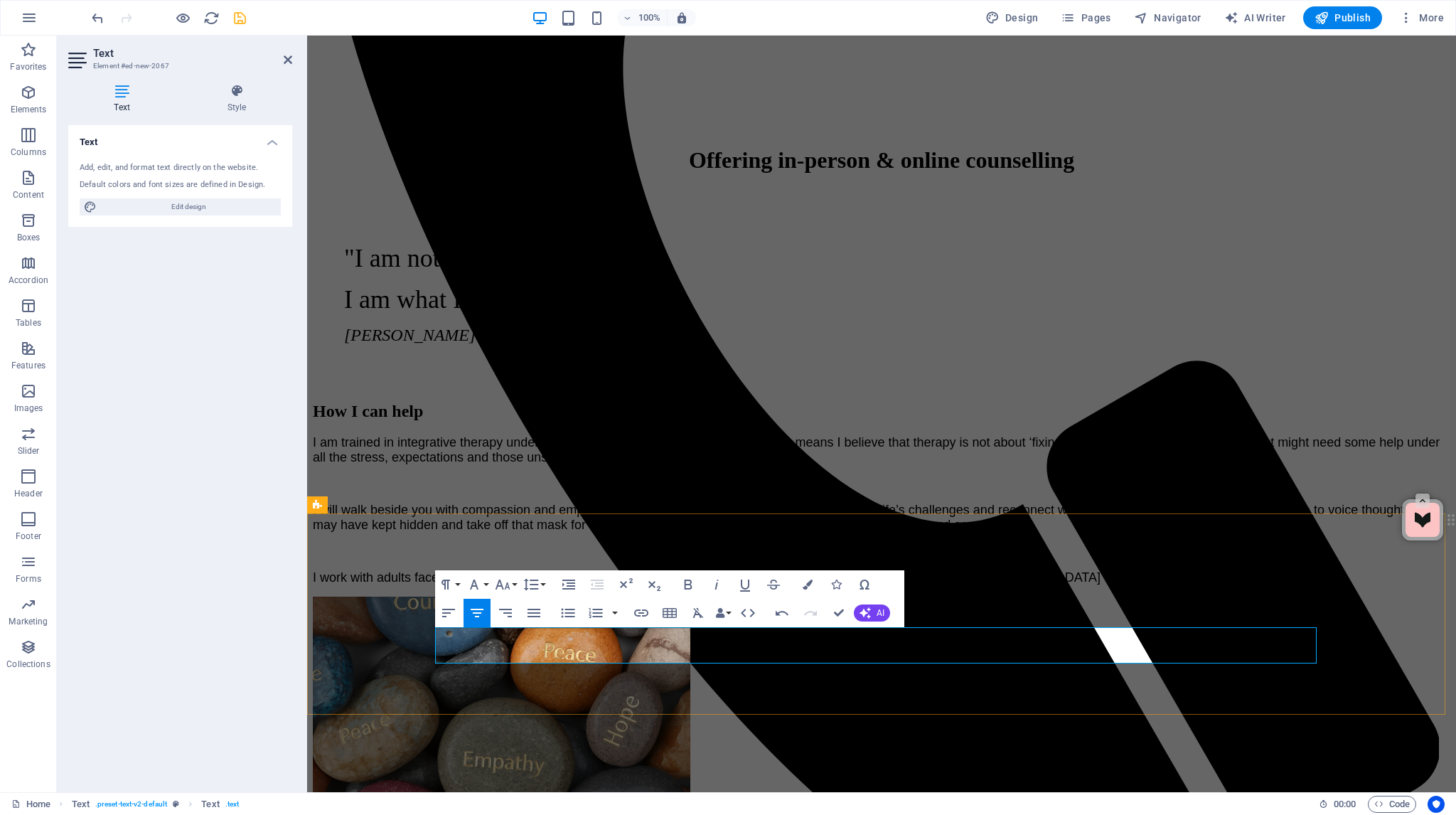
drag, startPoint x: 811, startPoint y: 653, endPoint x: 819, endPoint y: 659, distance: 10.0
drag, startPoint x: 1028, startPoint y: 653, endPoint x: 817, endPoint y: 655, distance: 211.0
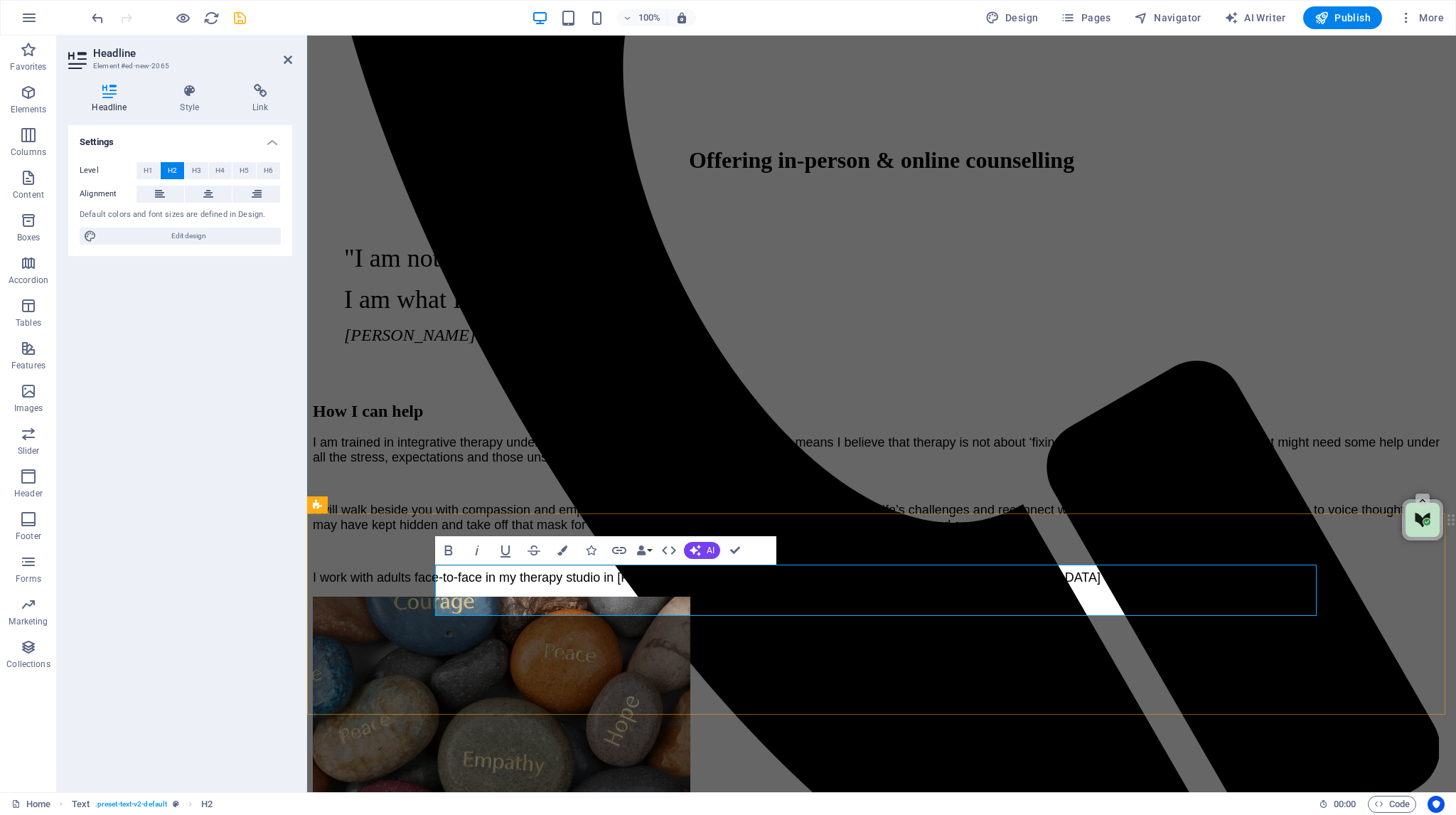
drag, startPoint x: 1055, startPoint y: 595, endPoint x: 697, endPoint y: 590, distance: 358.0
click at [565, 548] on icon "button" at bounding box center [562, 551] width 10 height 10
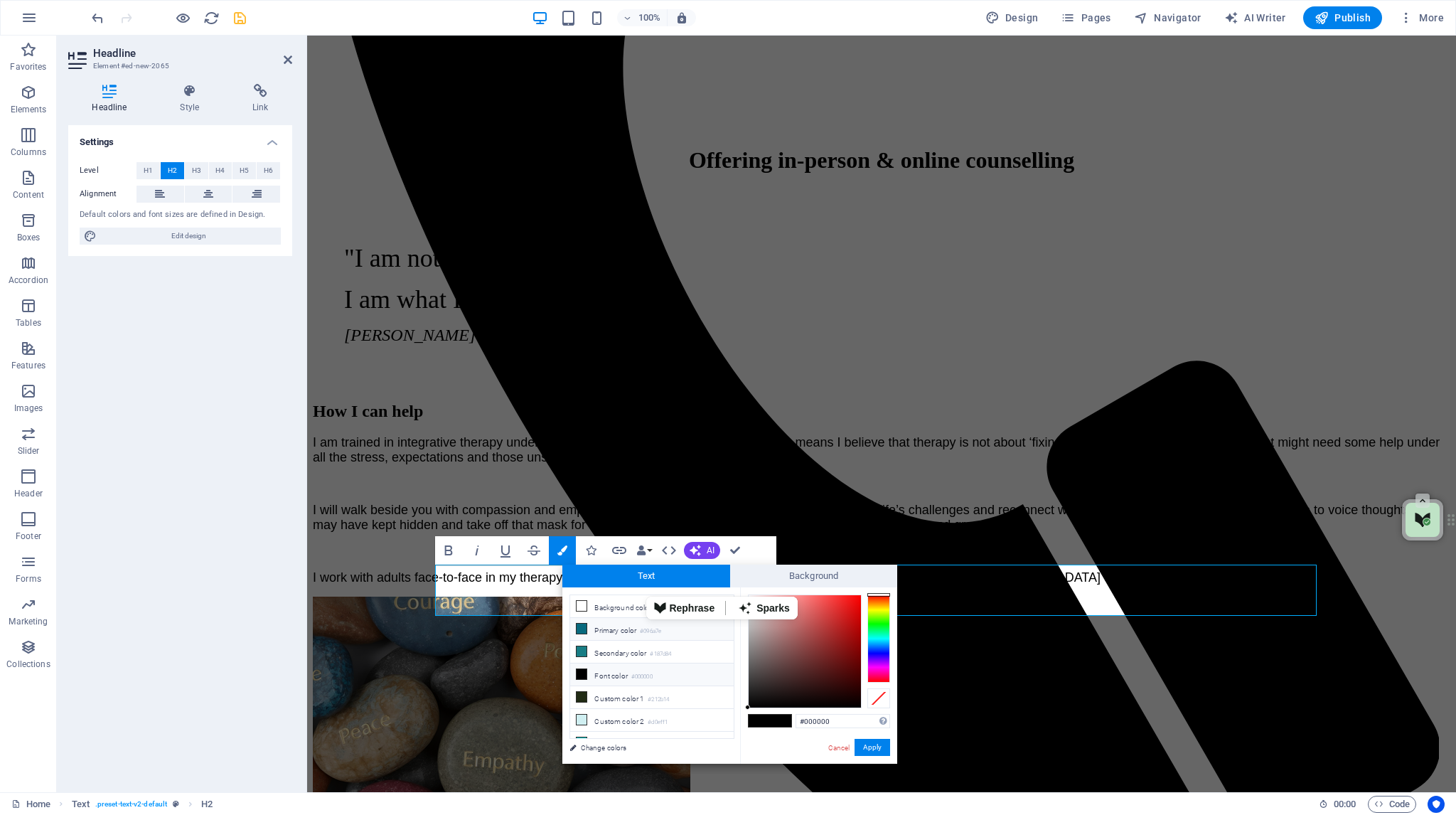
click at [580, 626] on icon at bounding box center [581, 629] width 10 height 10
type input "#096a7e"
click at [867, 748] on button "Apply" at bounding box center [872, 747] width 35 height 17
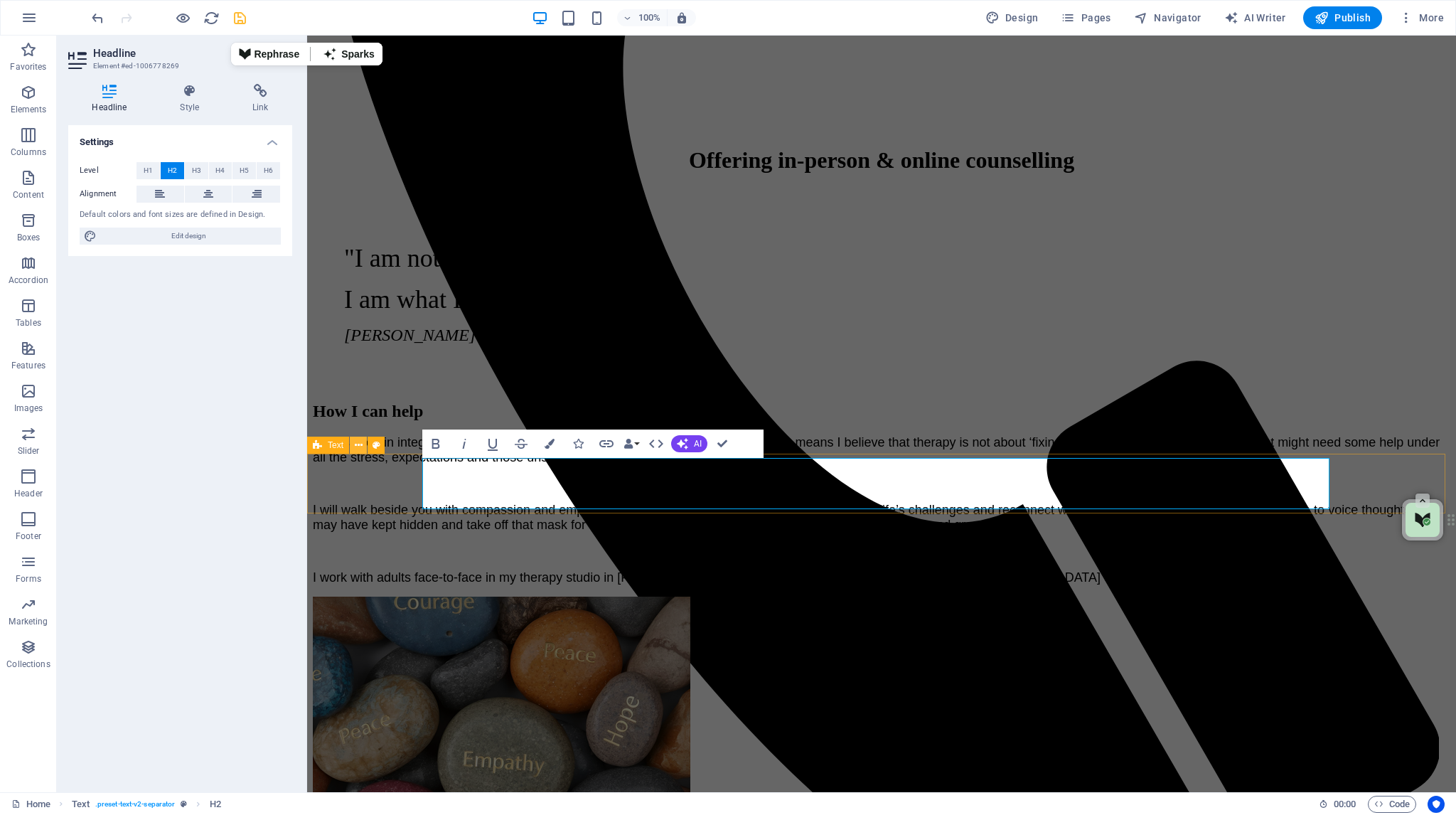
click at [359, 445] on icon at bounding box center [359, 445] width 8 height 15
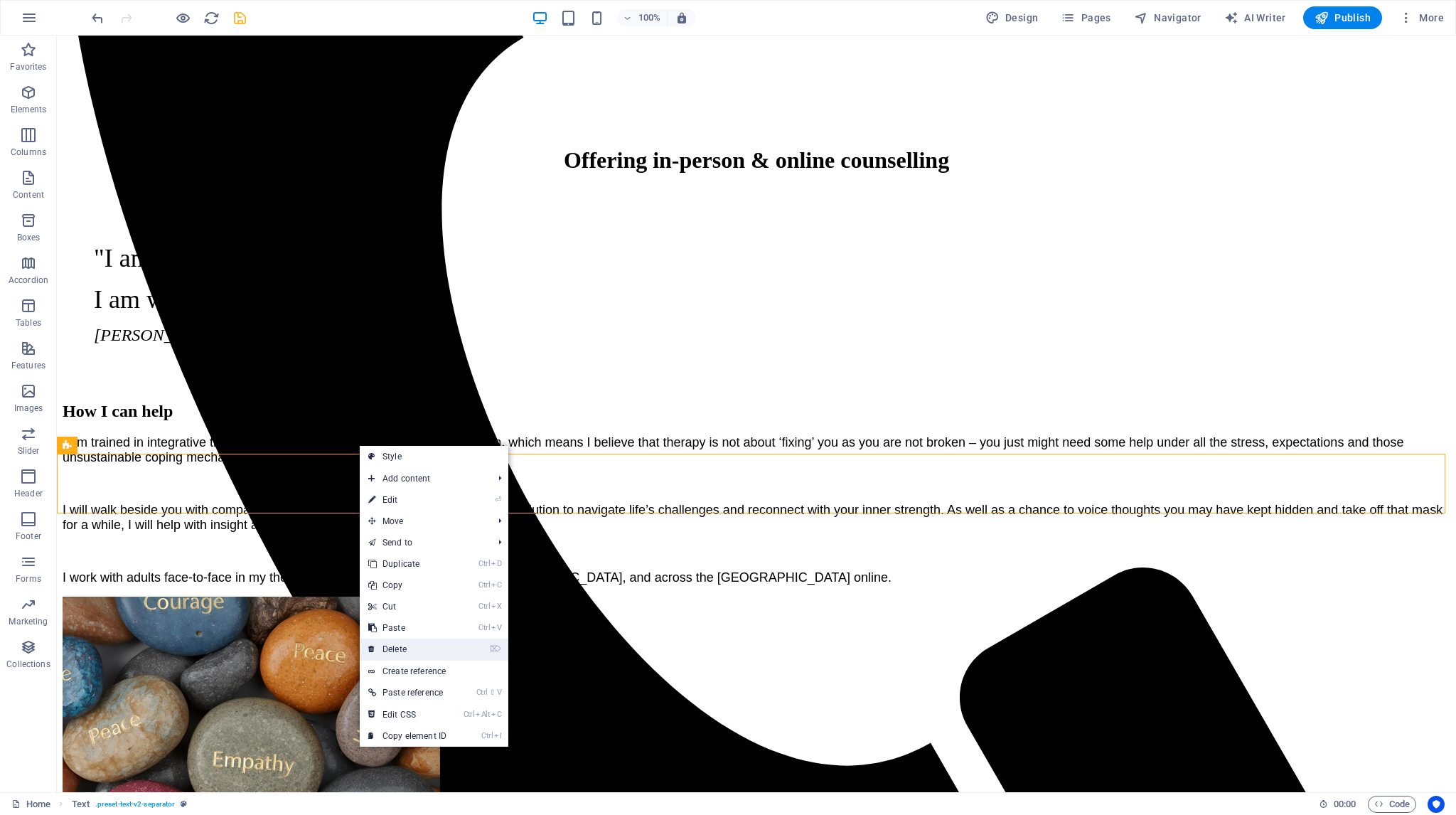
click at [400, 646] on link "⌦ Delete" at bounding box center [408, 649] width 95 height 21
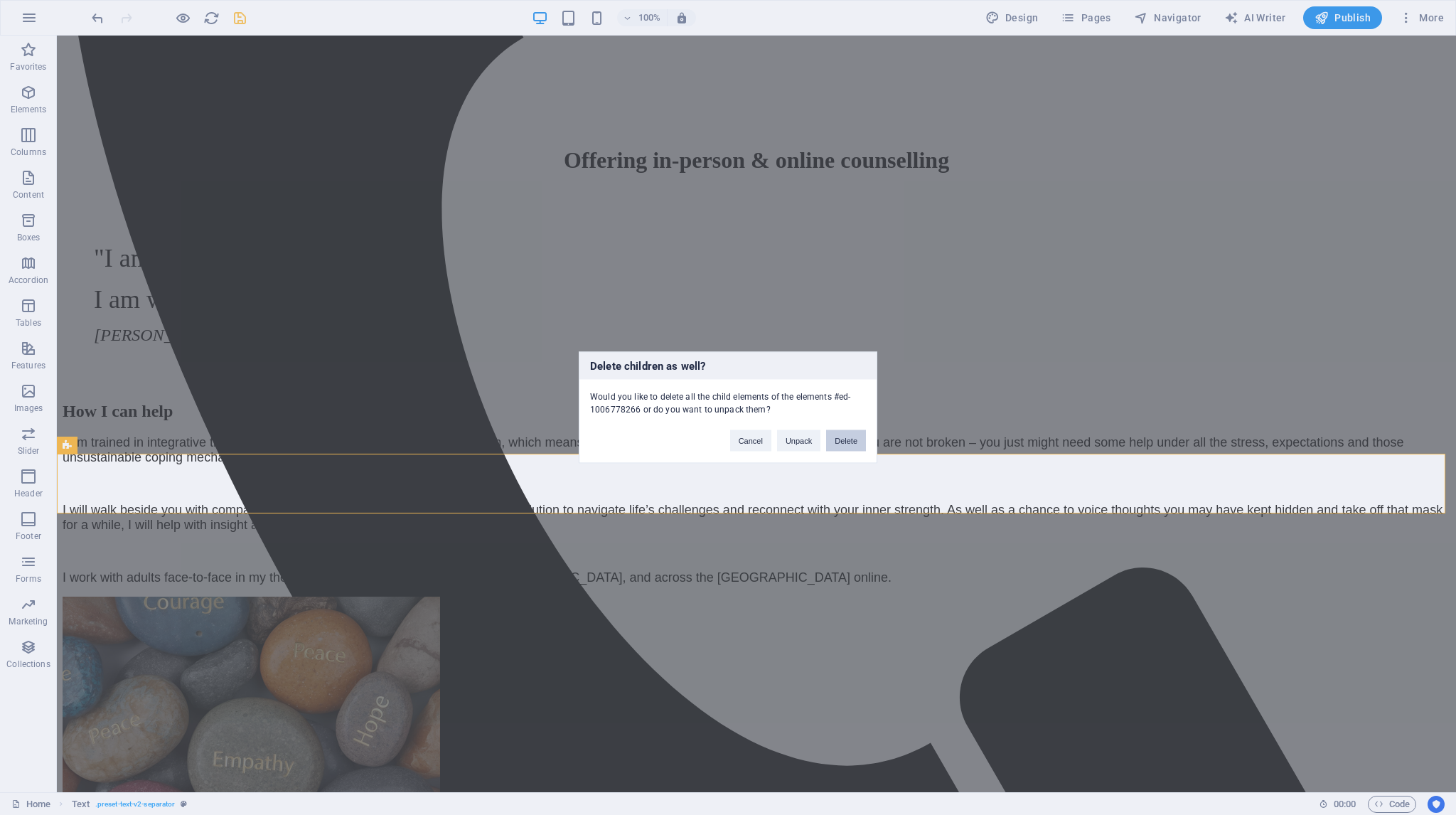
click at [849, 436] on button "Delete" at bounding box center [846, 441] width 40 height 21
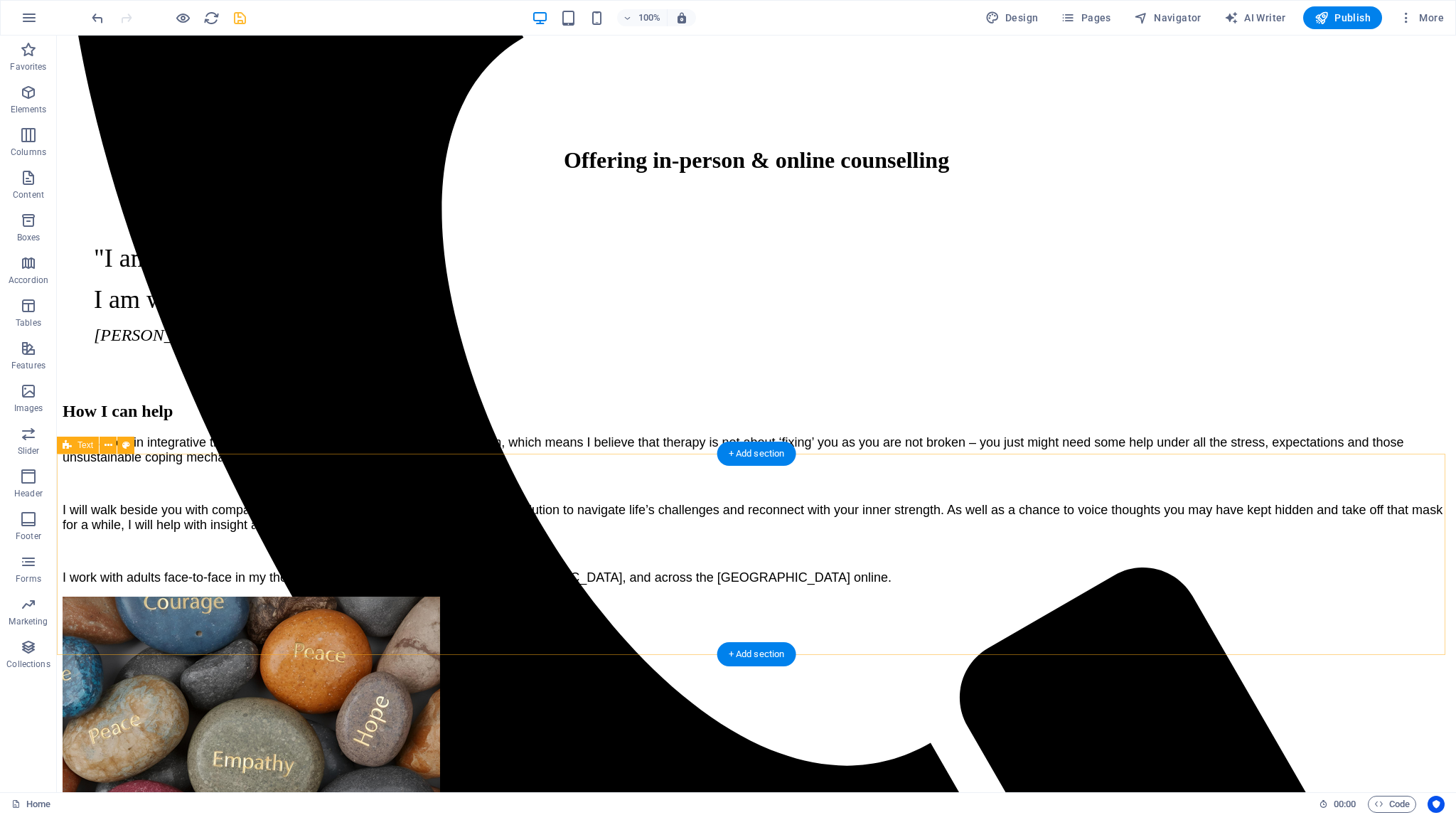
click at [110, 445] on icon at bounding box center [109, 445] width 8 height 15
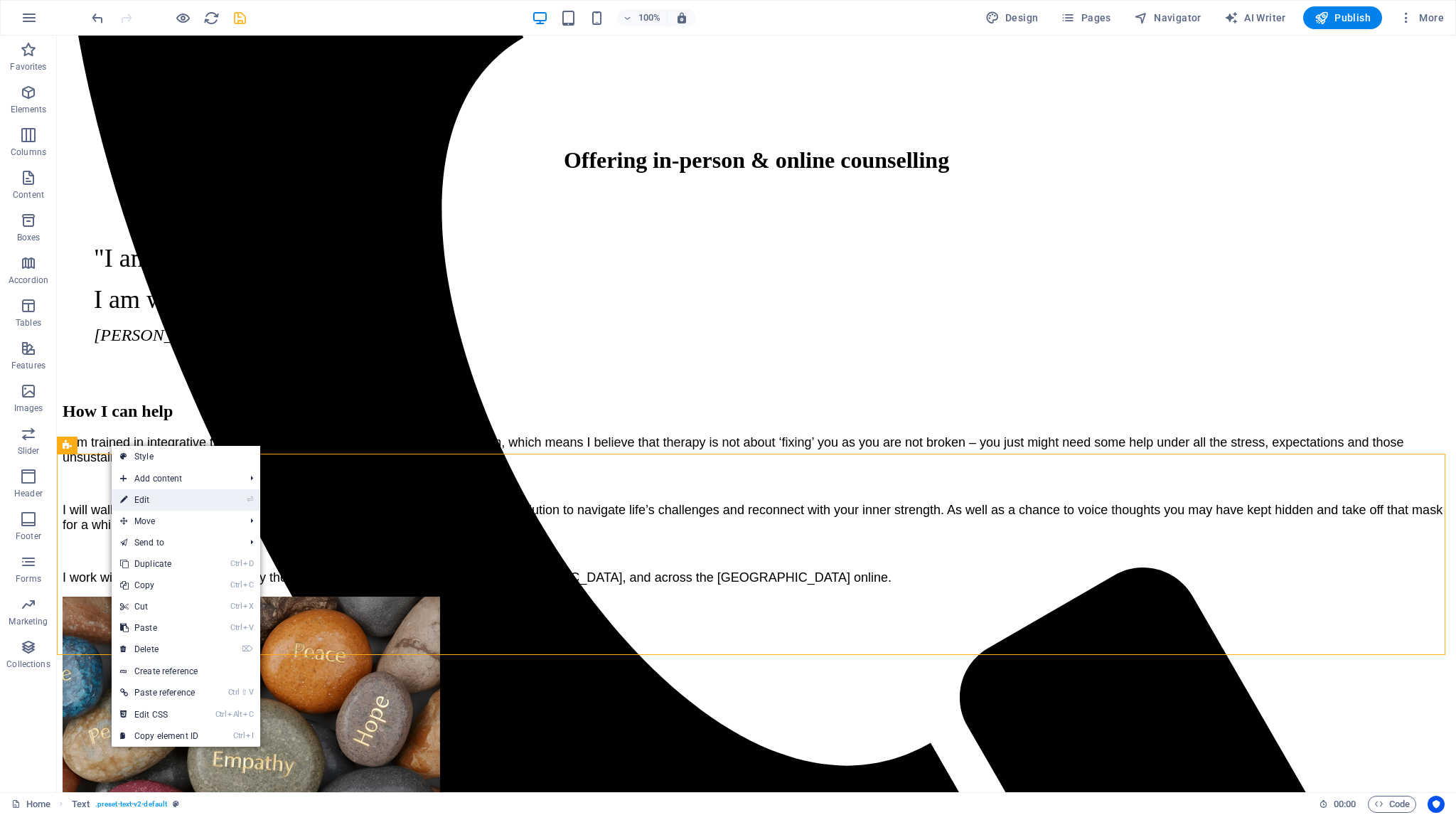
click at [136, 499] on link "⏎ Edit" at bounding box center [159, 500] width 95 height 21
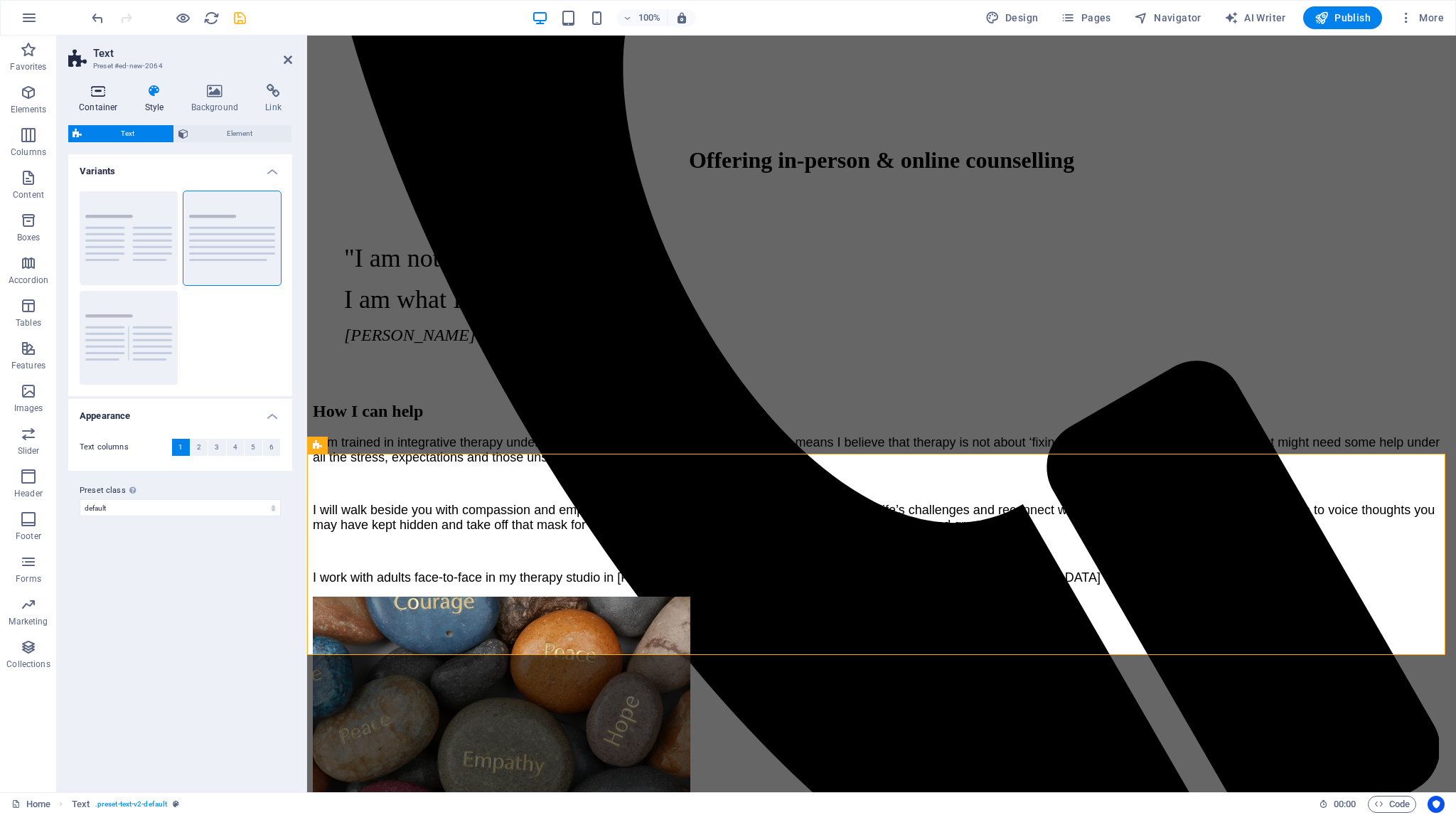
click at [93, 93] on icon at bounding box center [98, 90] width 60 height 14
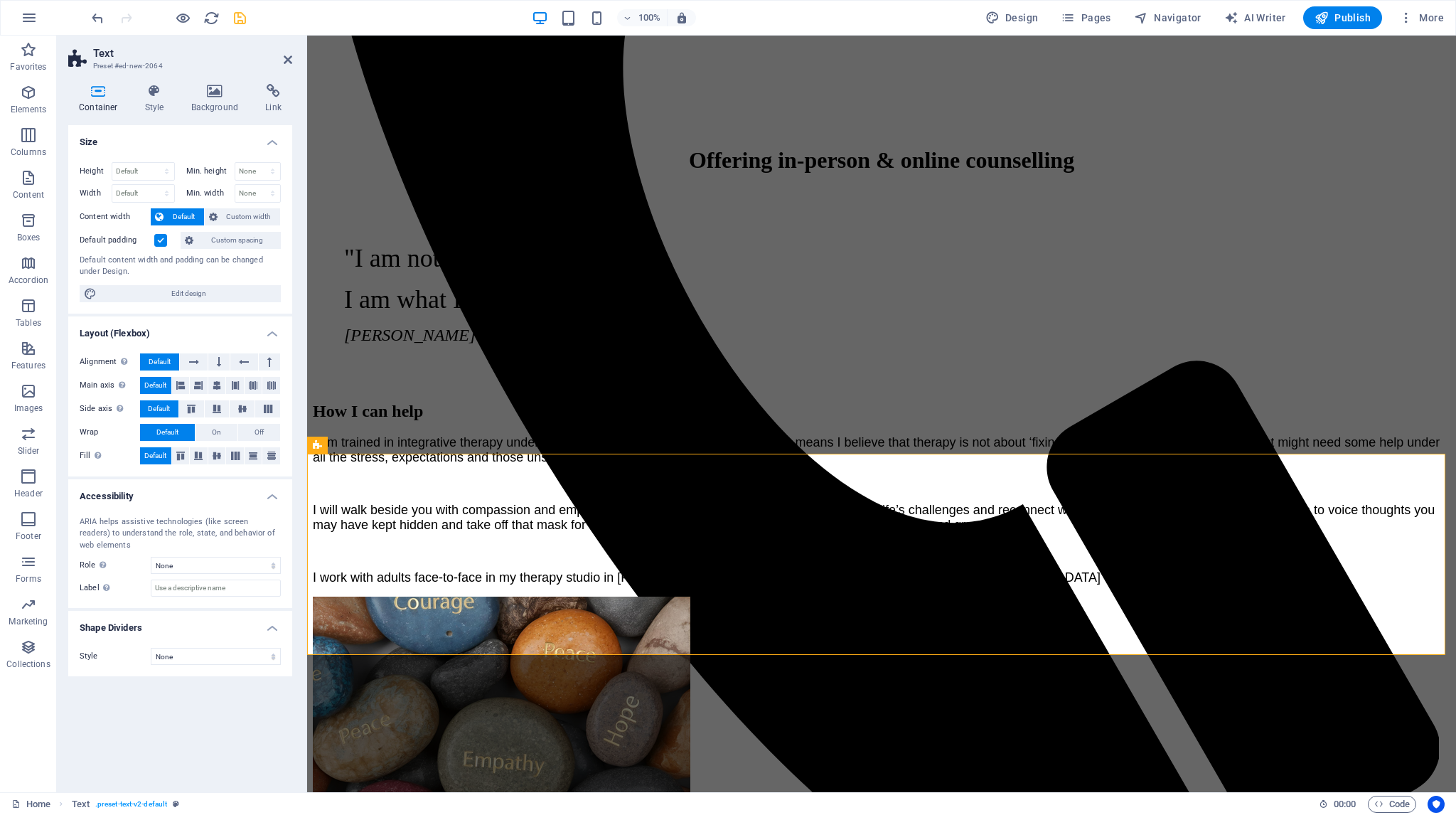
click at [158, 239] on label at bounding box center [160, 240] width 12 height 12
click at [0, 0] on input "Default padding" at bounding box center [0, 0] width 0 height 0
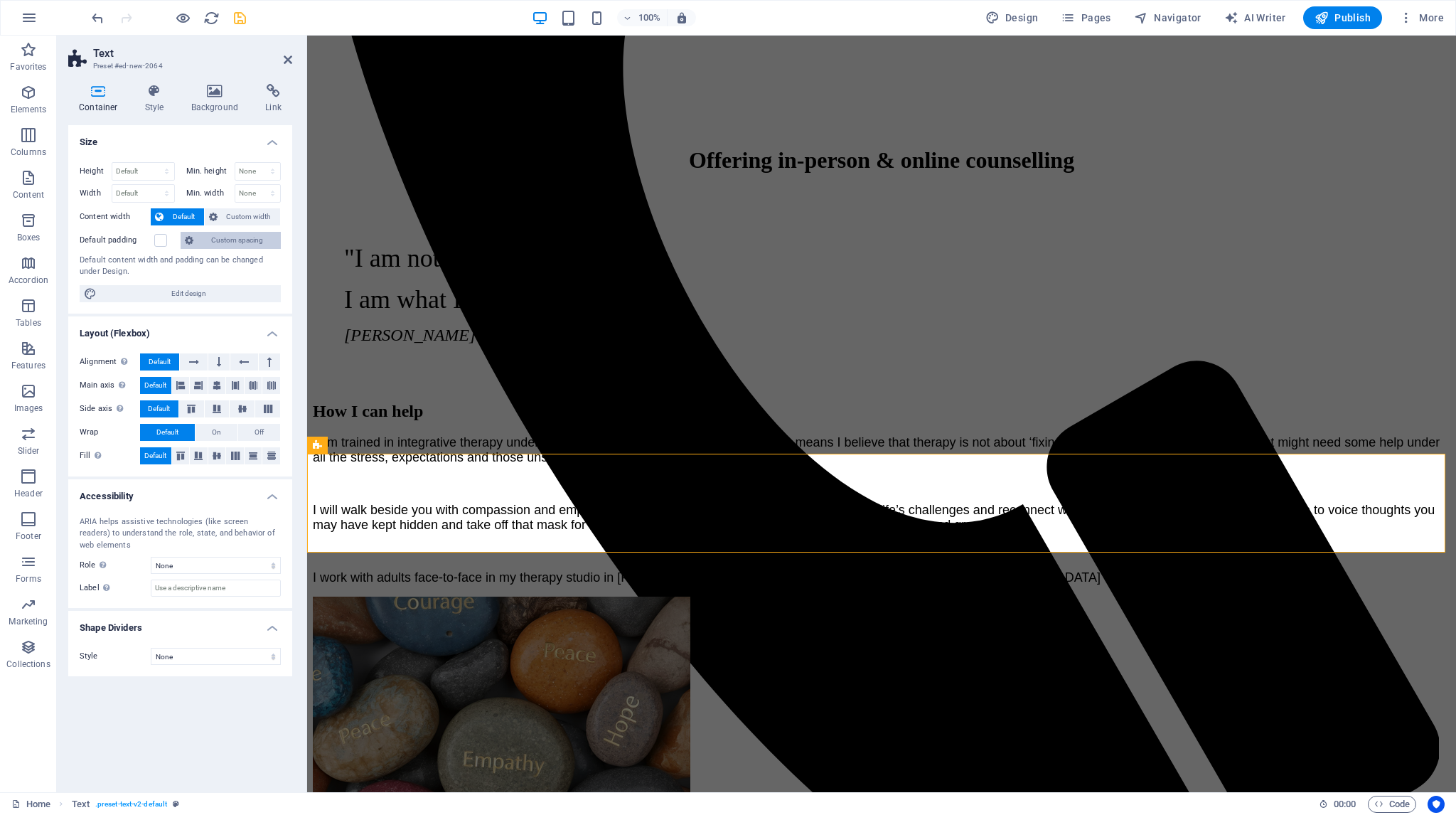
click at [248, 240] on span "Custom spacing" at bounding box center [238, 240] width 79 height 17
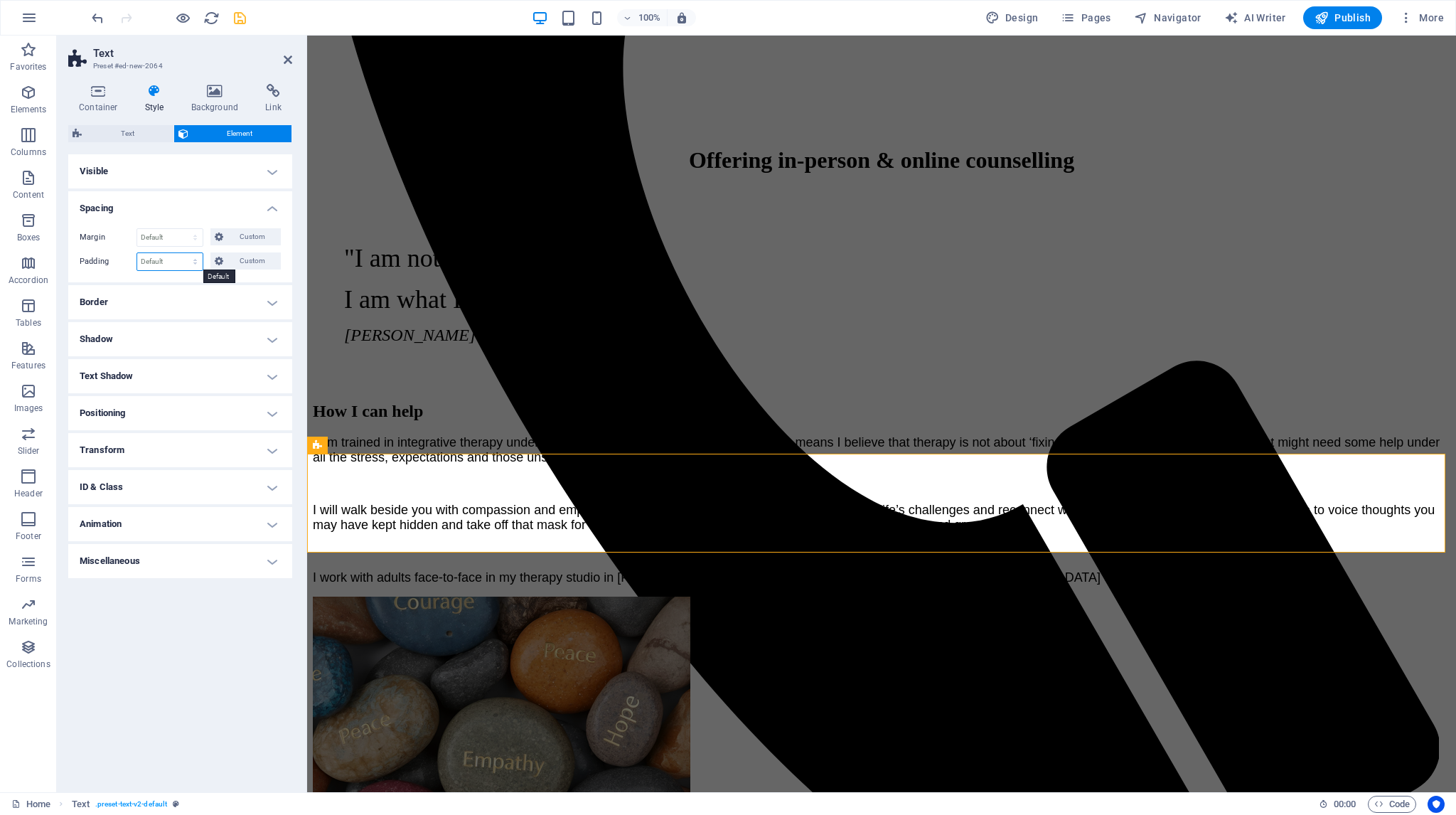
click at [177, 260] on select "Default px rem % vh vw Custom" at bounding box center [169, 261] width 65 height 17
select select "px"
click at [183, 253] on select "Default px rem % vh vw Custom" at bounding box center [169, 261] width 65 height 17
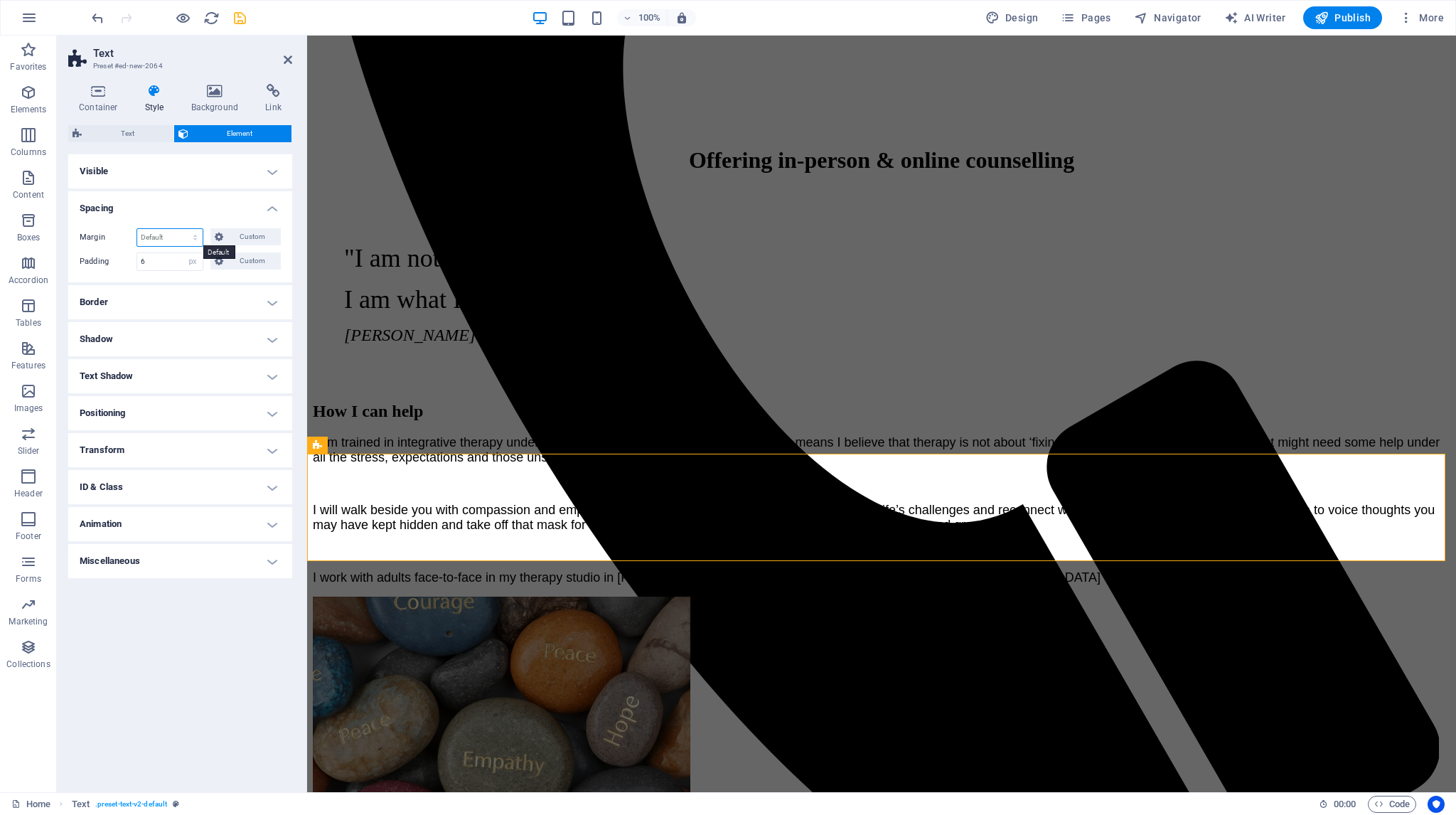
click at [173, 238] on select "Default auto px % rem vw vh Custom" at bounding box center [169, 237] width 65 height 17
click at [154, 208] on h4 "Spacing" at bounding box center [180, 204] width 224 height 26
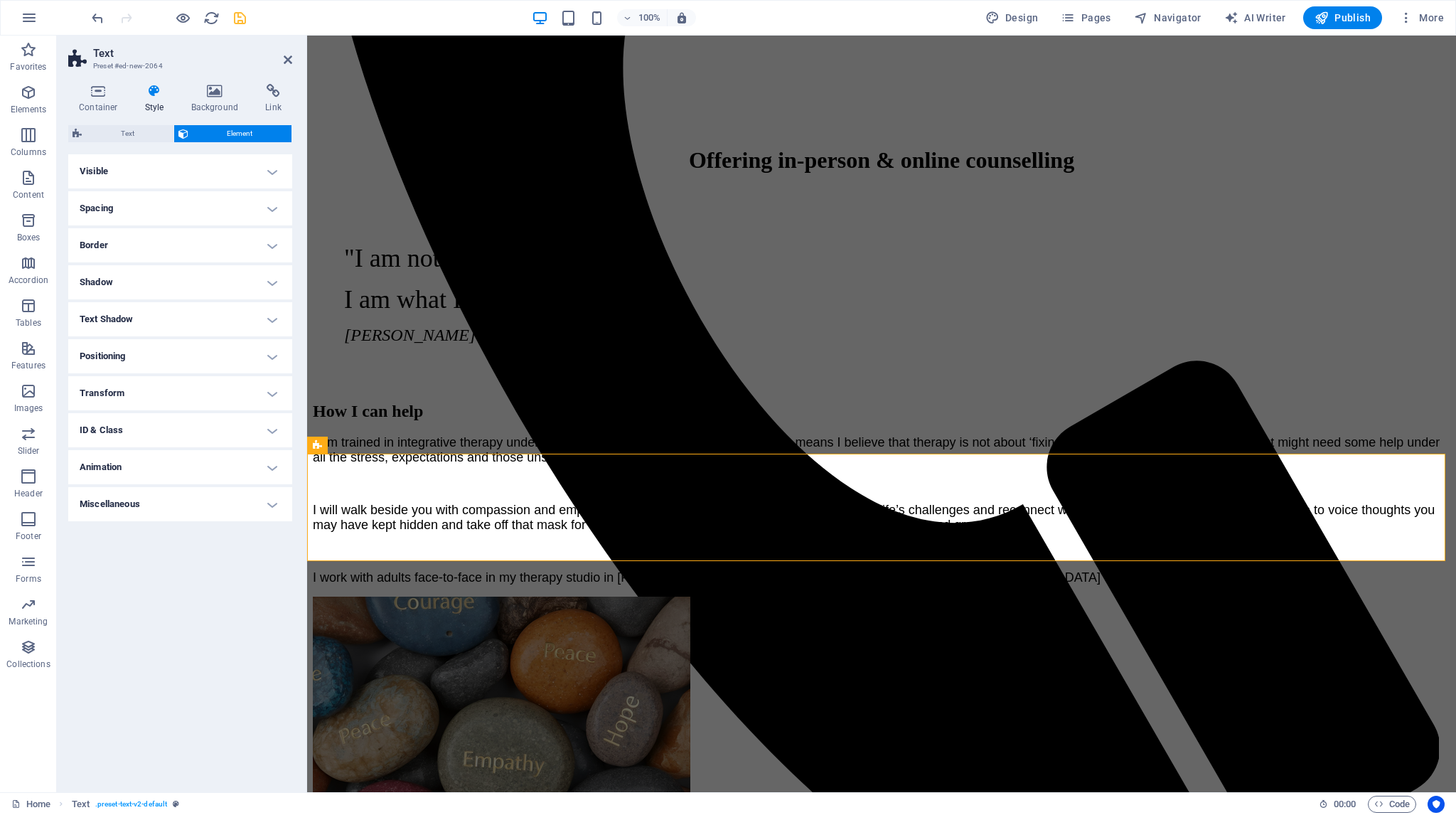
click at [273, 208] on h4 "Spacing" at bounding box center [180, 208] width 224 height 34
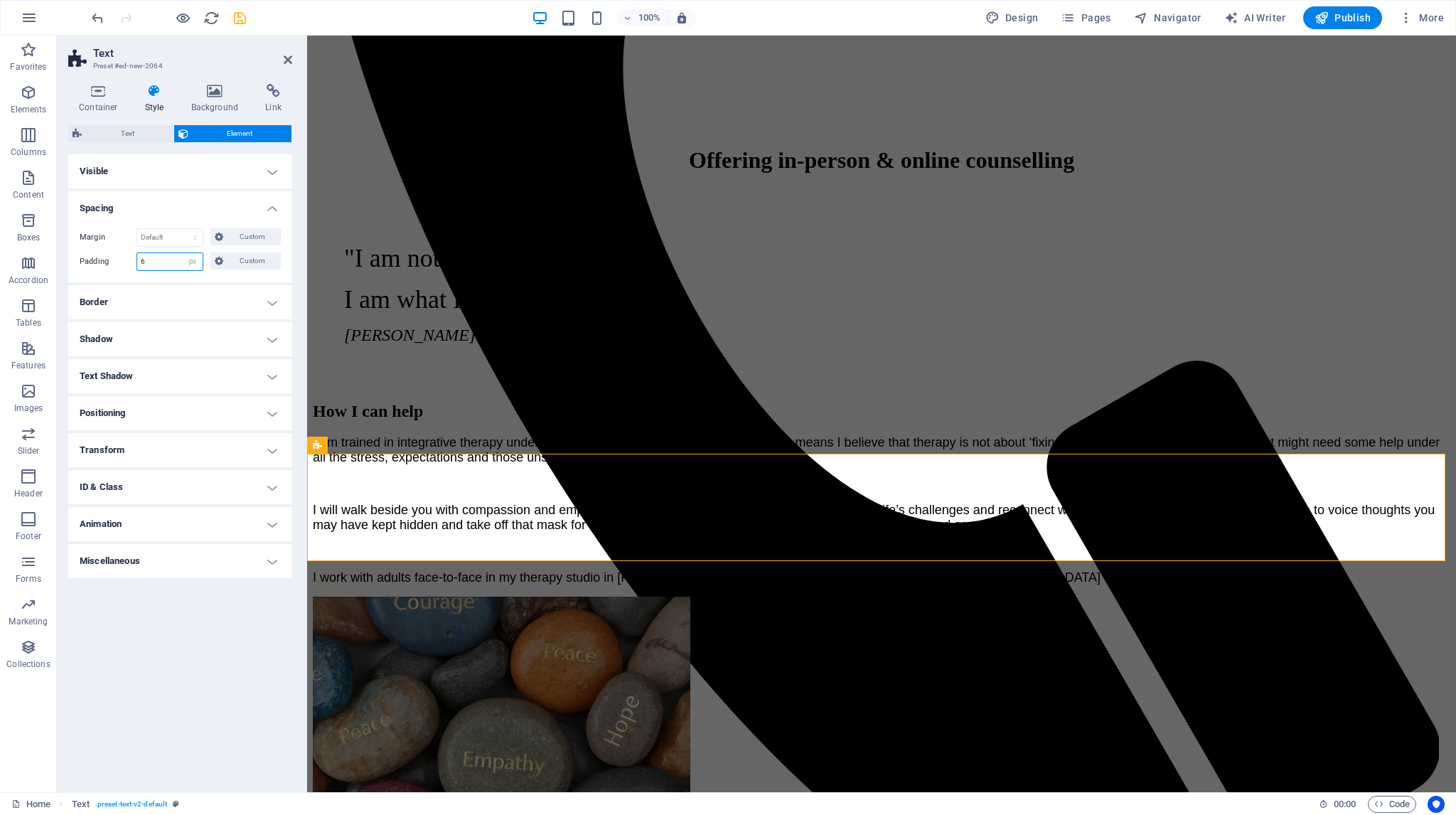
click at [167, 257] on input "6" at bounding box center [169, 261] width 65 height 17
click at [128, 263] on div "Padding 6 Default px rem % vh vw Custom Custom" at bounding box center [180, 261] width 201 height 18
drag, startPoint x: 152, startPoint y: 266, endPoint x: 122, endPoint y: 265, distance: 30.0
click at [122, 265] on div "Padding 10 Default px rem % vh vw Custom Custom" at bounding box center [180, 261] width 201 height 18
type input "15"
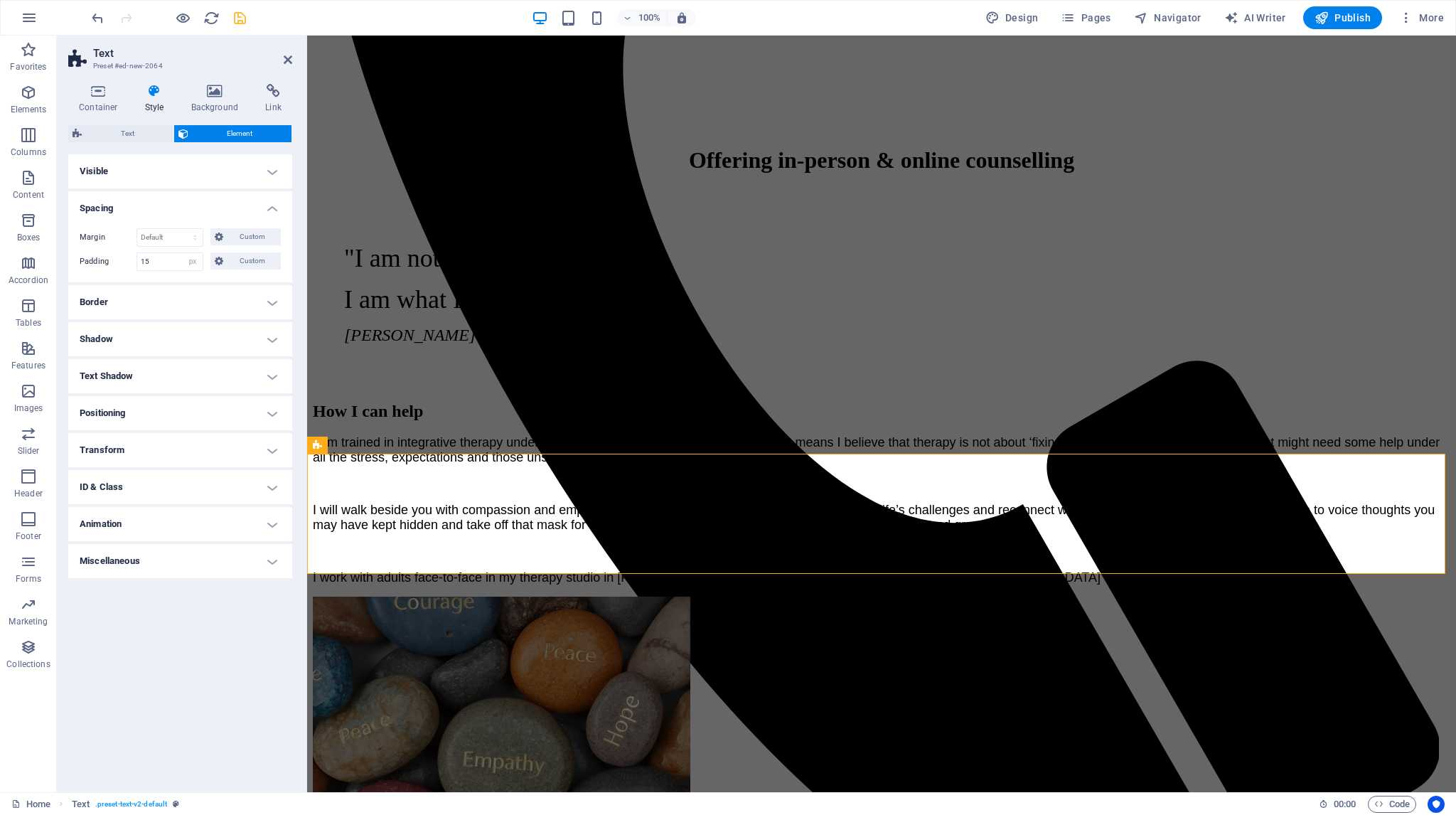
click at [242, 601] on div "Layout How this element expands within the layout (Flexbox). Size Default auto …" at bounding box center [180, 467] width 224 height 626
drag, startPoint x: 287, startPoint y: 60, endPoint x: 571, endPoint y: 351, distance: 406.6
click at [287, 60] on icon at bounding box center [288, 60] width 9 height 12
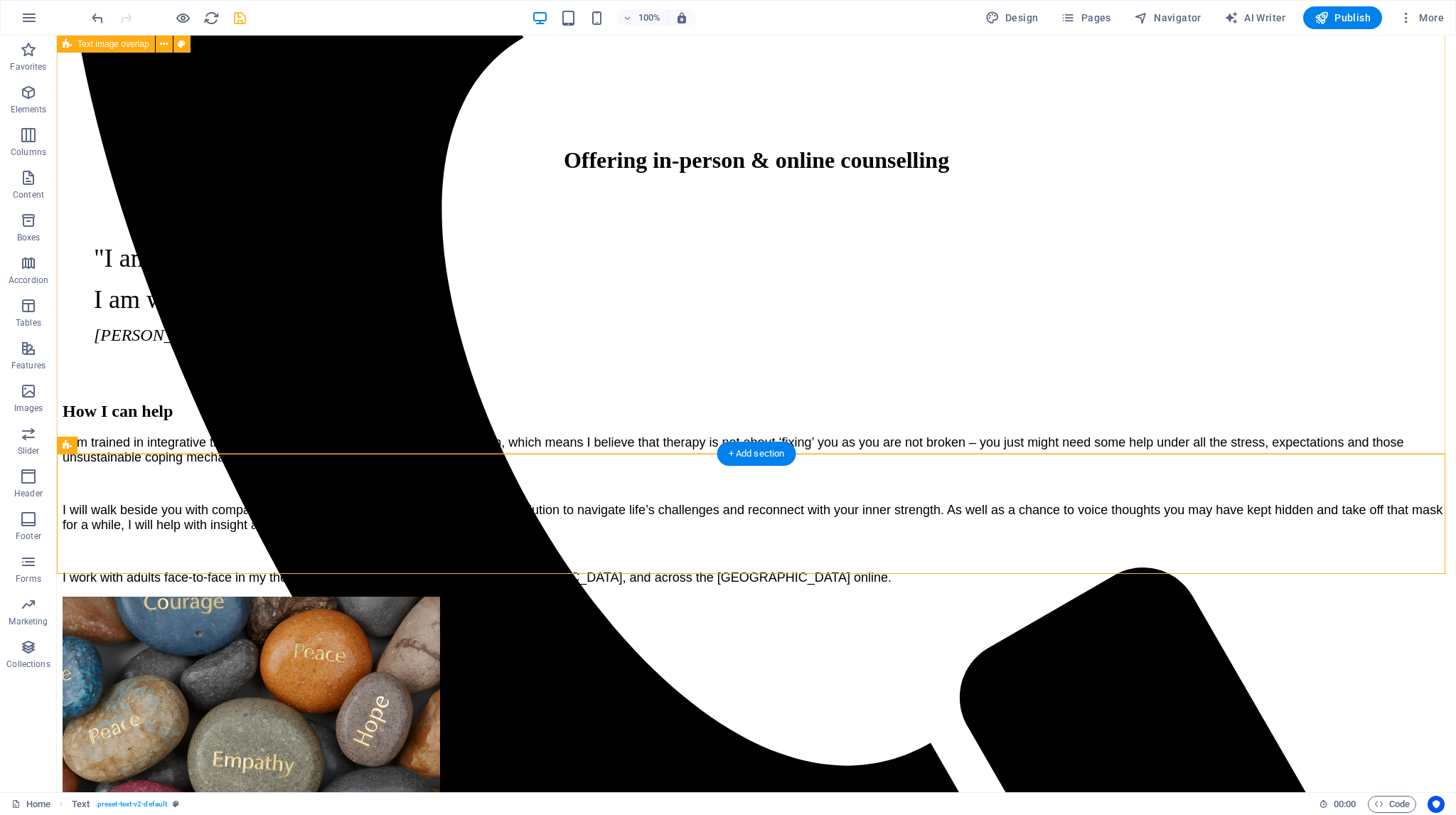
click at [1358, 387] on div "How I can help I am trained in integrative therapy underpinned with a client-ce…" at bounding box center [756, 680] width 1388 height 585
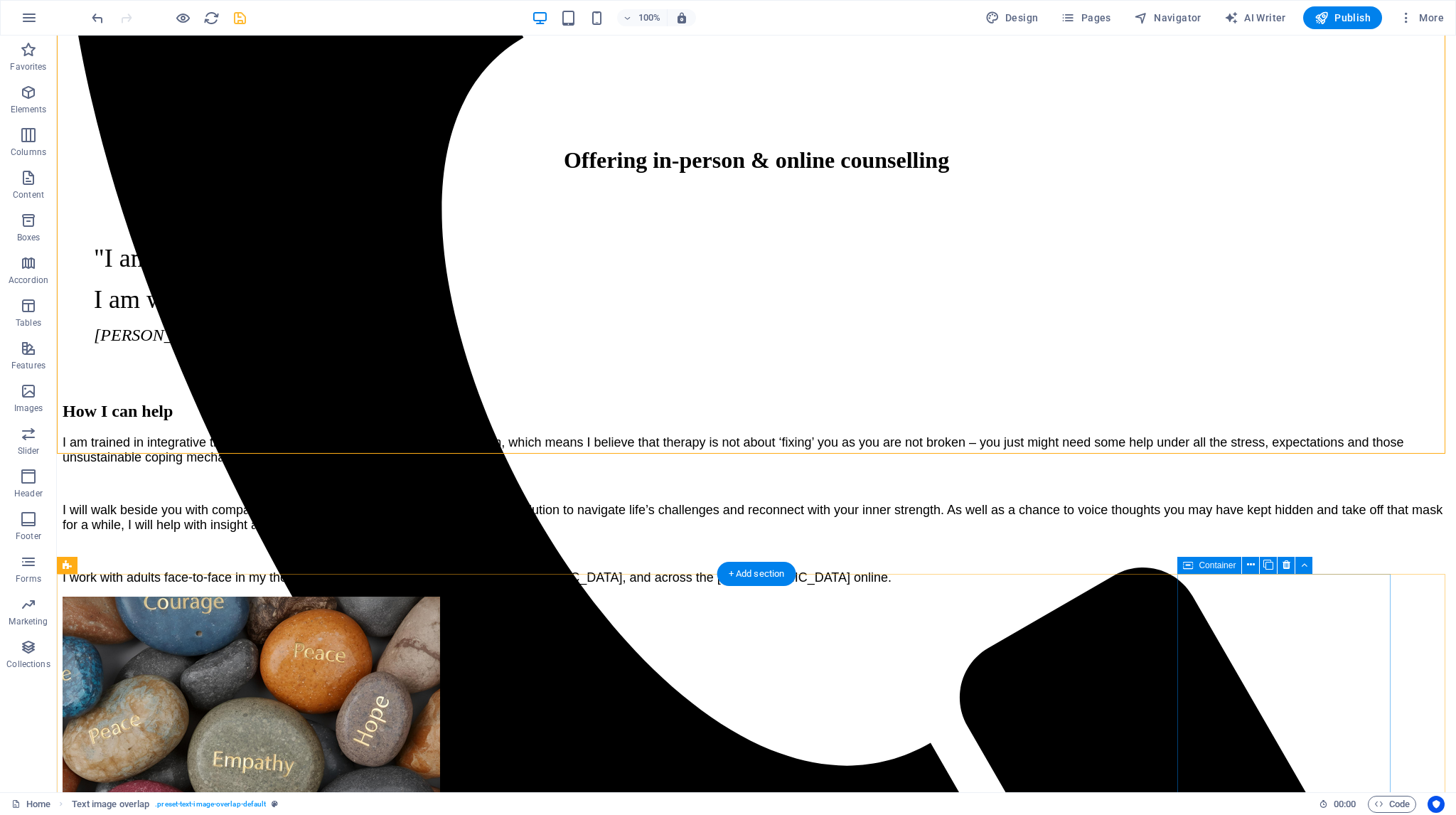
scroll to position [697, 0]
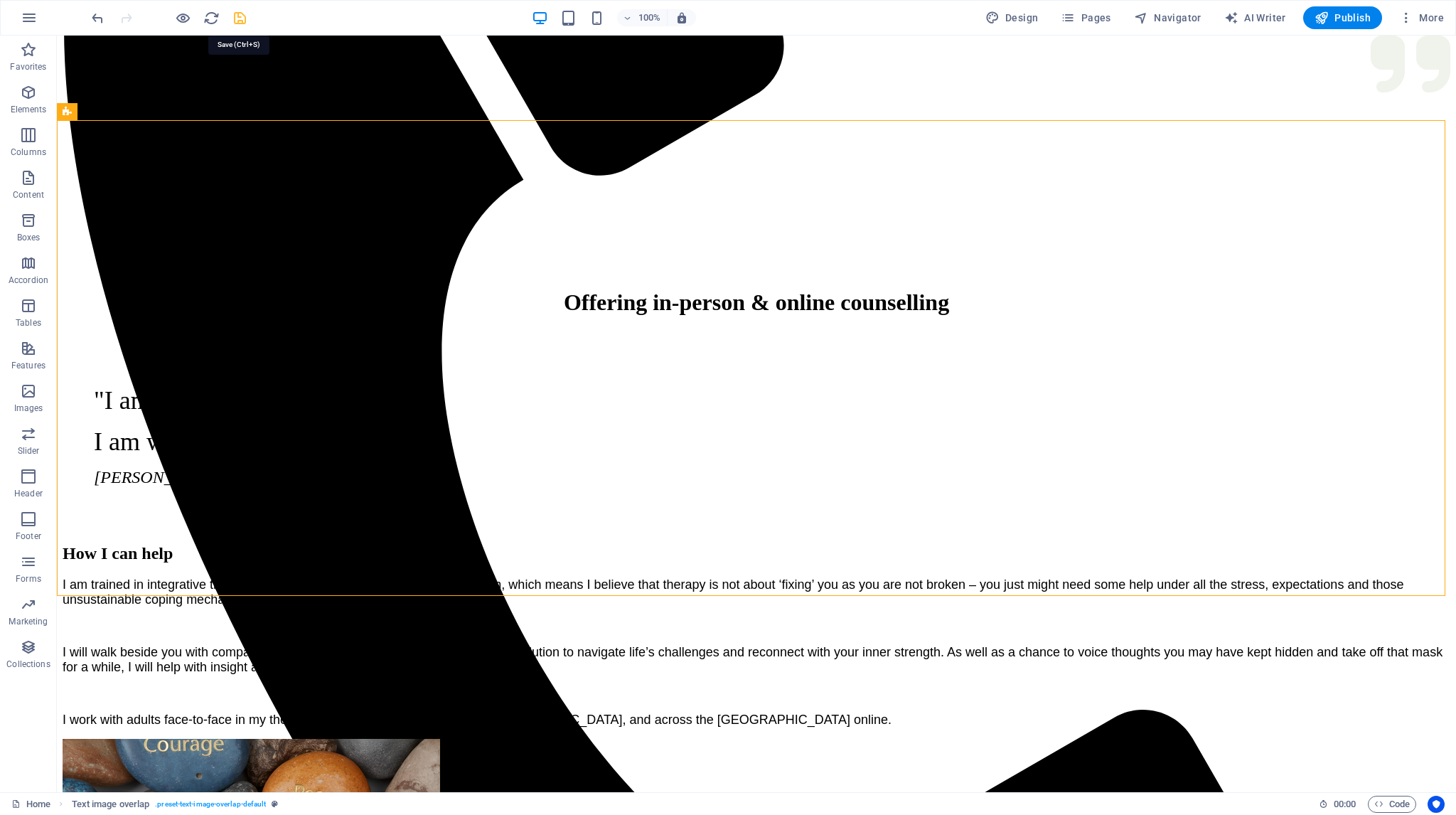
click at [244, 14] on icon "save" at bounding box center [240, 18] width 16 height 16
checkbox input "false"
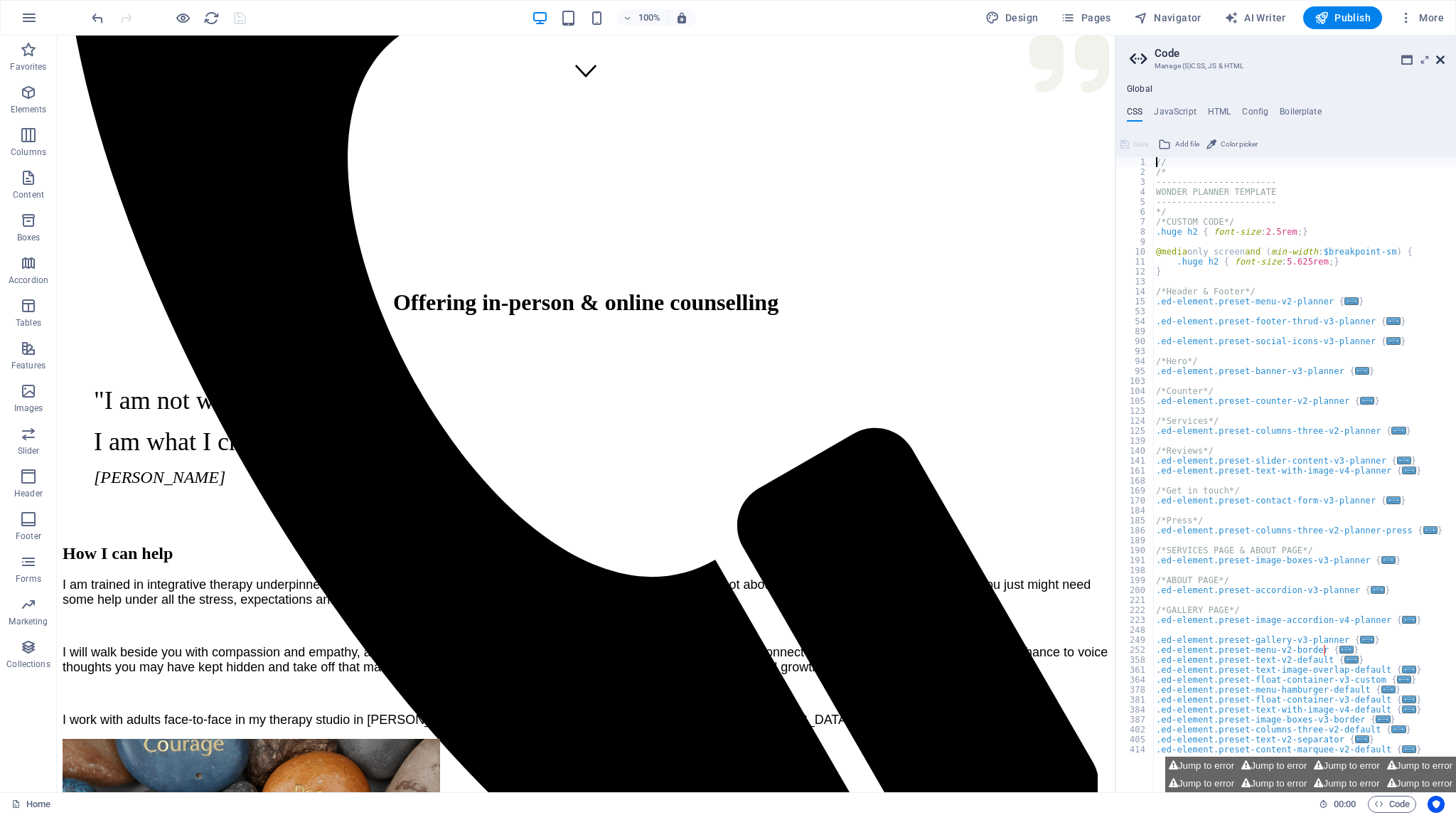
click at [1441, 58] on icon at bounding box center [1441, 60] width 9 height 12
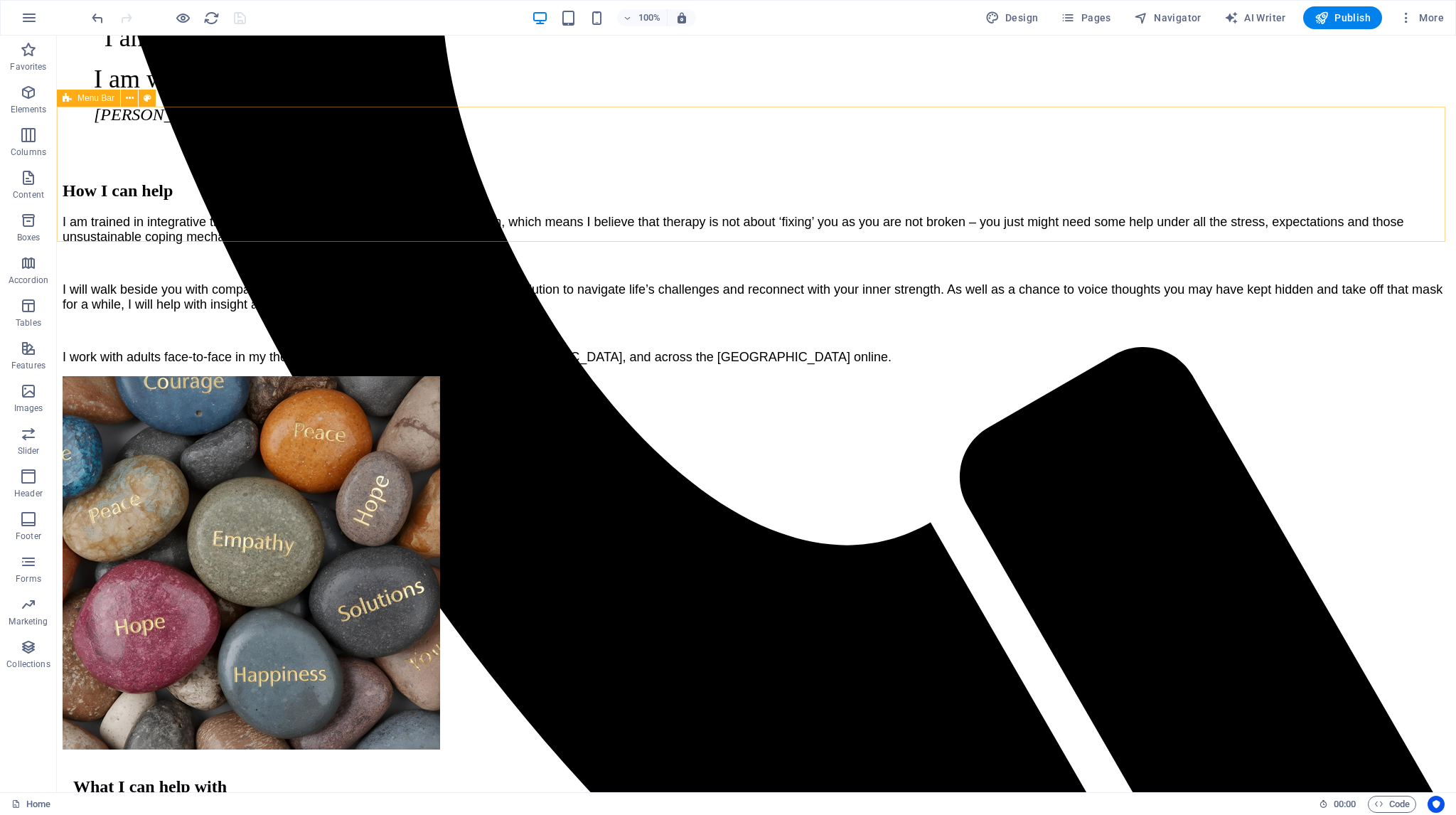
scroll to position [1053, 0]
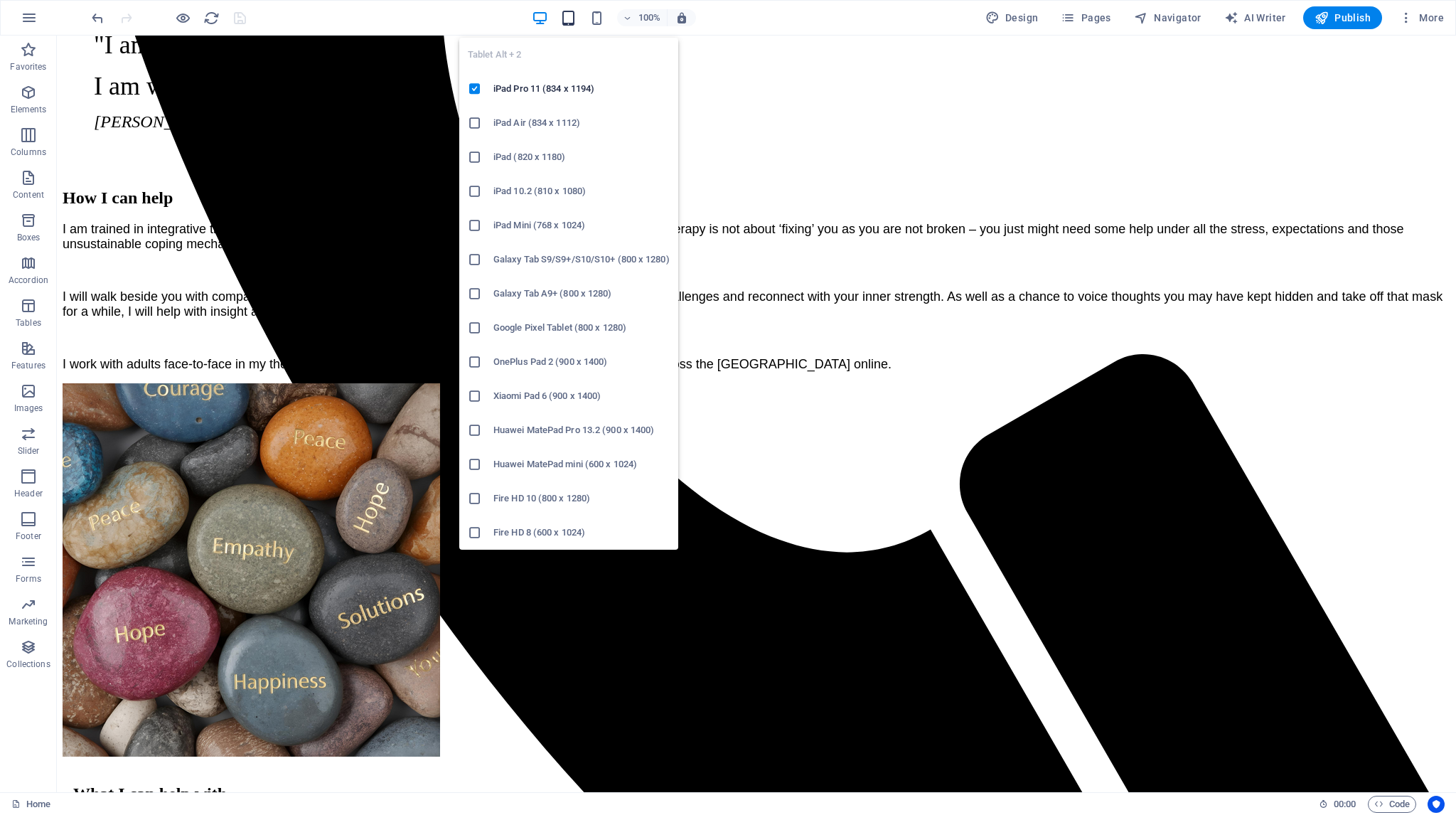
click at [574, 20] on icon "button" at bounding box center [568, 18] width 16 height 16
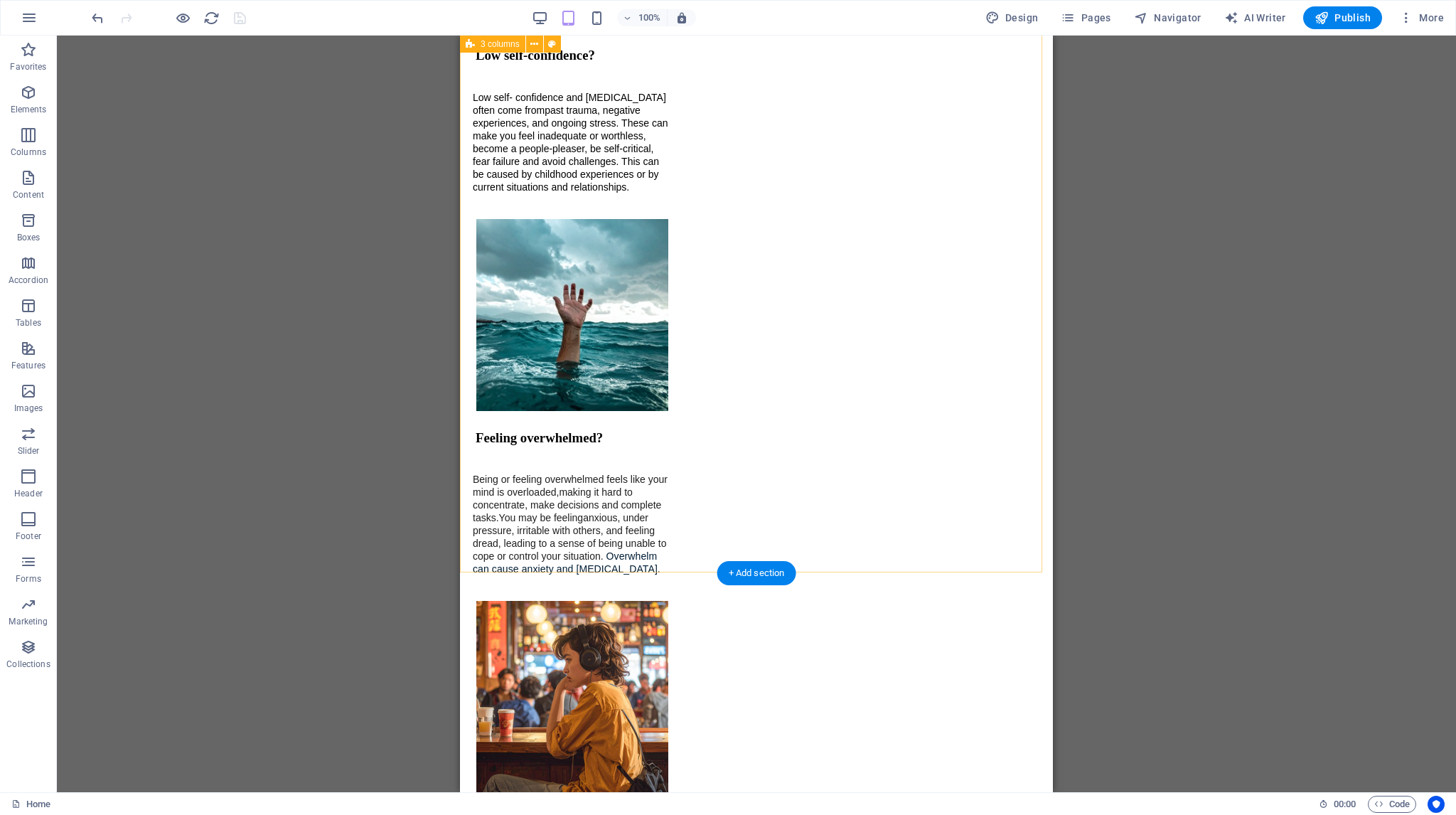
scroll to position [2902, 0]
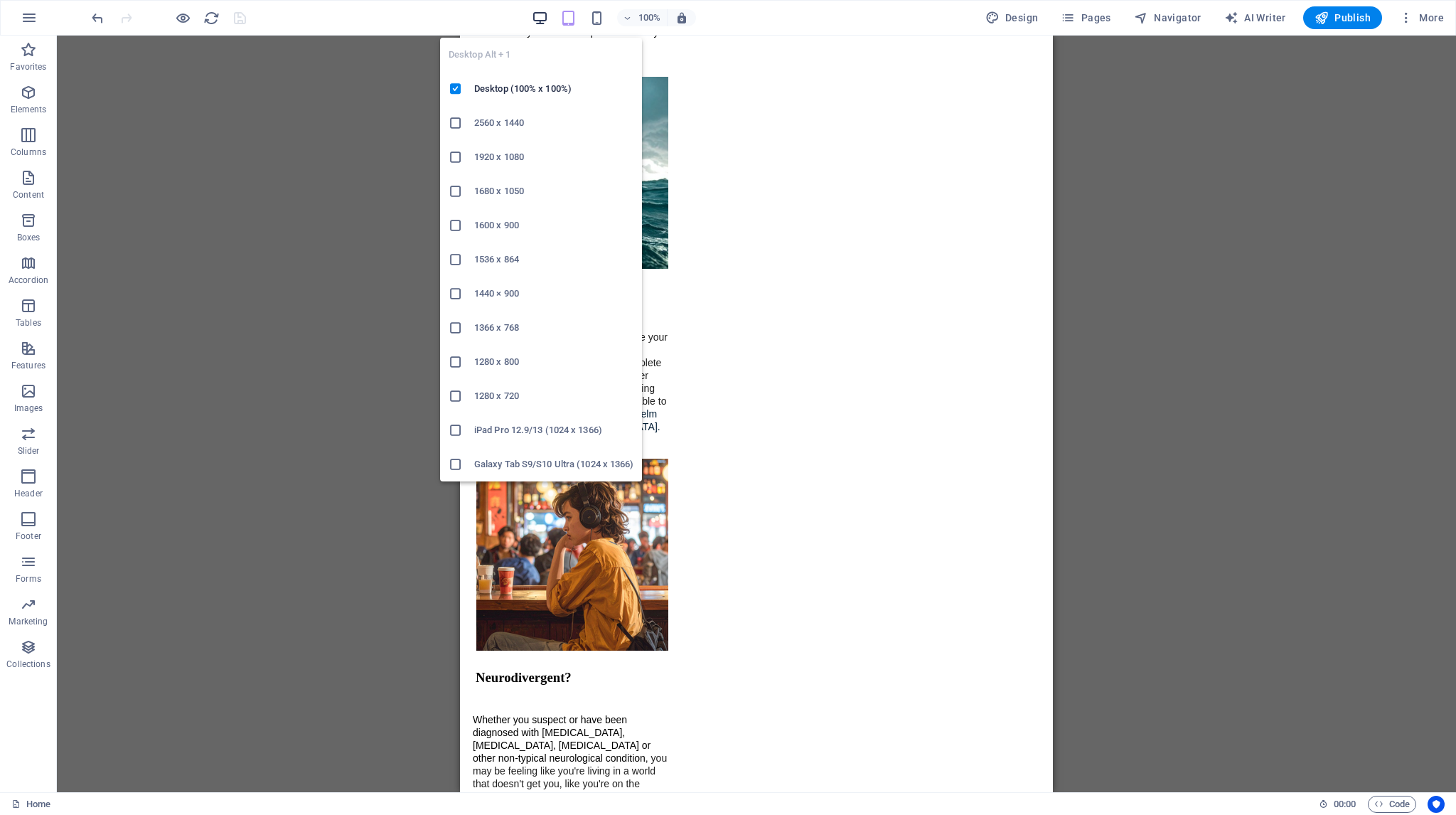
drag, startPoint x: 540, startPoint y: 15, endPoint x: 661, endPoint y: 327, distance: 334.6
click at [540, 15] on icon "button" at bounding box center [540, 18] width 16 height 16
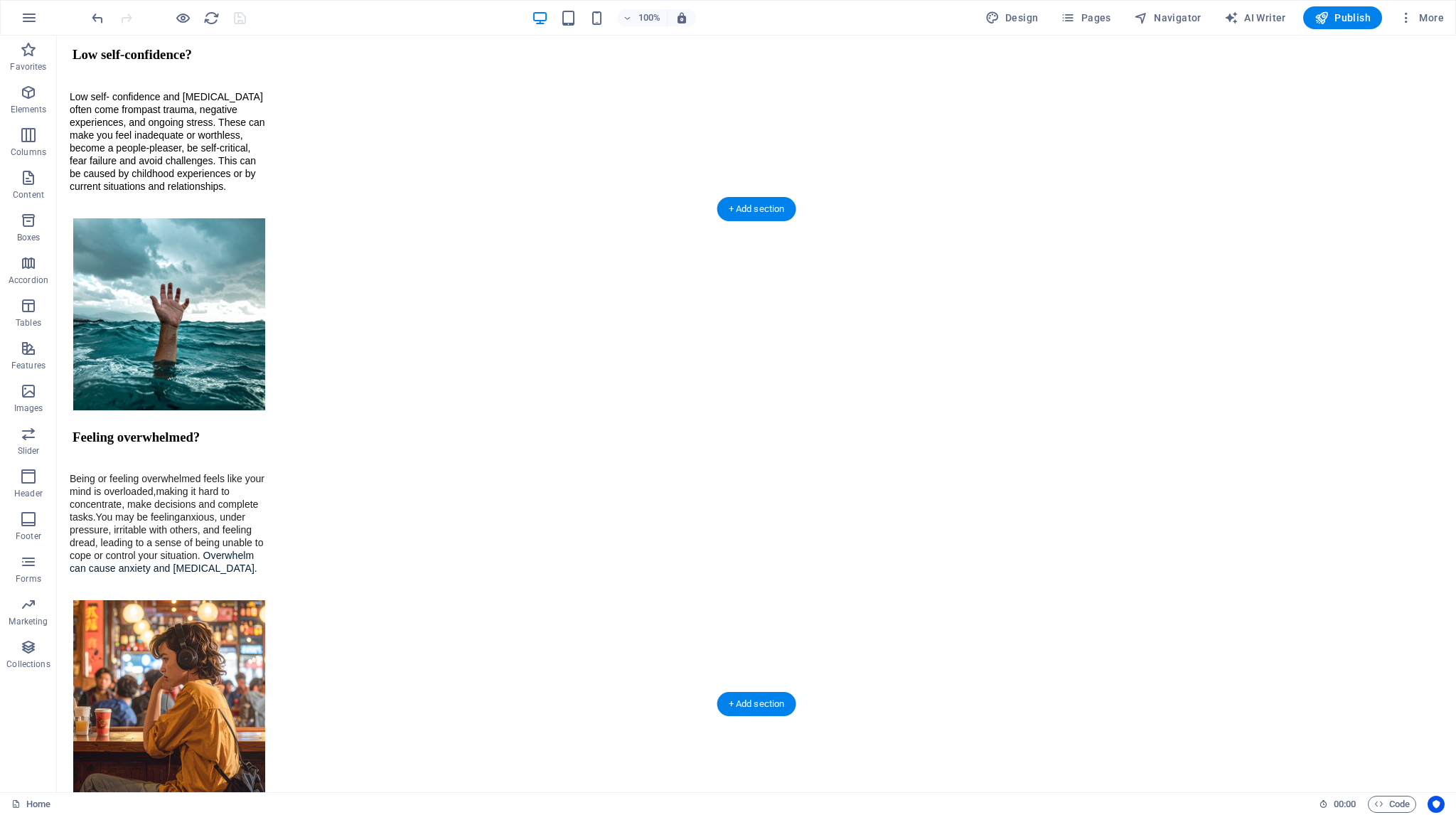
scroll to position [2066, 0]
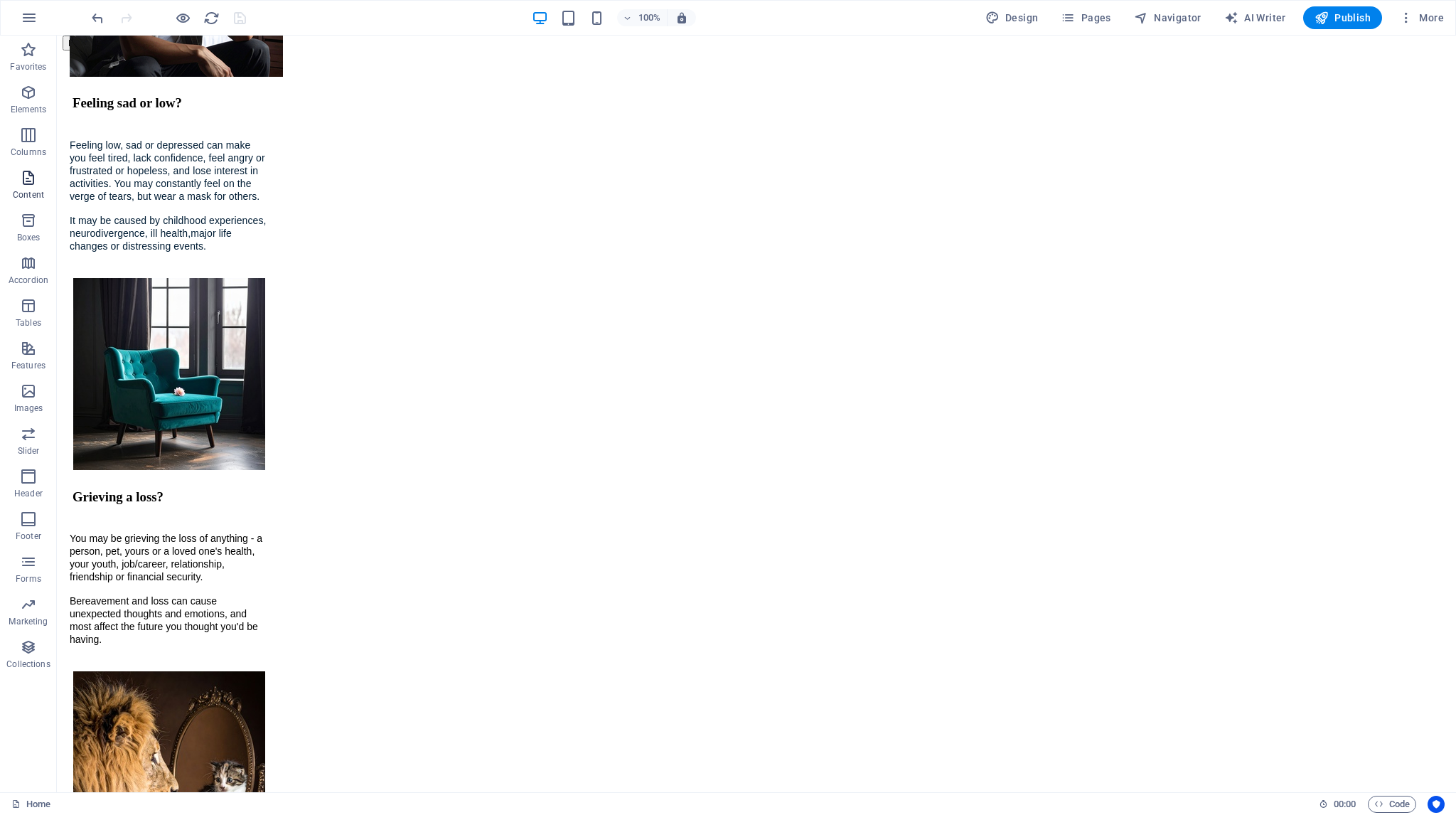
click at [26, 179] on icon "button" at bounding box center [28, 178] width 17 height 17
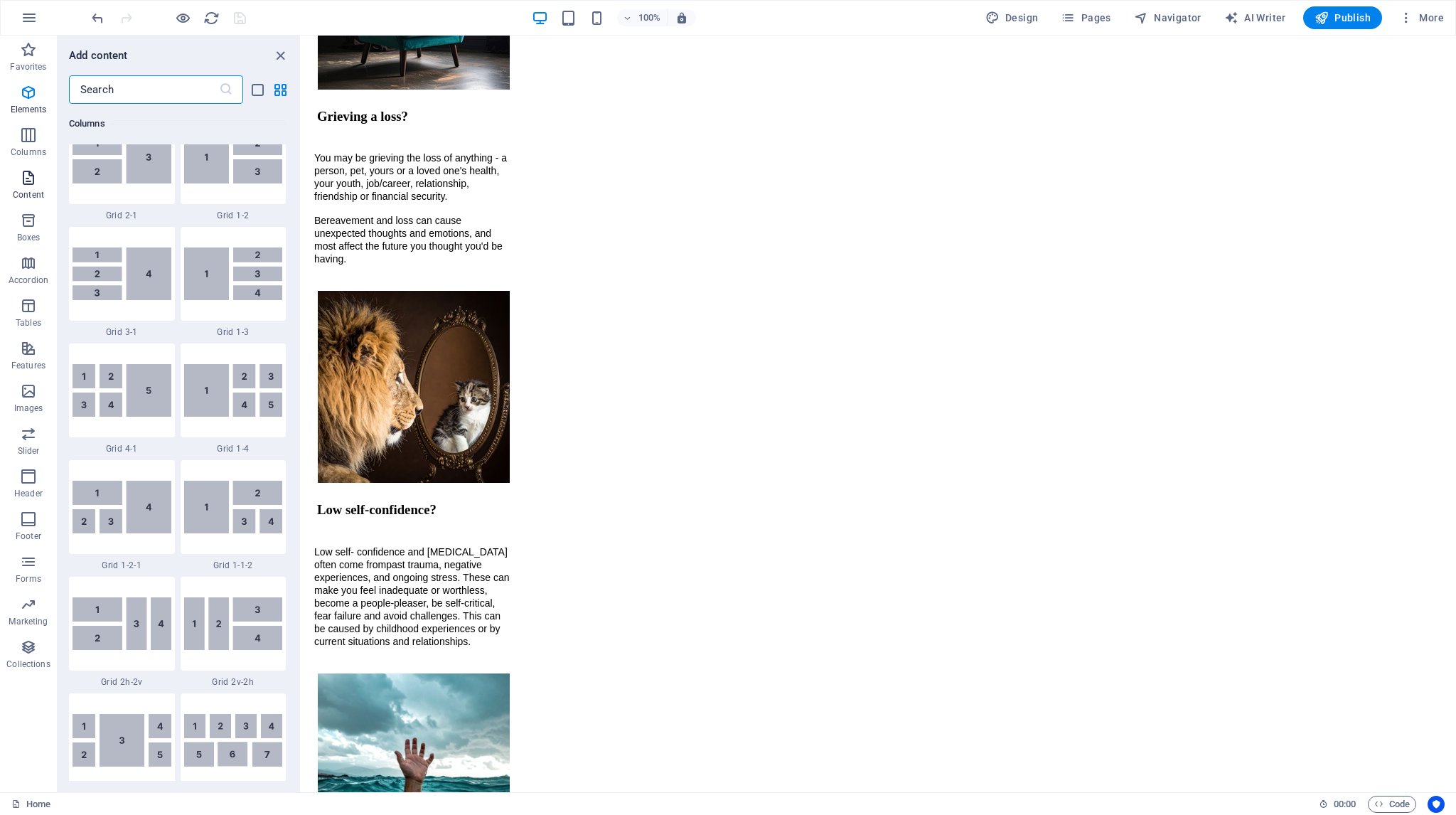
scroll to position [2489, 0]
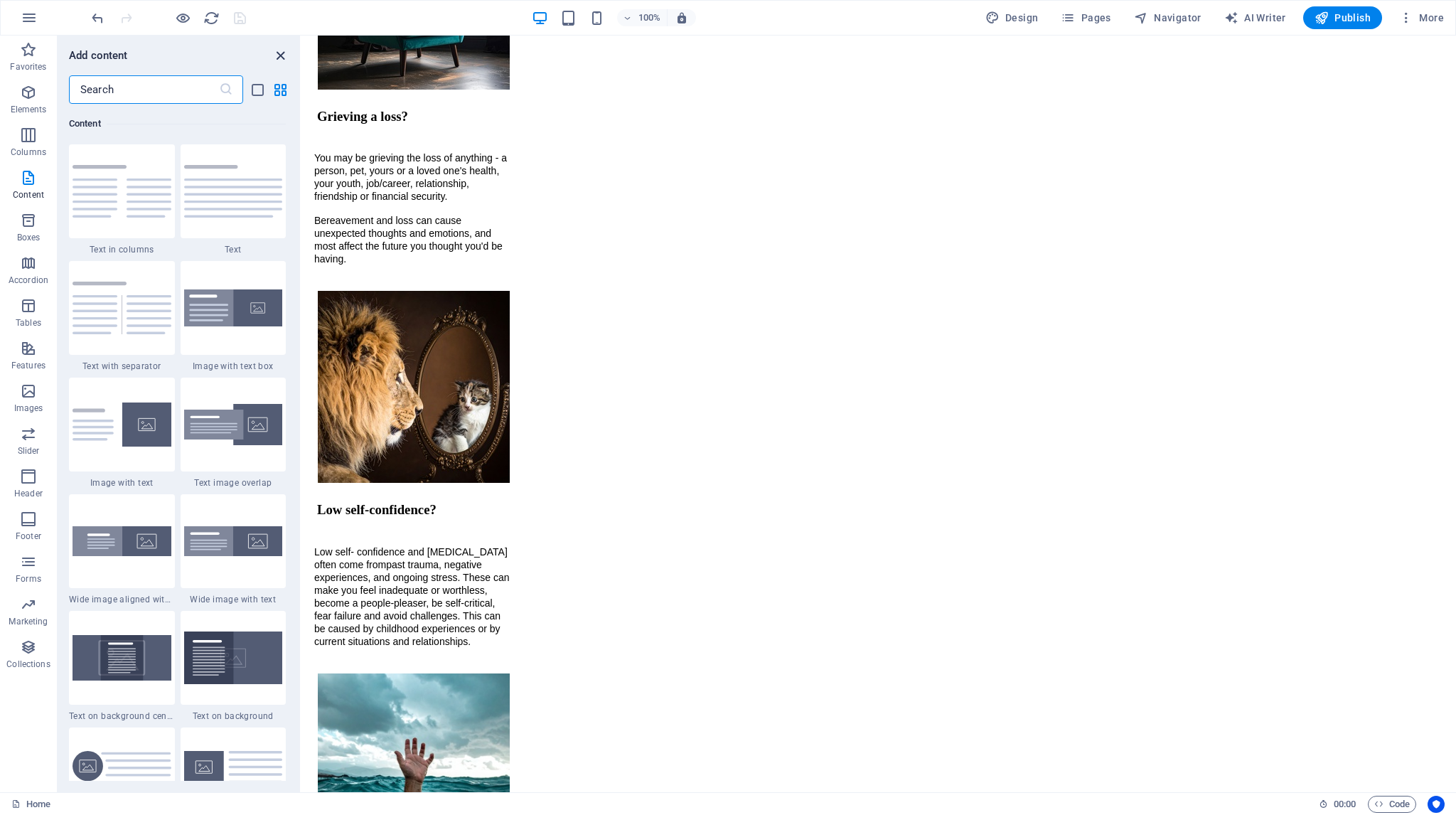
click at [277, 53] on icon "close panel" at bounding box center [280, 56] width 16 height 16
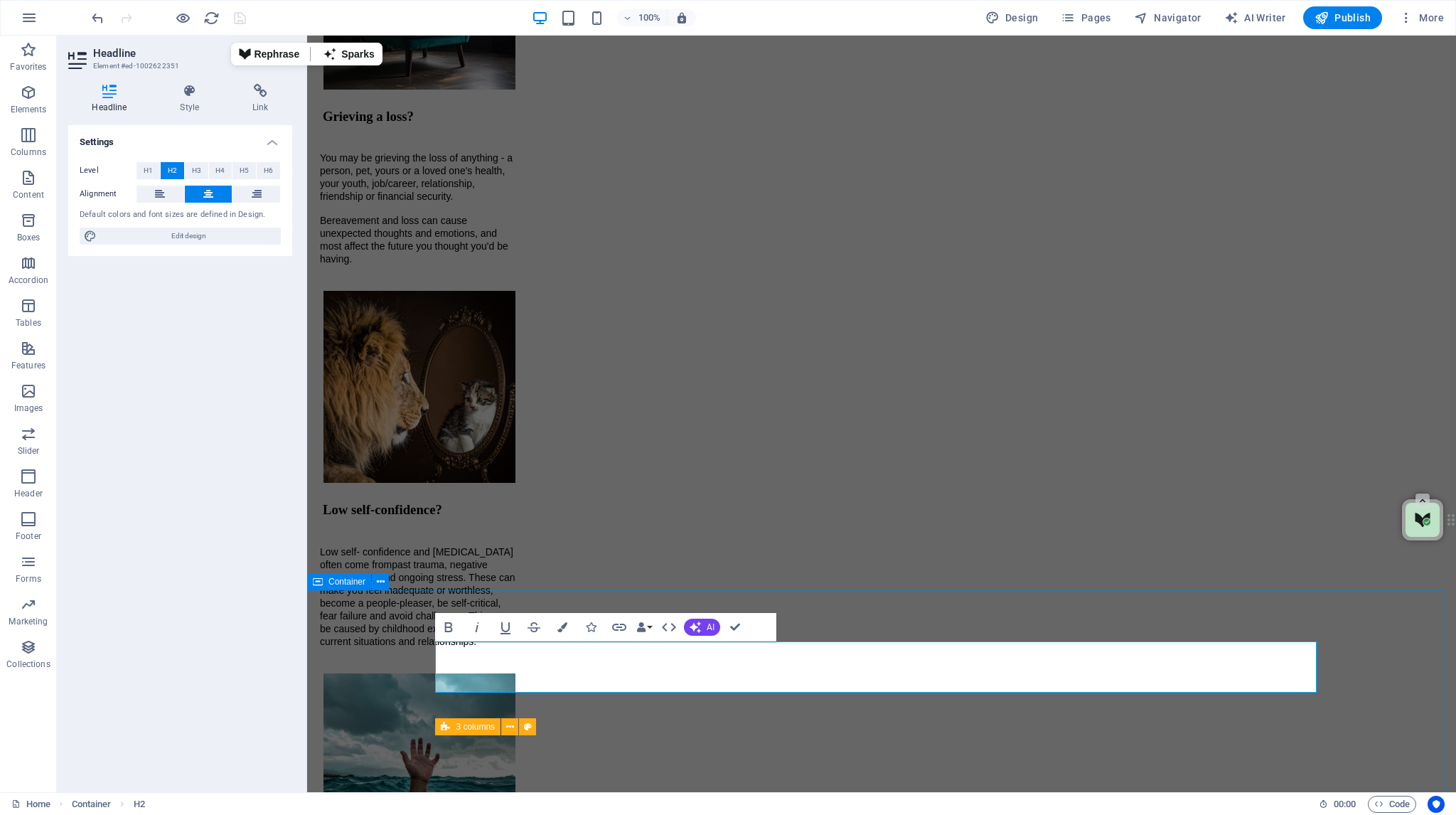
drag, startPoint x: 1342, startPoint y: 644, endPoint x: 1603, endPoint y: 639, distance: 261.0
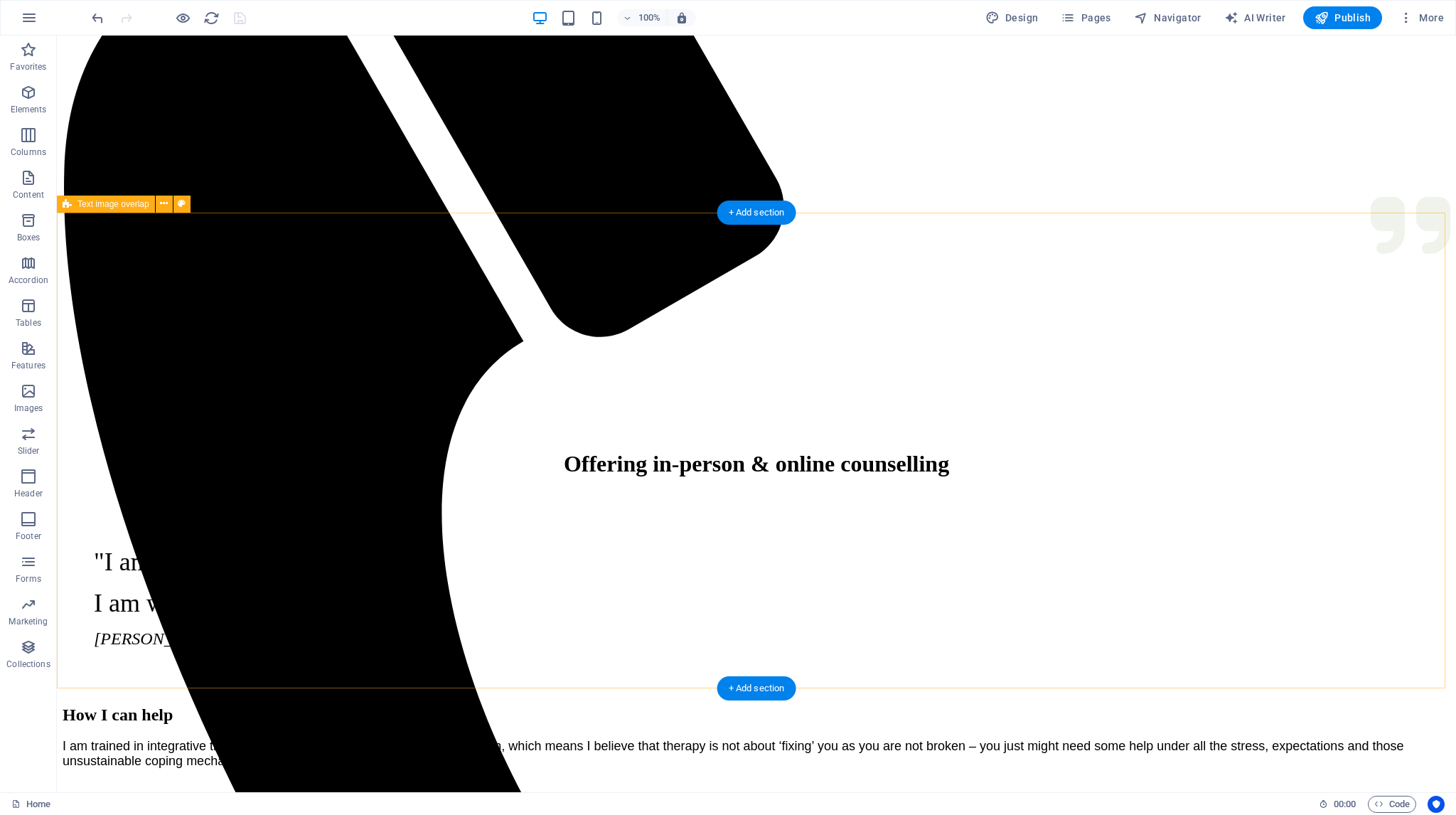
scroll to position [476, 0]
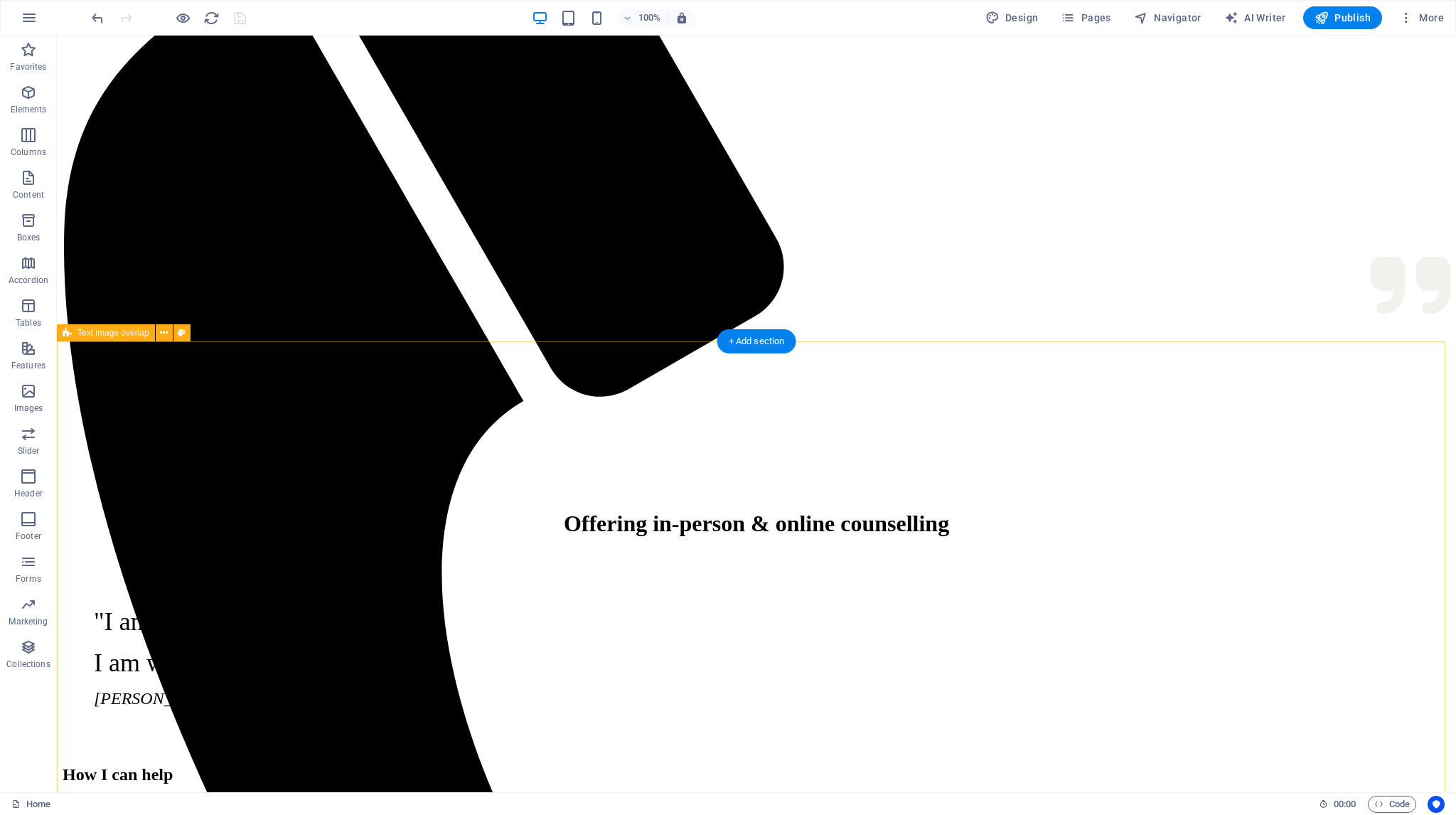
click at [1093, 17] on span "Pages" at bounding box center [1086, 18] width 50 height 14
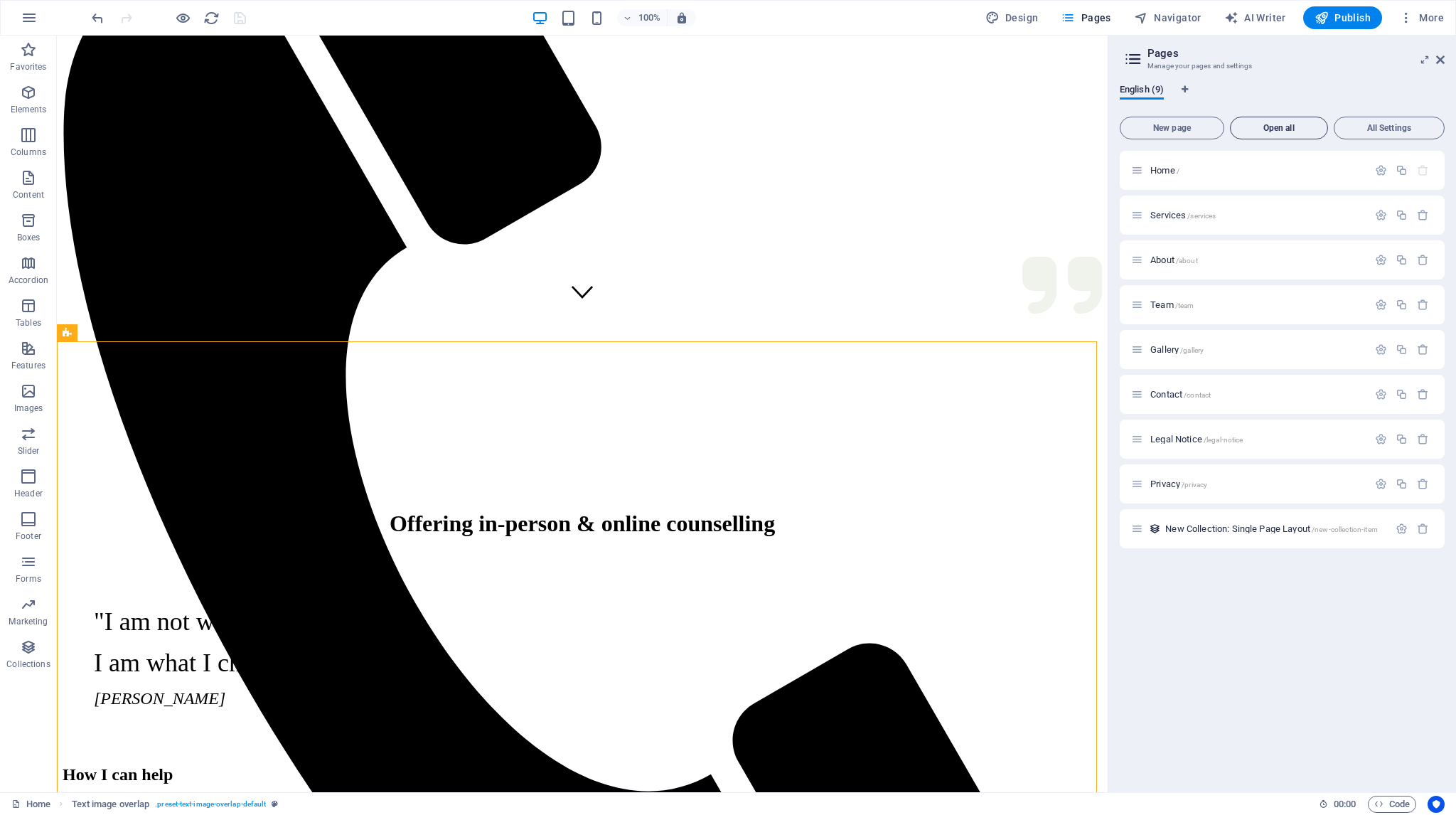
click at [1279, 128] on span "Open all" at bounding box center [1279, 128] width 85 height 9
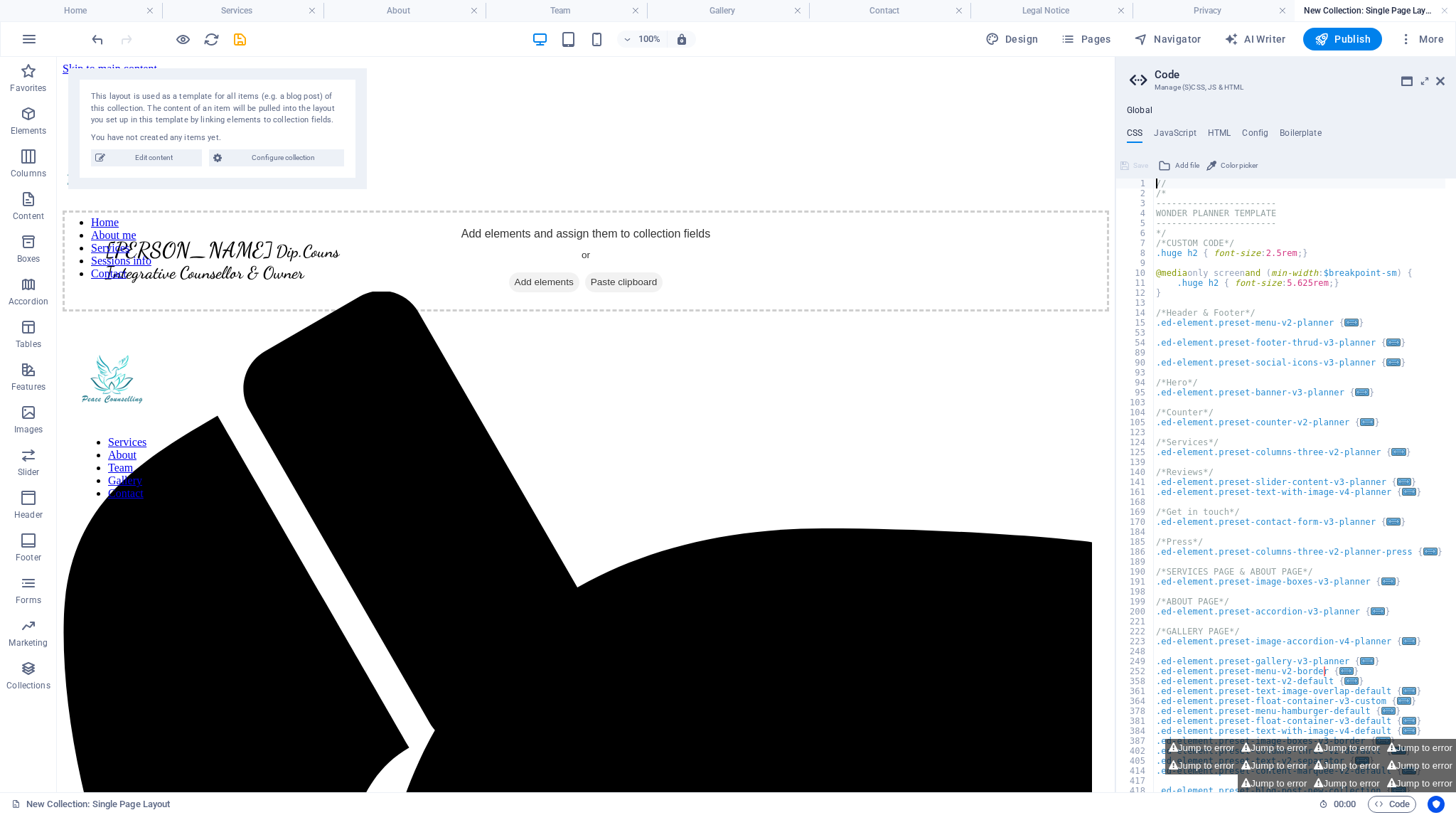
scroll to position [0, 0]
click at [1441, 81] on icon at bounding box center [1441, 81] width 9 height 12
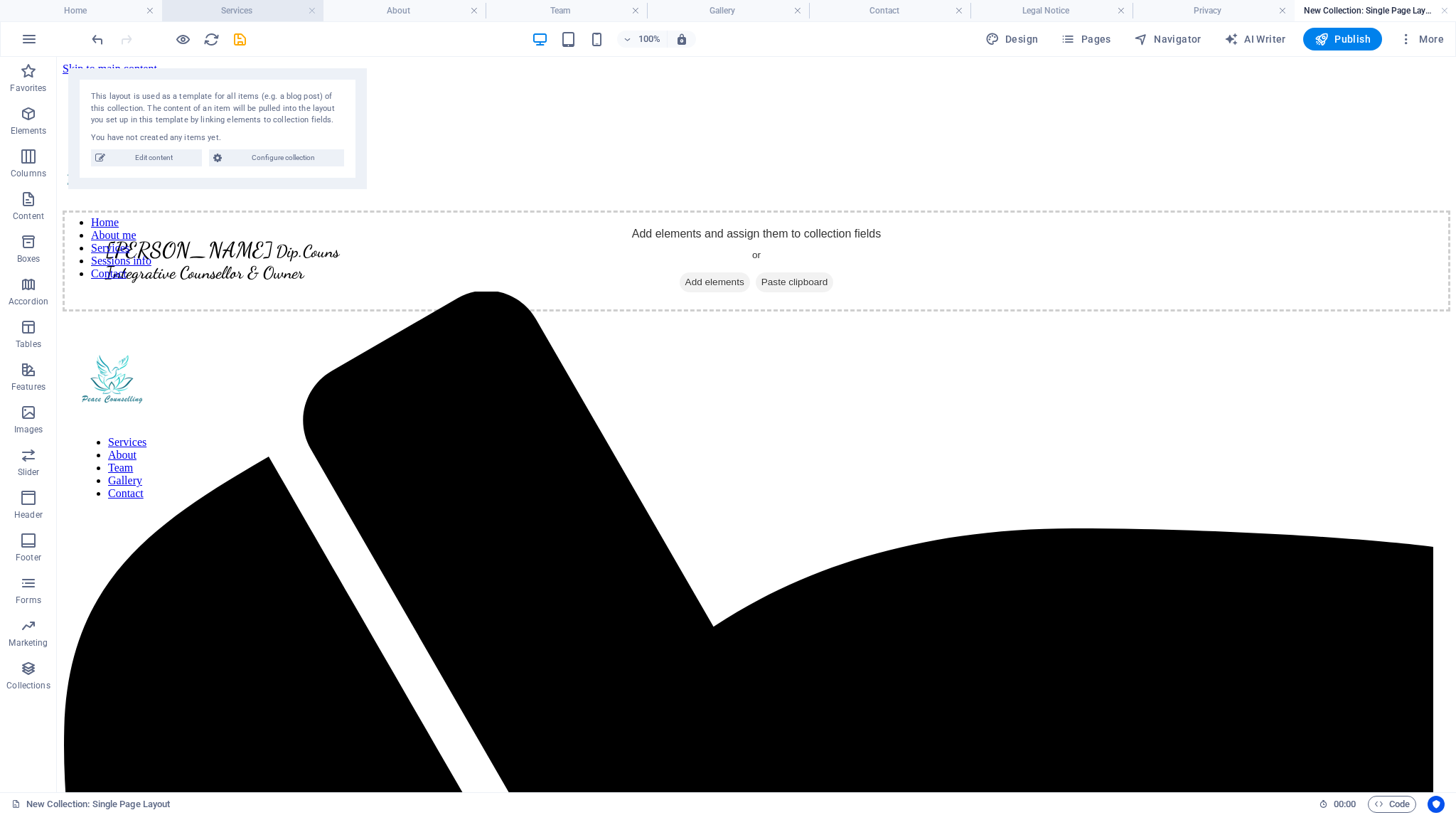
click at [239, 9] on h4 "Services" at bounding box center [243, 10] width 162 height 15
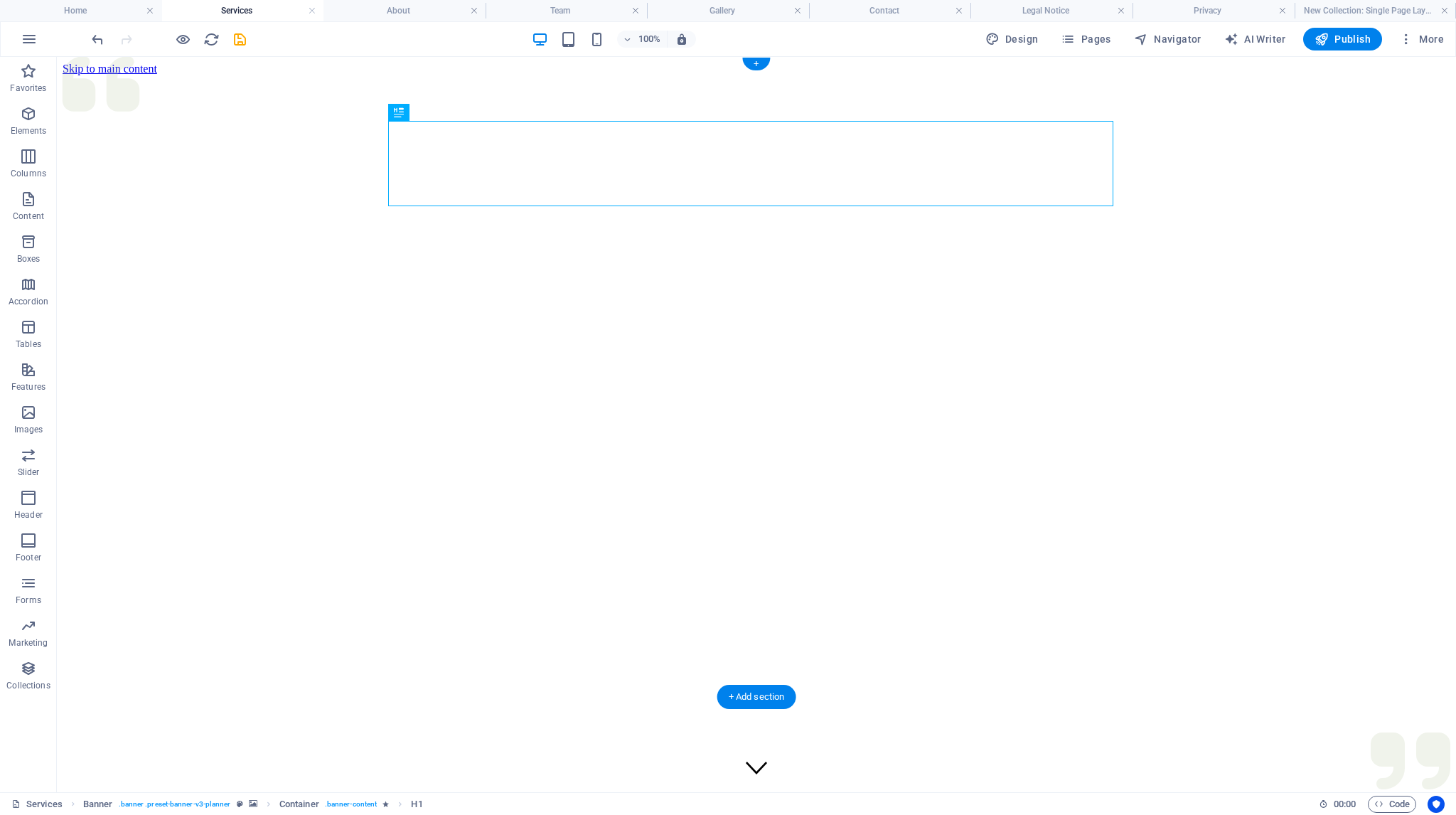
click at [389, 76] on figure at bounding box center [756, 76] width 1388 height 0
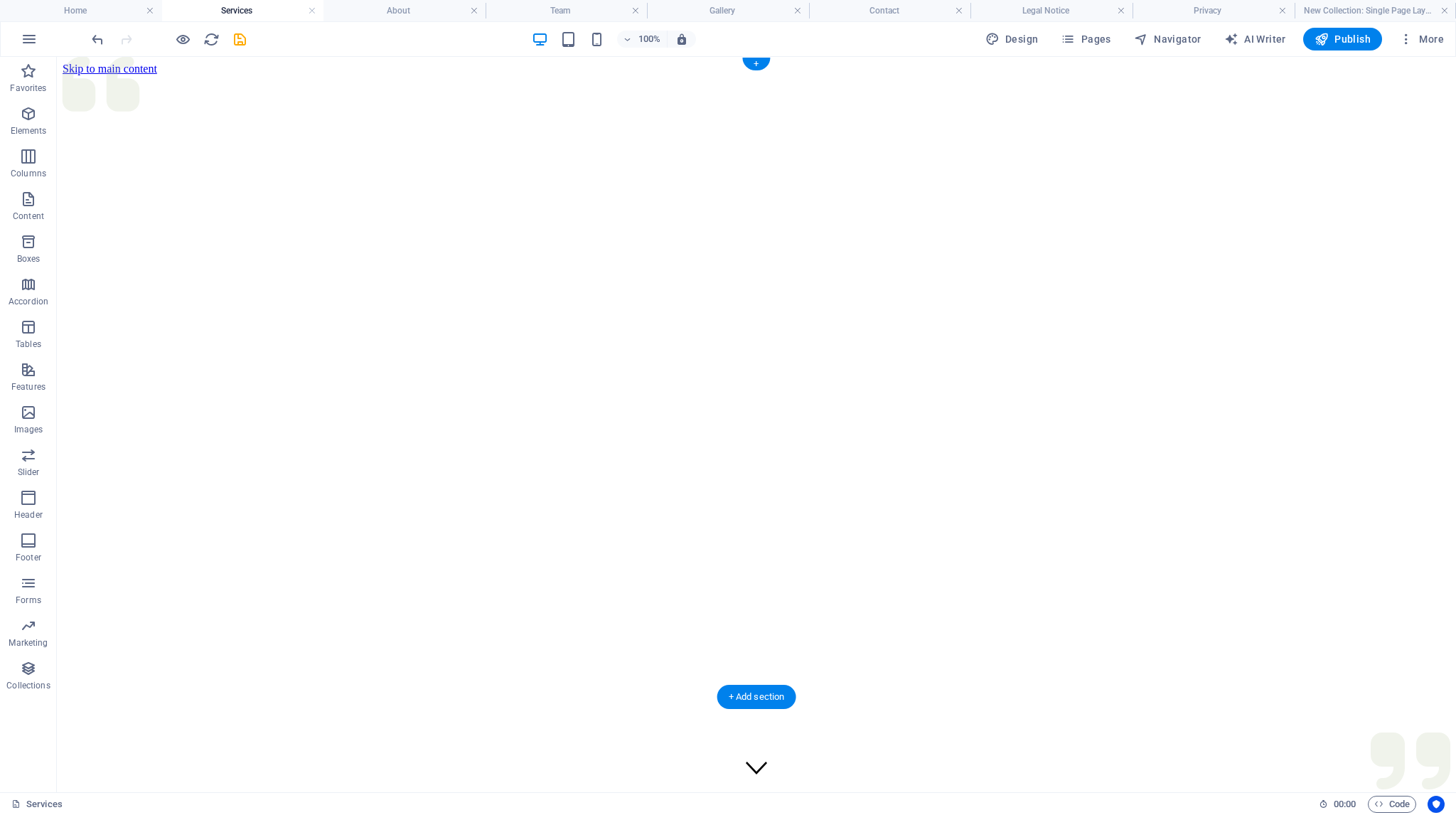
click at [543, 76] on figure at bounding box center [756, 76] width 1388 height 0
click at [475, 76] on figure at bounding box center [756, 76] width 1388 height 0
select select "px"
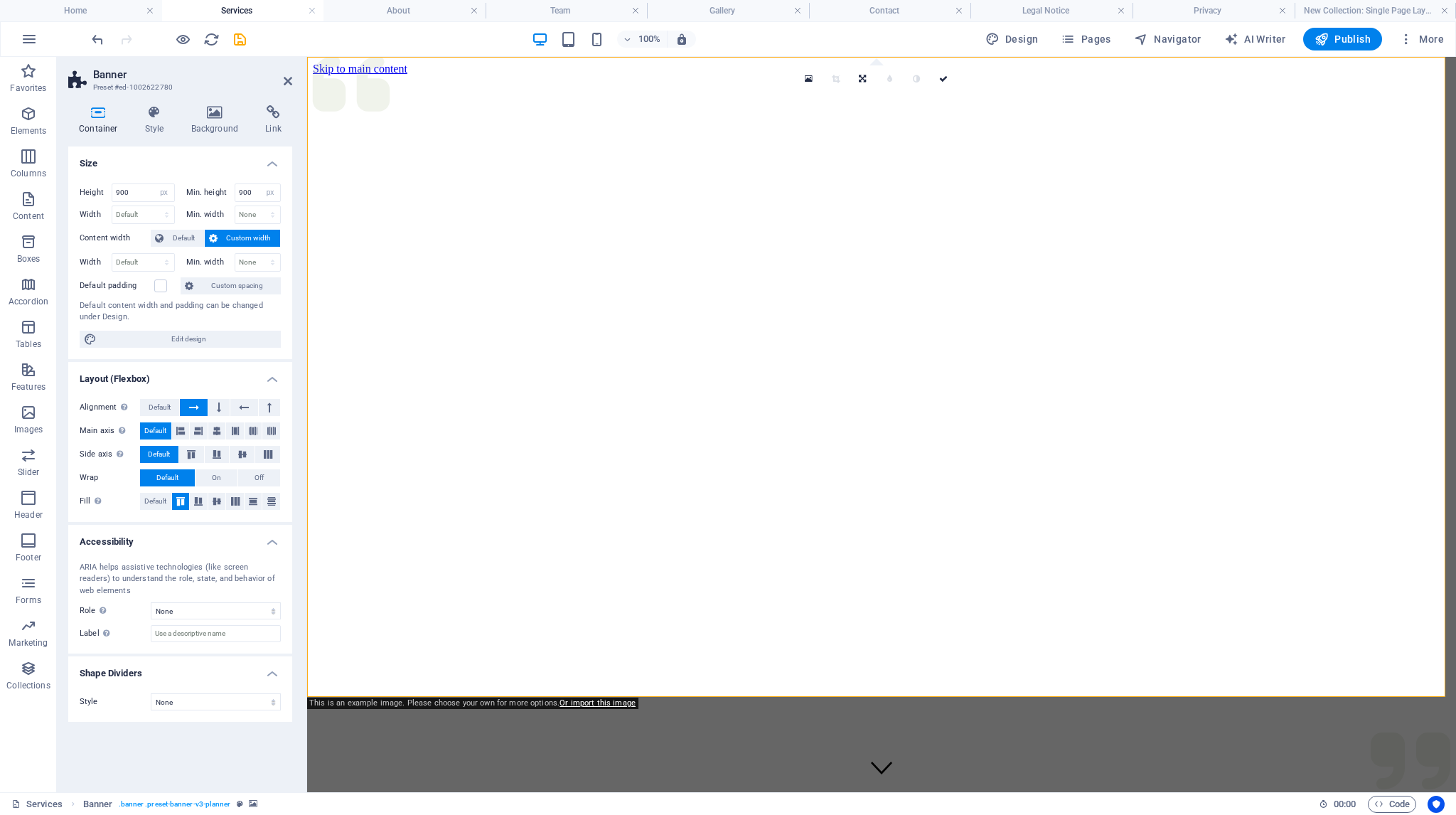
drag, startPoint x: 214, startPoint y: 112, endPoint x: 293, endPoint y: 157, distance: 90.9
click at [216, 112] on icon at bounding box center [215, 112] width 69 height 14
